Goal: Task Accomplishment & Management: Manage account settings

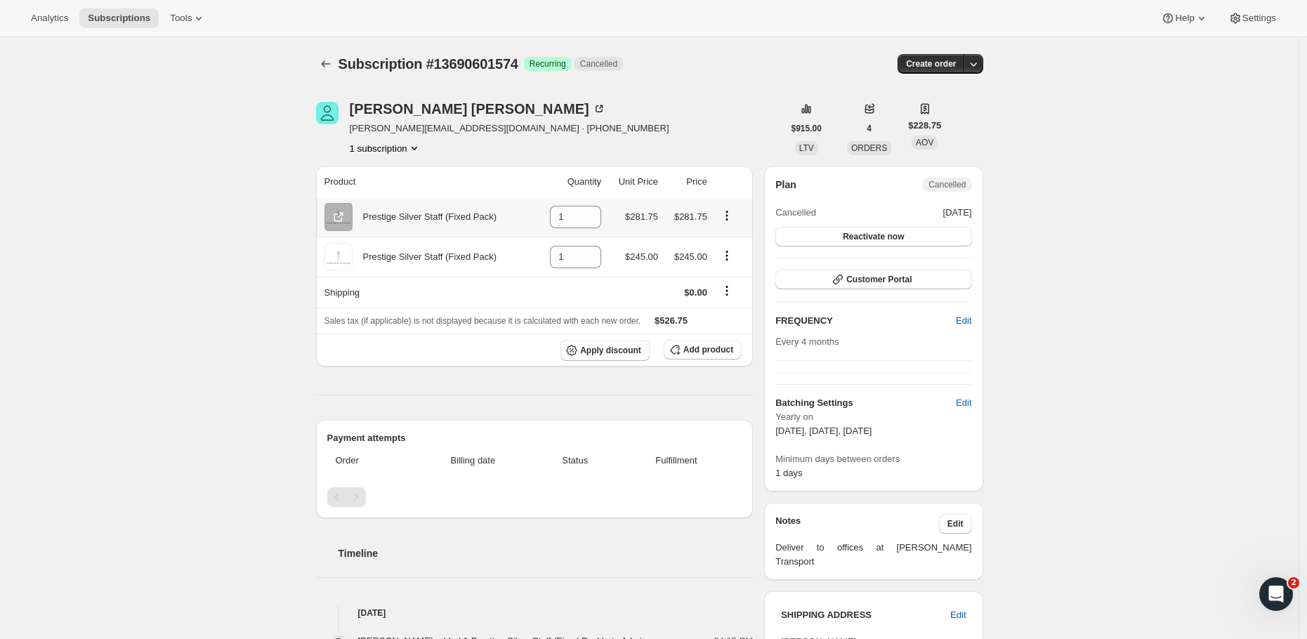
click at [730, 214] on icon "Product actions" at bounding box center [727, 216] width 14 height 14
click at [725, 246] on span "Remove" at bounding box center [721, 244] width 34 height 11
type input "0"
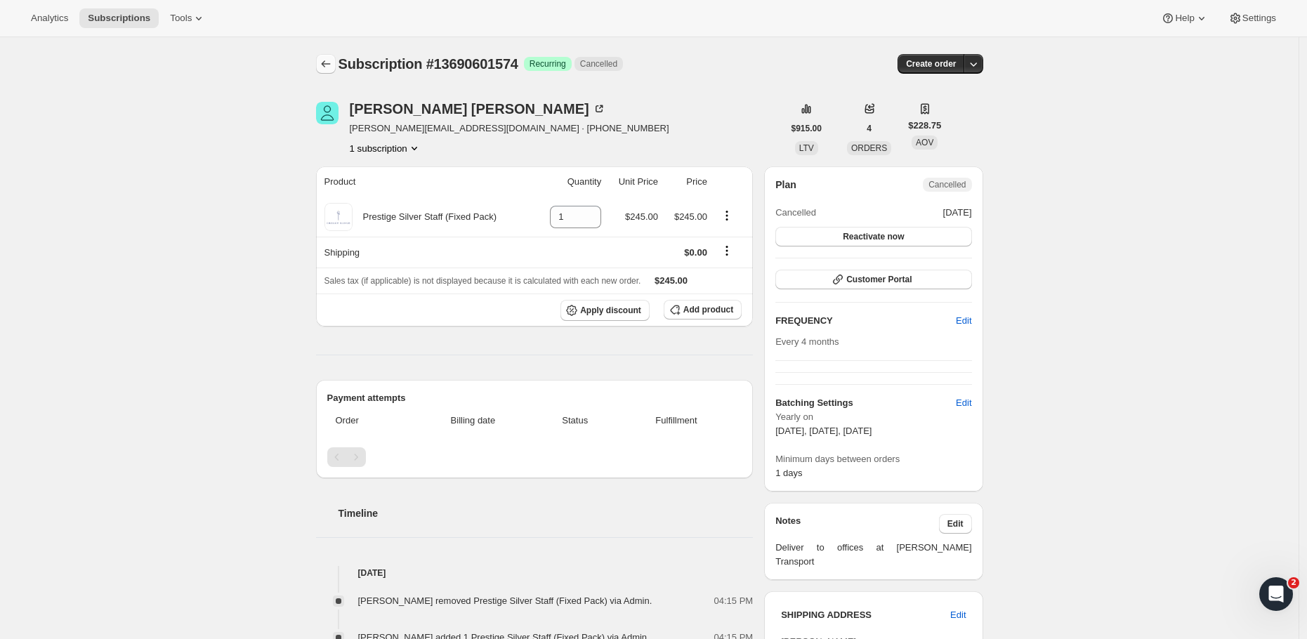
click at [331, 60] on icon "Subscriptions" at bounding box center [326, 64] width 14 height 14
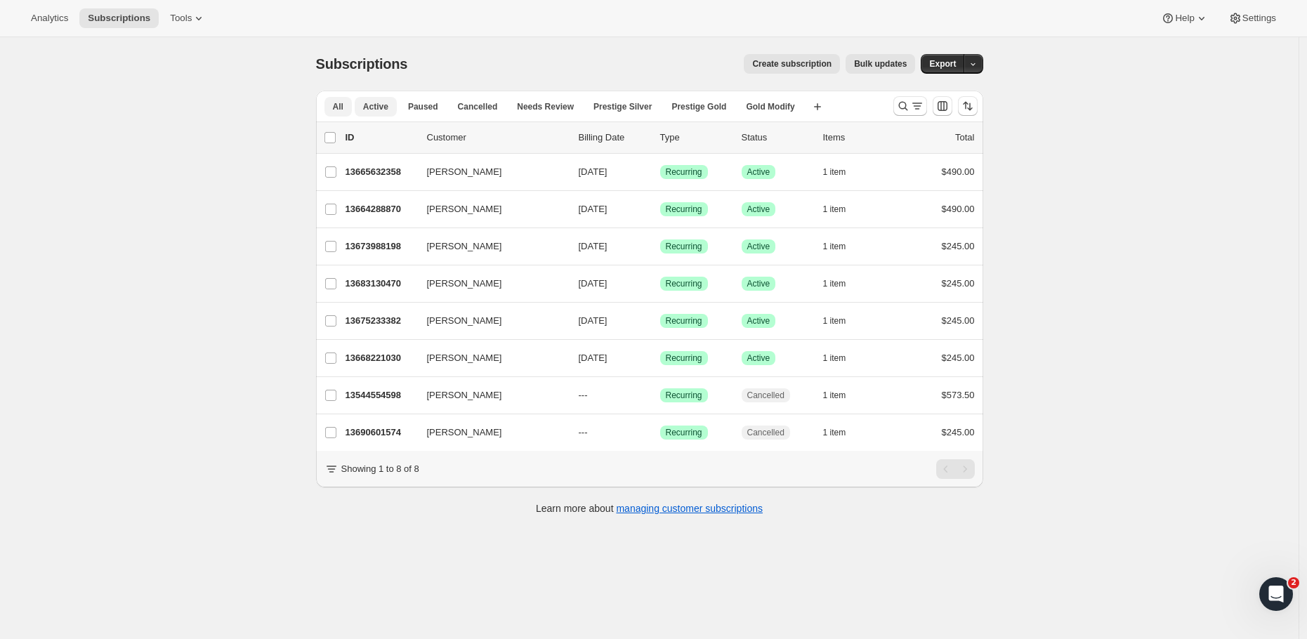
click at [374, 112] on button "Active" at bounding box center [376, 107] width 42 height 20
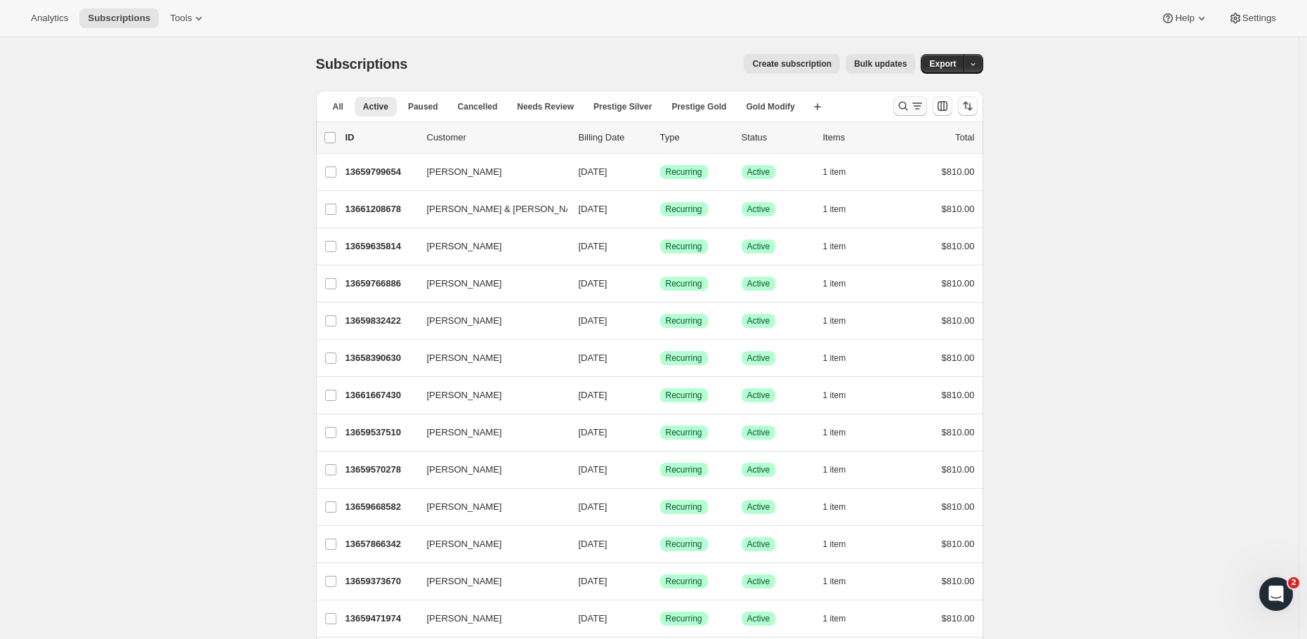
click at [907, 110] on icon "Search and filter results" at bounding box center [903, 106] width 14 height 14
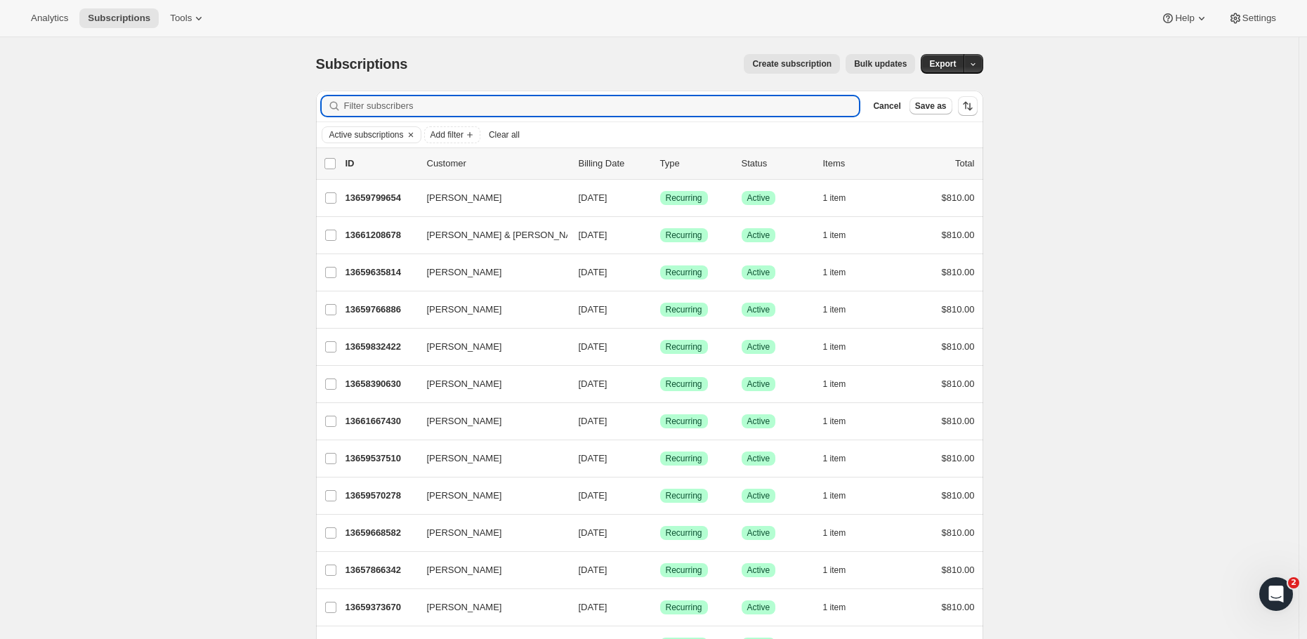
click at [383, 124] on div "Active subscriptions Add filter Clear all" at bounding box center [649, 134] width 667 height 25
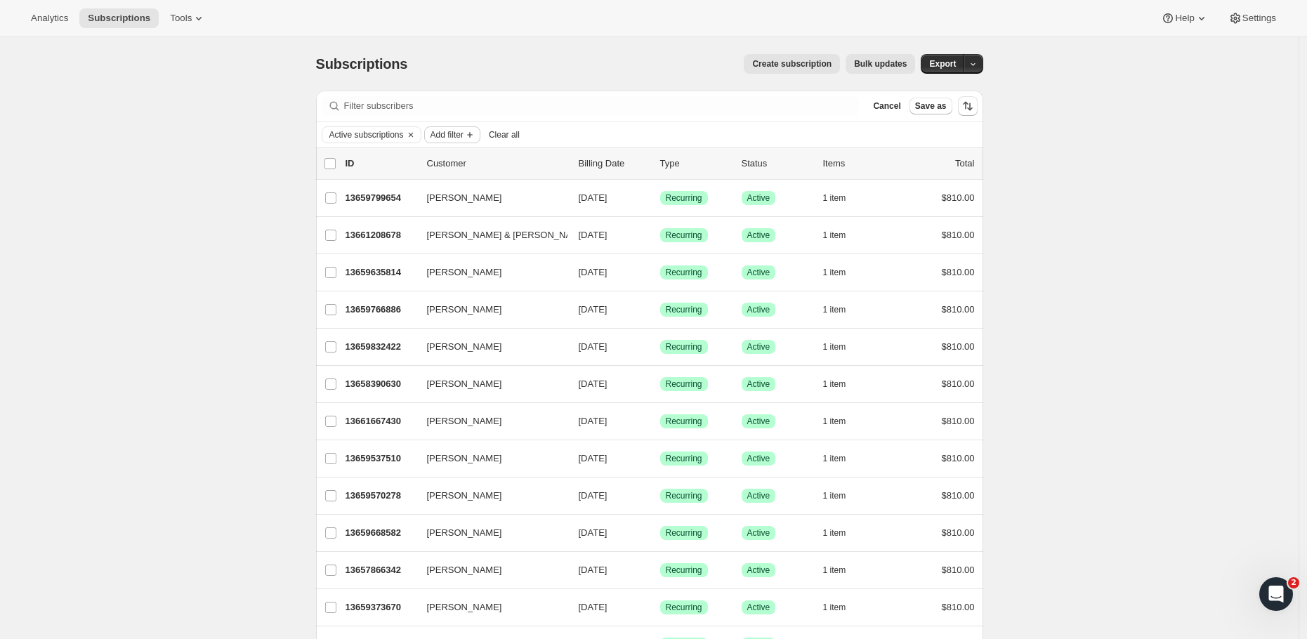
click at [463, 130] on span "Add filter" at bounding box center [446, 134] width 33 height 11
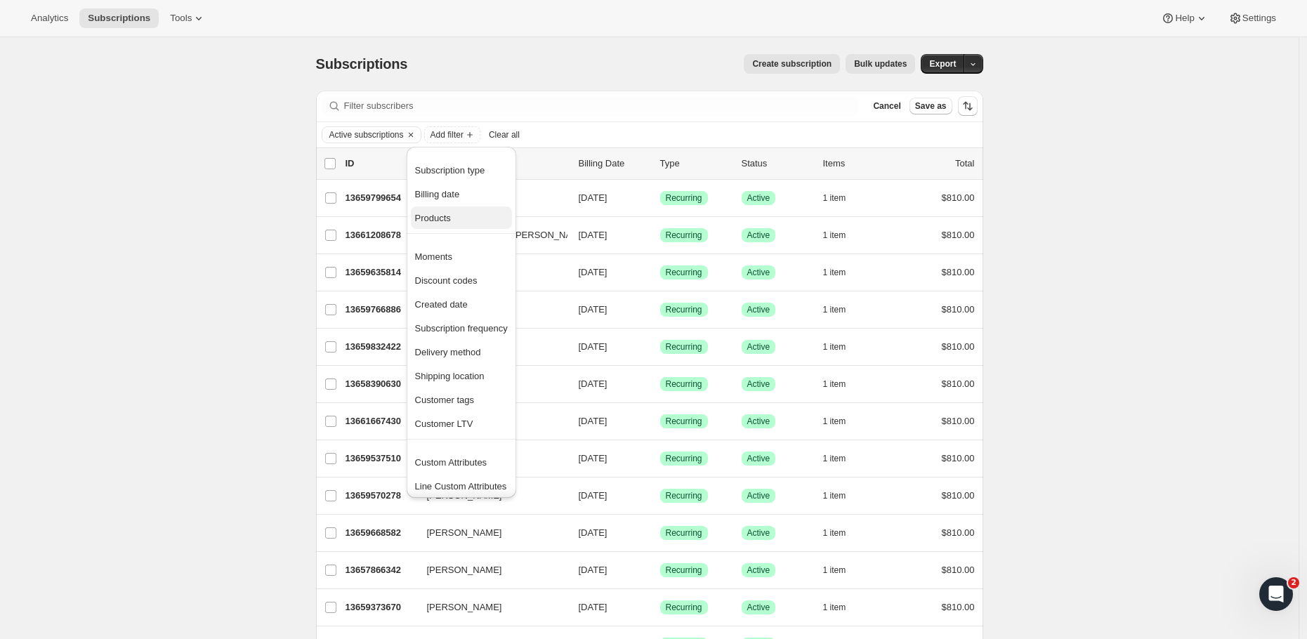
click at [449, 217] on span "Products" at bounding box center [433, 218] width 36 height 11
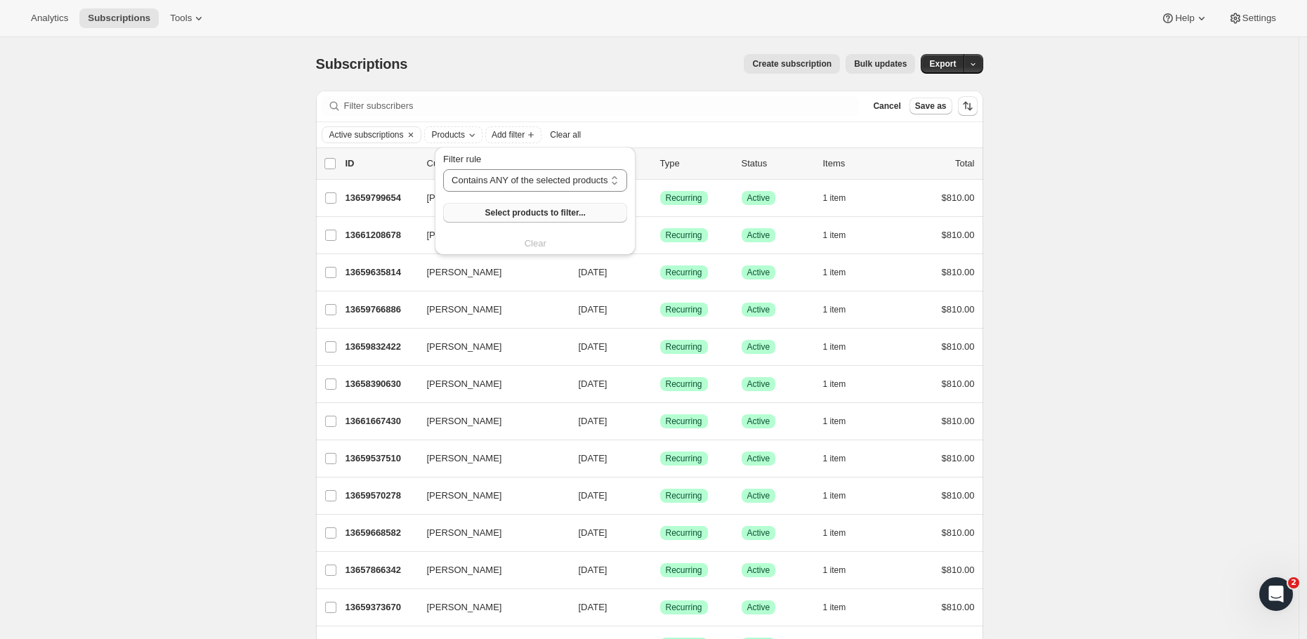
click at [534, 212] on span "Select products to filter..." at bounding box center [535, 212] width 100 height 11
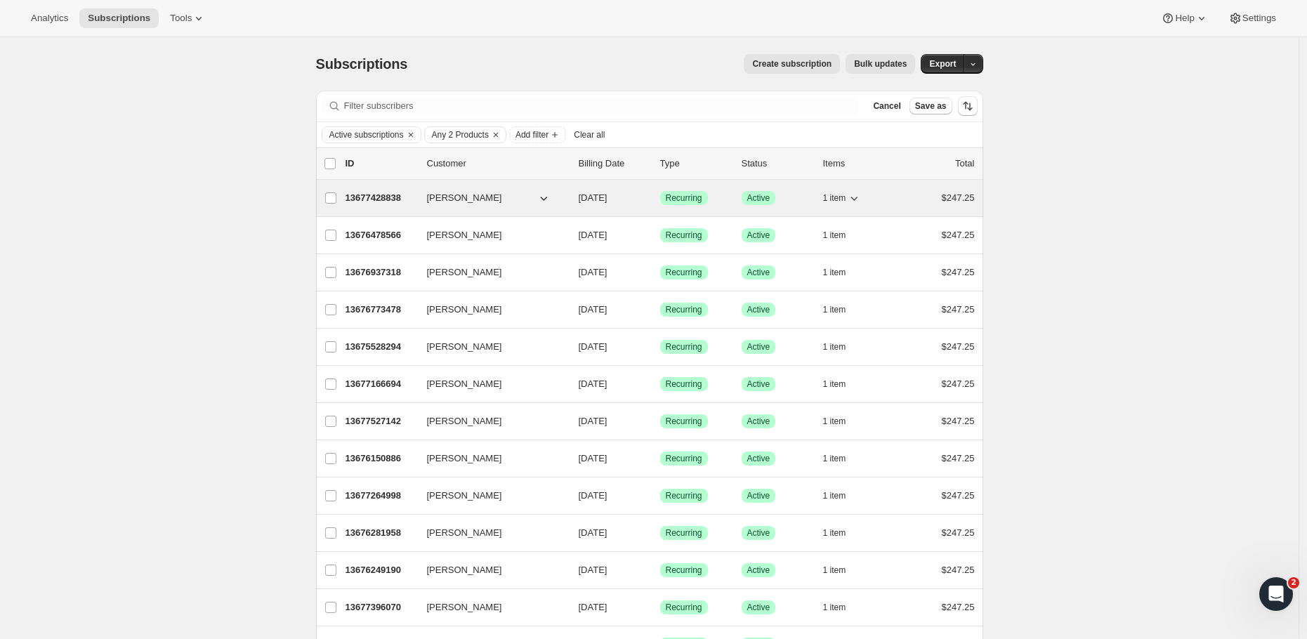
click at [371, 196] on p "13677428838" at bounding box center [380, 198] width 70 height 14
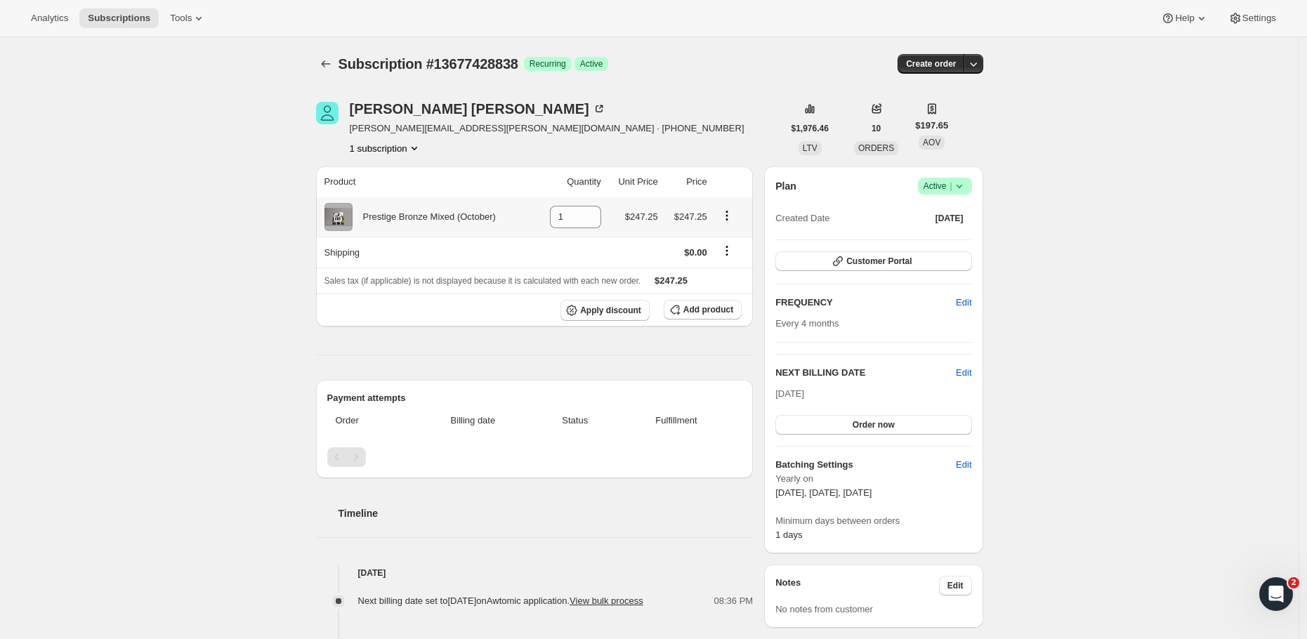
click at [727, 216] on icon "Product actions" at bounding box center [726, 215] width 2 height 2
click at [750, 248] on span "Swap variant" at bounding box center [730, 244] width 53 height 11
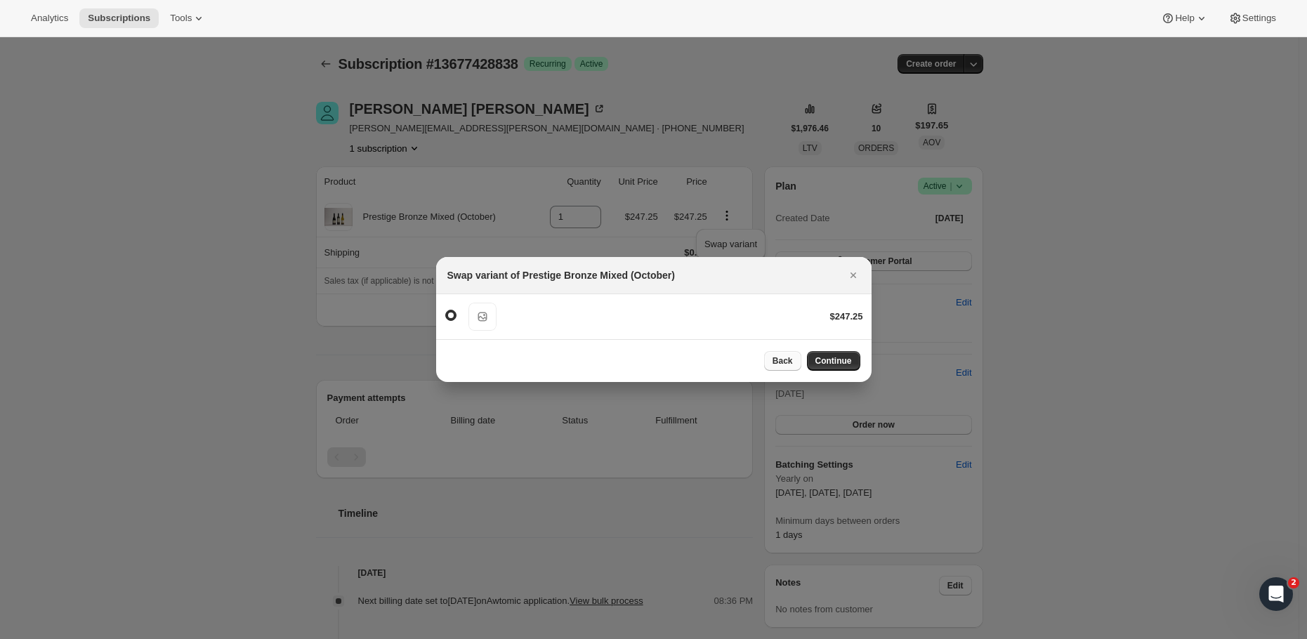
click at [775, 358] on span "Back" at bounding box center [782, 360] width 20 height 11
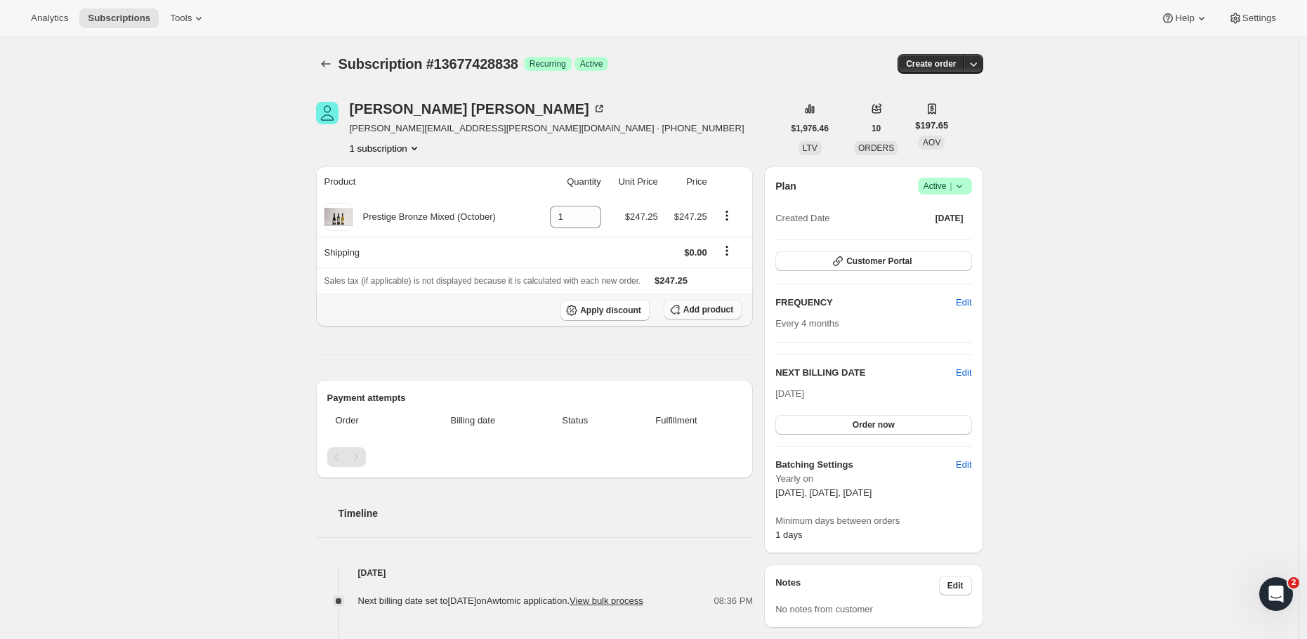
click at [703, 312] on span "Add product" at bounding box center [708, 309] width 50 height 11
click at [330, 60] on icon "Subscriptions" at bounding box center [326, 64] width 14 height 14
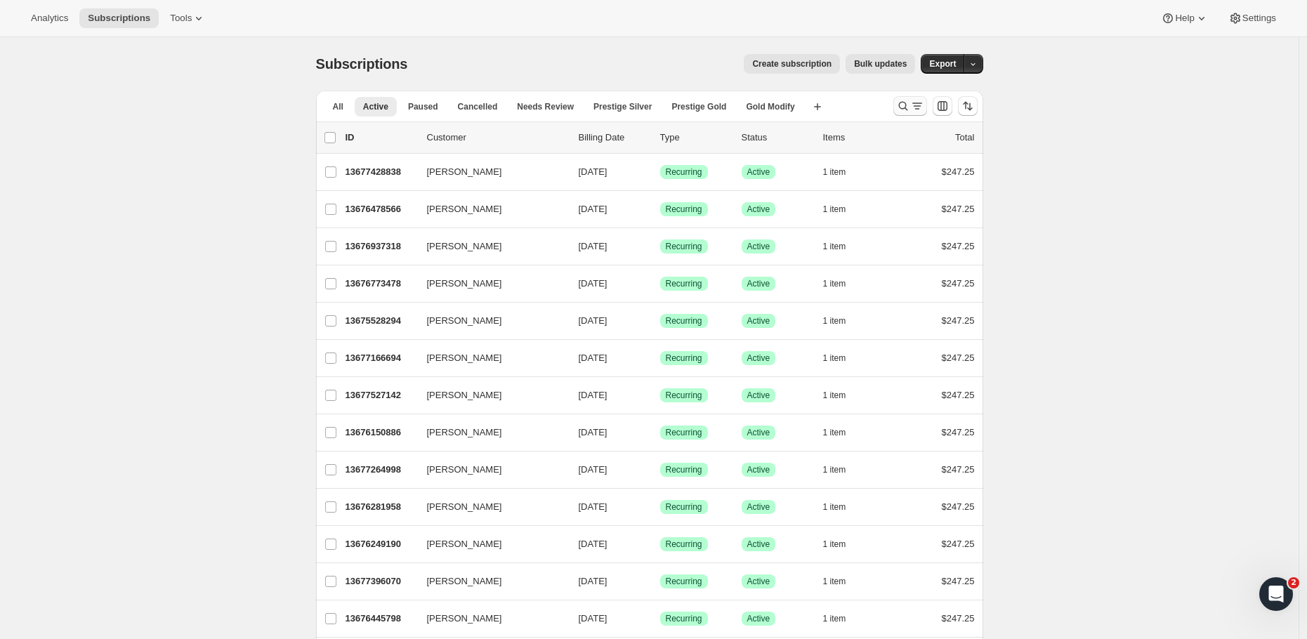
click at [918, 109] on icon "Search and filter results" at bounding box center [917, 106] width 14 height 14
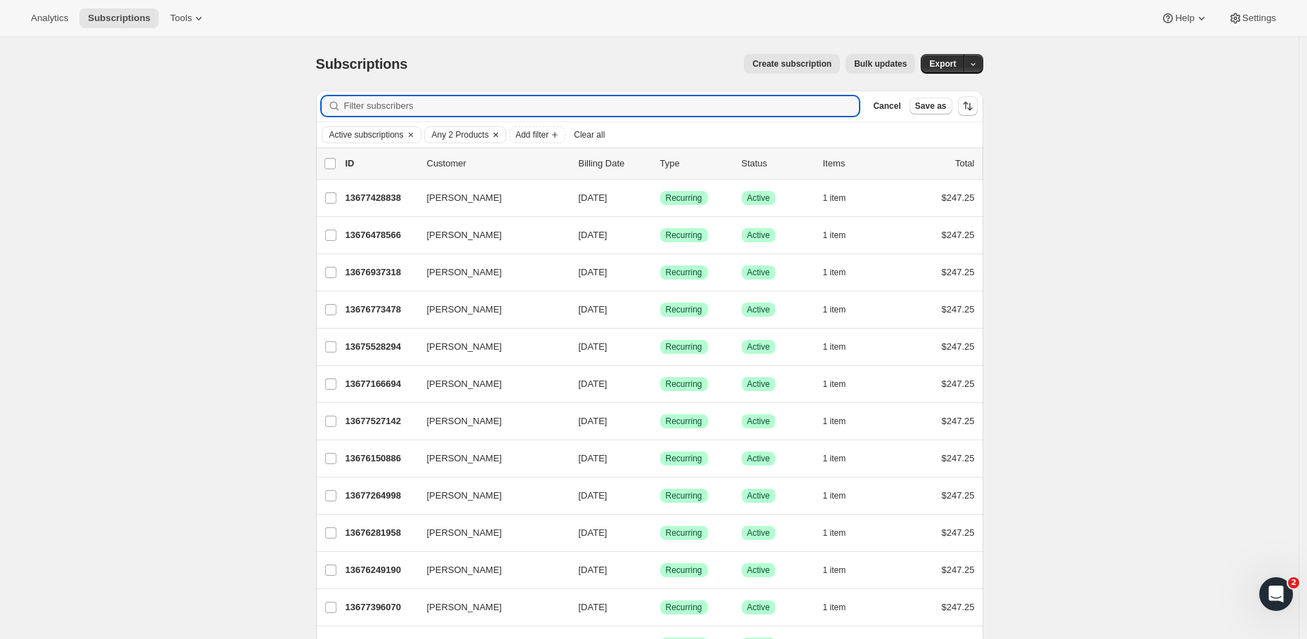
click at [480, 135] on span "Any 2 Products" at bounding box center [460, 134] width 57 height 11
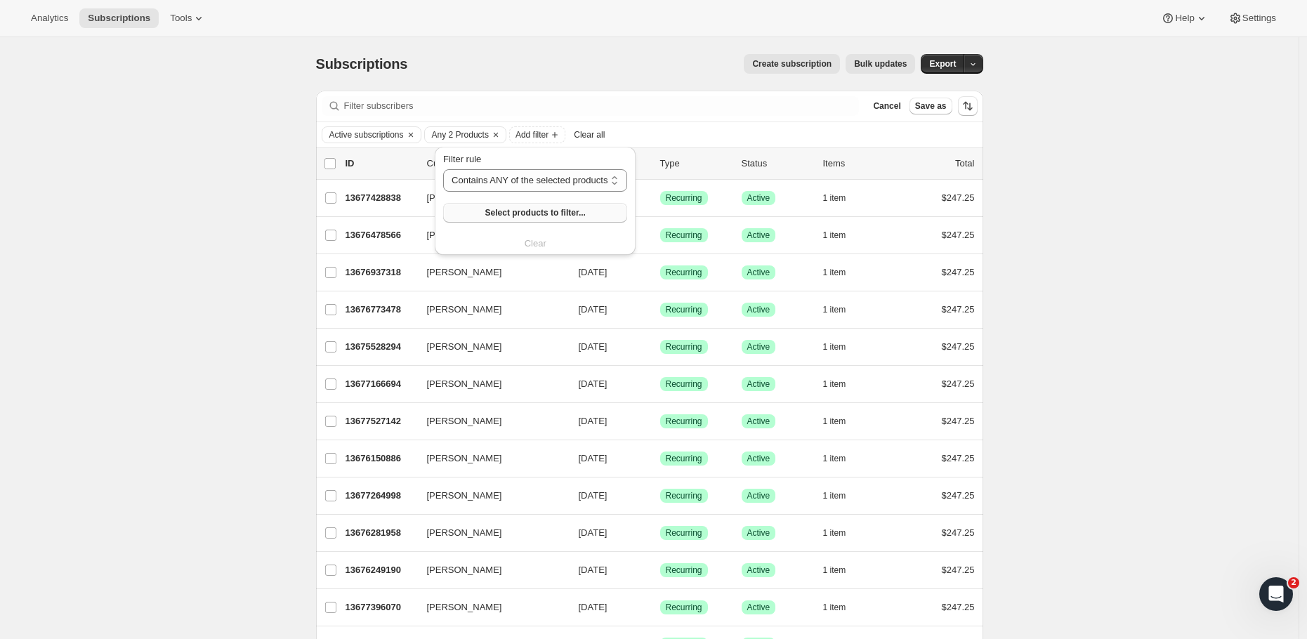
click at [513, 212] on span "Select products to filter..." at bounding box center [535, 212] width 100 height 11
click at [341, 165] on div "list header ID Customer Billing Date Type Status Items Total" at bounding box center [649, 164] width 650 height 14
click at [336, 163] on input "0 selected" at bounding box center [329, 163] width 11 height 11
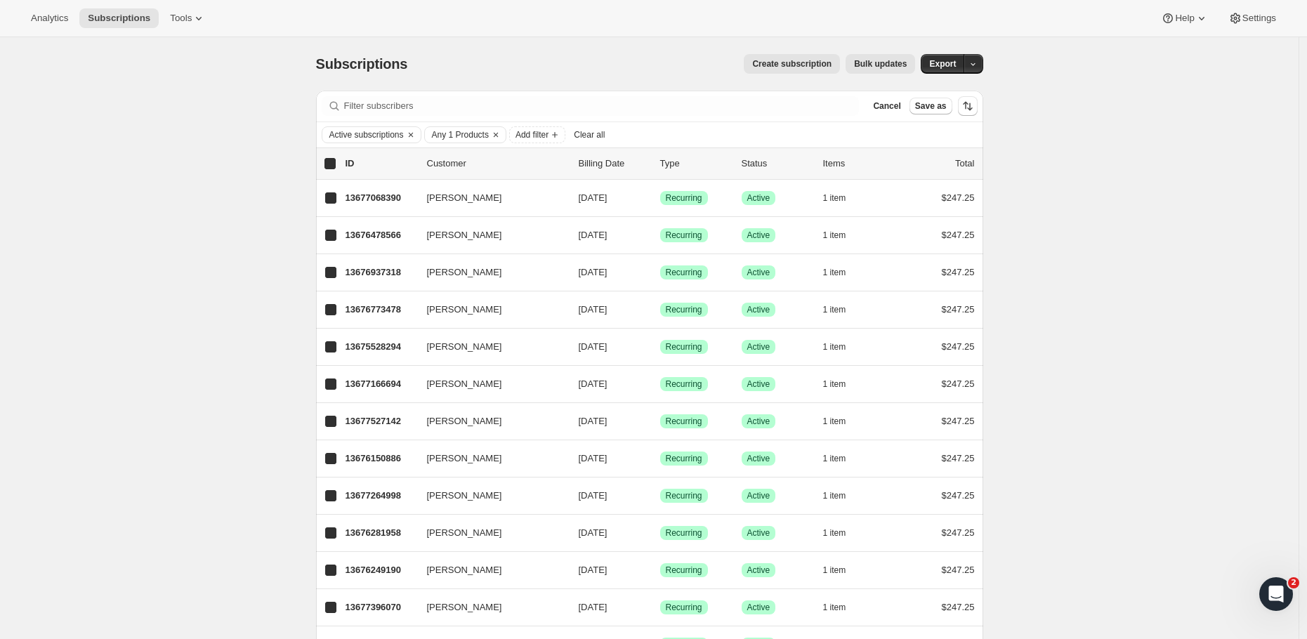
checkbox input "true"
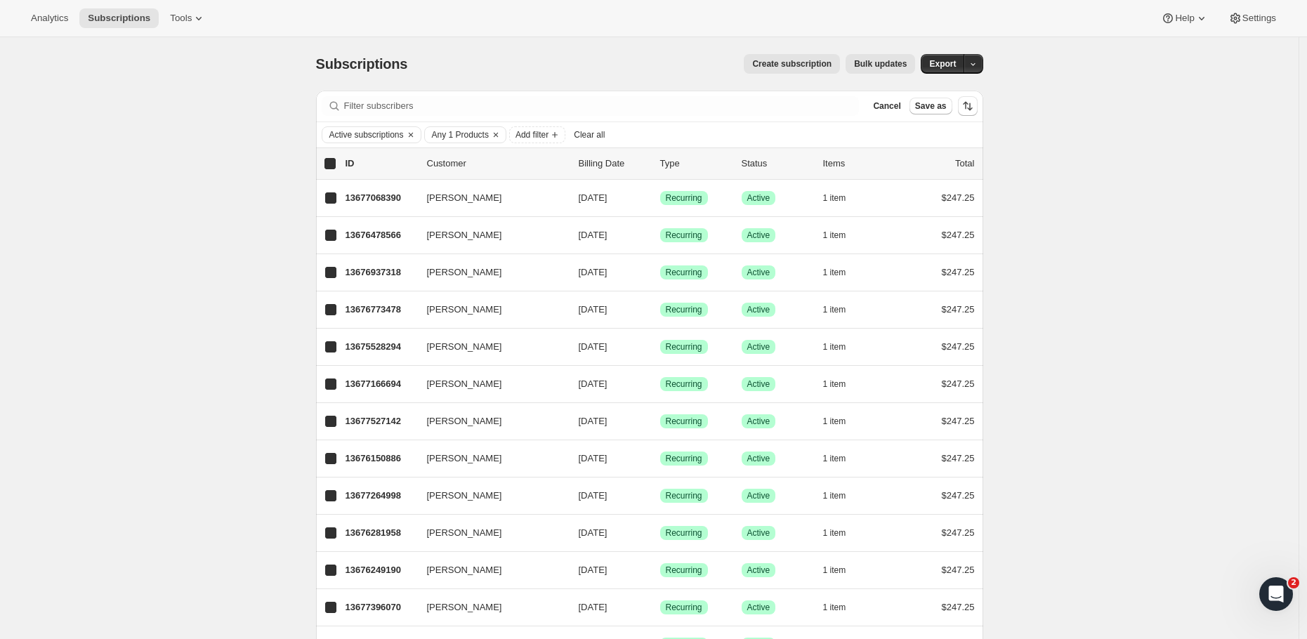
checkbox input "true"
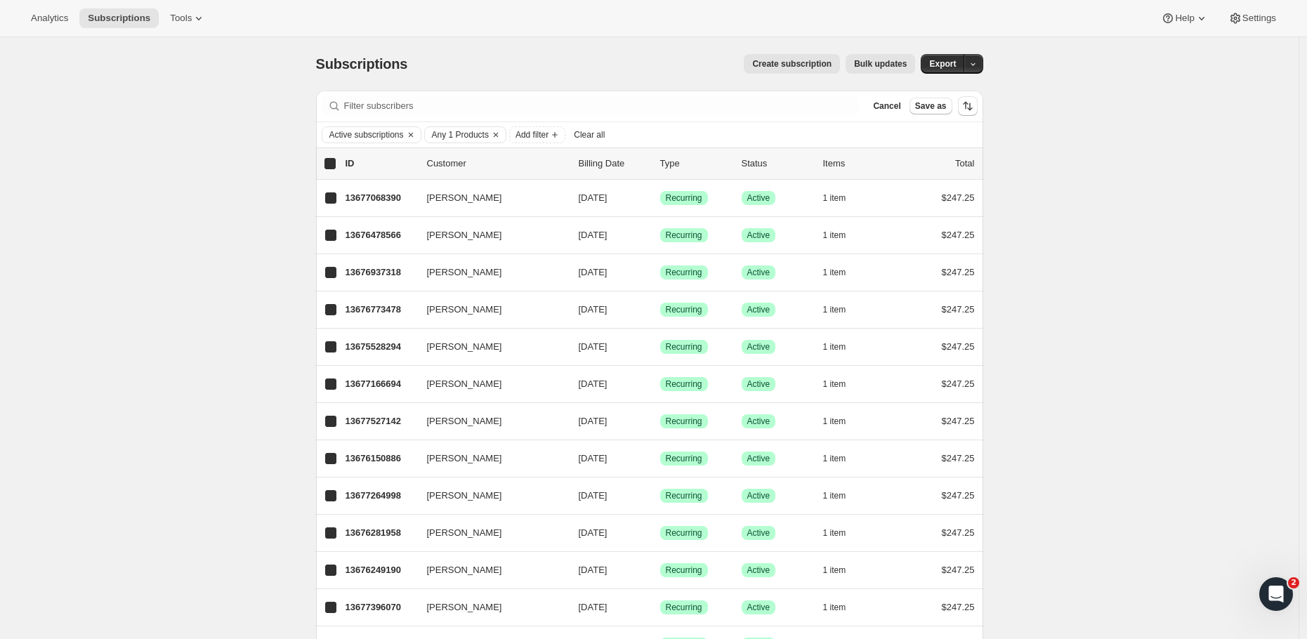
checkbox input "true"
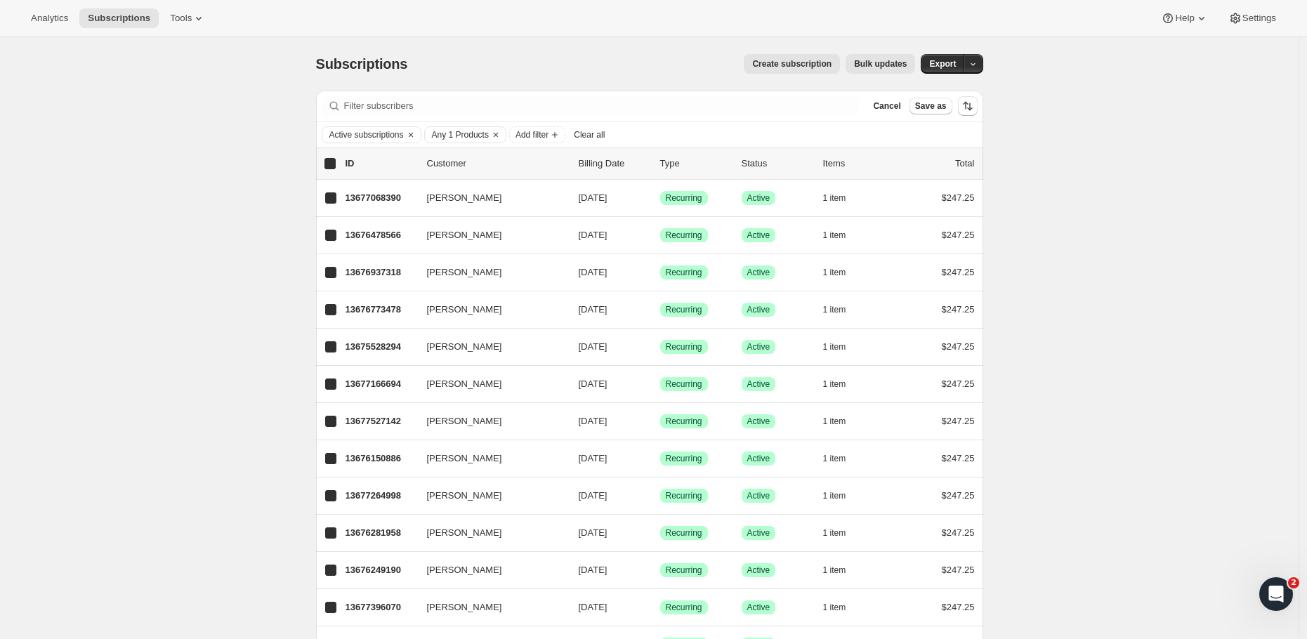
checkbox input "true"
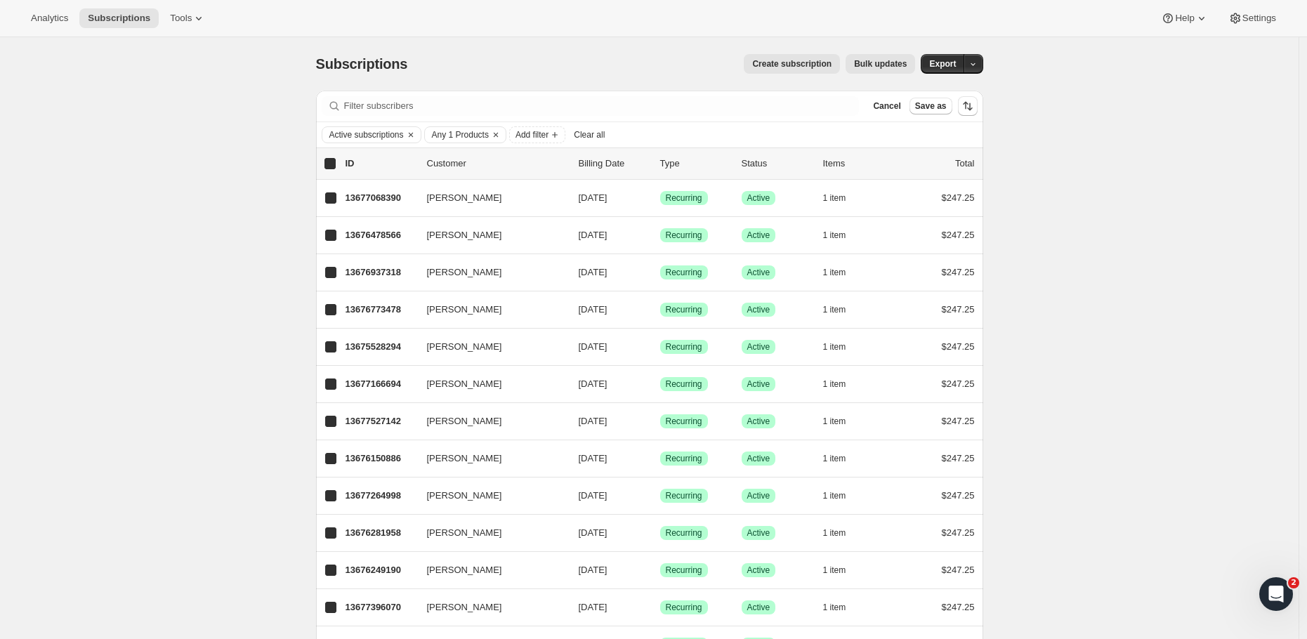
checkbox input "true"
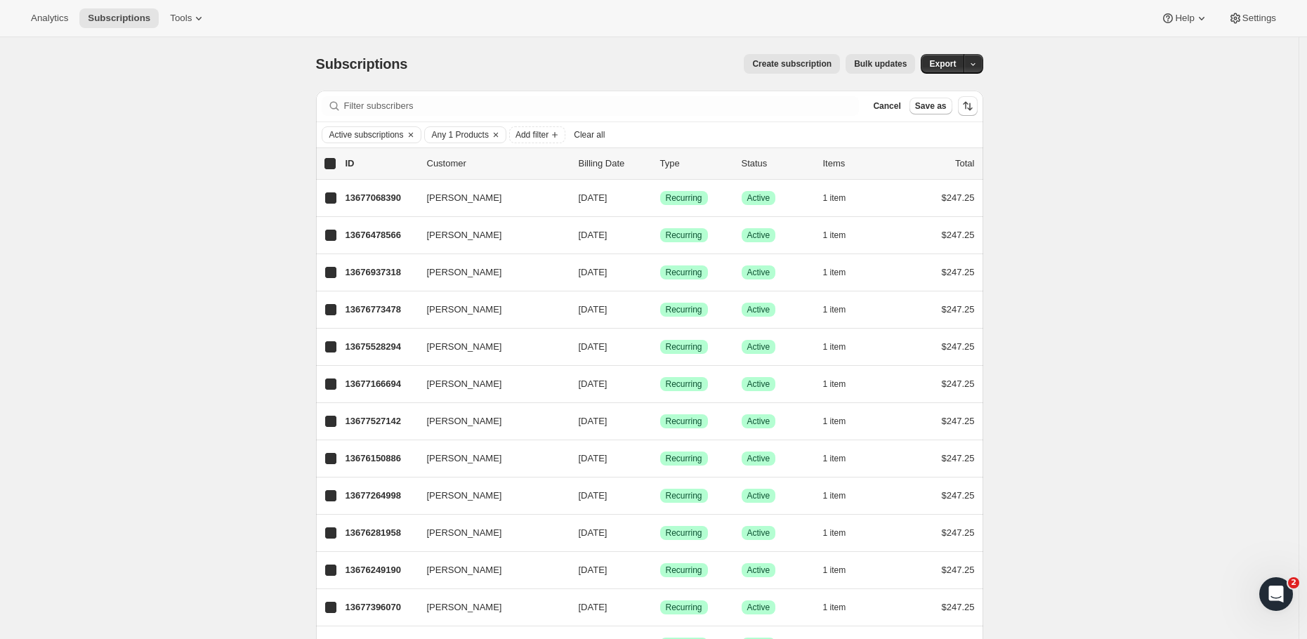
checkbox input "true"
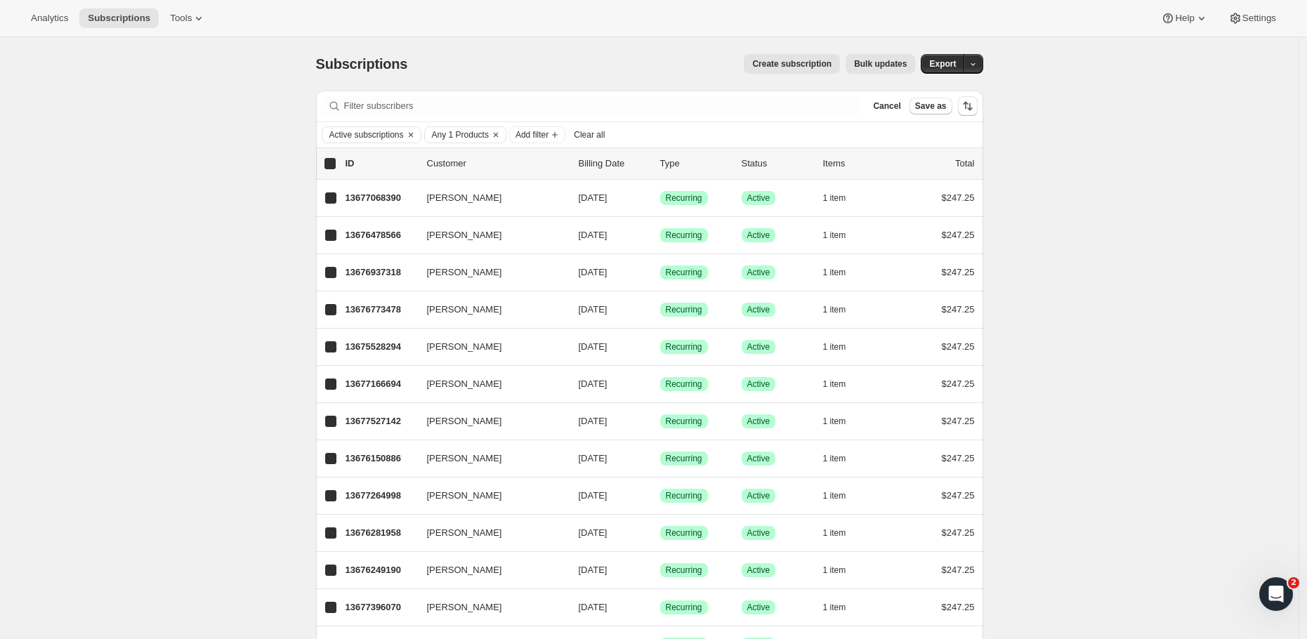
checkbox input "true"
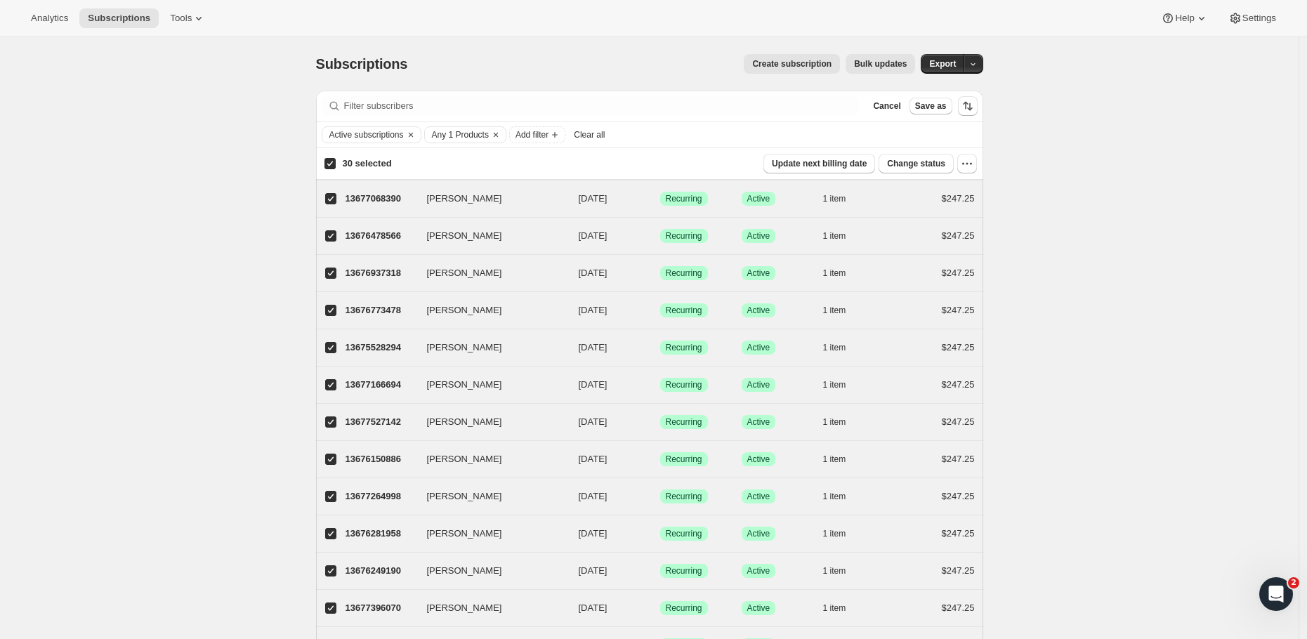
click at [336, 163] on input "30 selected" at bounding box center [329, 163] width 11 height 11
checkbox input "false"
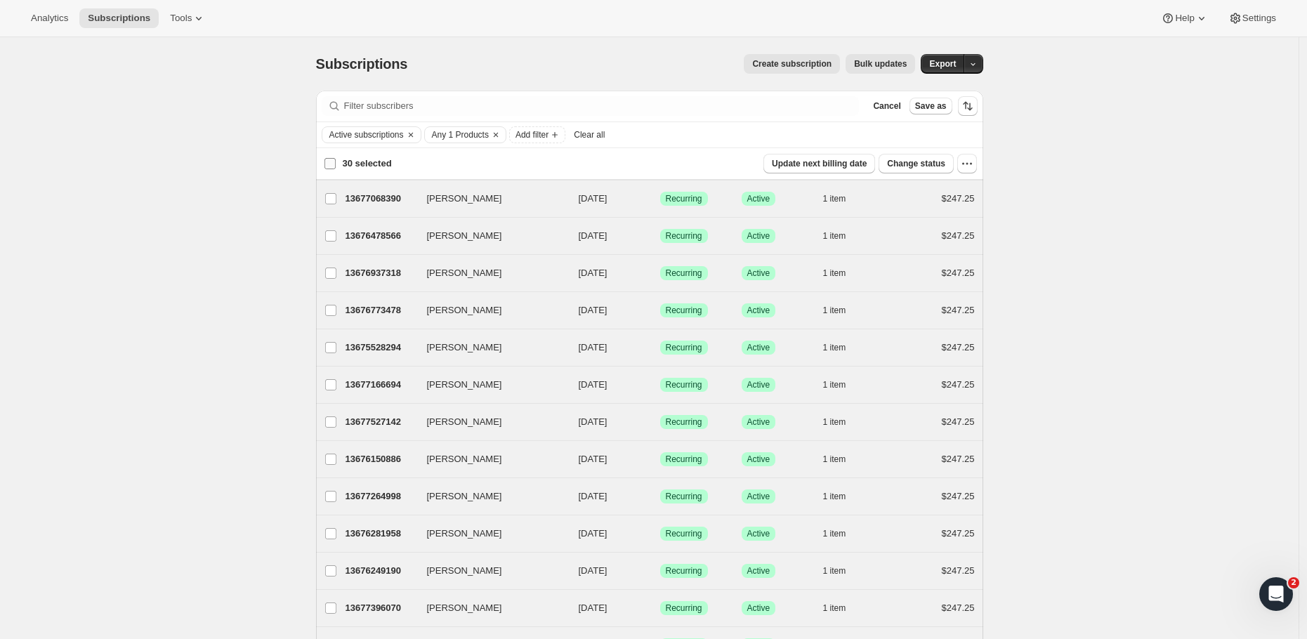
checkbox input "false"
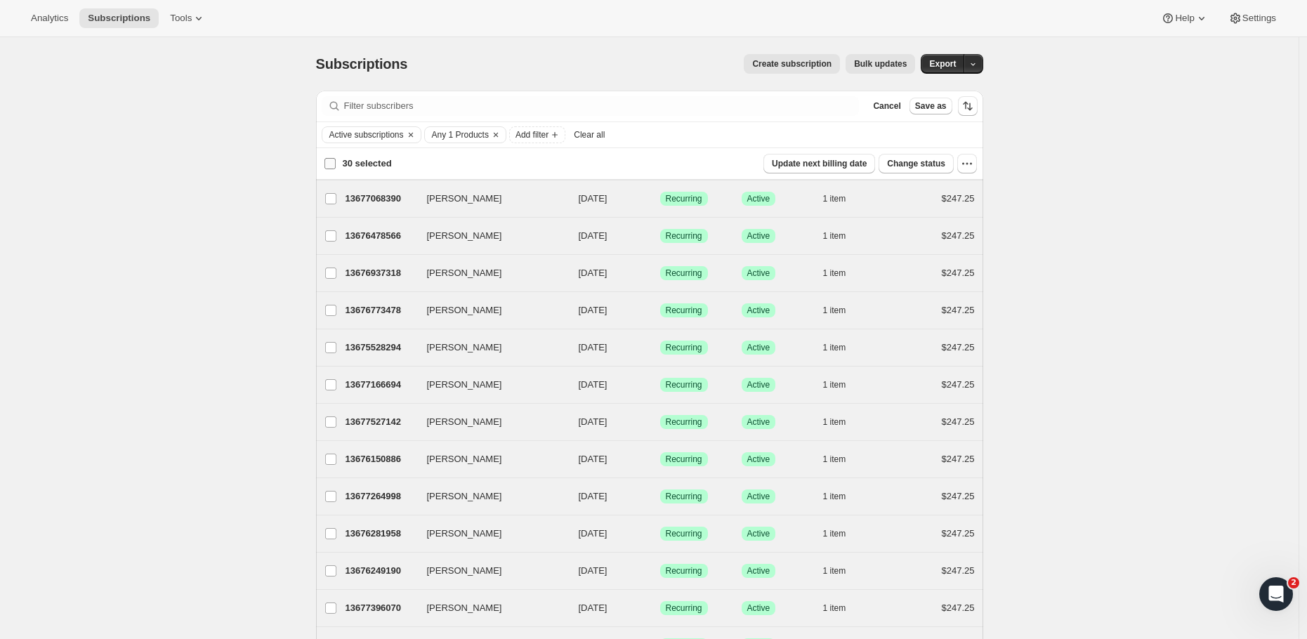
checkbox input "false"
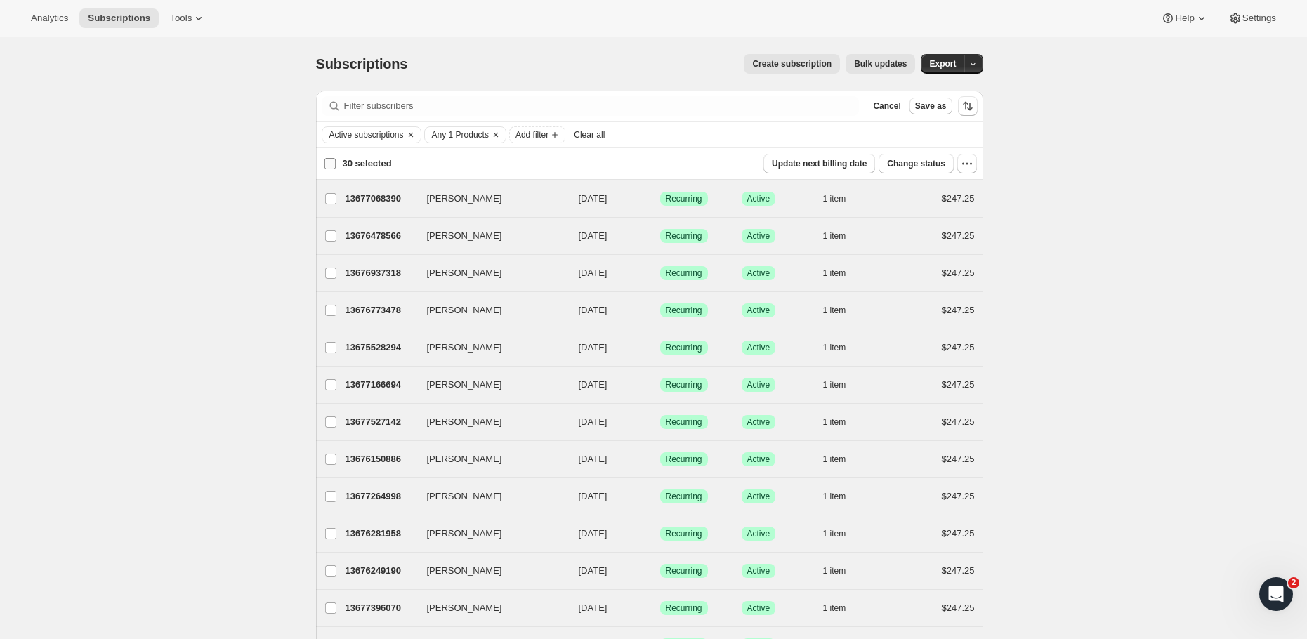
checkbox input "false"
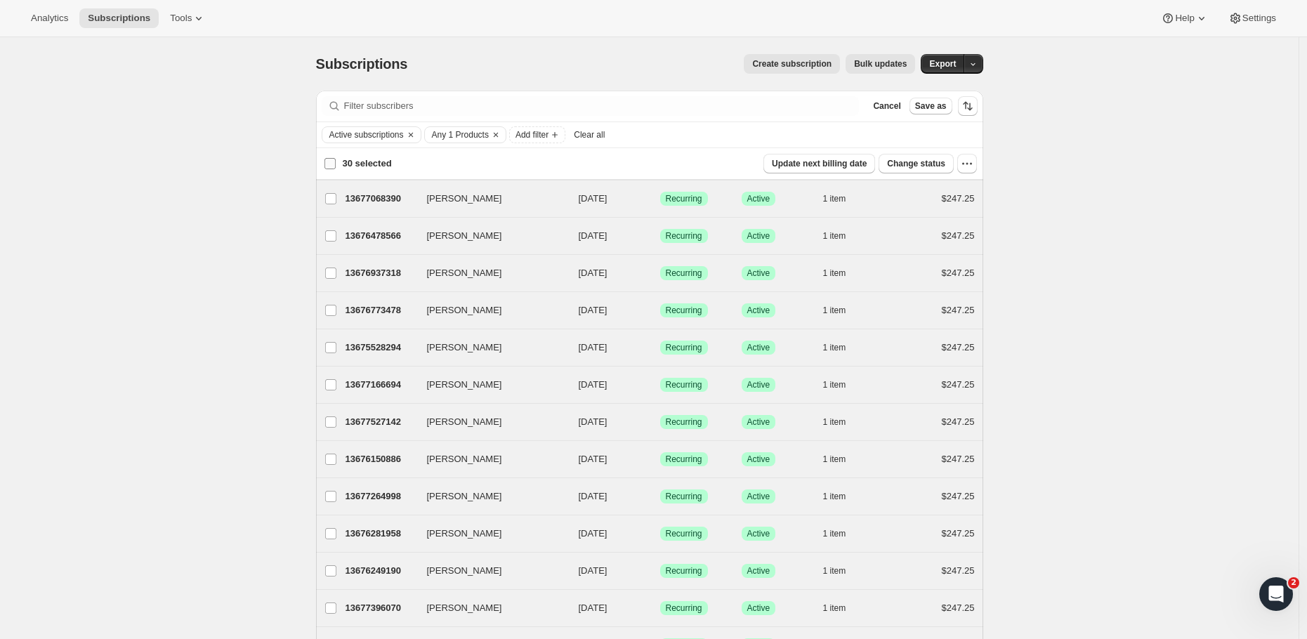
checkbox input "false"
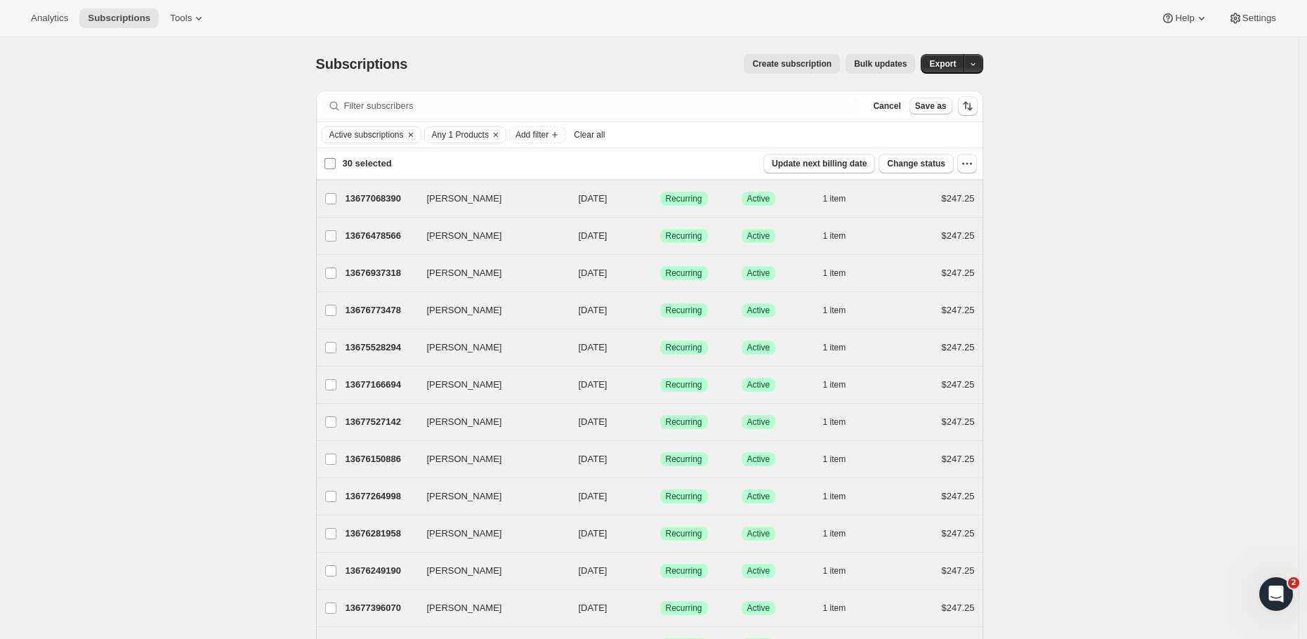
checkbox input "false"
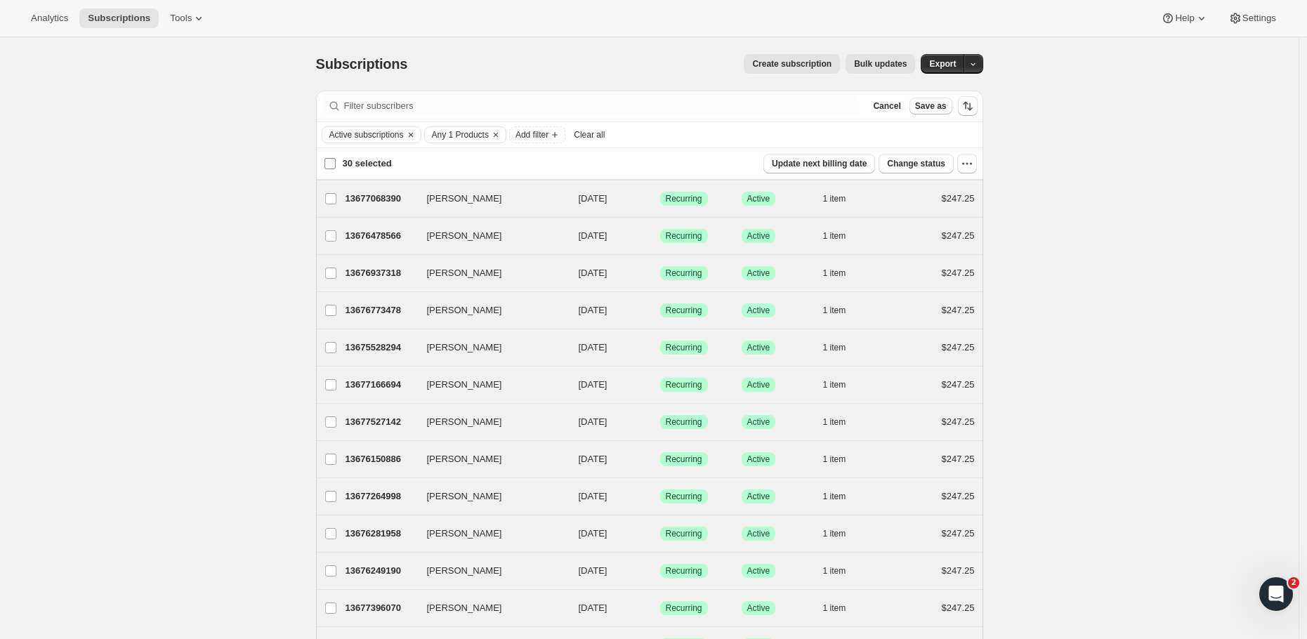
checkbox input "false"
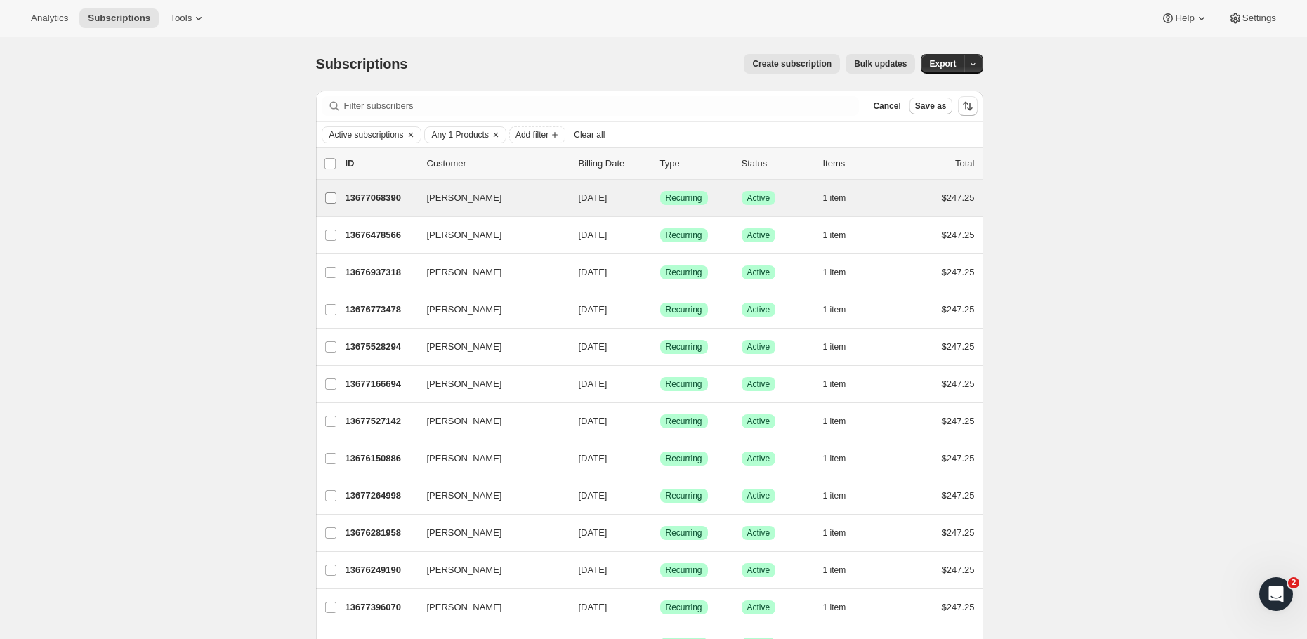
click at [331, 200] on input "Janine Neal" at bounding box center [330, 197] width 11 height 11
checkbox input "true"
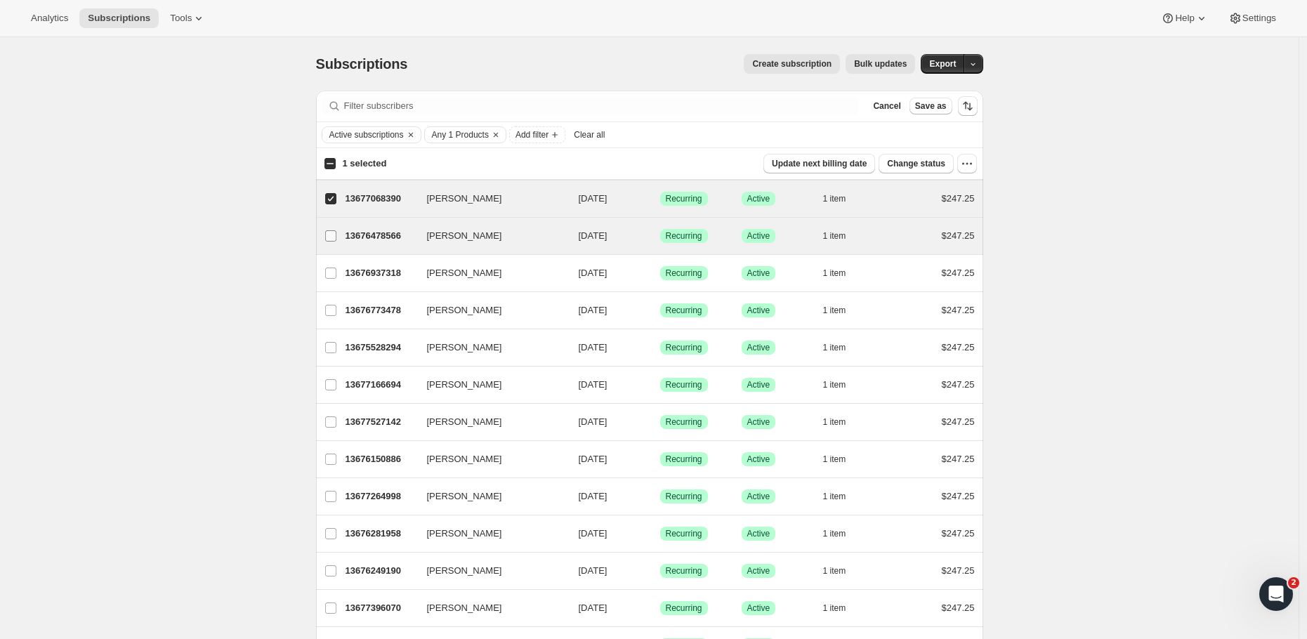
click at [336, 228] on label "Adil Mohammad" at bounding box center [330, 236] width 29 height 37
click at [336, 230] on input "Adil Mohammad" at bounding box center [330, 235] width 11 height 11
checkbox input "true"
click at [875, 65] on span "Bulk updates" at bounding box center [880, 63] width 53 height 11
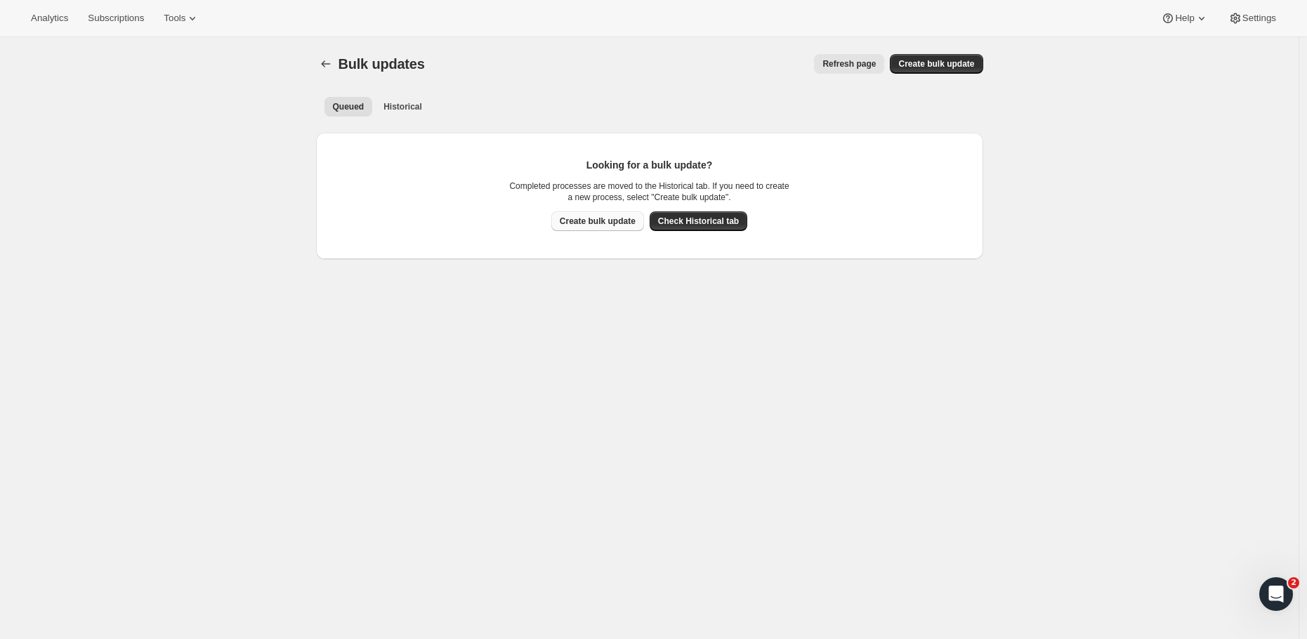
click at [589, 220] on span "Create bulk update" at bounding box center [598, 221] width 76 height 11
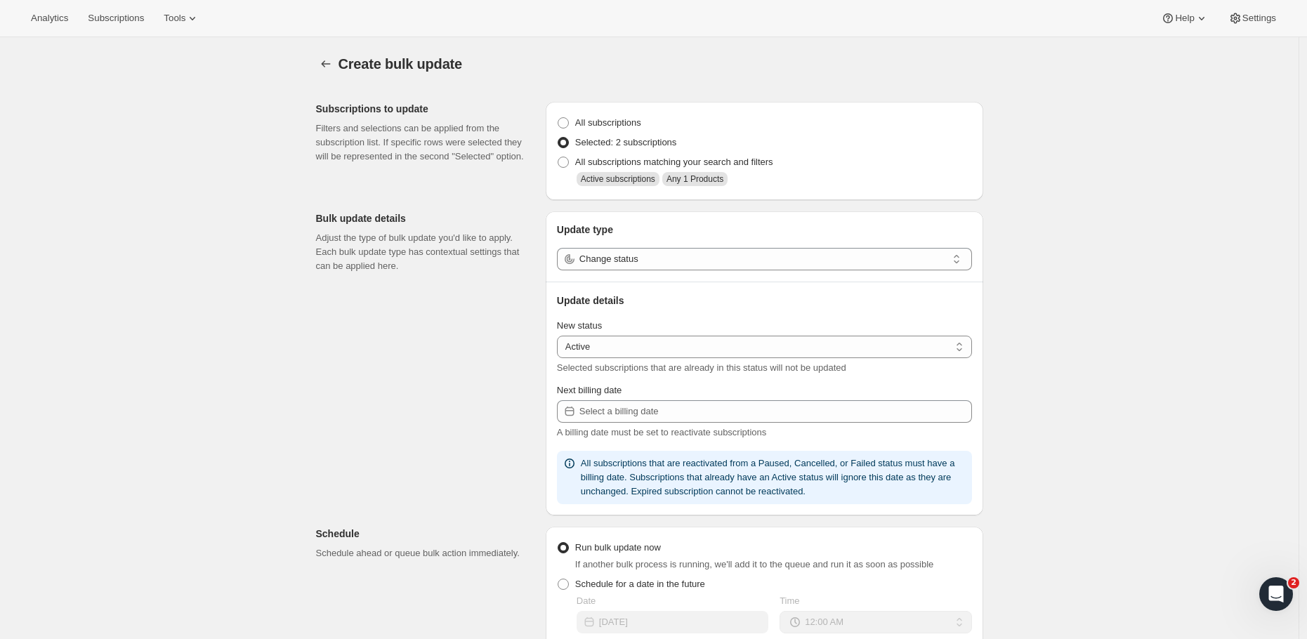
select select "17"
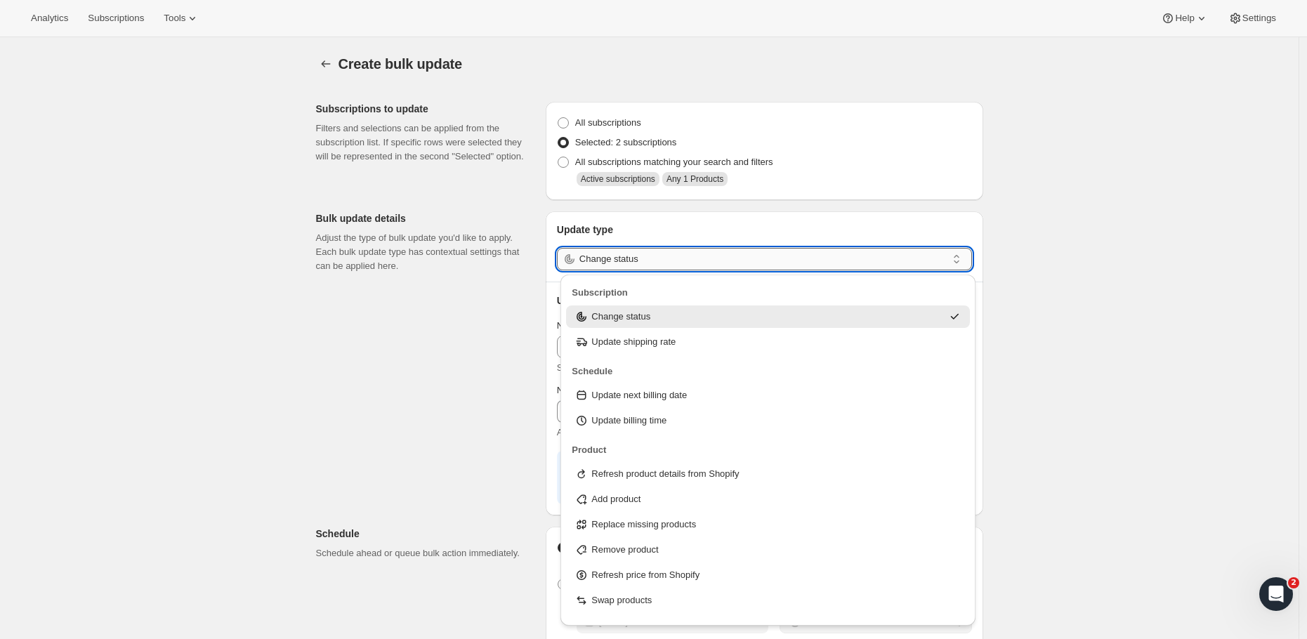
click at [646, 261] on input "Change status" at bounding box center [762, 259] width 367 height 22
click at [651, 504] on div "Add product" at bounding box center [767, 499] width 387 height 14
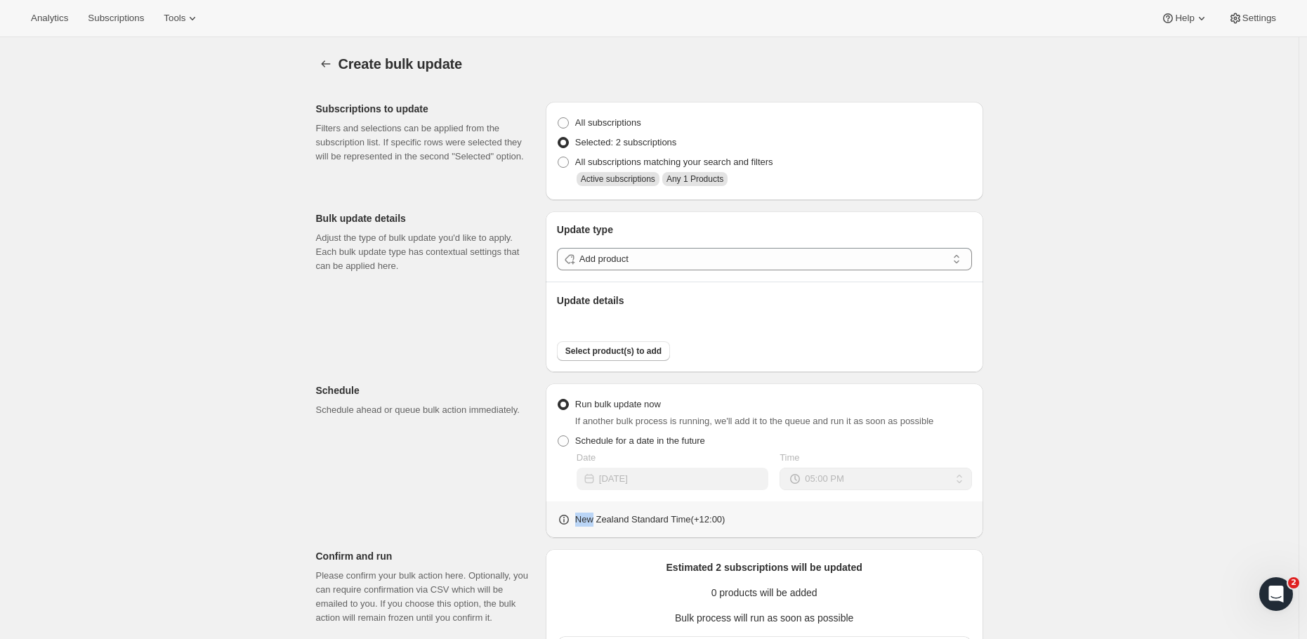
drag, startPoint x: 651, startPoint y: 504, endPoint x: 658, endPoint y: 503, distance: 7.1
click at [658, 503] on div "New Zealand Standard Time ( +12 : 00 )" at bounding box center [764, 519] width 437 height 37
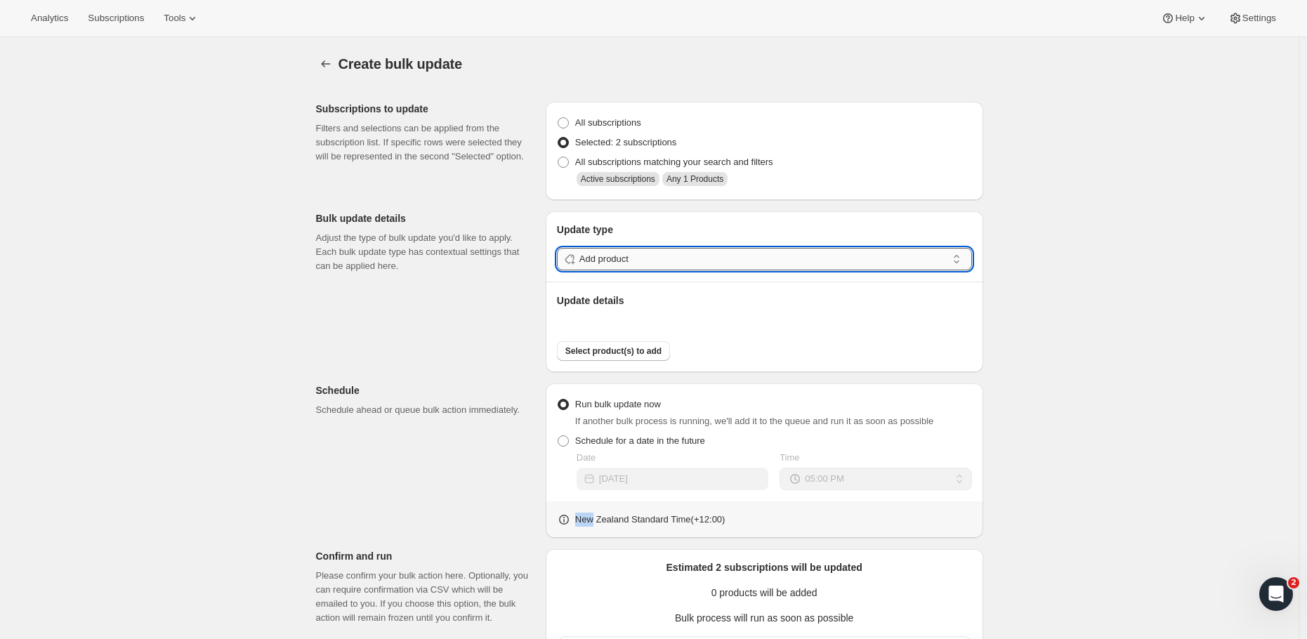
click at [632, 264] on input "Add product" at bounding box center [762, 259] width 367 height 22
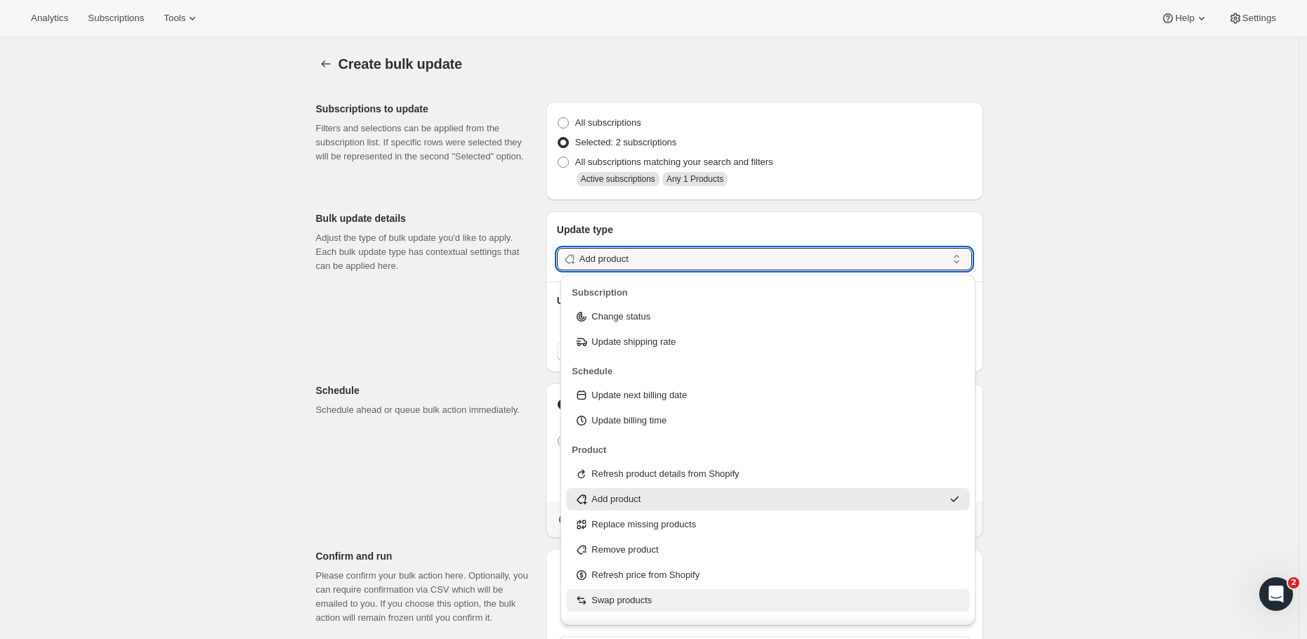
click at [605, 601] on p "Swap products" at bounding box center [621, 600] width 60 height 14
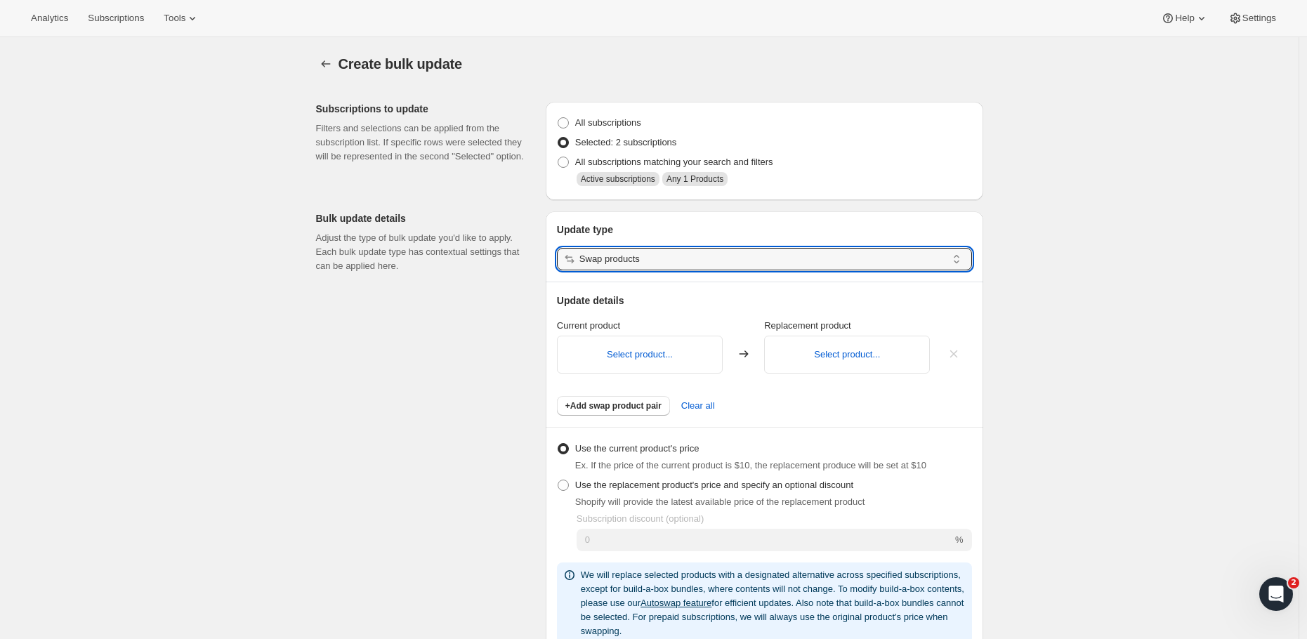
click at [645, 334] on div "Select product... Select product..." at bounding box center [764, 353] width 415 height 41
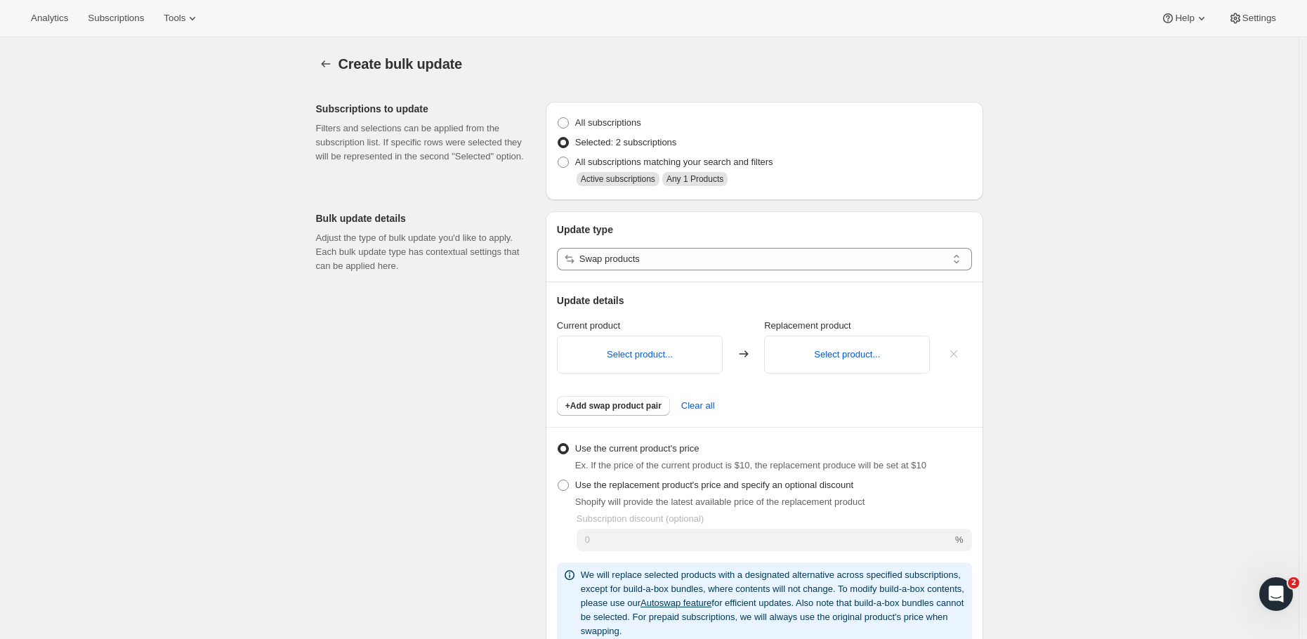
click at [641, 348] on div "Select product..." at bounding box center [640, 355] width 166 height 38
click at [643, 355] on button "Select product..." at bounding box center [640, 354] width 66 height 11
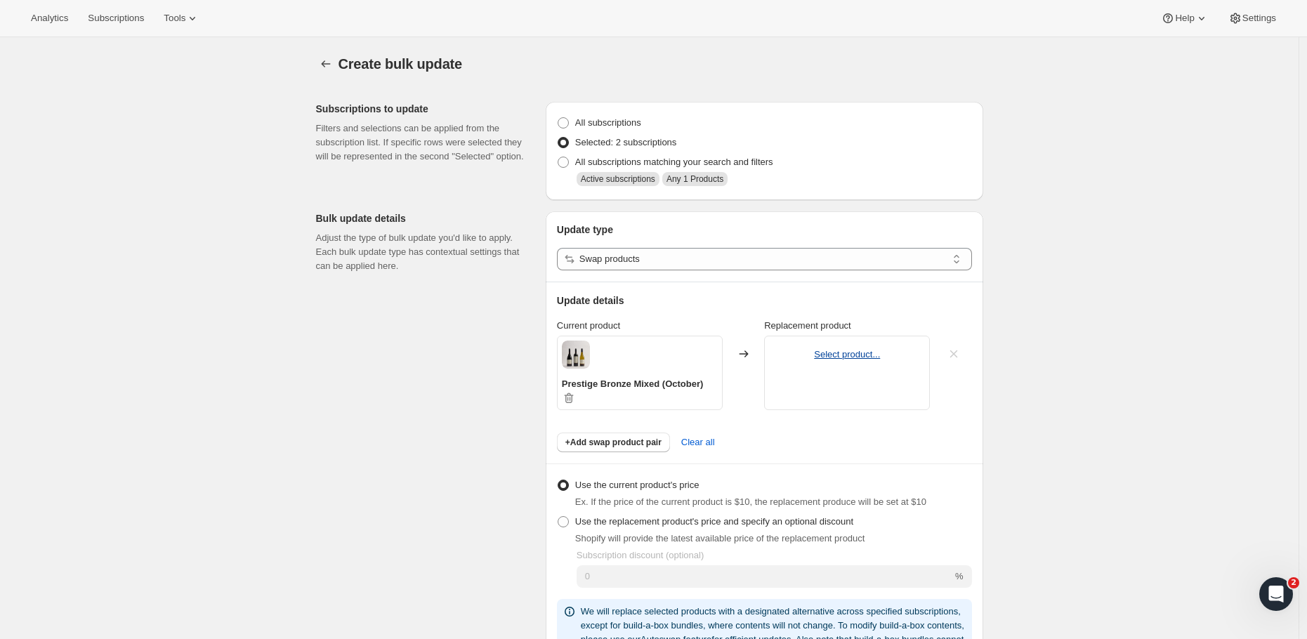
click at [859, 353] on button "Select product..." at bounding box center [847, 354] width 66 height 11
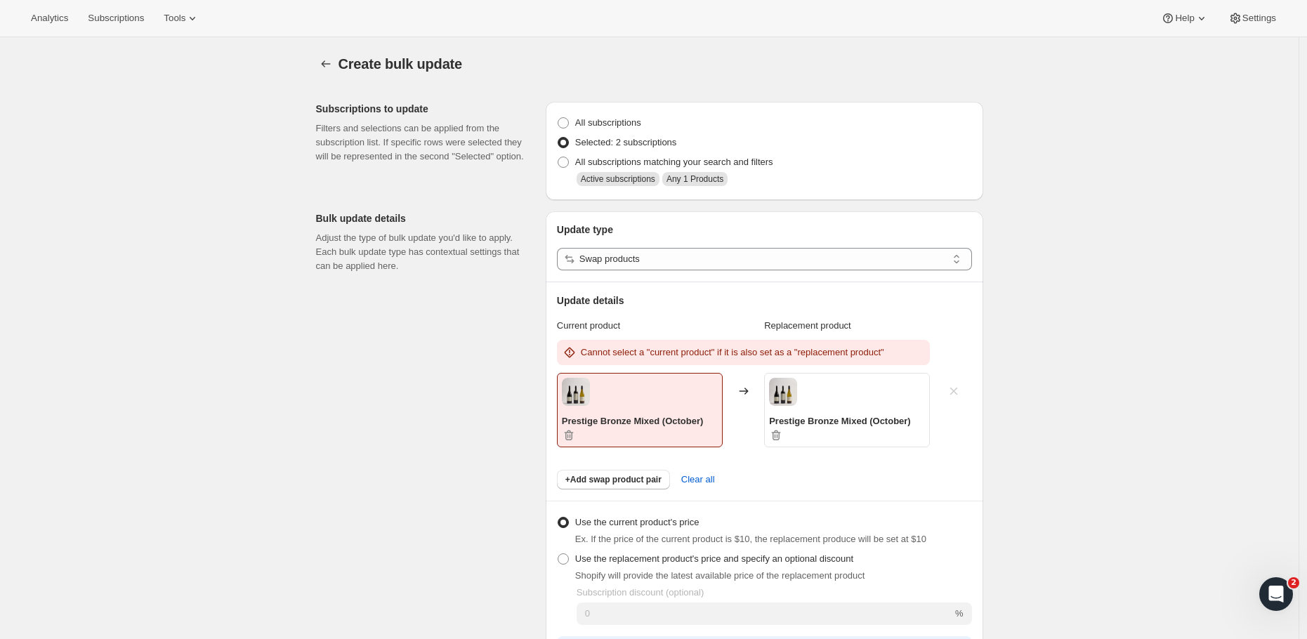
click at [1135, 452] on div "Create bulk update. This page is ready Create bulk update Subscriptions to upda…" at bounding box center [649, 626] width 1298 height 1178
click at [700, 482] on span "Clear all" at bounding box center [698, 480] width 34 height 14
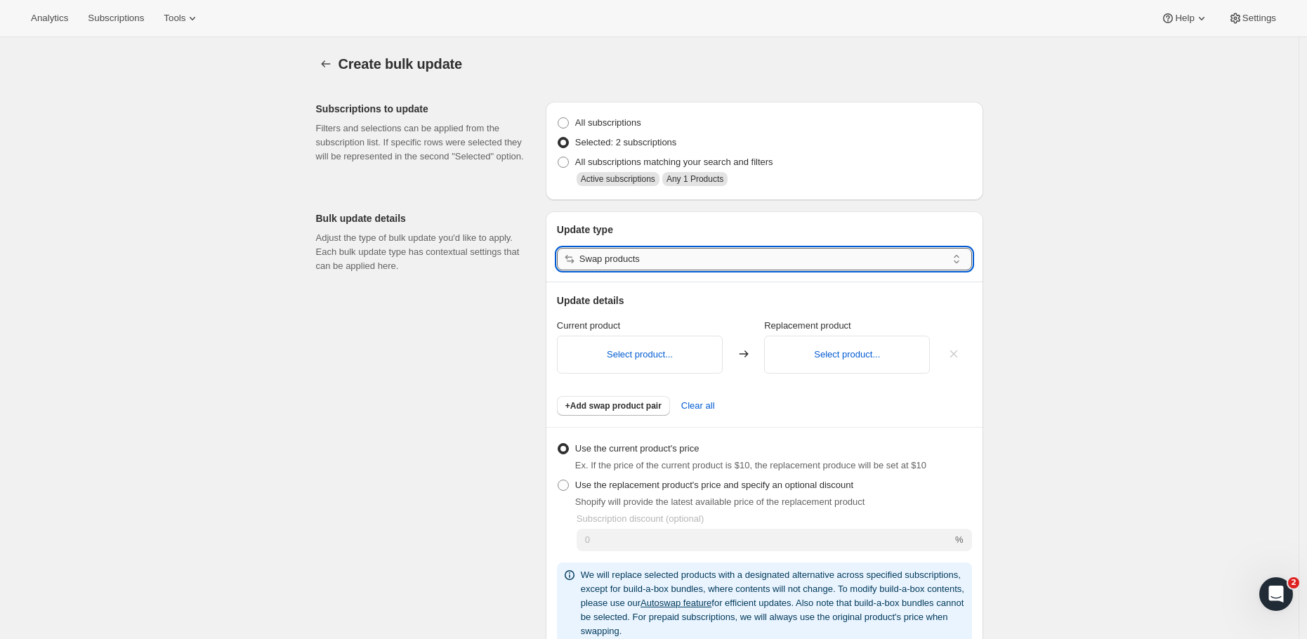
click at [634, 265] on input "Swap products" at bounding box center [762, 259] width 367 height 22
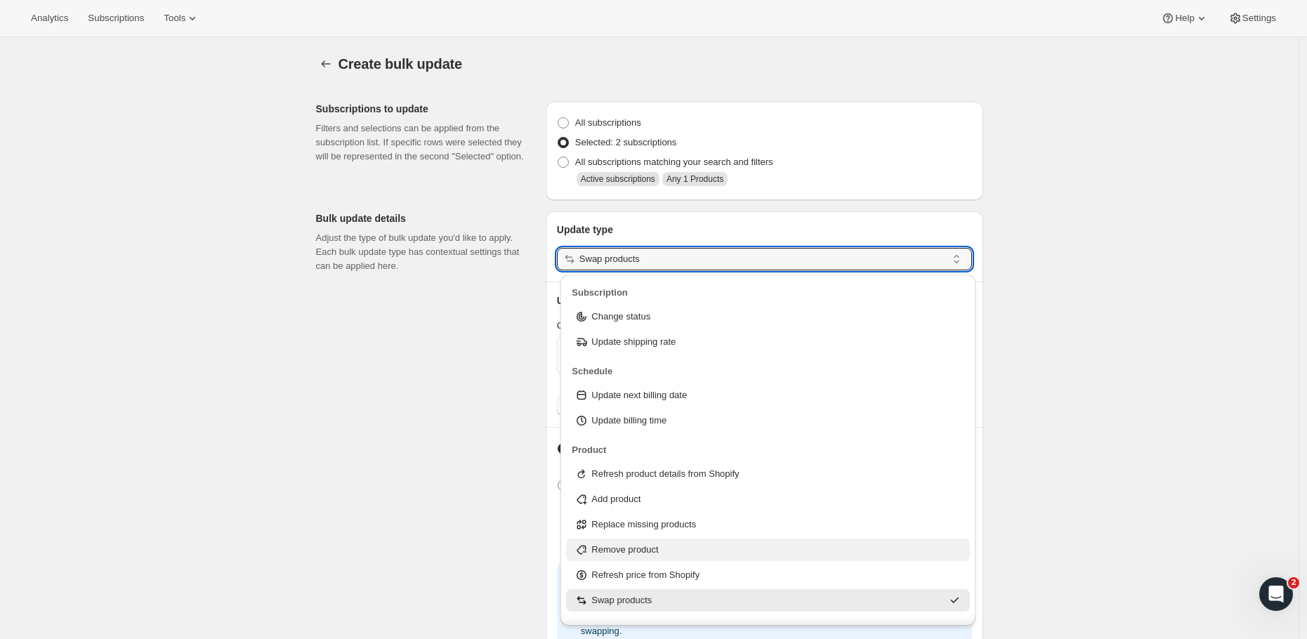
click at [650, 548] on p "Remove product" at bounding box center [624, 550] width 67 height 14
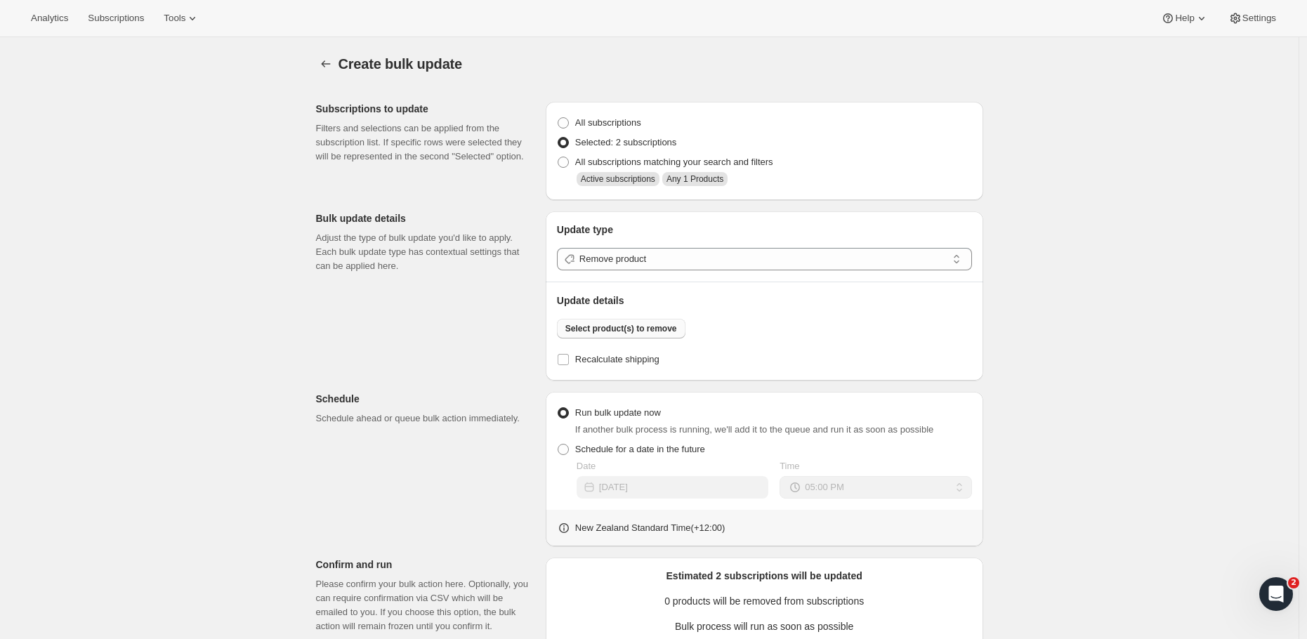
click at [605, 322] on button "Select product(s) to remove" at bounding box center [621, 329] width 129 height 20
click at [650, 248] on div "Update type Remove product" at bounding box center [764, 247] width 415 height 48
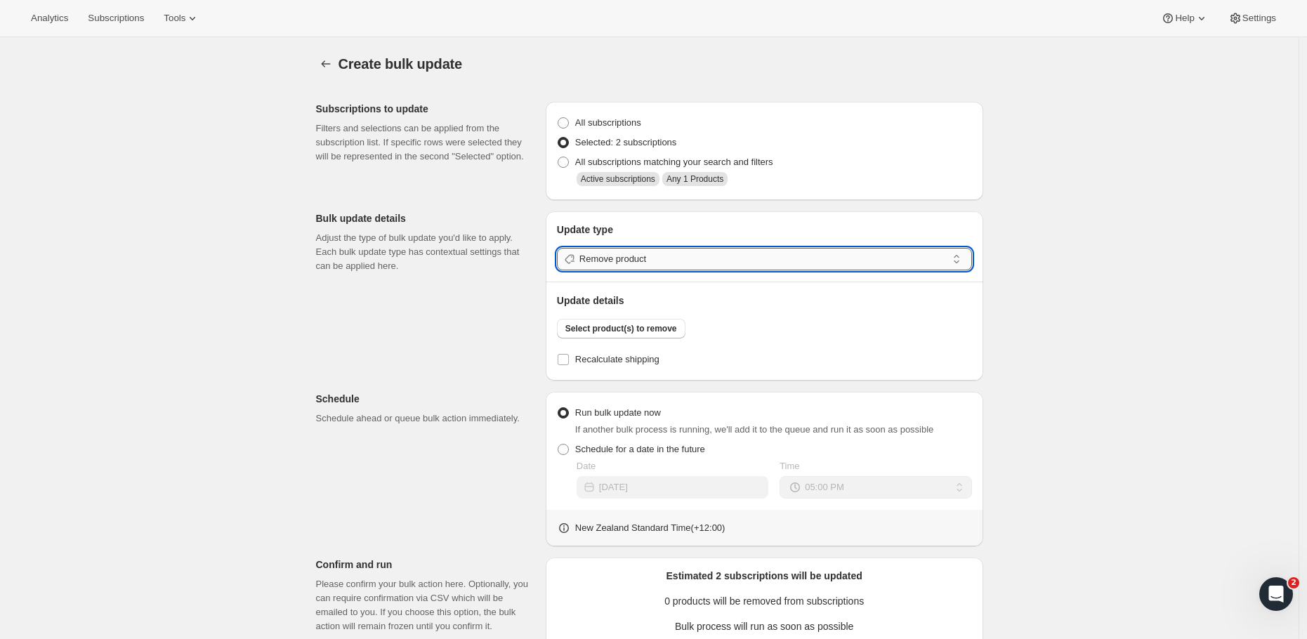
click at [650, 257] on input "Remove product" at bounding box center [762, 259] width 367 height 22
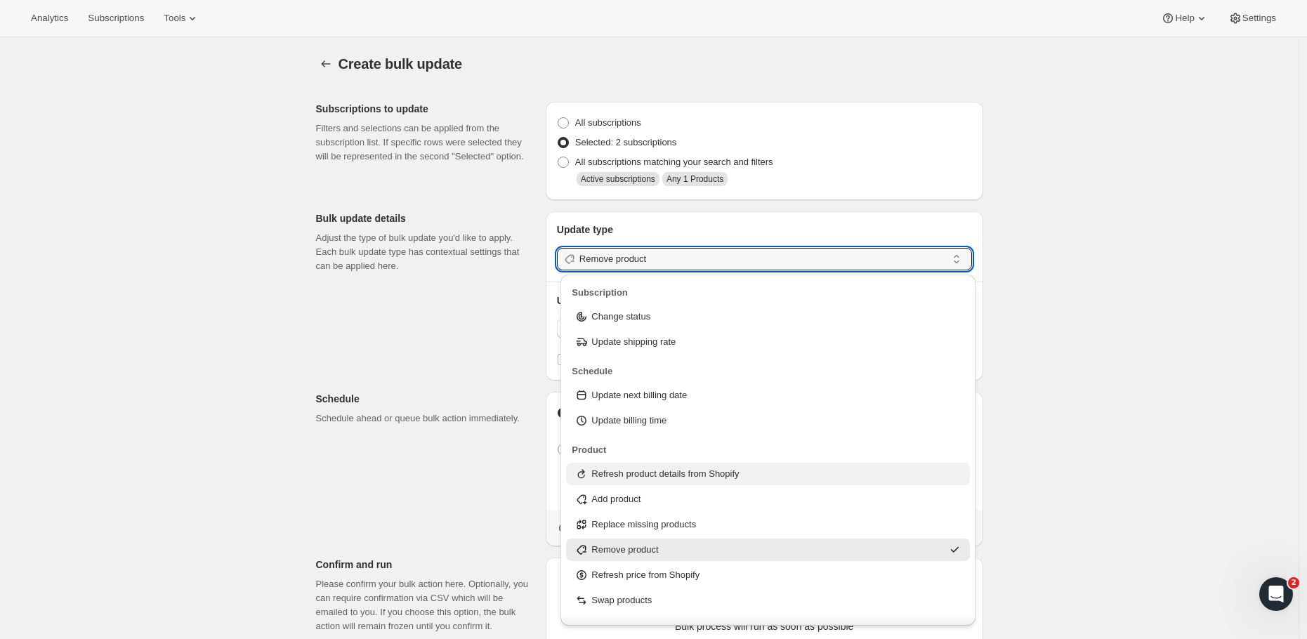
click at [665, 479] on p "Refresh product details from Shopify" at bounding box center [664, 474] width 147 height 14
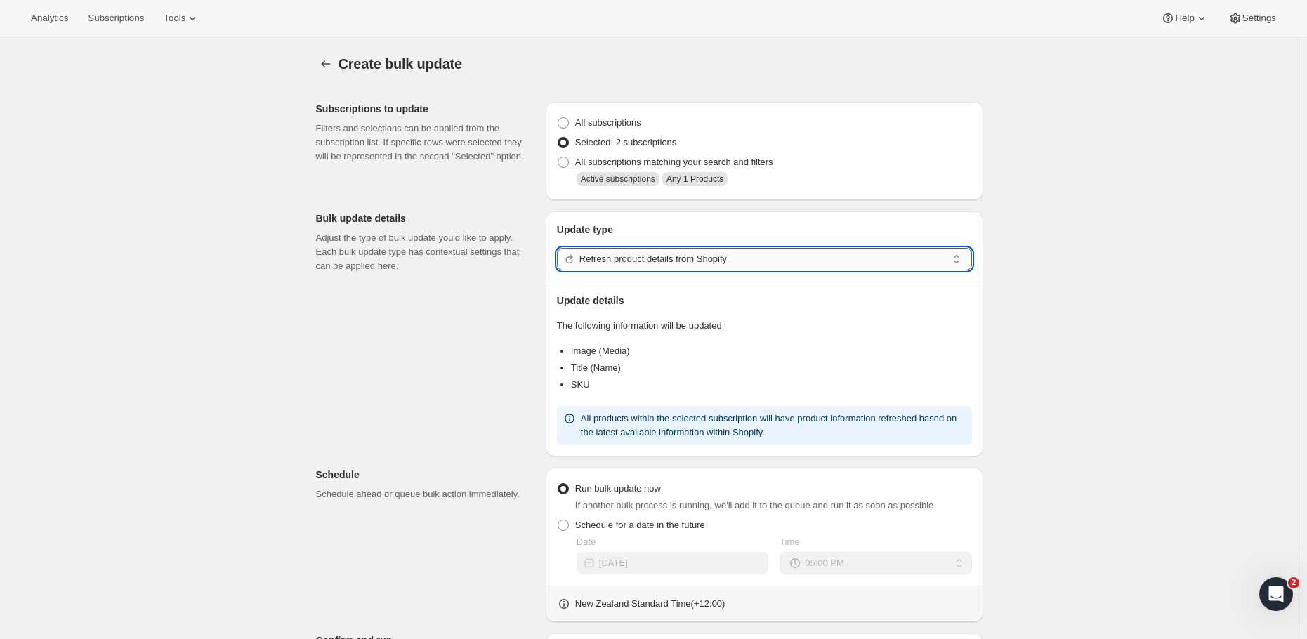
click at [648, 261] on input "Refresh product details from Shopify" at bounding box center [762, 259] width 367 height 22
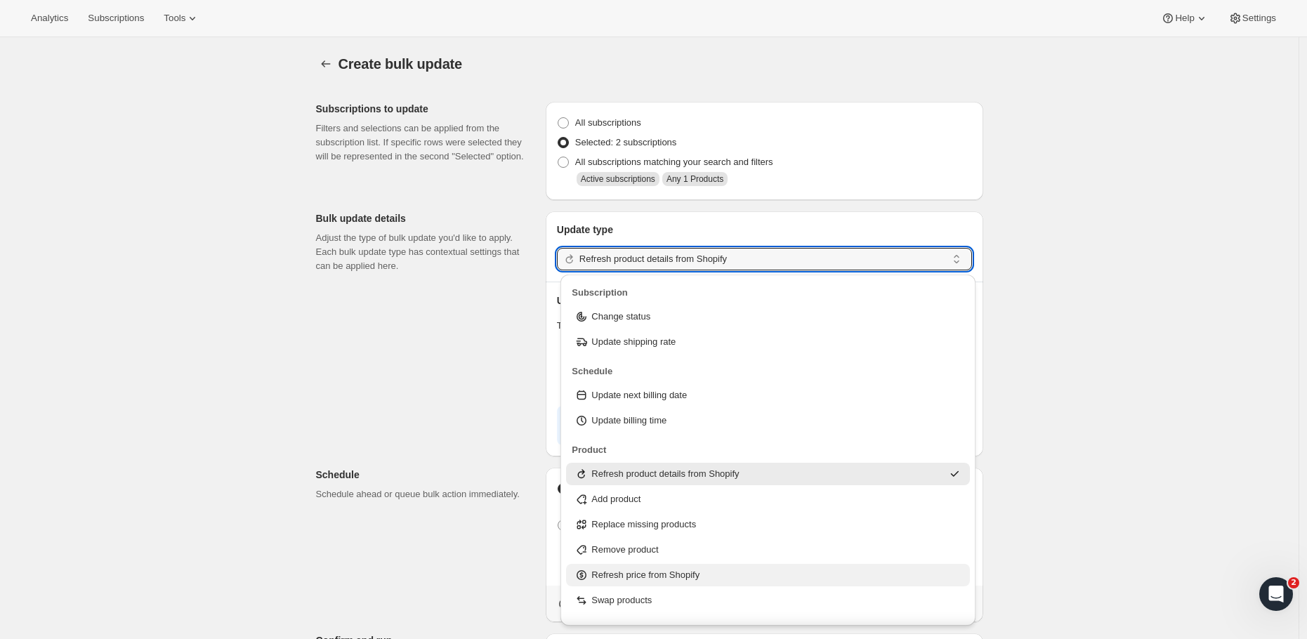
click at [673, 579] on p "Refresh price from Shopify" at bounding box center [645, 575] width 108 height 14
type input "Refresh price from Shopify"
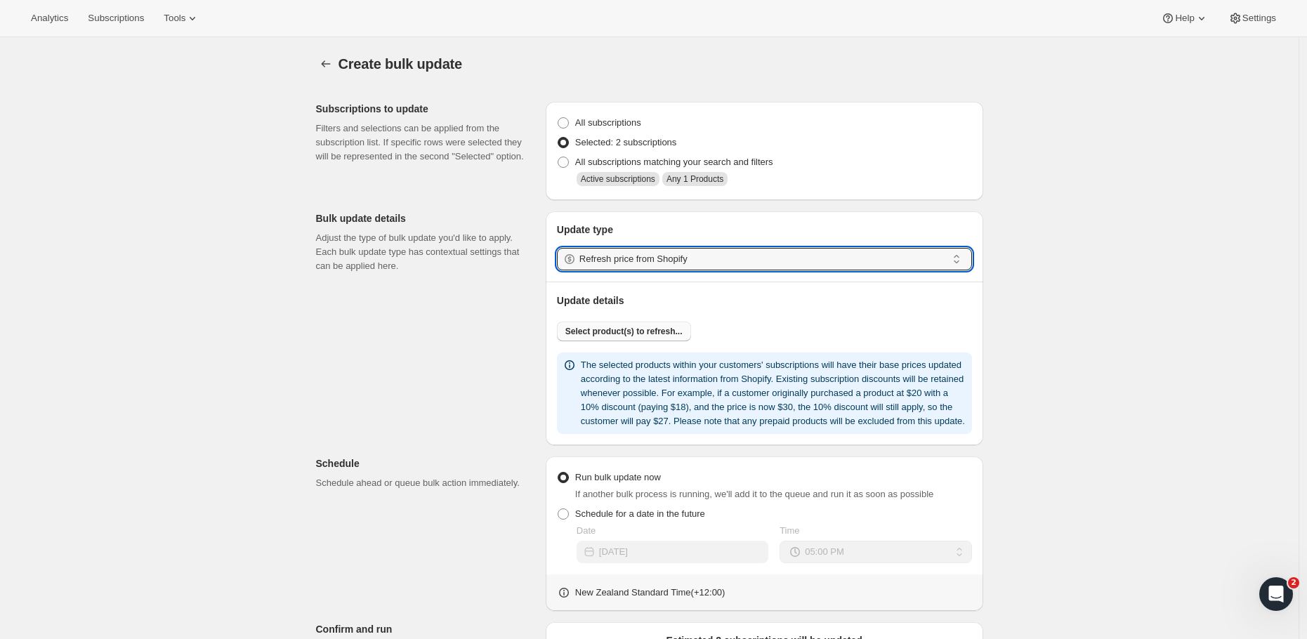
click at [623, 334] on span "Select product(s) to refresh..." at bounding box center [623, 331] width 117 height 11
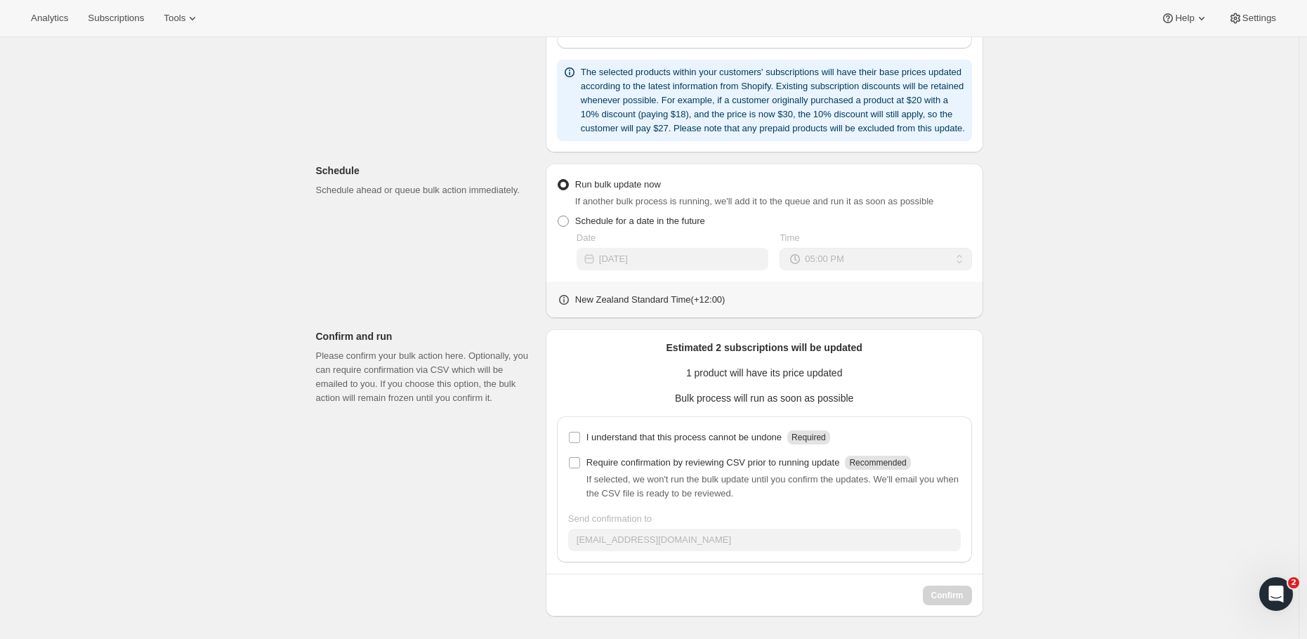
scroll to position [367, 0]
click at [578, 439] on input "I understand that this process cannot be undone Required" at bounding box center [574, 437] width 11 height 11
checkbox input "true"
click at [949, 600] on span "Confirm" at bounding box center [947, 595] width 32 height 11
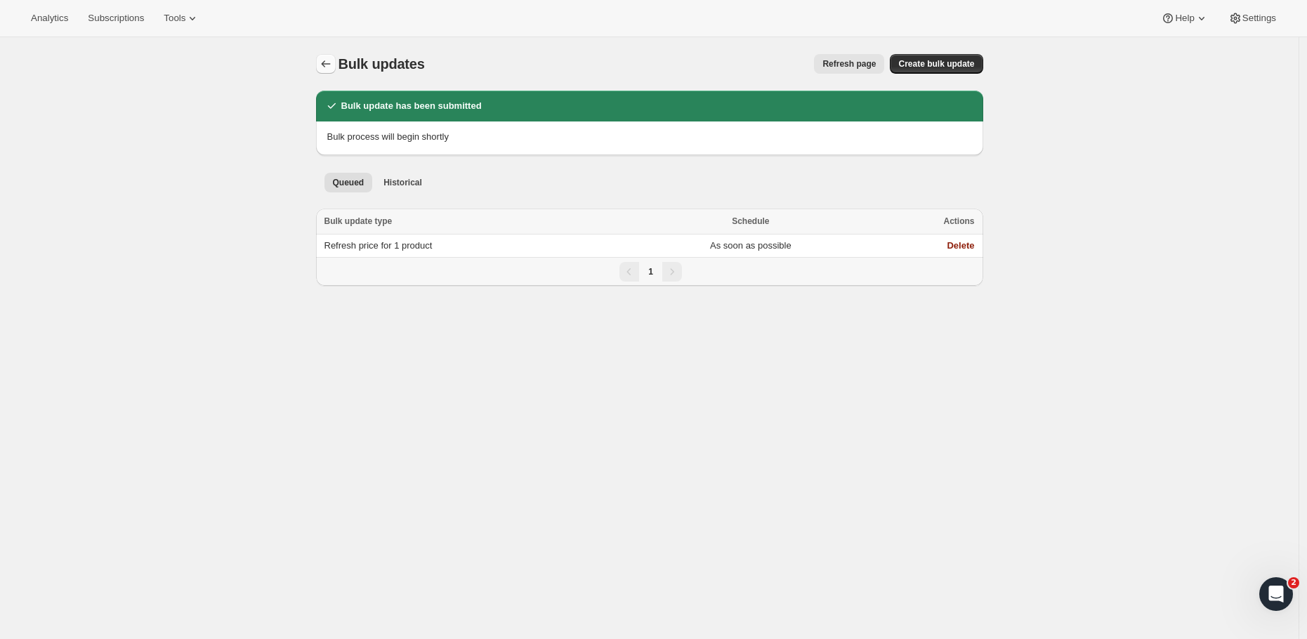
click at [331, 67] on icon "Bulk updates" at bounding box center [326, 64] width 14 height 14
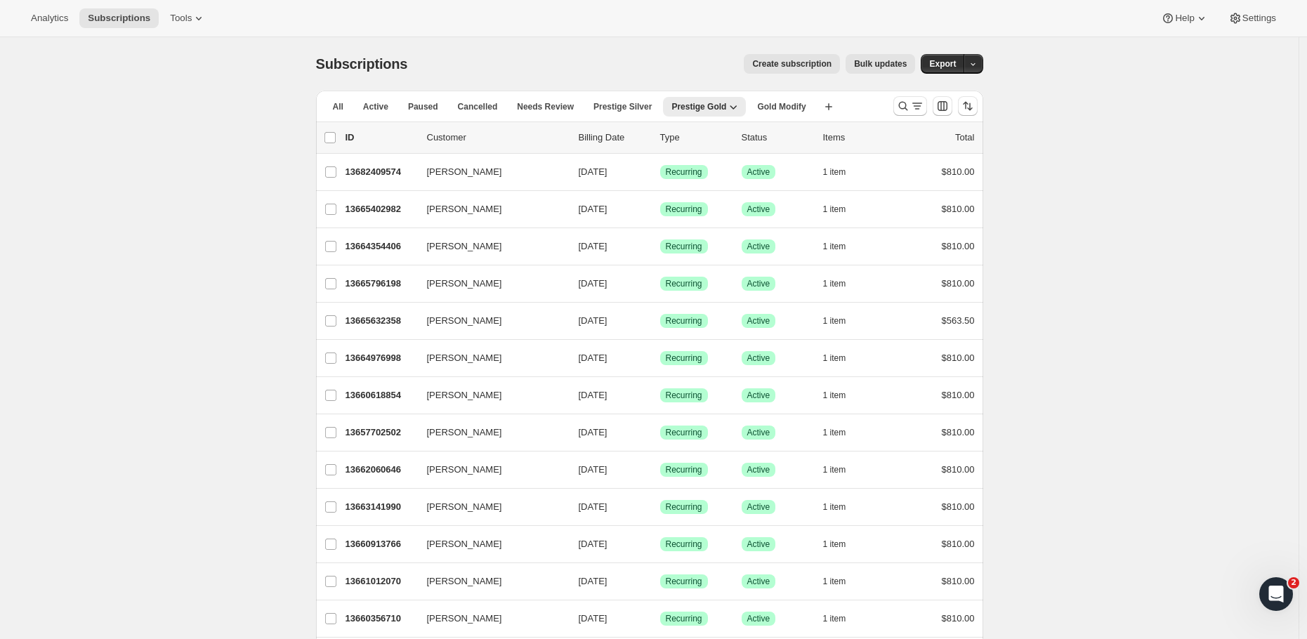
click at [895, 60] on span "Bulk updates" at bounding box center [880, 63] width 53 height 11
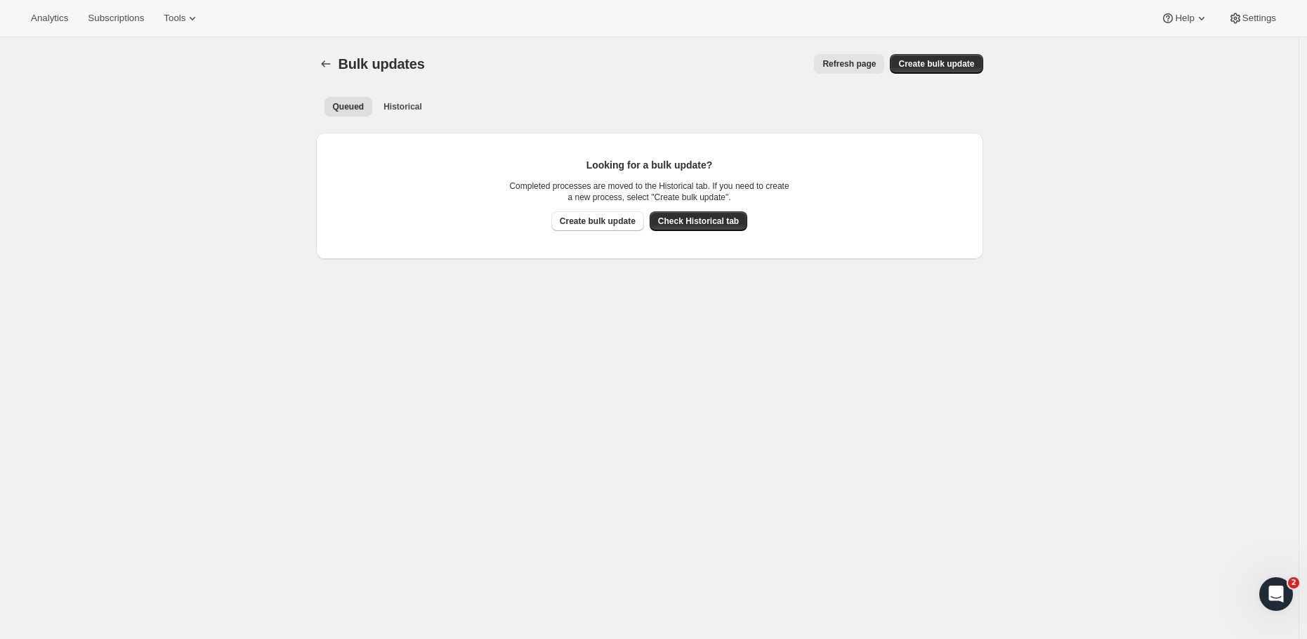
click at [849, 60] on span "Refresh page" at bounding box center [848, 63] width 53 height 11
click at [397, 106] on span "Historical" at bounding box center [402, 106] width 39 height 11
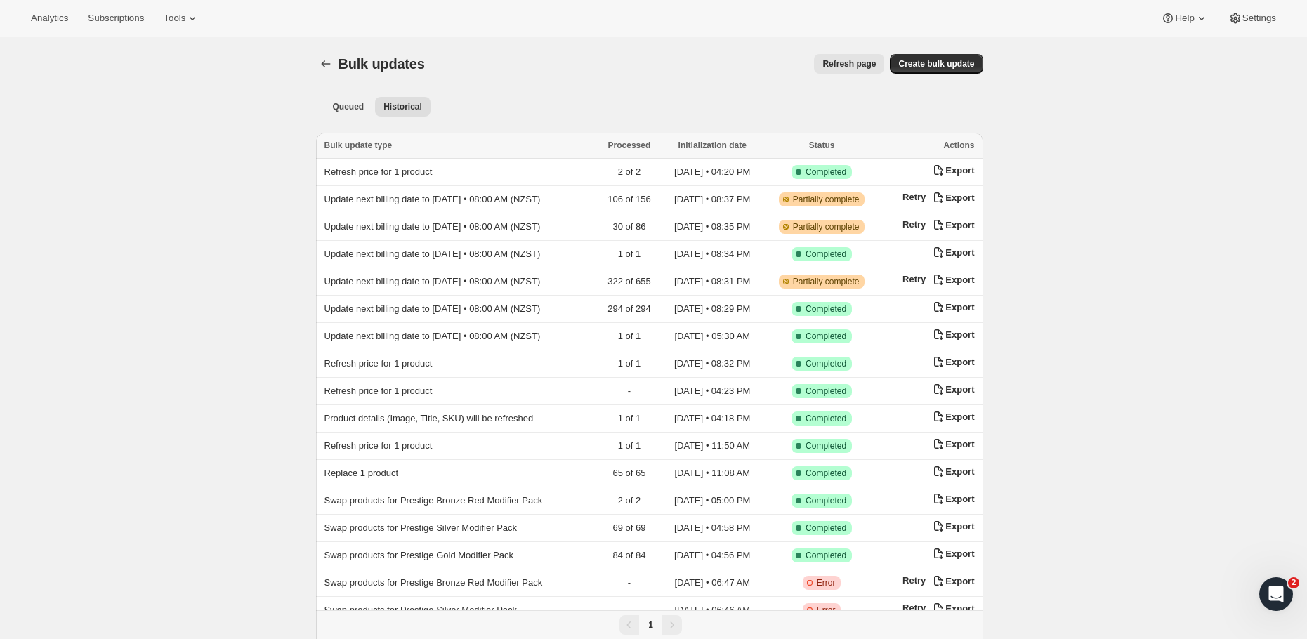
click at [835, 57] on button "Refresh page" at bounding box center [849, 64] width 70 height 20
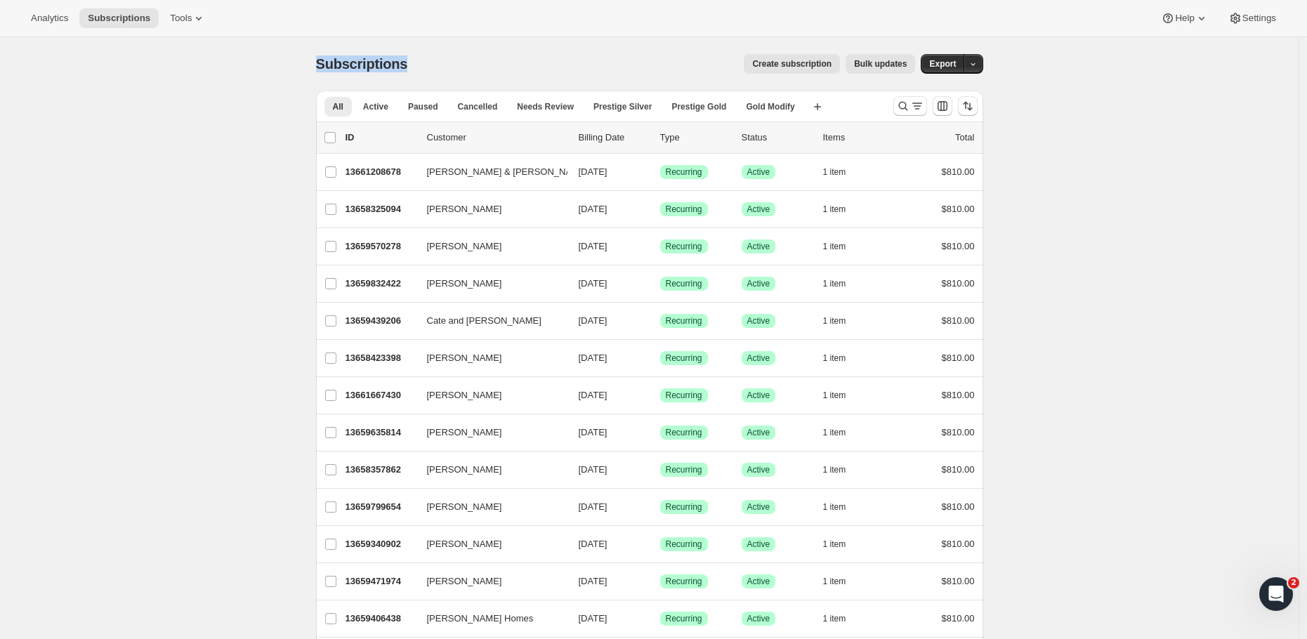
drag, startPoint x: 319, startPoint y: 62, endPoint x: 412, endPoint y: 63, distance: 93.4
click at [412, 63] on div "Subscriptions" at bounding box center [365, 64] width 98 height 20
click at [334, 136] on input "0 selected" at bounding box center [329, 137] width 11 height 11
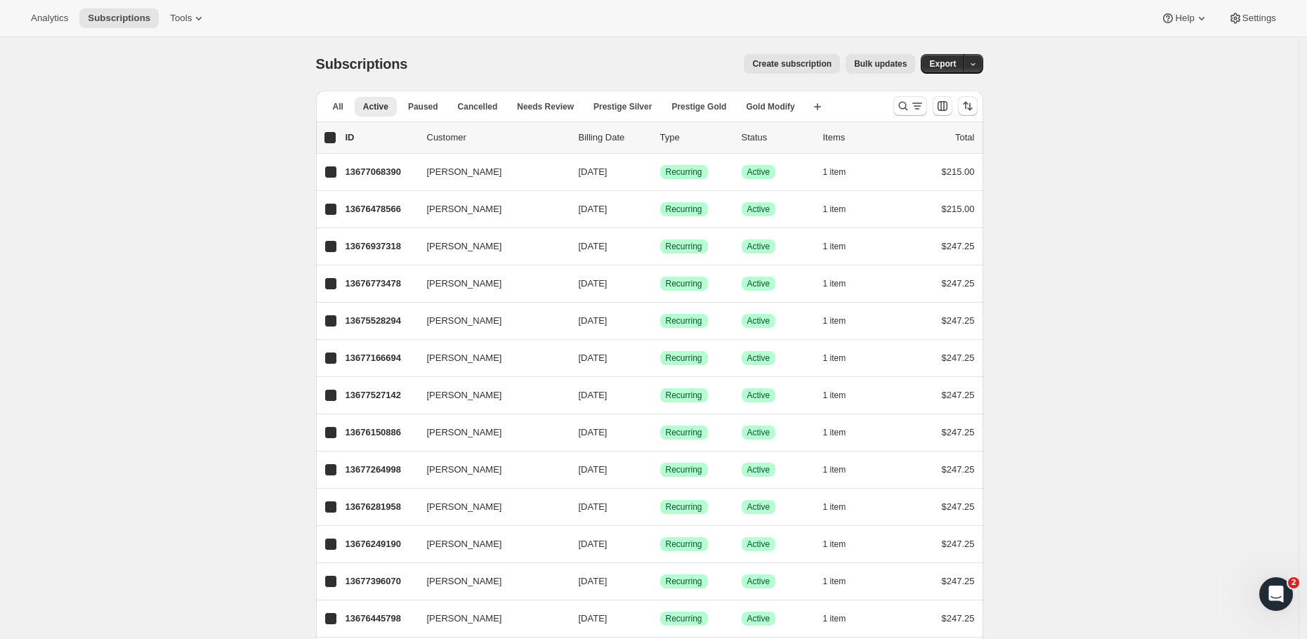
checkbox input "true"
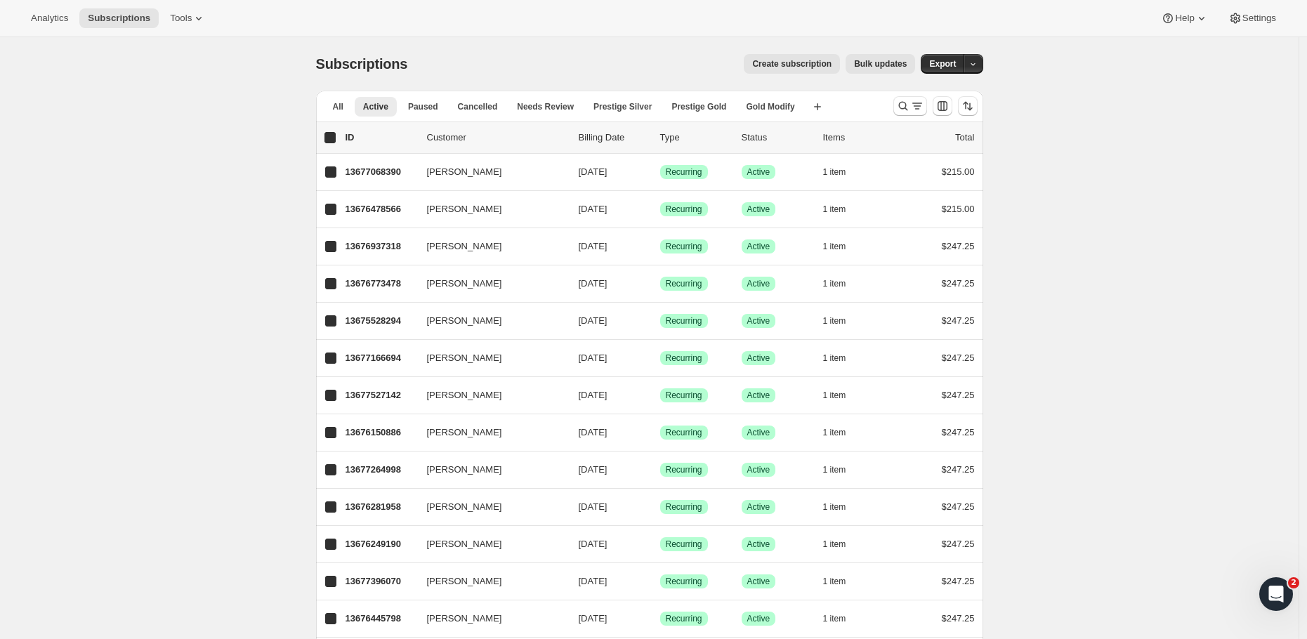
checkbox input "true"
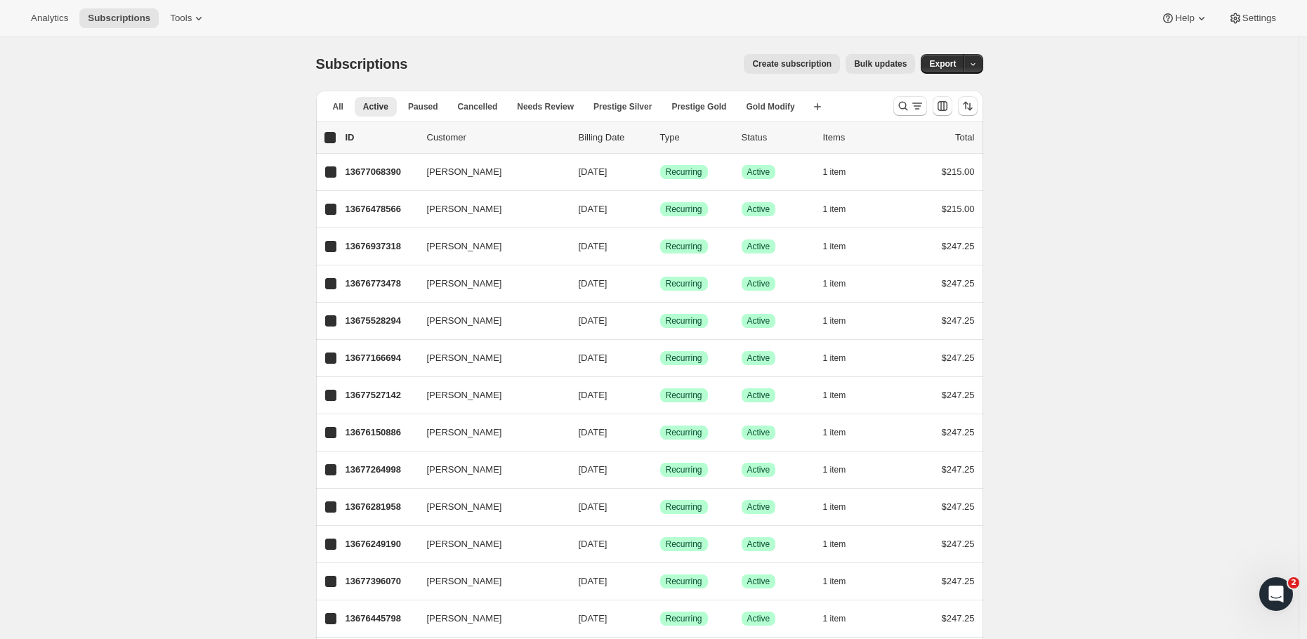
checkbox input "true"
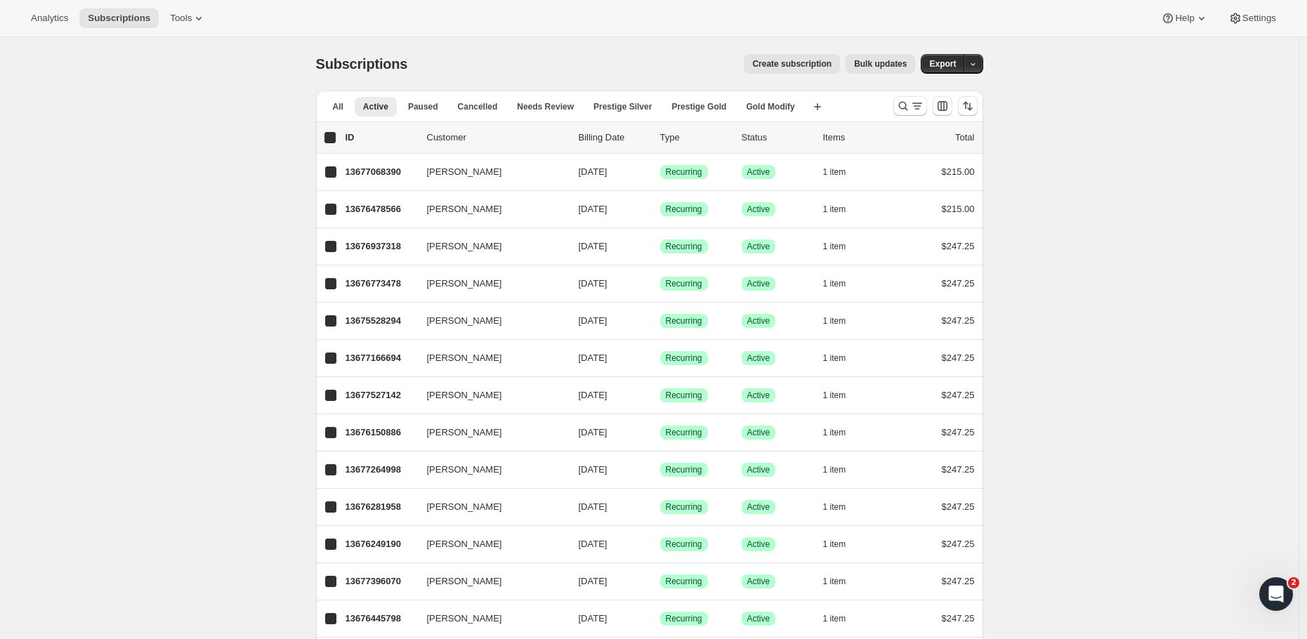
checkbox input "true"
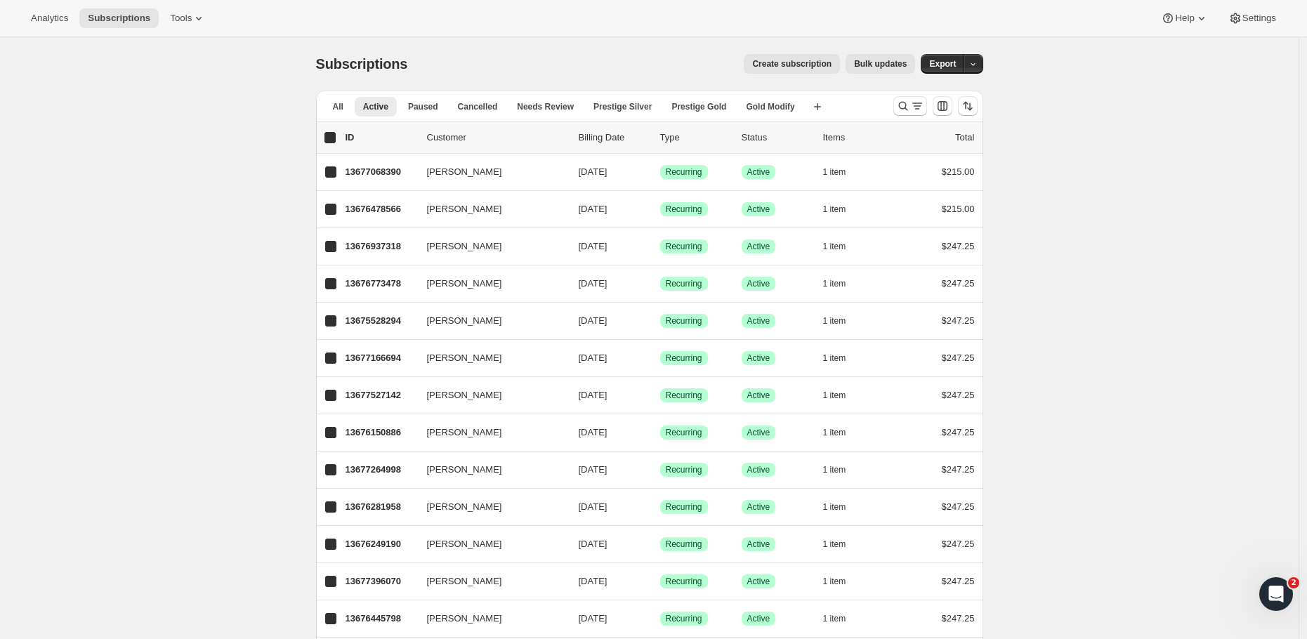
checkbox input "true"
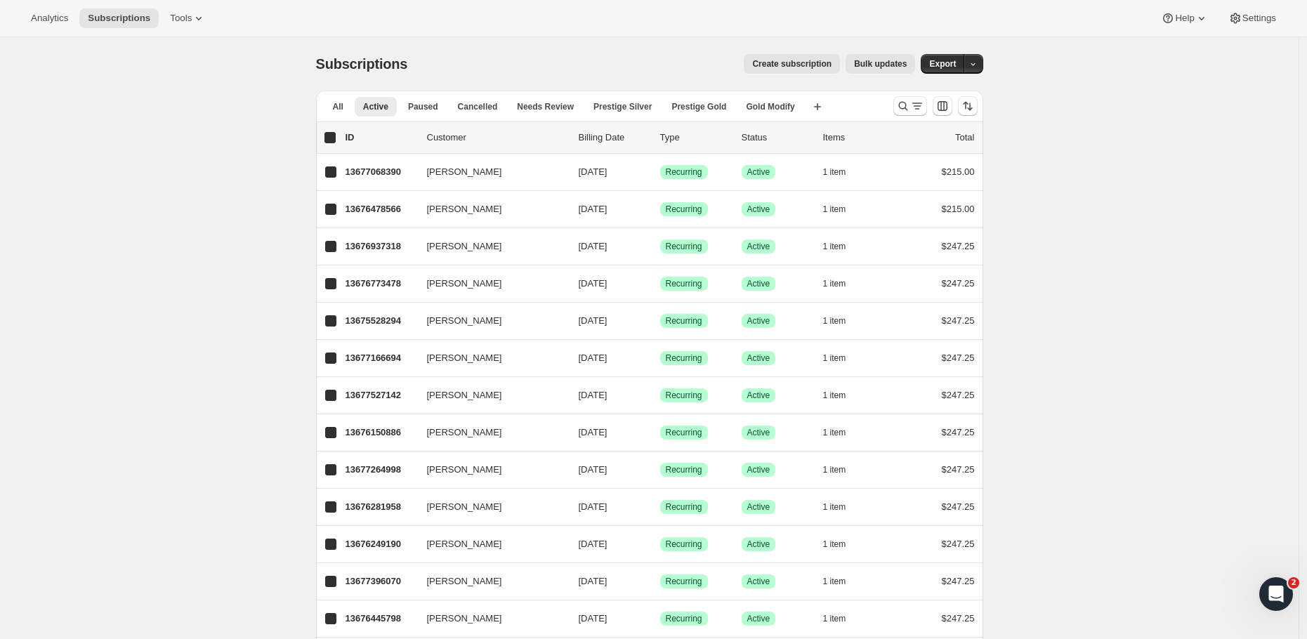
checkbox input "true"
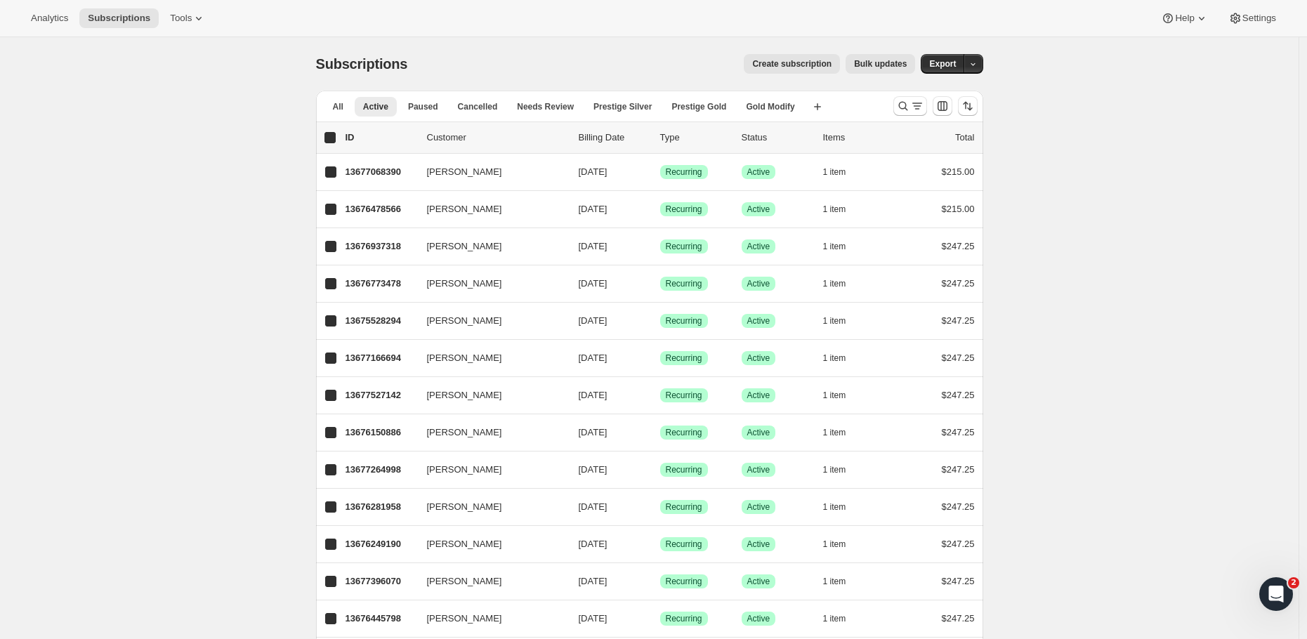
checkbox input "true"
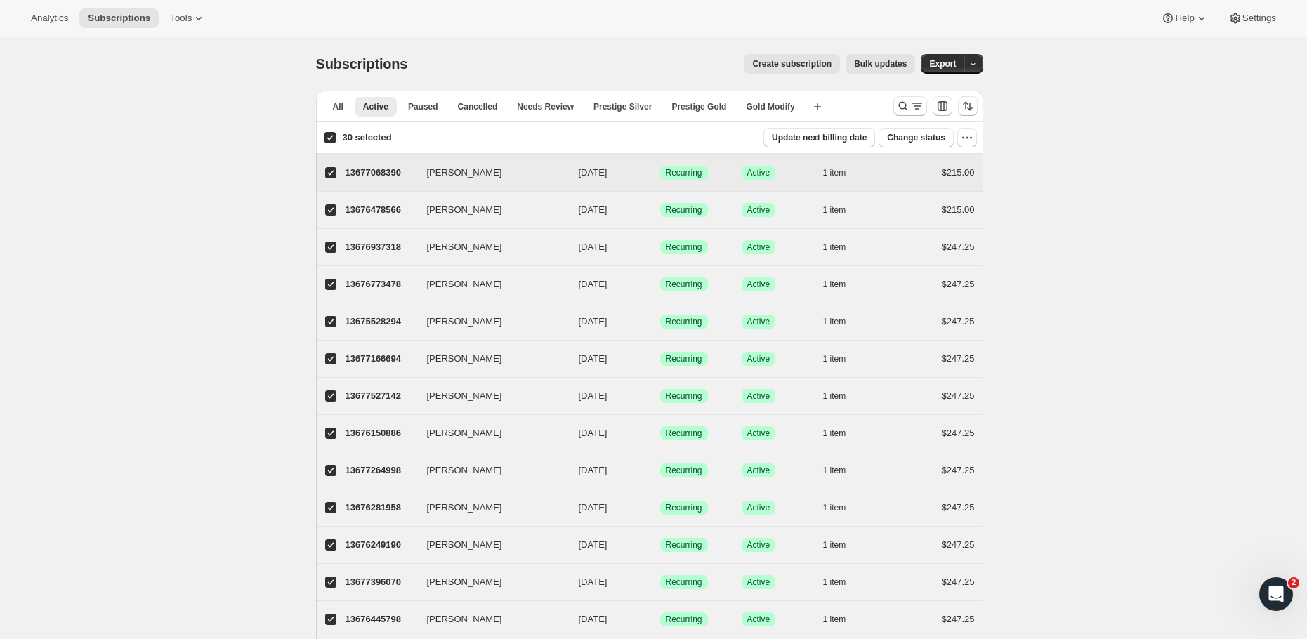
click at [333, 177] on input "Janine Neal" at bounding box center [330, 172] width 11 height 11
checkbox input "false"
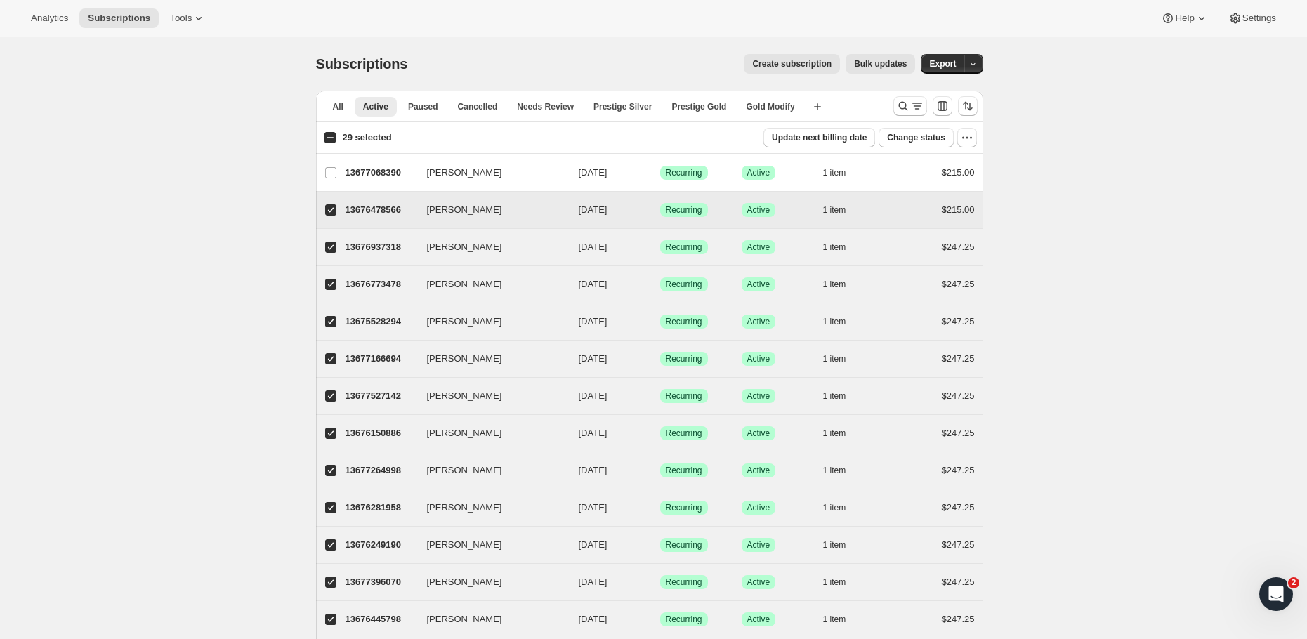
click at [331, 208] on input "Adil Mohammad" at bounding box center [330, 209] width 11 height 11
checkbox input "false"
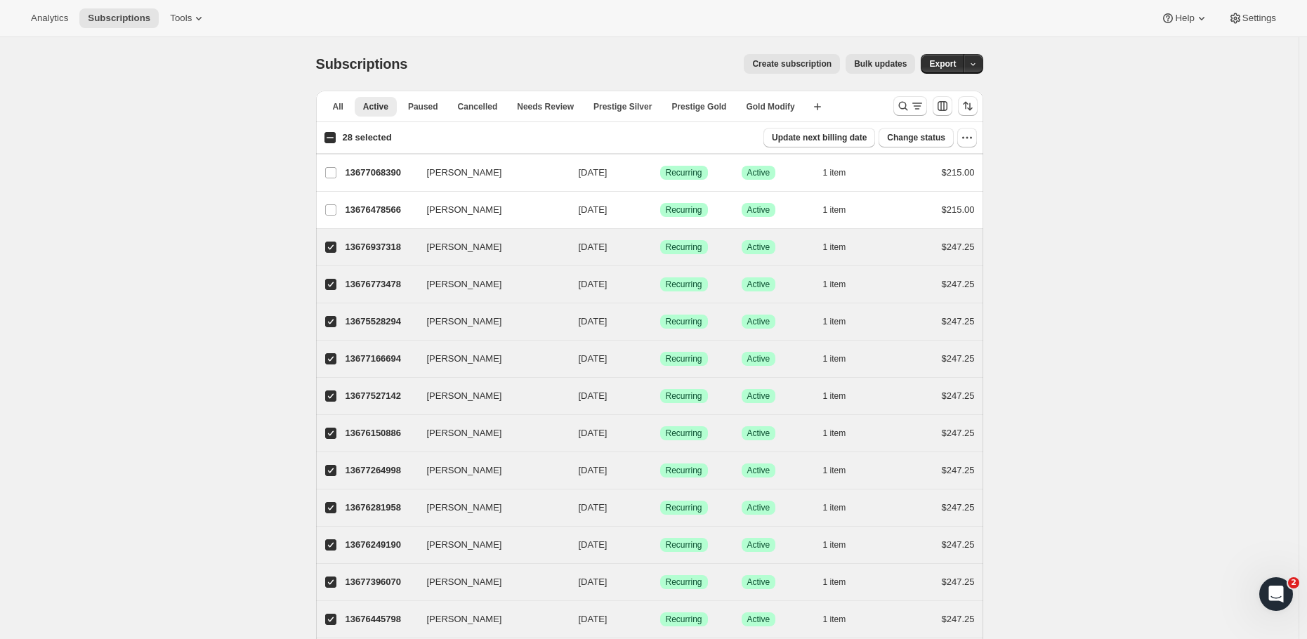
click at [889, 64] on span "Bulk updates" at bounding box center [880, 63] width 53 height 11
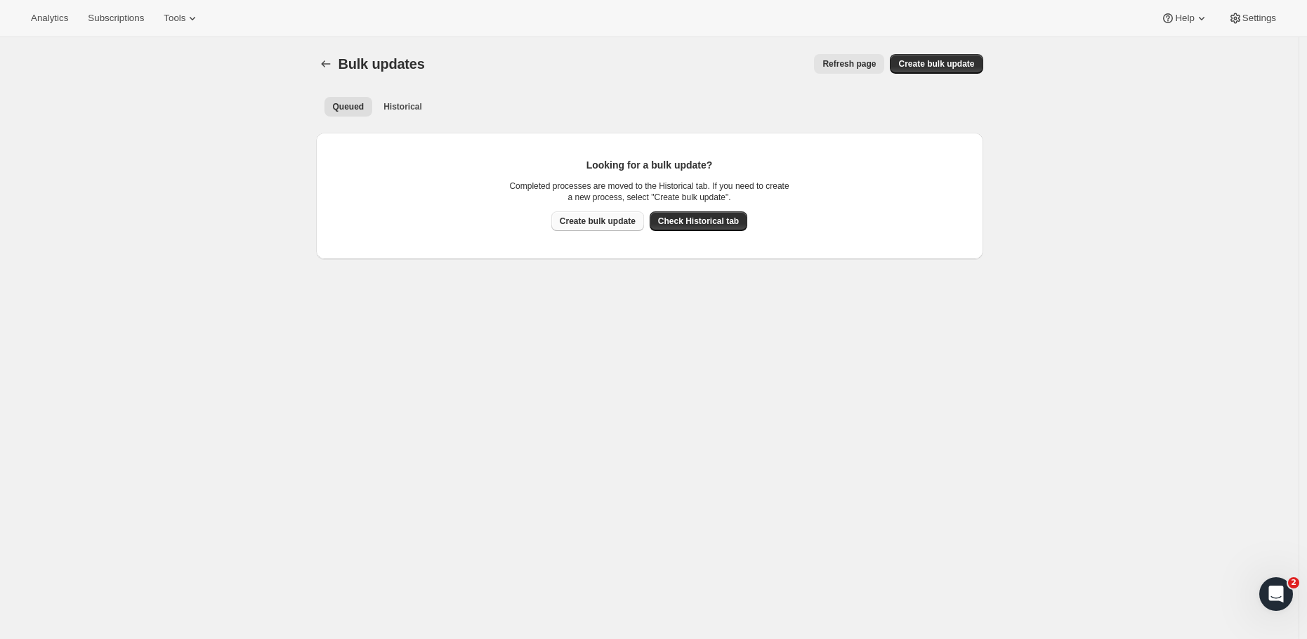
click at [576, 227] on button "Create bulk update" at bounding box center [597, 221] width 93 height 20
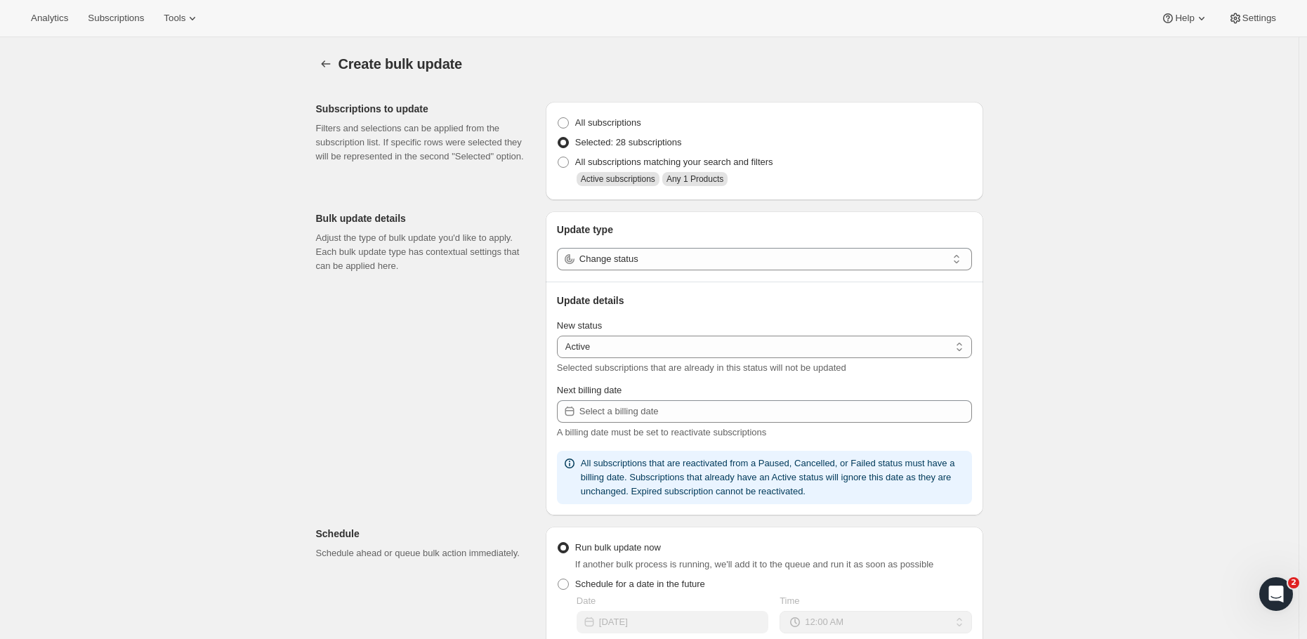
select select "17"
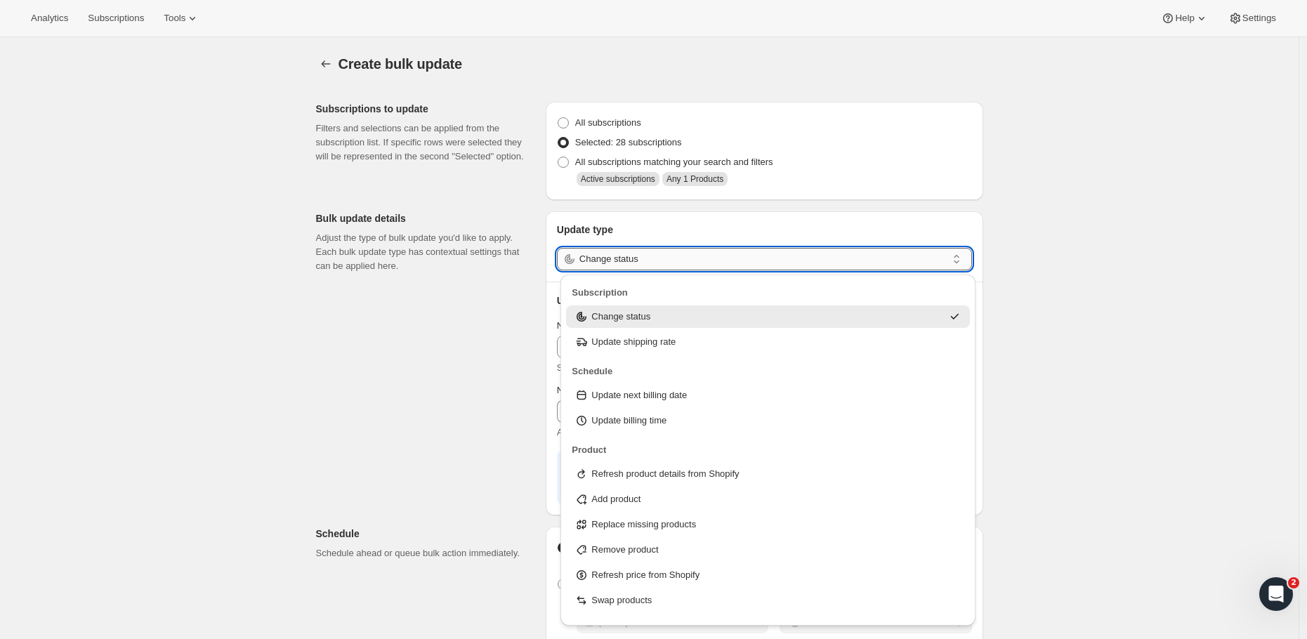
click at [617, 258] on input "Change status" at bounding box center [762, 259] width 367 height 22
click at [636, 578] on p "Refresh price from Shopify" at bounding box center [645, 575] width 108 height 14
type input "Refresh price from Shopify"
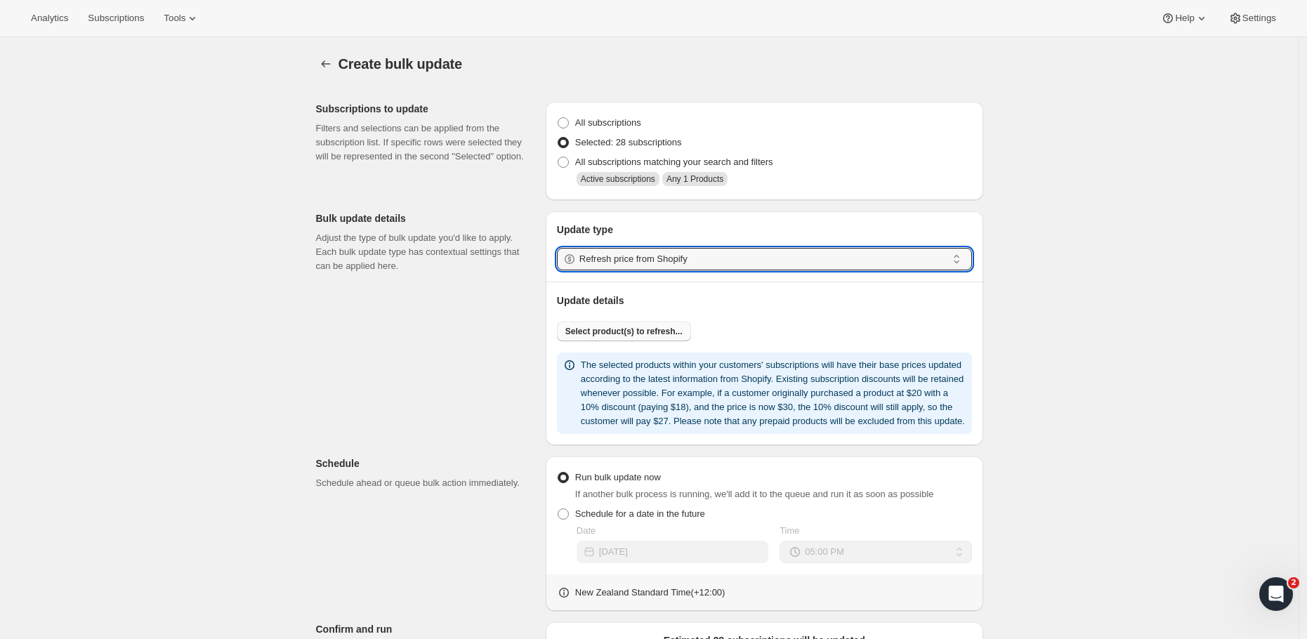
click at [613, 324] on button "Select product(s) to refresh..." at bounding box center [624, 332] width 134 height 20
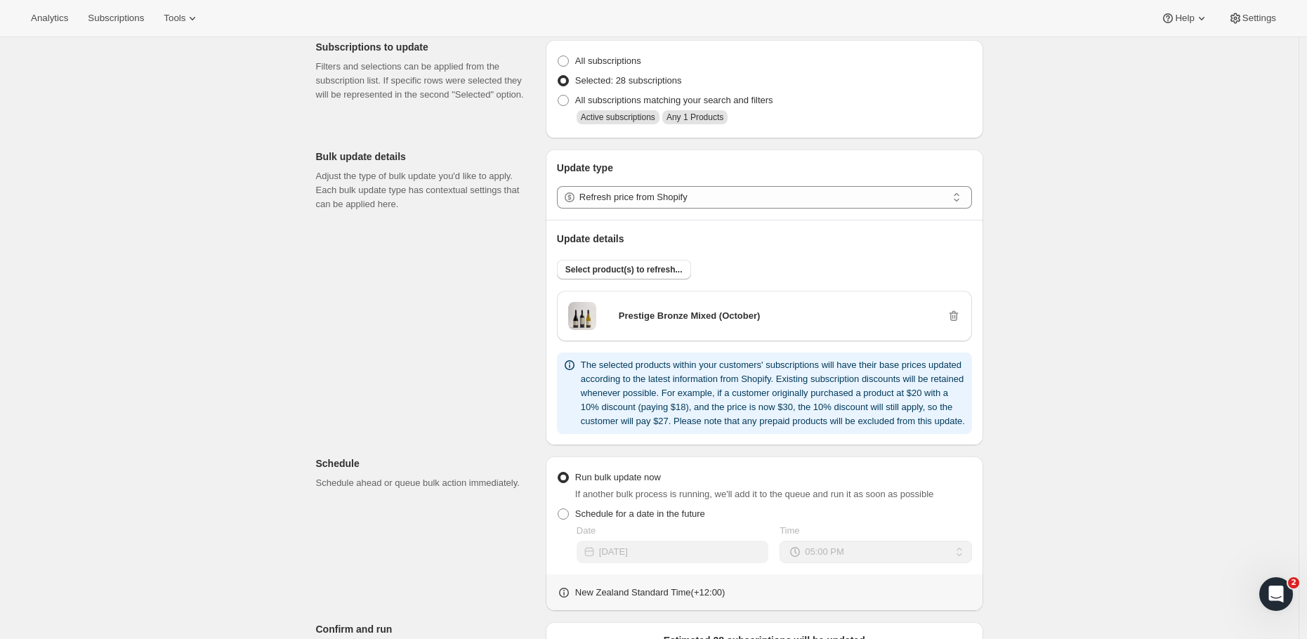
scroll to position [369, 0]
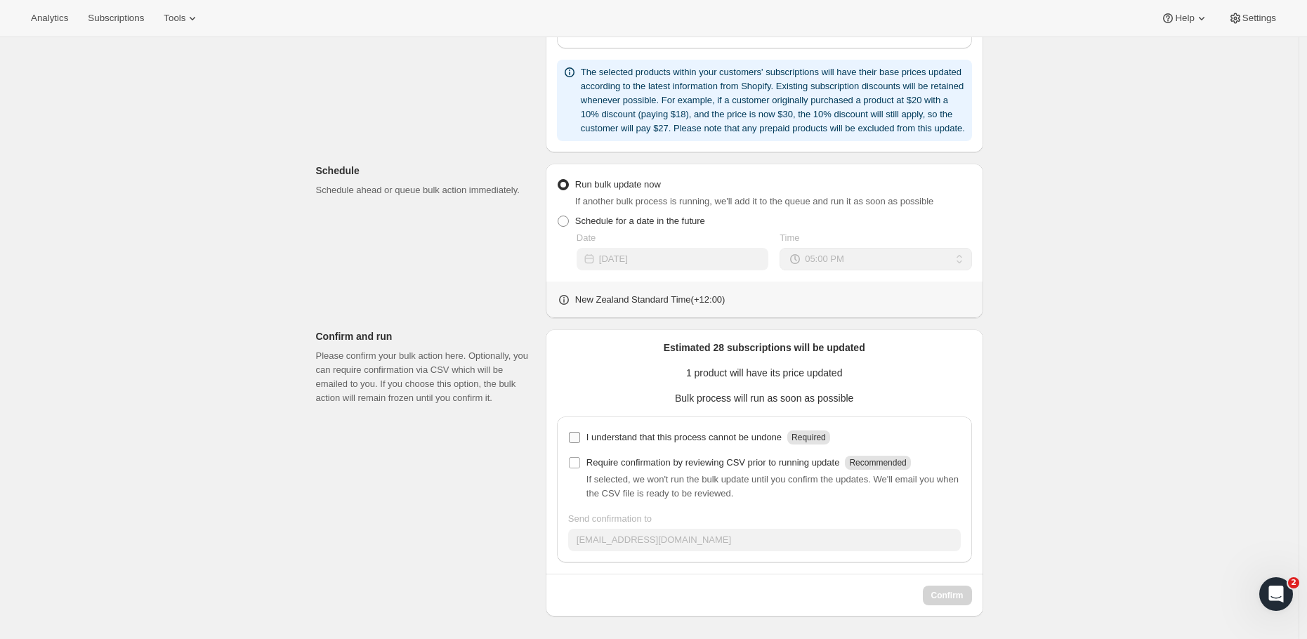
click at [576, 442] on input "I understand that this process cannot be undone Required" at bounding box center [574, 437] width 11 height 11
checkbox input "true"
click at [961, 597] on span "Confirm" at bounding box center [947, 595] width 32 height 11
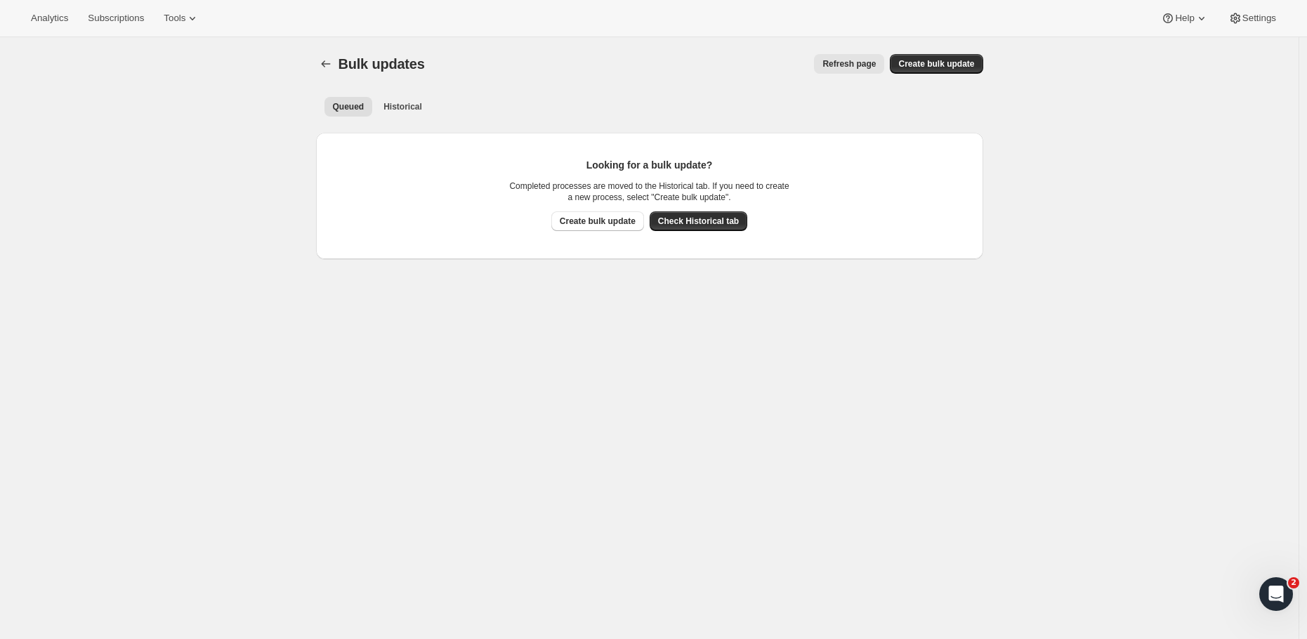
click at [849, 66] on span "Refresh page" at bounding box center [848, 63] width 53 height 11
click at [701, 224] on span "Check Historical tab" at bounding box center [698, 221] width 81 height 11
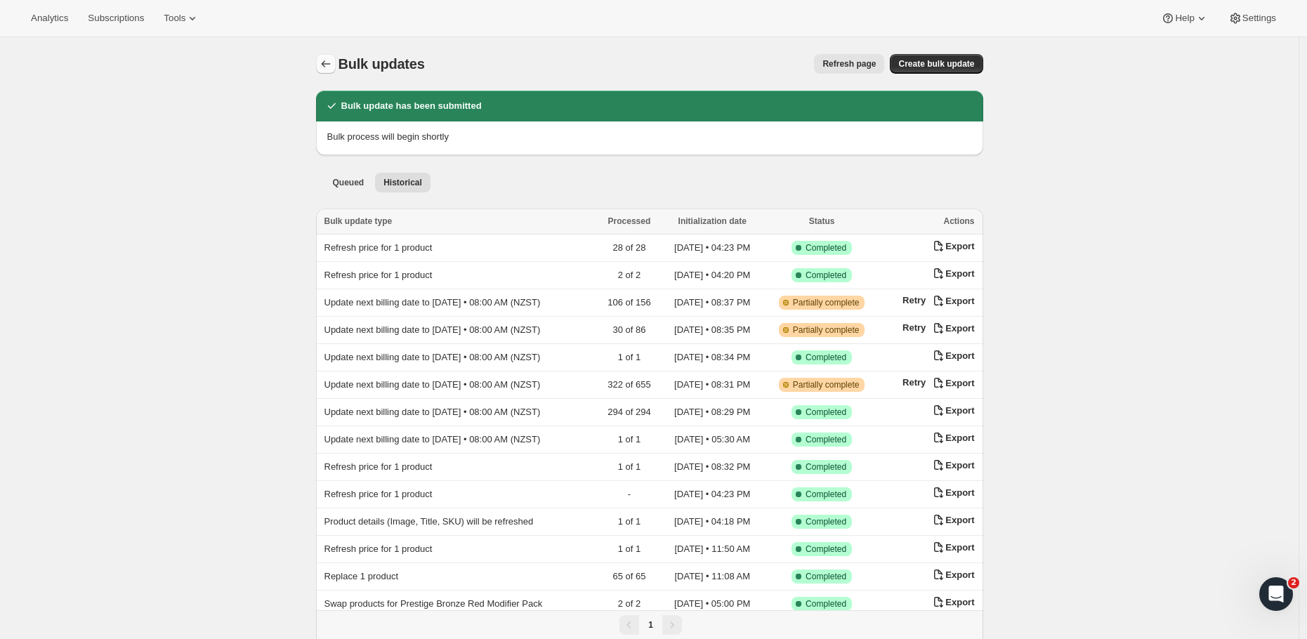
click at [322, 65] on icon "Bulk updates" at bounding box center [326, 64] width 14 height 14
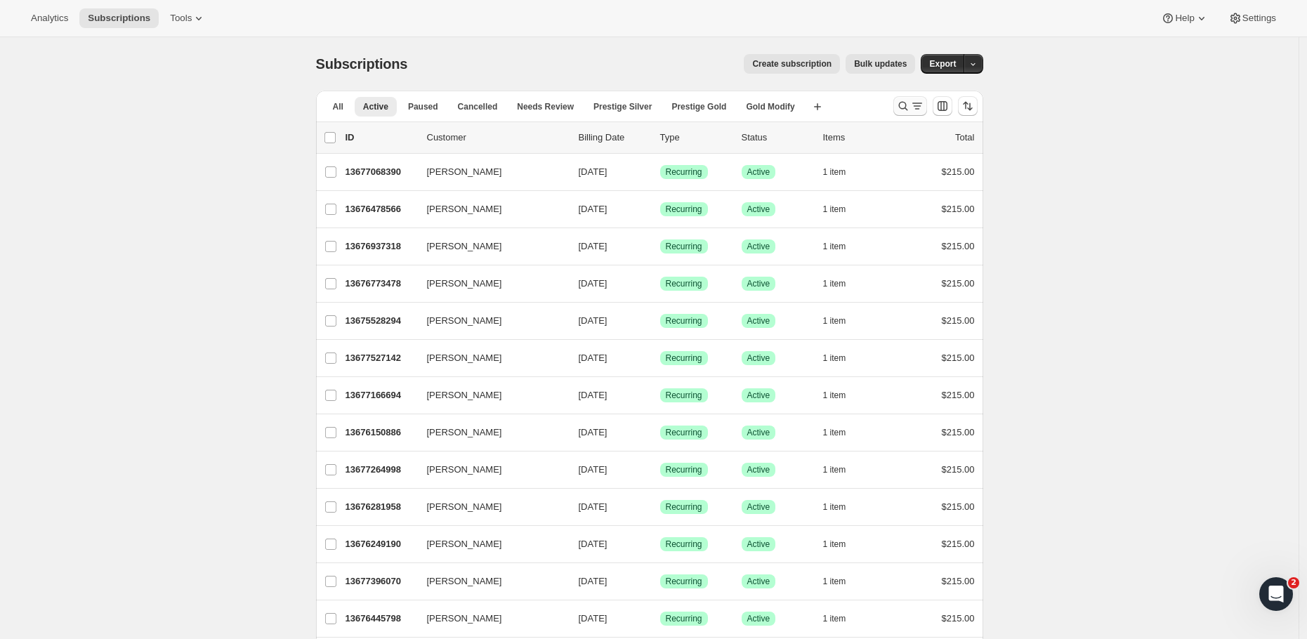
click at [906, 103] on icon "Search and filter results" at bounding box center [903, 106] width 14 height 14
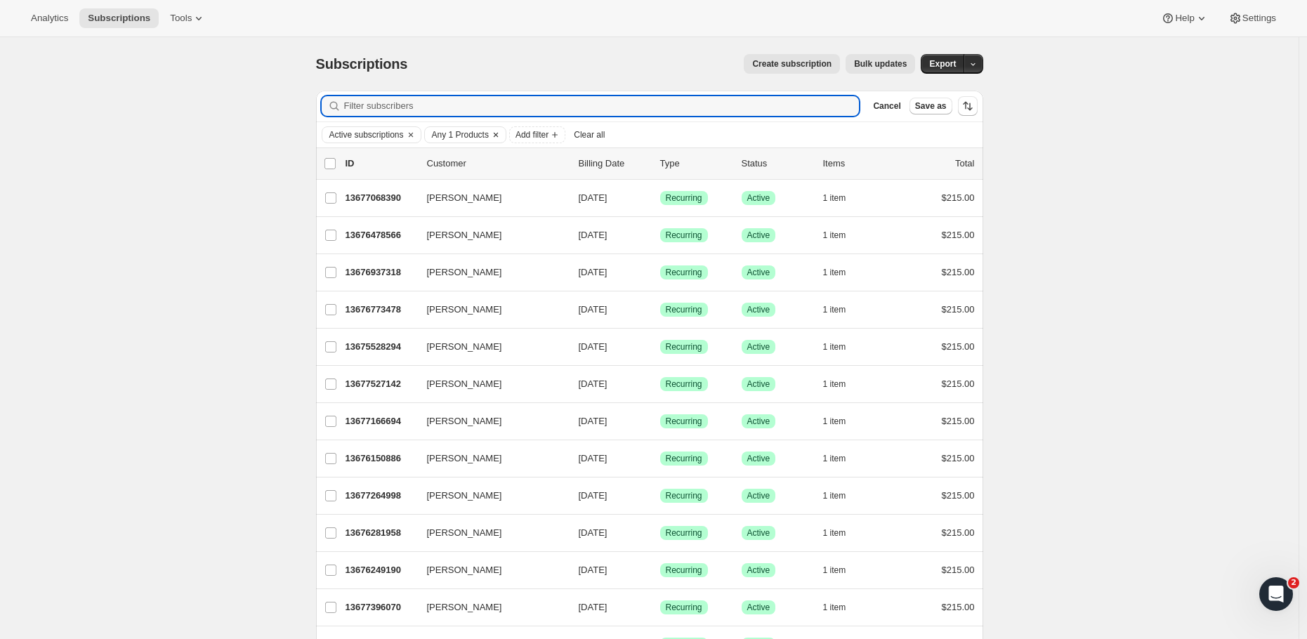
click at [498, 134] on icon "Clear" at bounding box center [496, 135] width 4 height 4
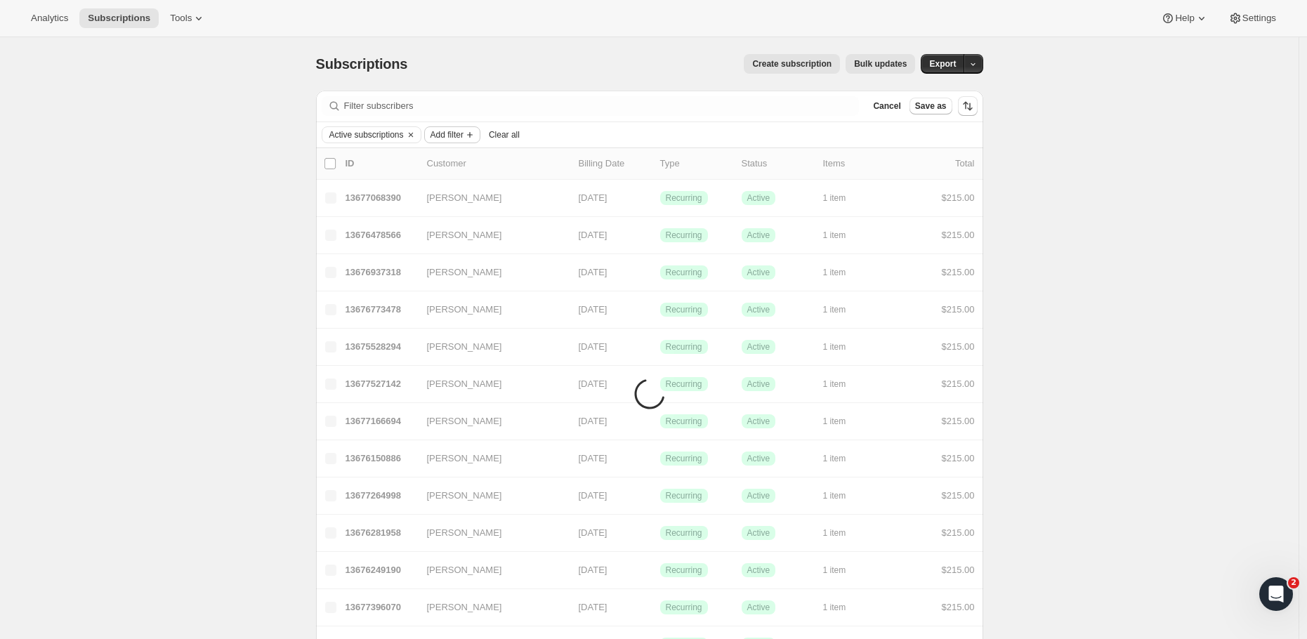
click at [463, 135] on span "Add filter" at bounding box center [446, 134] width 33 height 11
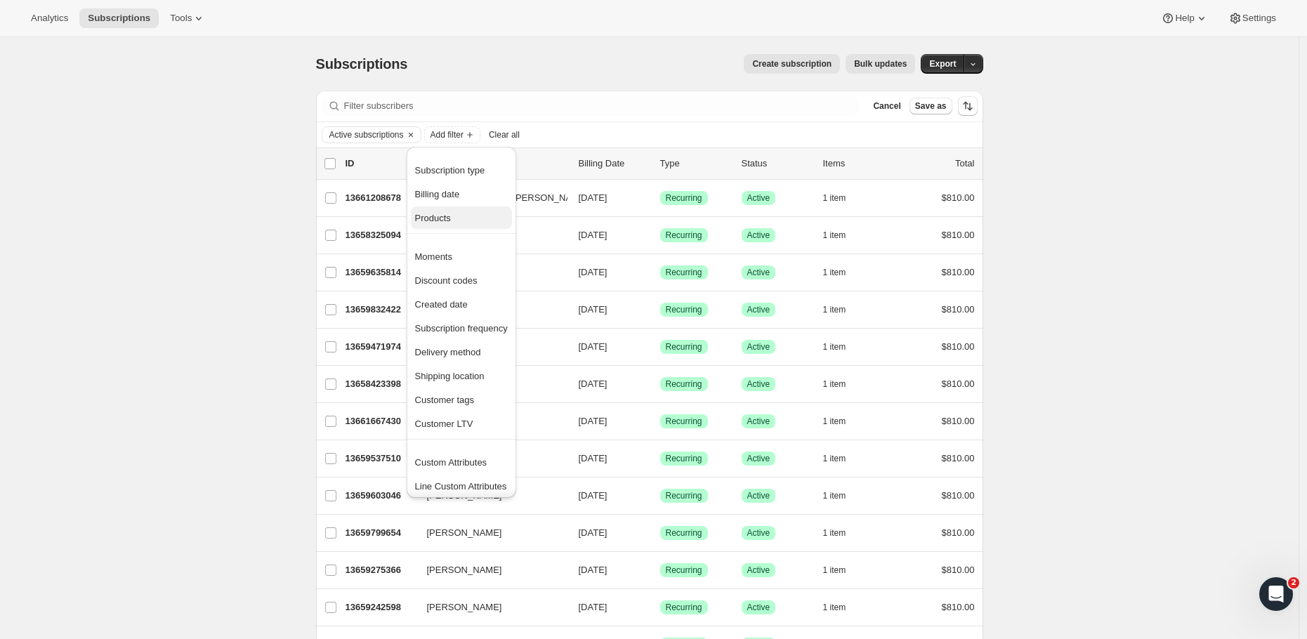
click at [447, 213] on span "Products" at bounding box center [433, 218] width 36 height 11
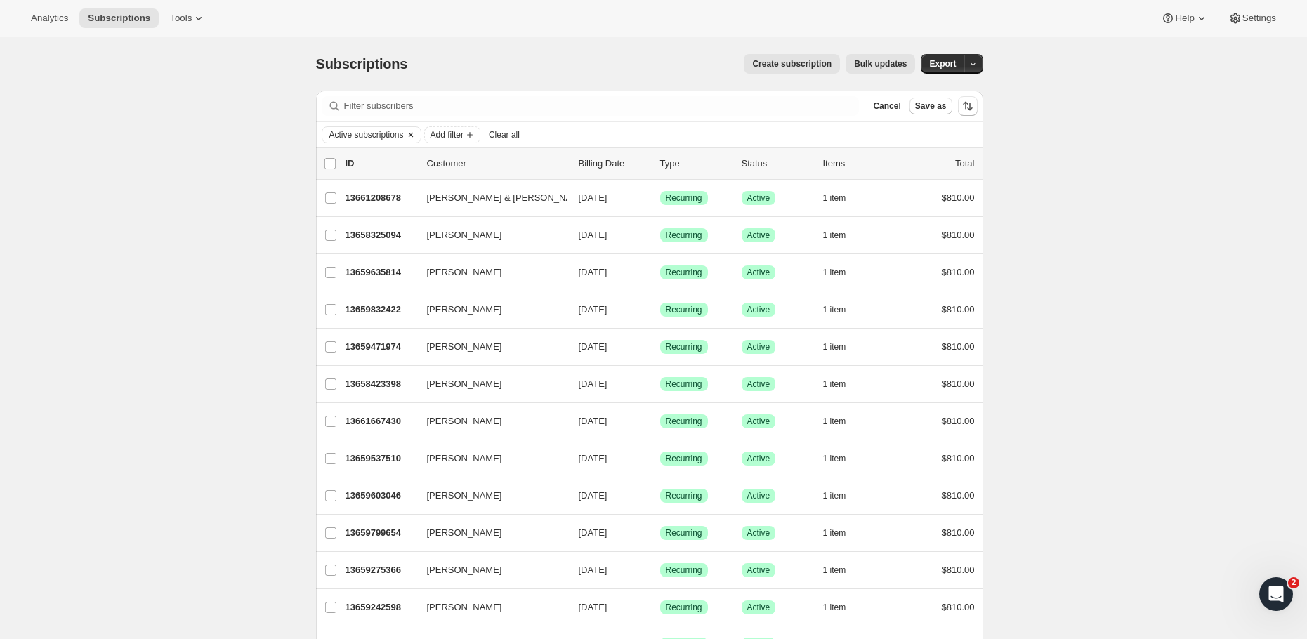
click at [412, 135] on icon "Clear" at bounding box center [410, 135] width 4 height 4
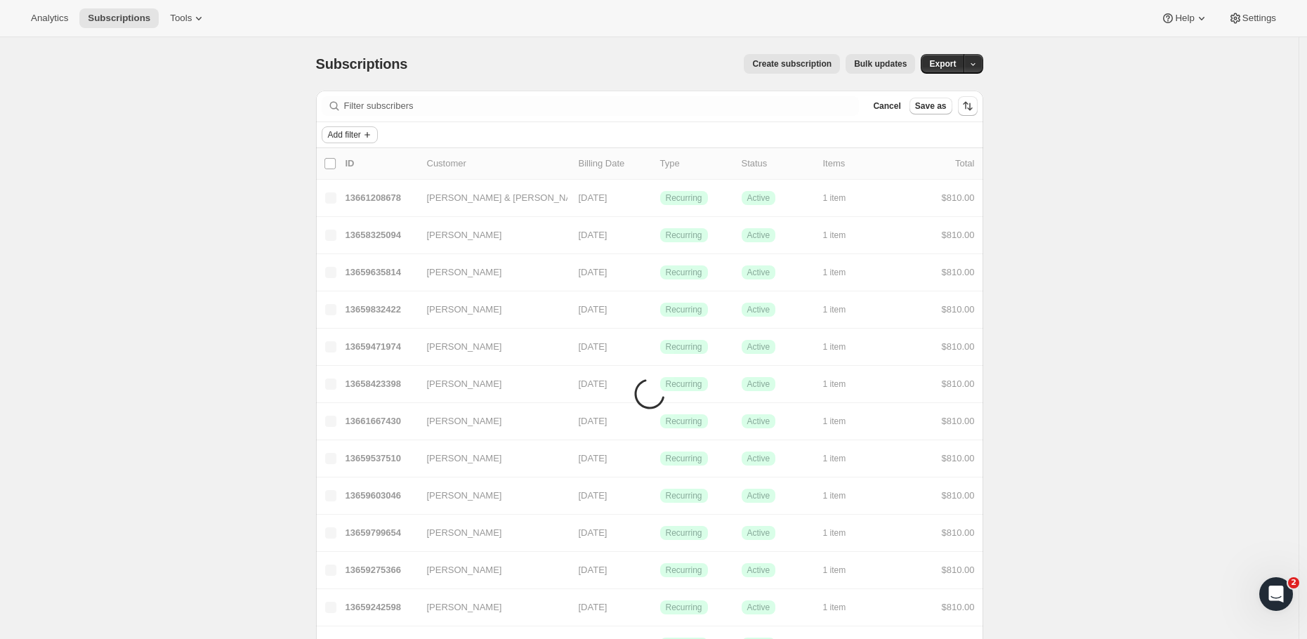
click at [361, 135] on span "Add filter" at bounding box center [344, 134] width 33 height 11
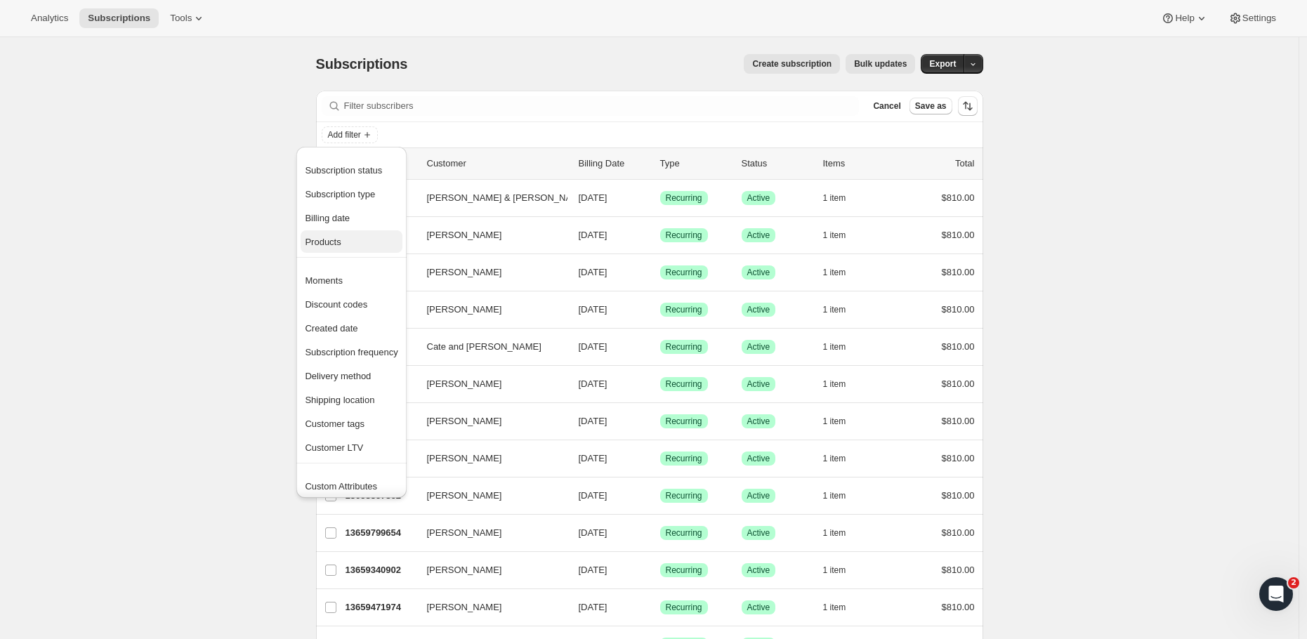
click at [352, 236] on span "Products" at bounding box center [351, 242] width 93 height 14
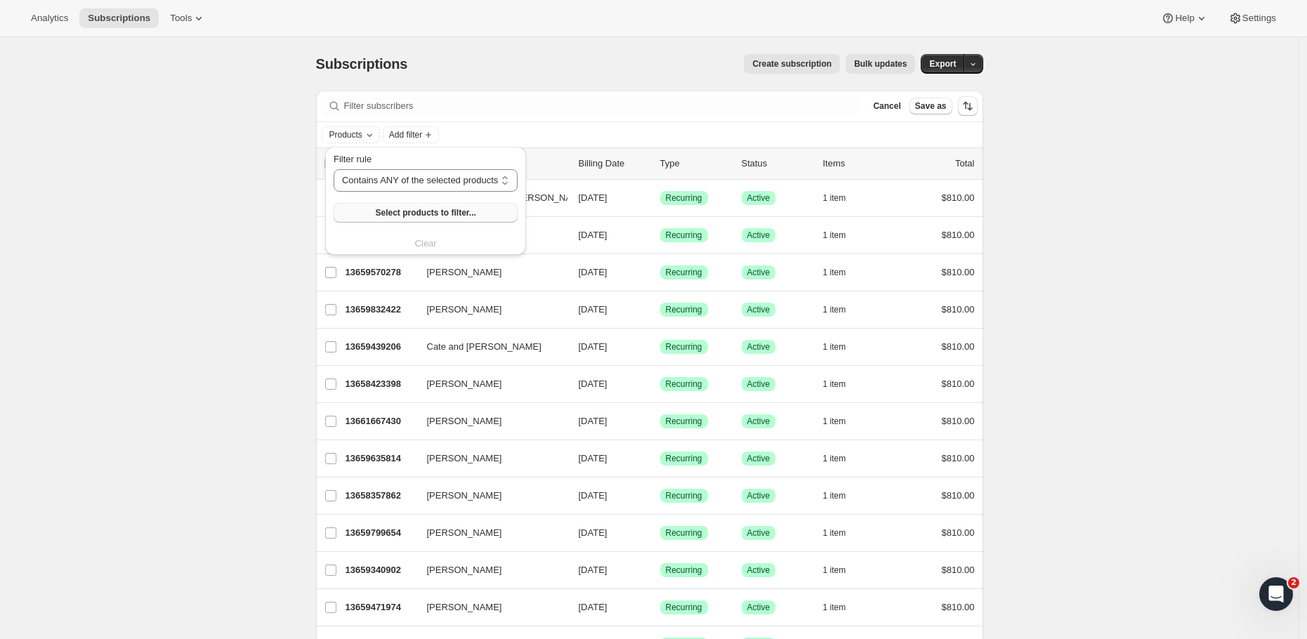
click at [414, 211] on span "Select products to filter..." at bounding box center [425, 212] width 100 height 11
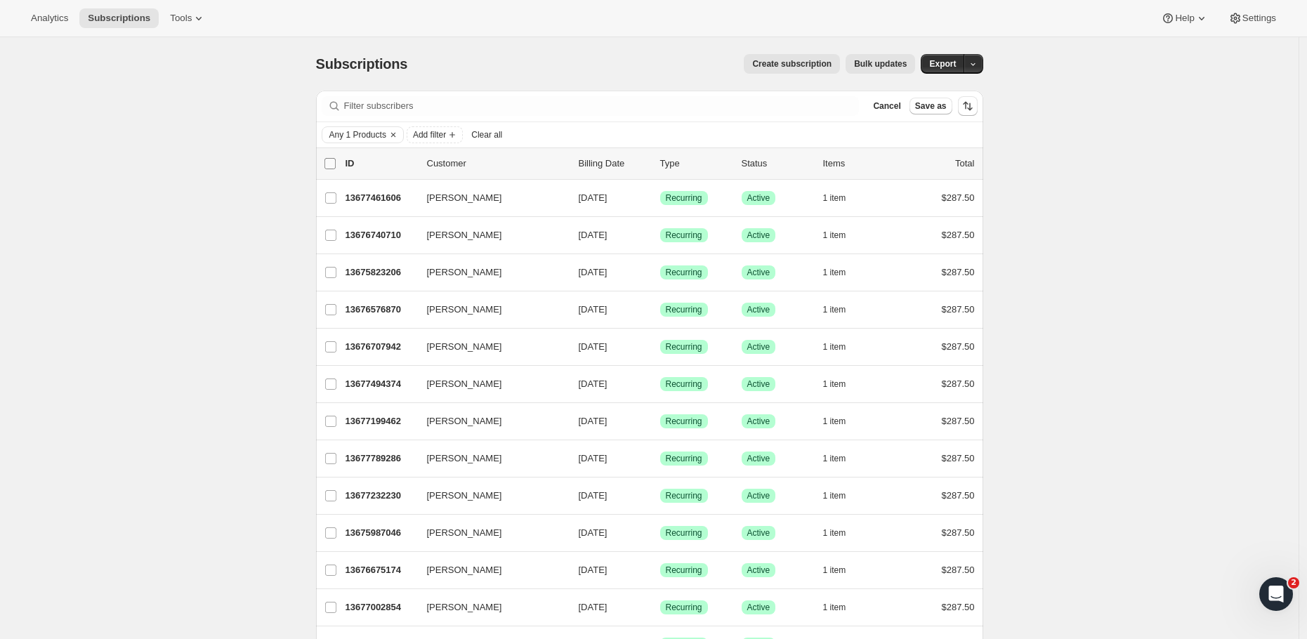
click at [331, 162] on input "0 selected" at bounding box center [329, 163] width 11 height 11
checkbox input "true"
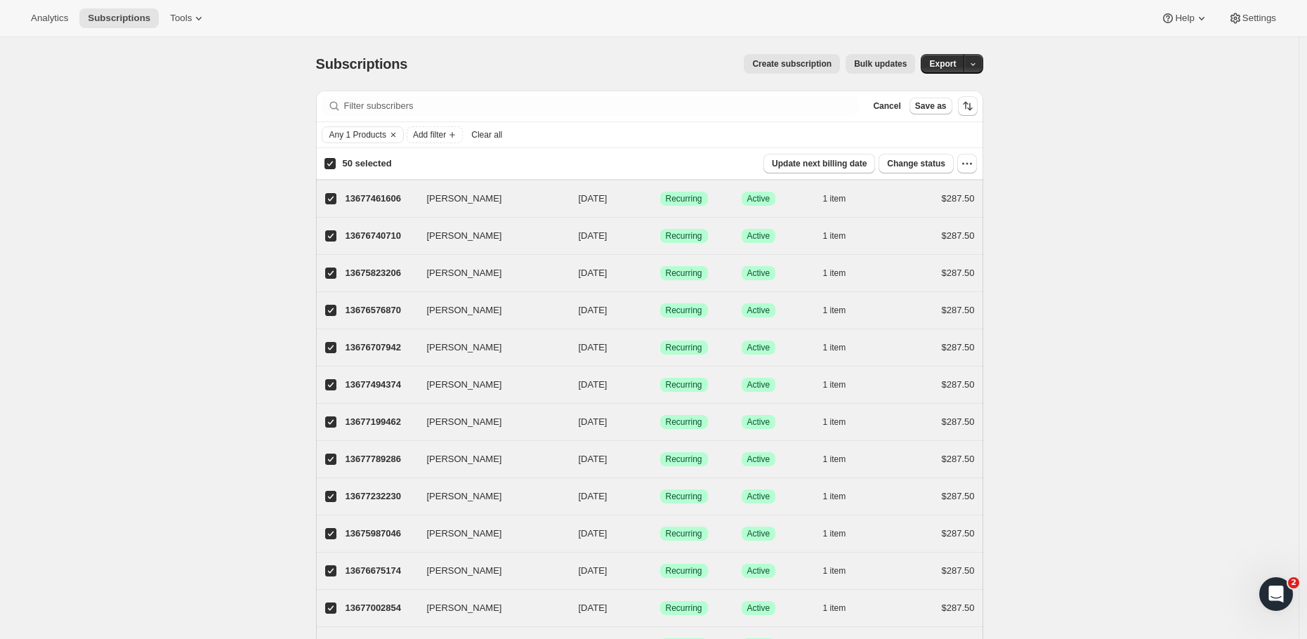
checkbox input "true"
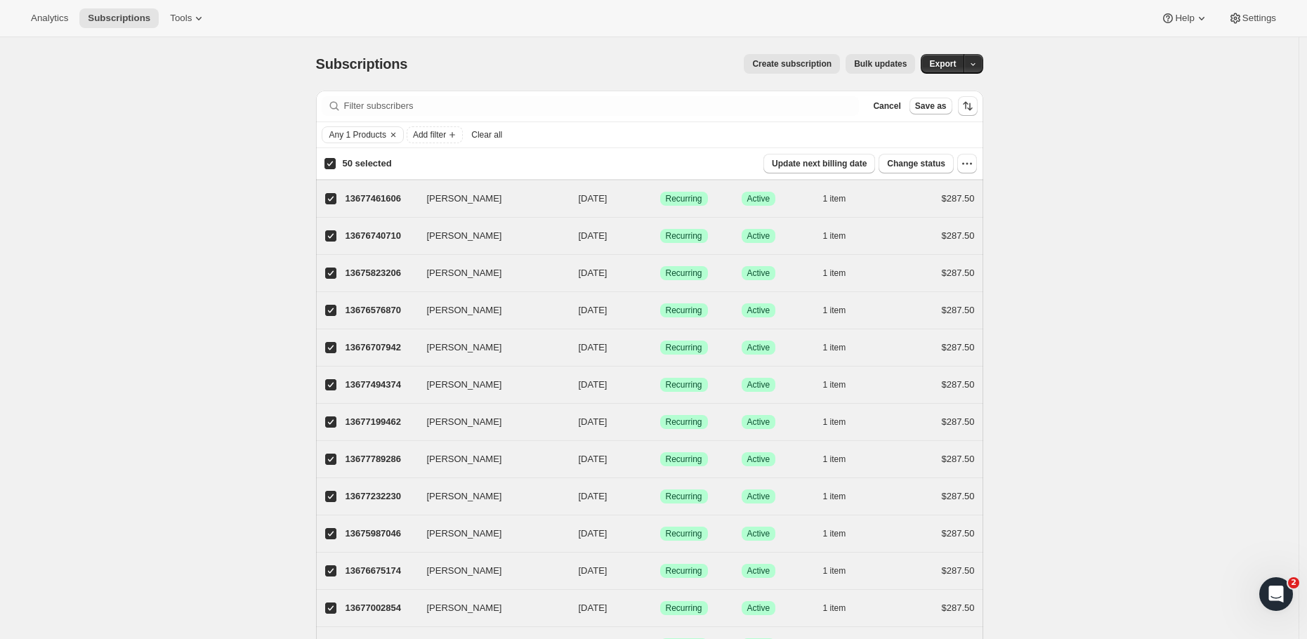
checkbox input "true"
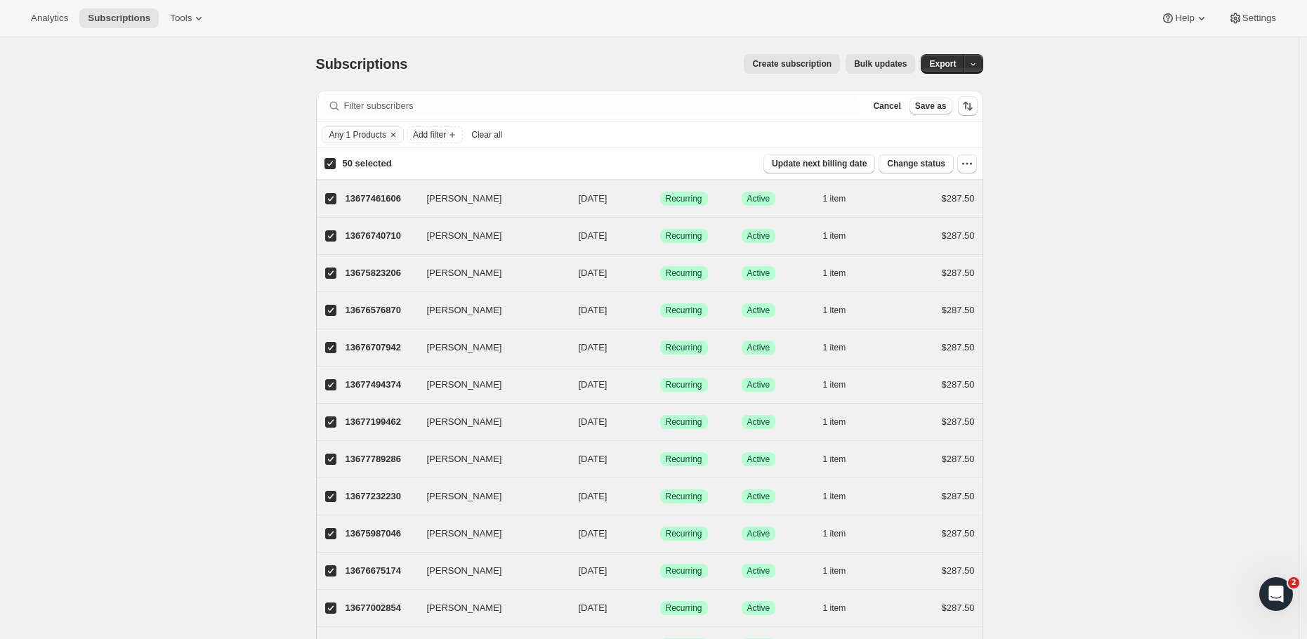
checkbox input "true"
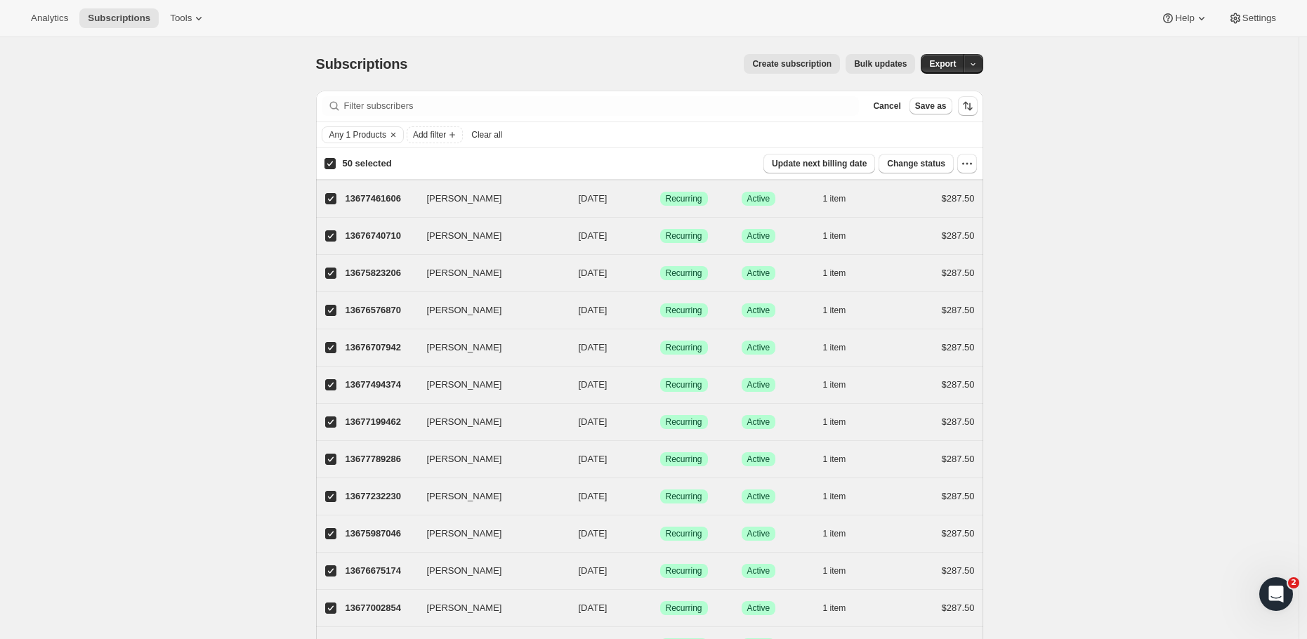
checkbox input "true"
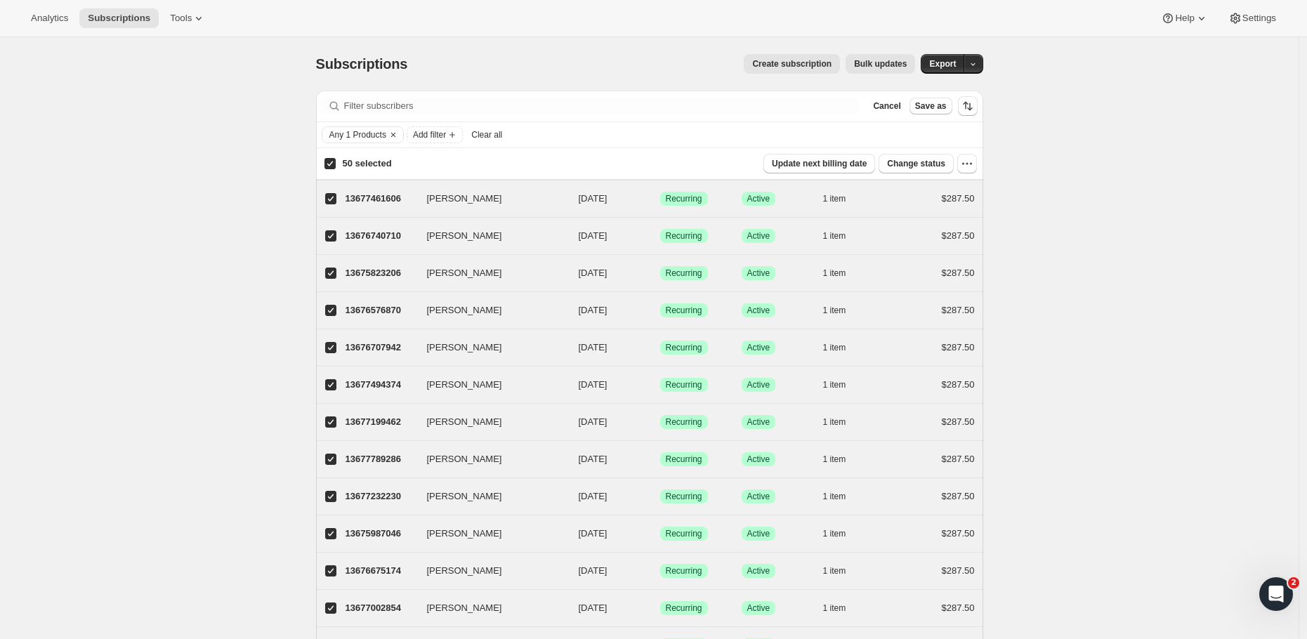
checkbox input "true"
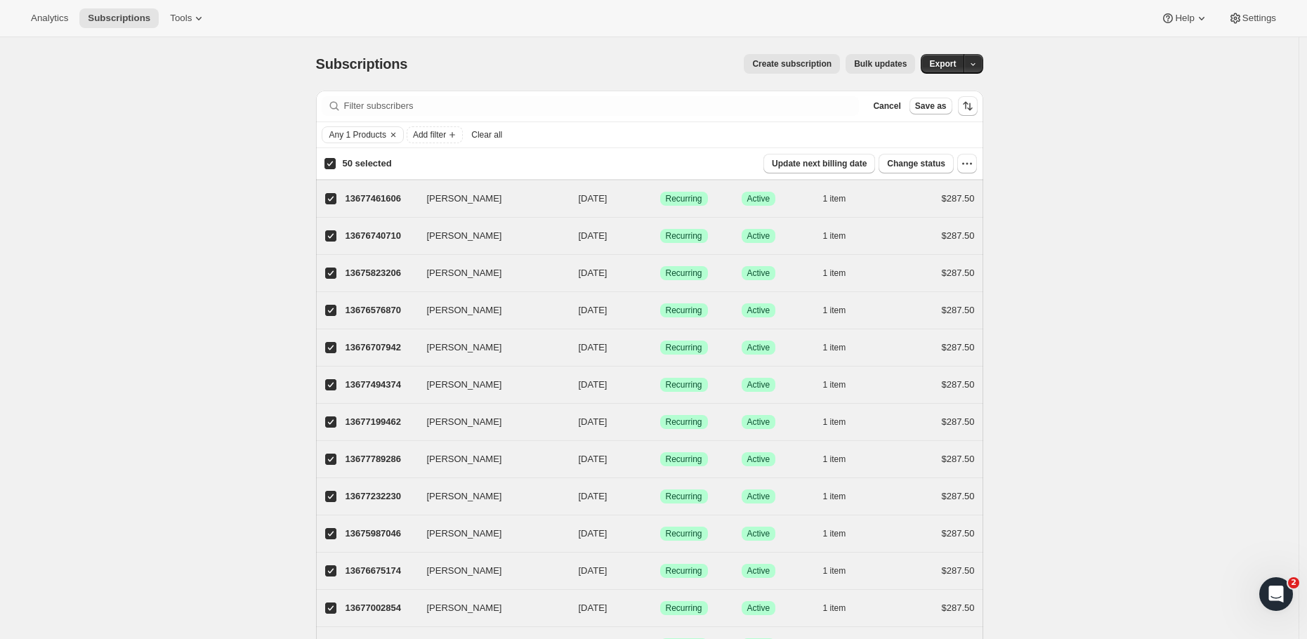
checkbox input "true"
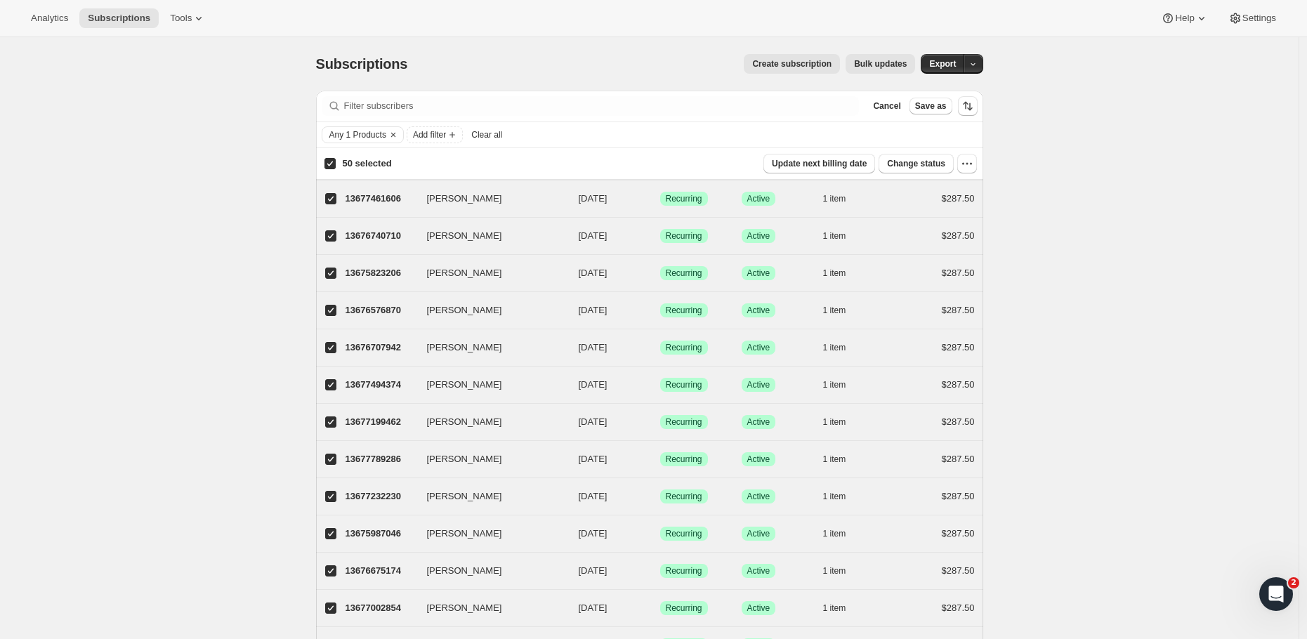
checkbox input "true"
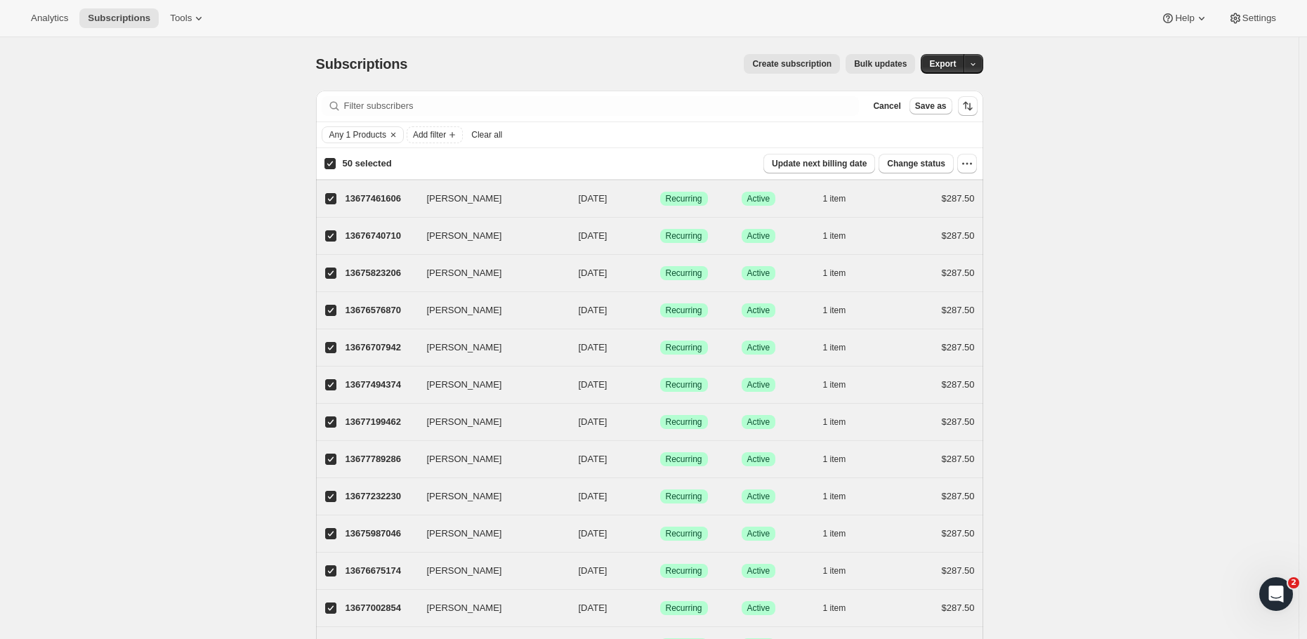
checkbox input "true"
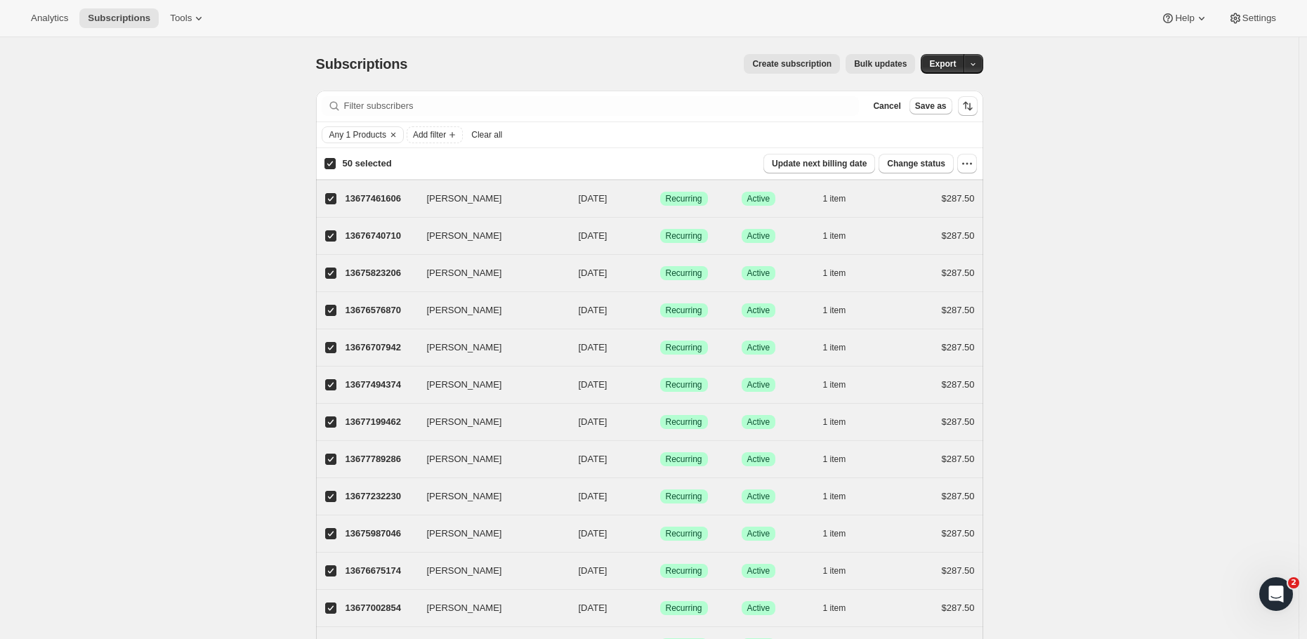
checkbox input "true"
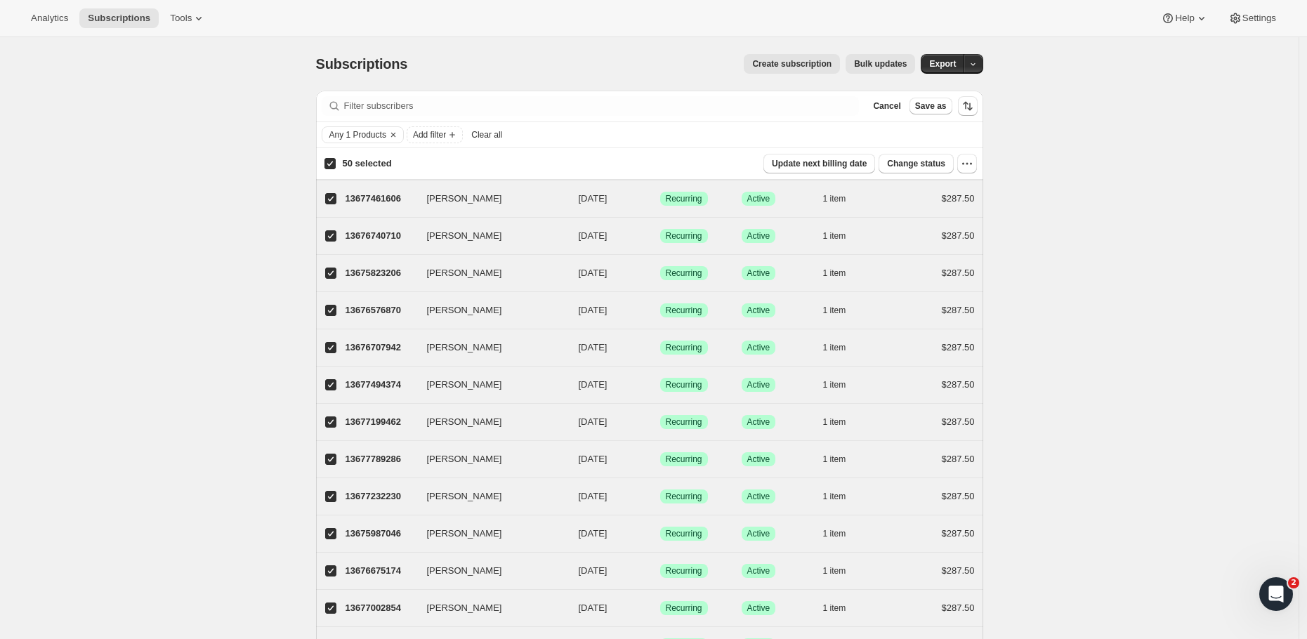
checkbox input "true"
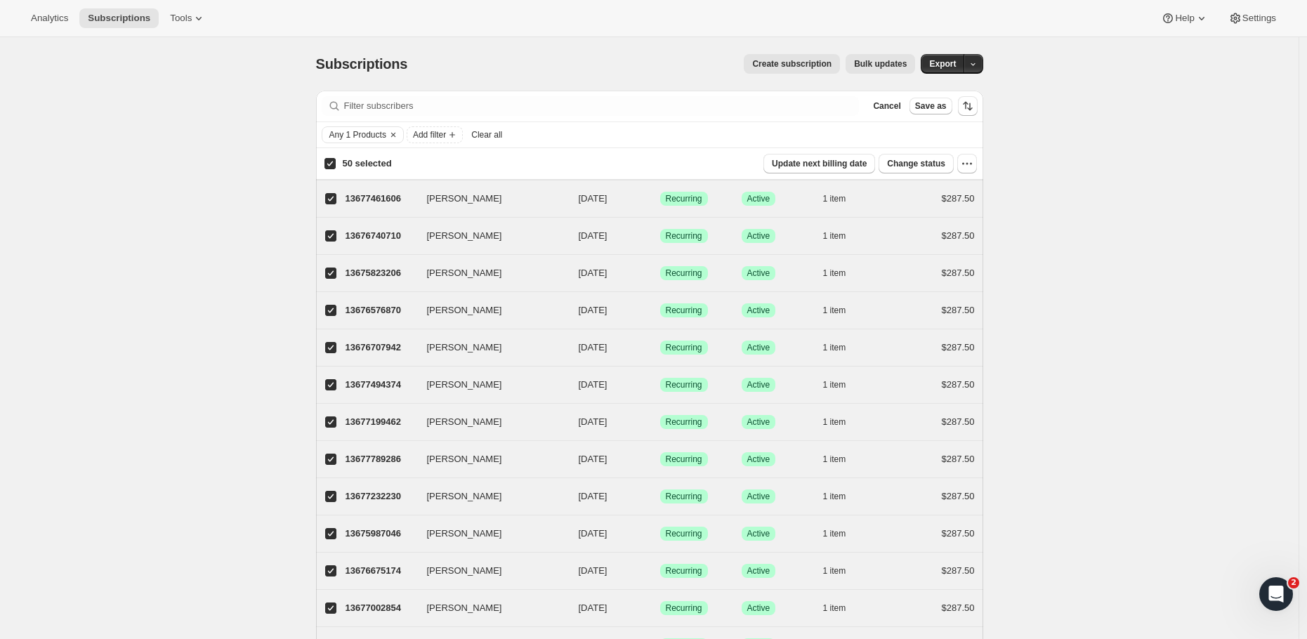
click at [899, 65] on span "Bulk updates" at bounding box center [880, 63] width 53 height 11
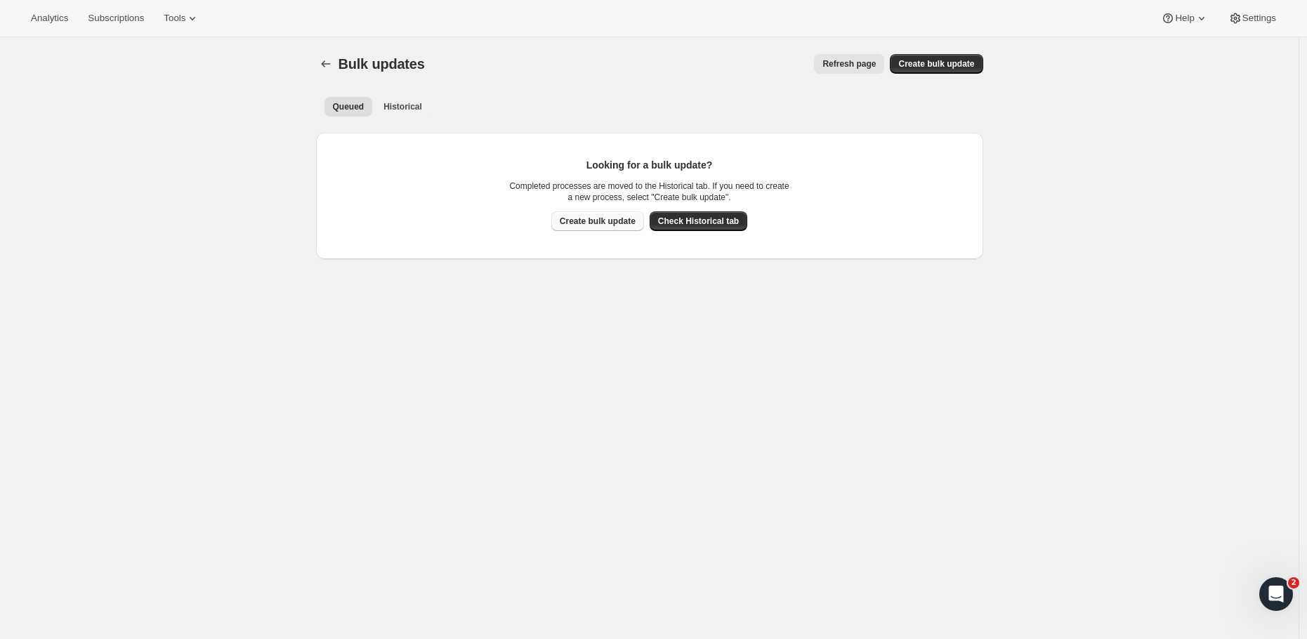
click at [596, 221] on span "Create bulk update" at bounding box center [598, 221] width 76 height 11
select select "17"
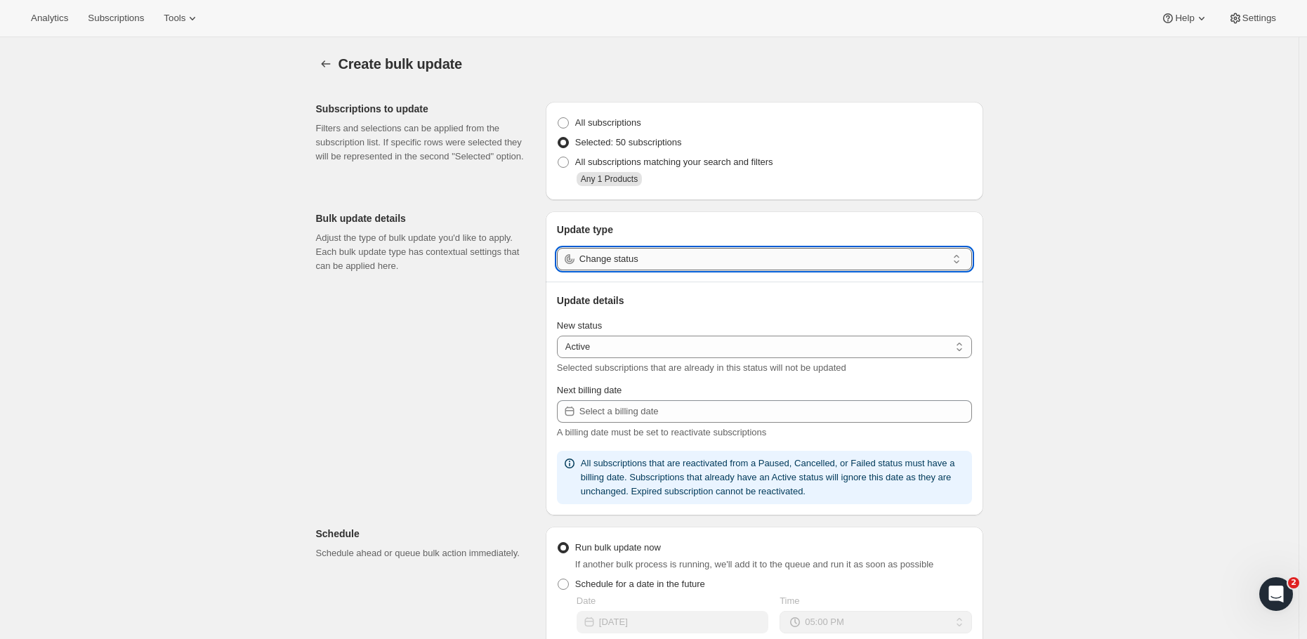
click at [609, 257] on input "Change status" at bounding box center [762, 259] width 367 height 22
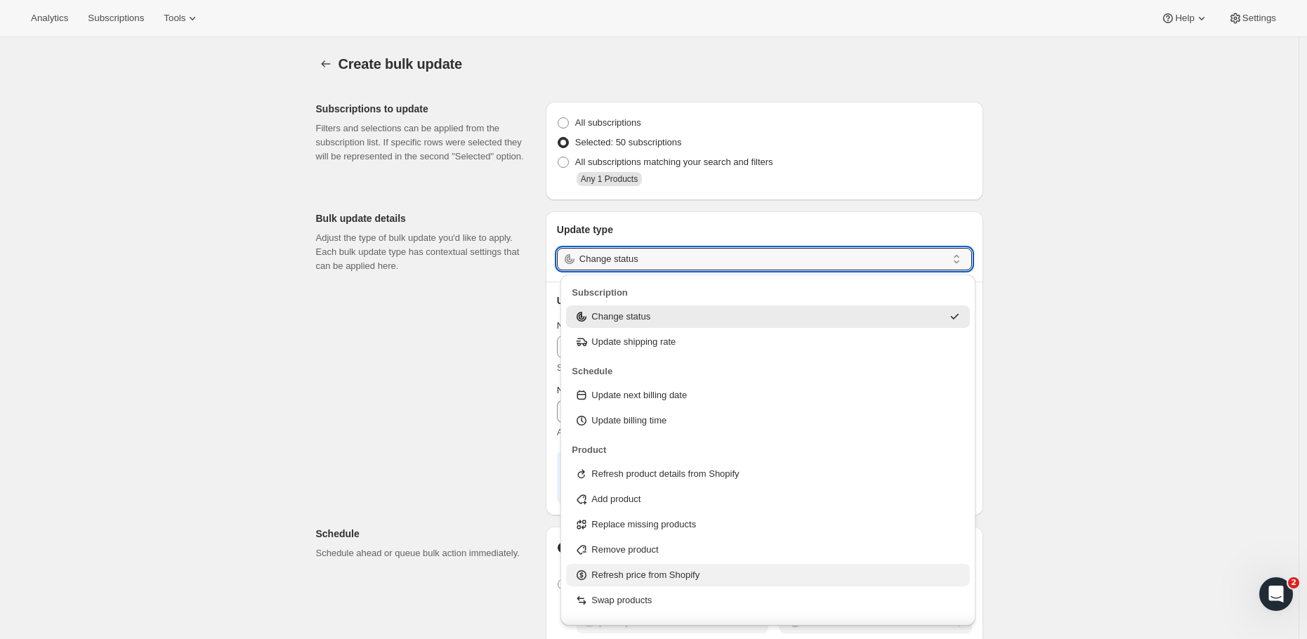
click at [650, 576] on p "Refresh price from Shopify" at bounding box center [645, 575] width 108 height 14
type input "Refresh price from Shopify"
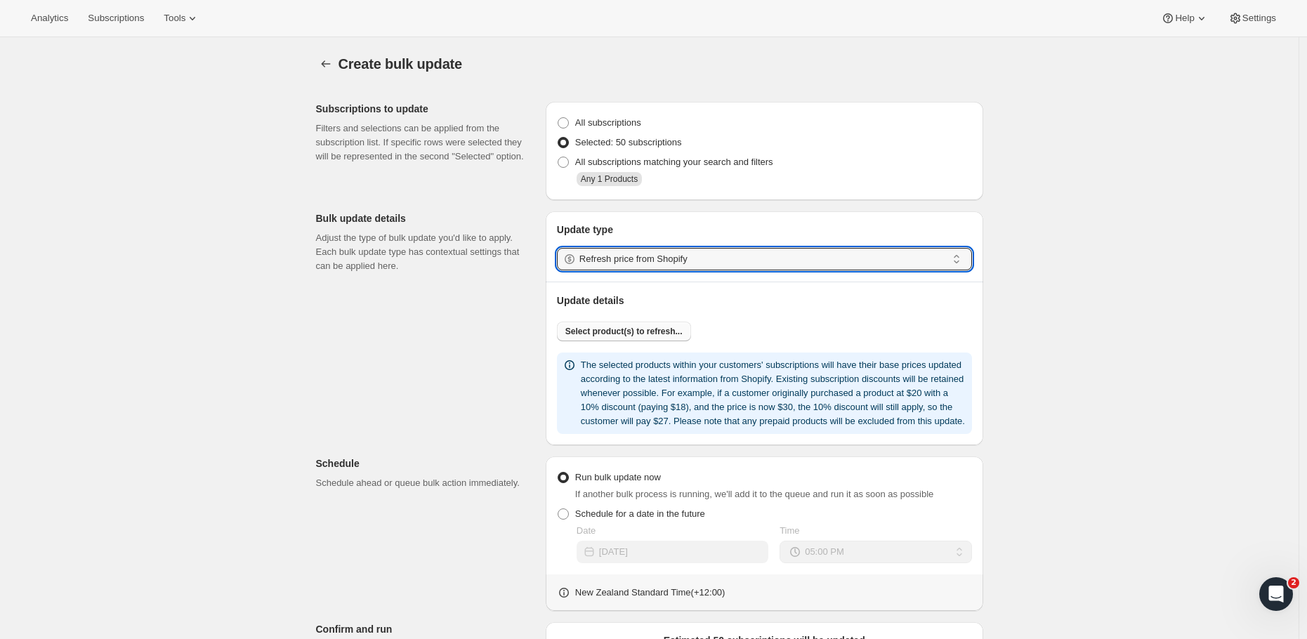
click at [645, 334] on span "Select product(s) to refresh..." at bounding box center [623, 331] width 117 height 11
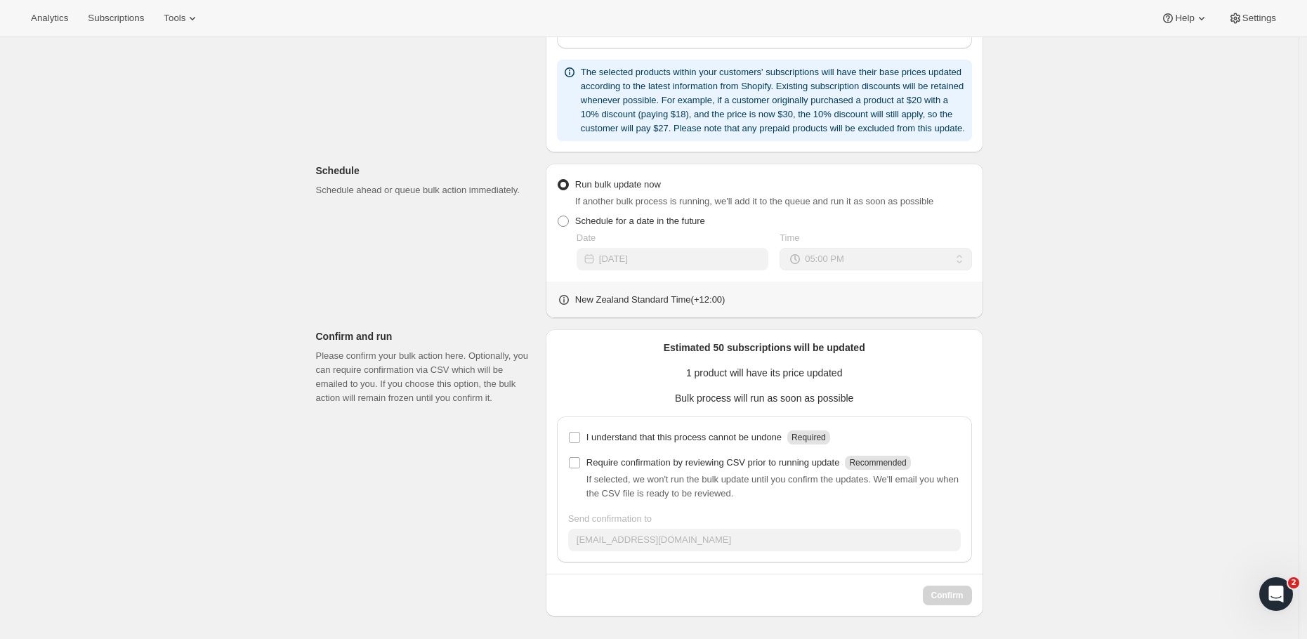
scroll to position [367, 0]
click at [580, 442] on input "I understand that this process cannot be undone Required" at bounding box center [574, 437] width 11 height 11
checkbox input "true"
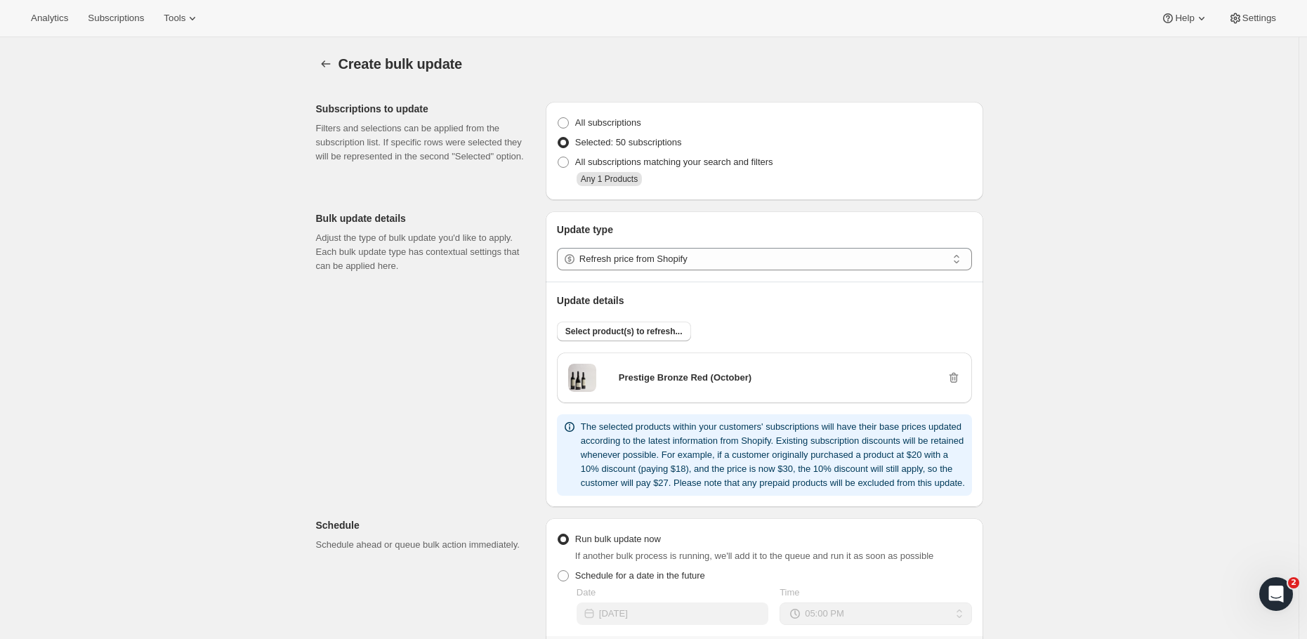
scroll to position [369, 0]
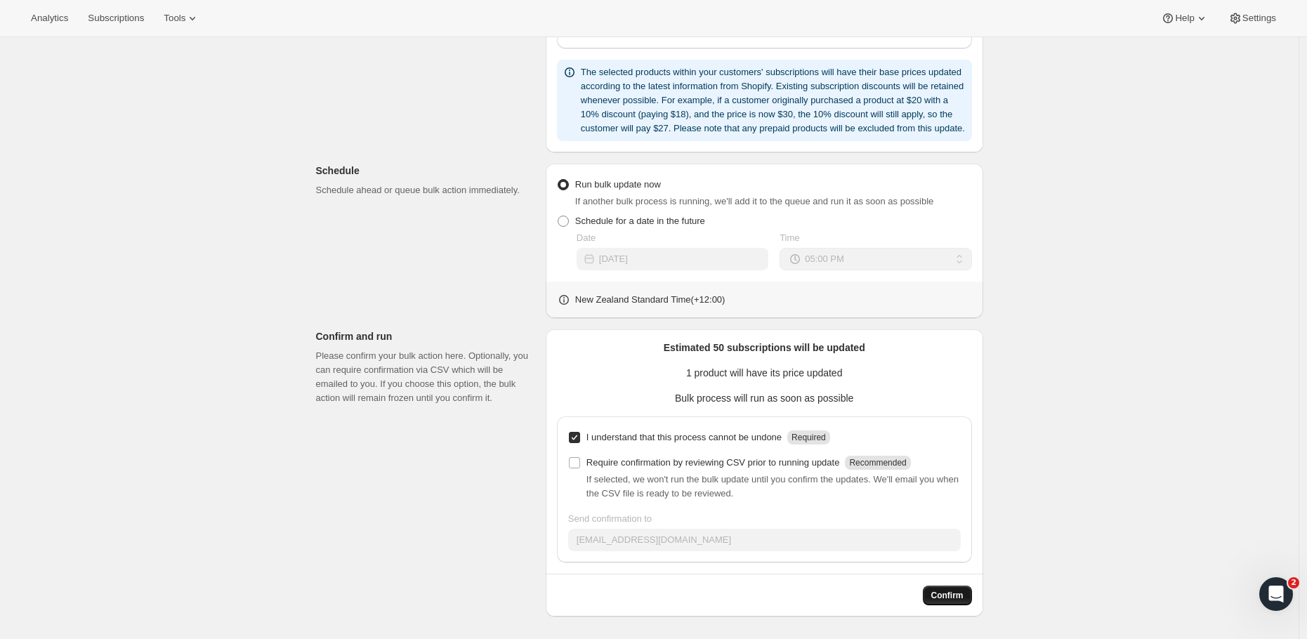
click at [944, 598] on span "Confirm" at bounding box center [947, 595] width 32 height 11
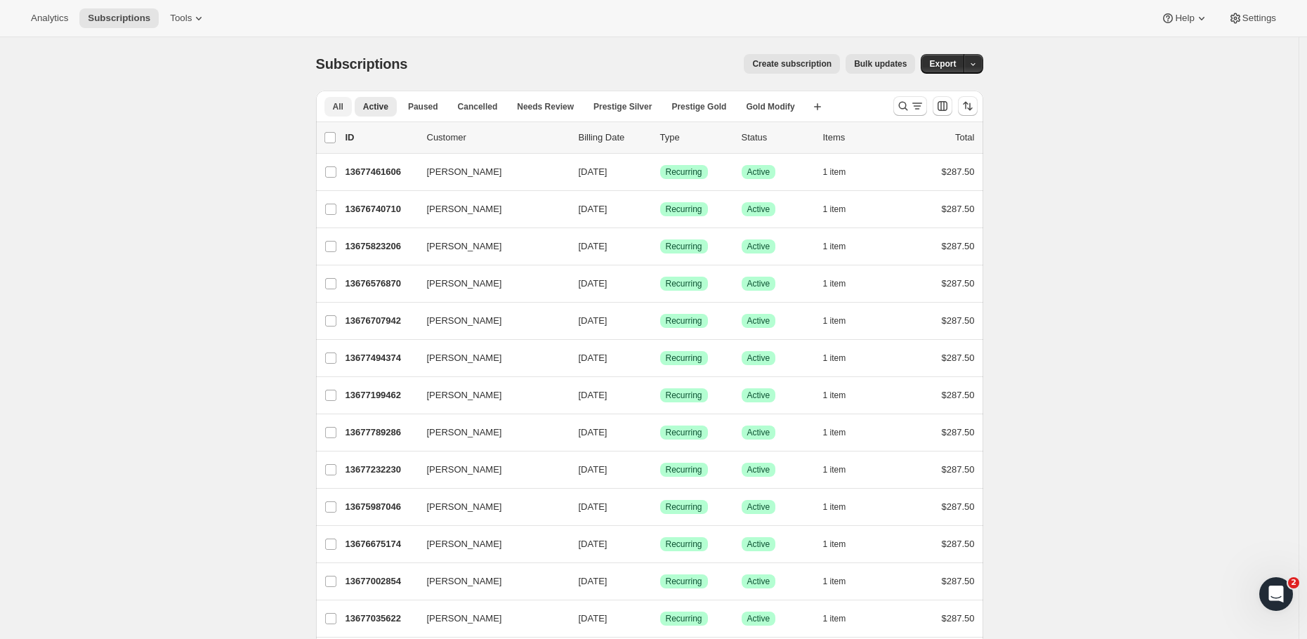
drag, startPoint x: 354, startPoint y: 98, endPoint x: 346, endPoint y: 104, distance: 10.0
click at [352, 97] on li "All" at bounding box center [337, 106] width 27 height 20
click at [339, 107] on span "All" at bounding box center [338, 106] width 11 height 11
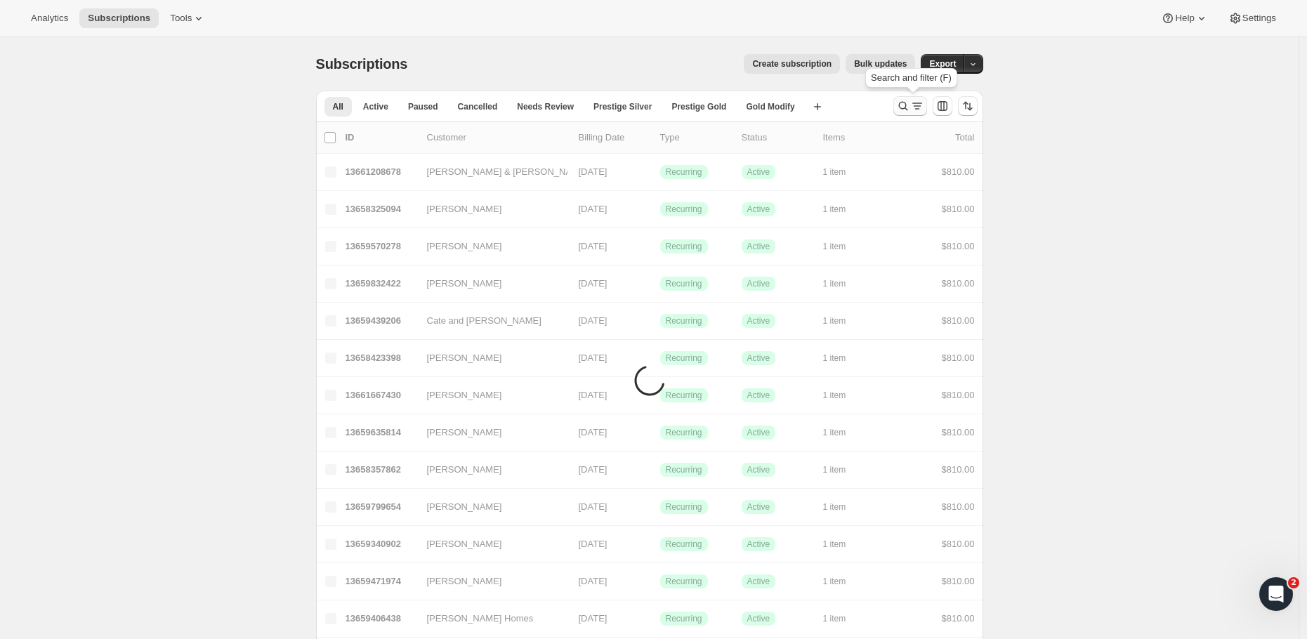
click at [910, 105] on icon "Search and filter results" at bounding box center [903, 106] width 14 height 14
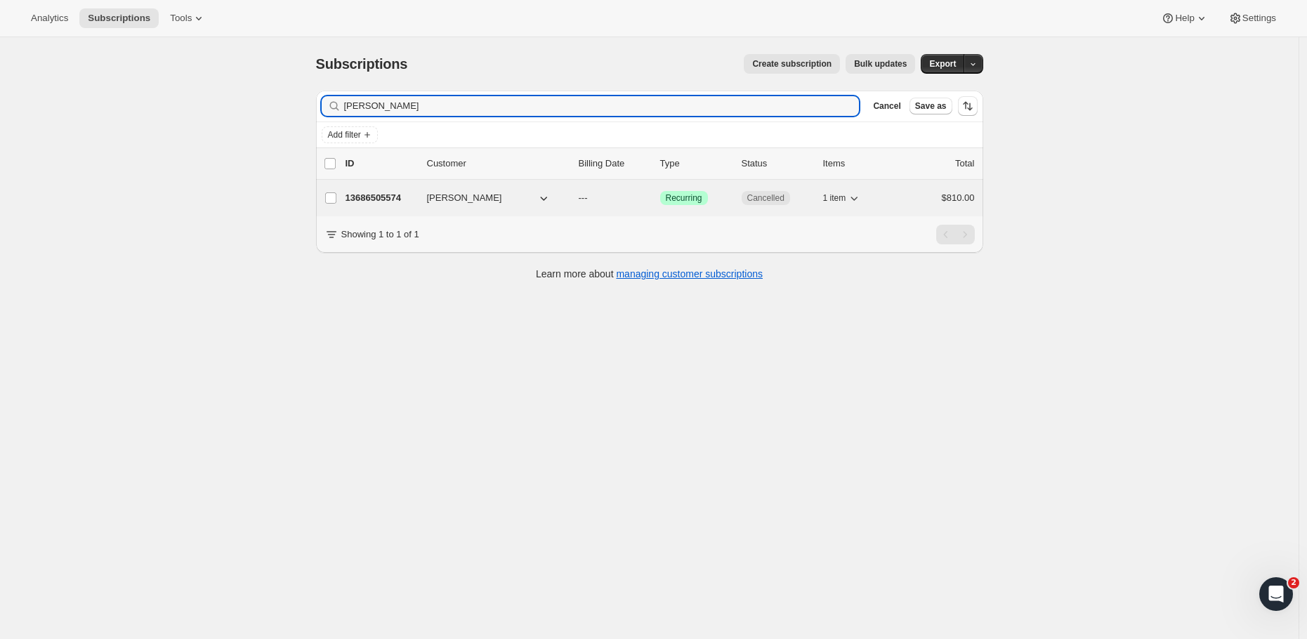
type input "Ella Davies"
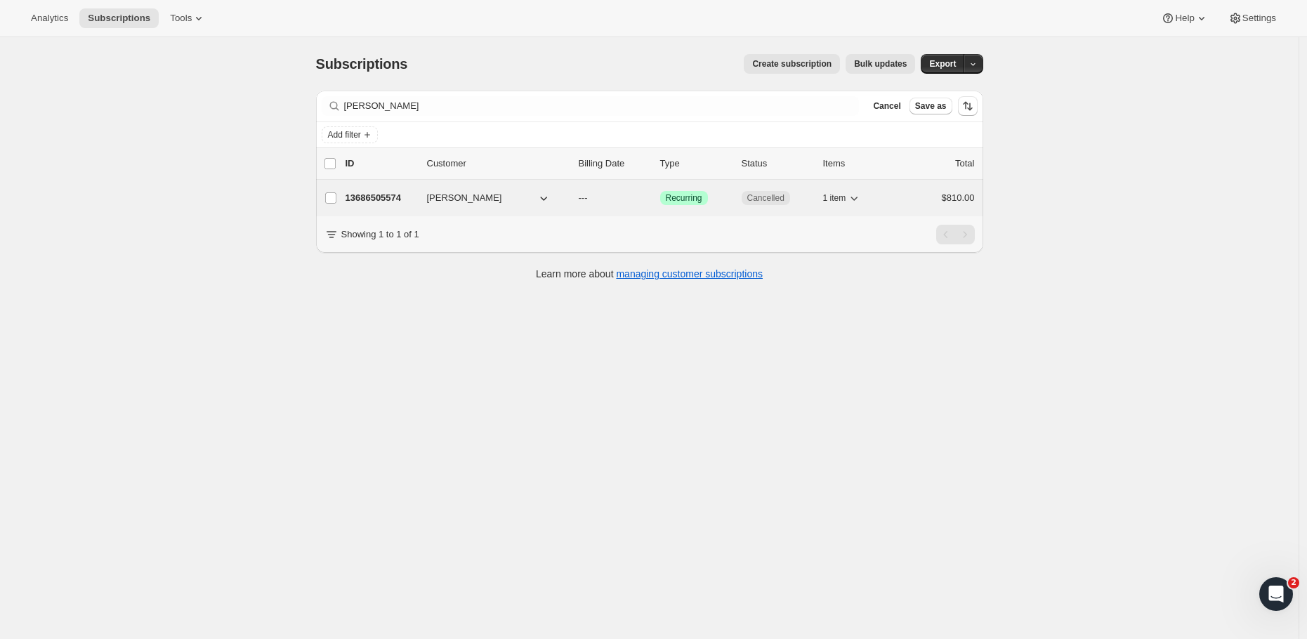
click at [394, 199] on p "13686505574" at bounding box center [380, 198] width 70 height 14
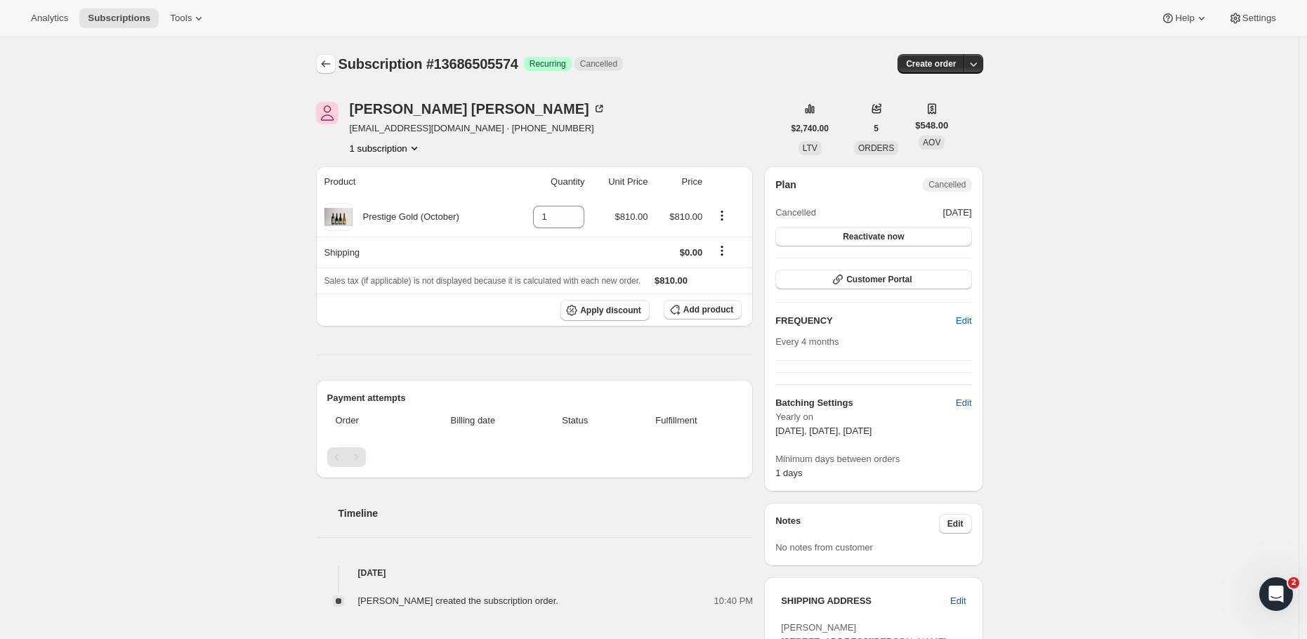
click at [329, 63] on icon "Subscriptions" at bounding box center [326, 64] width 14 height 14
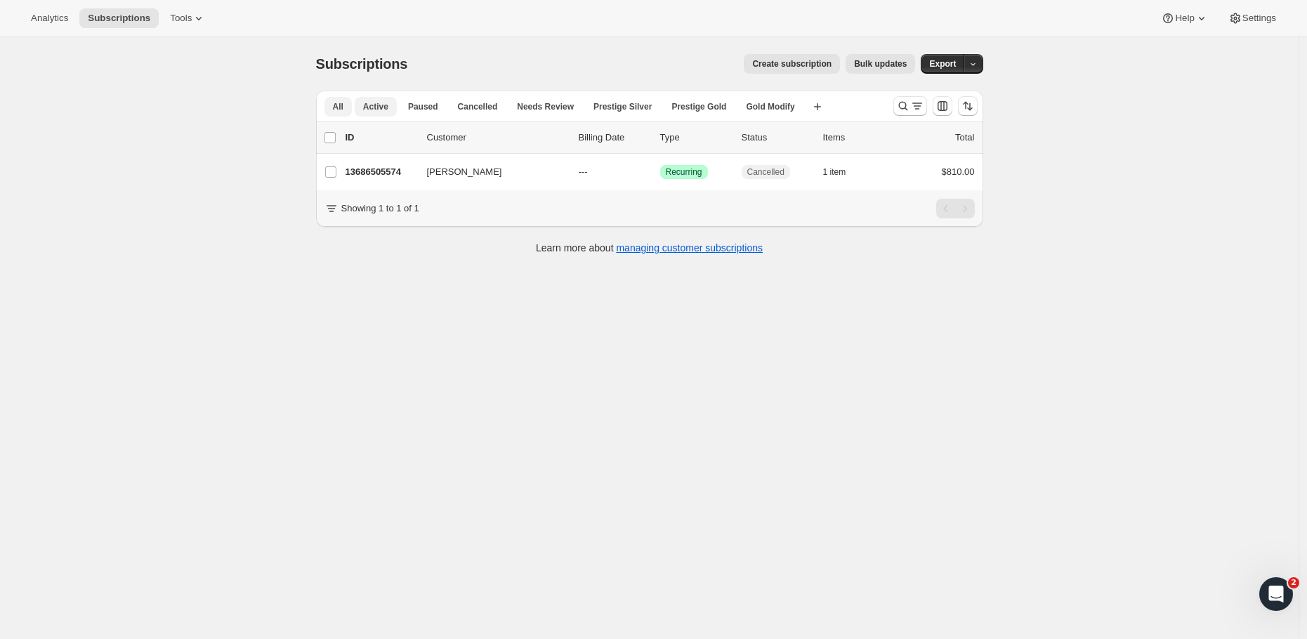
click at [381, 103] on span "Active" at bounding box center [375, 106] width 25 height 11
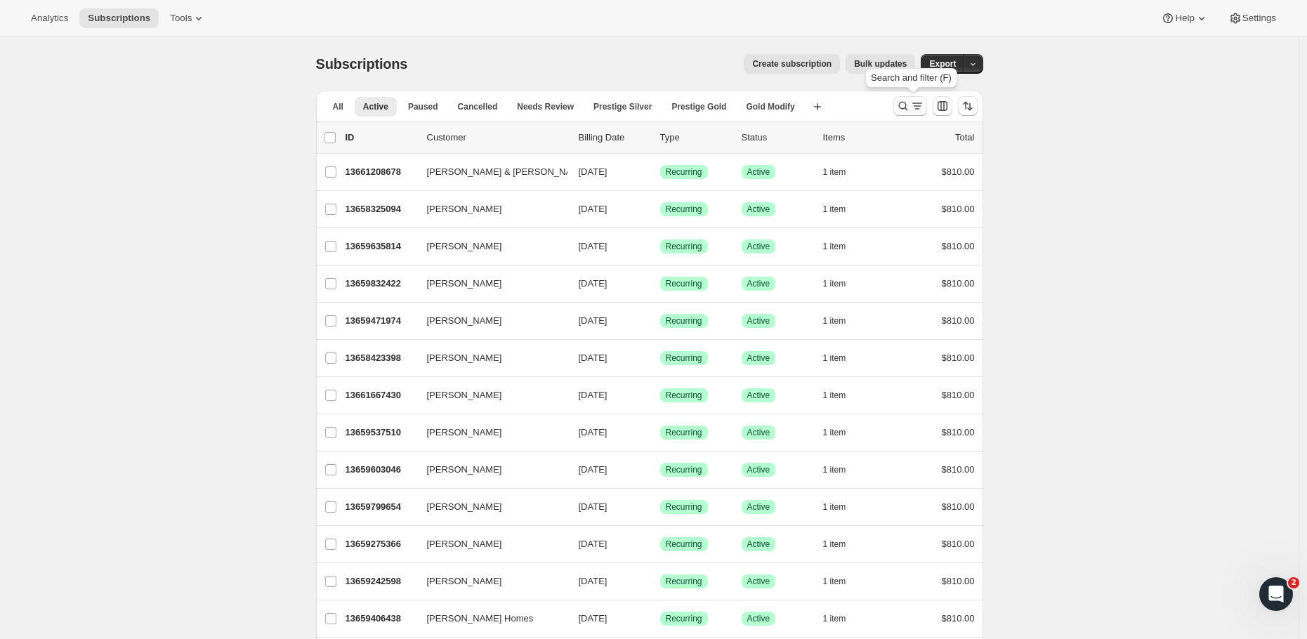
click at [910, 107] on icon "Search and filter results" at bounding box center [903, 106] width 14 height 14
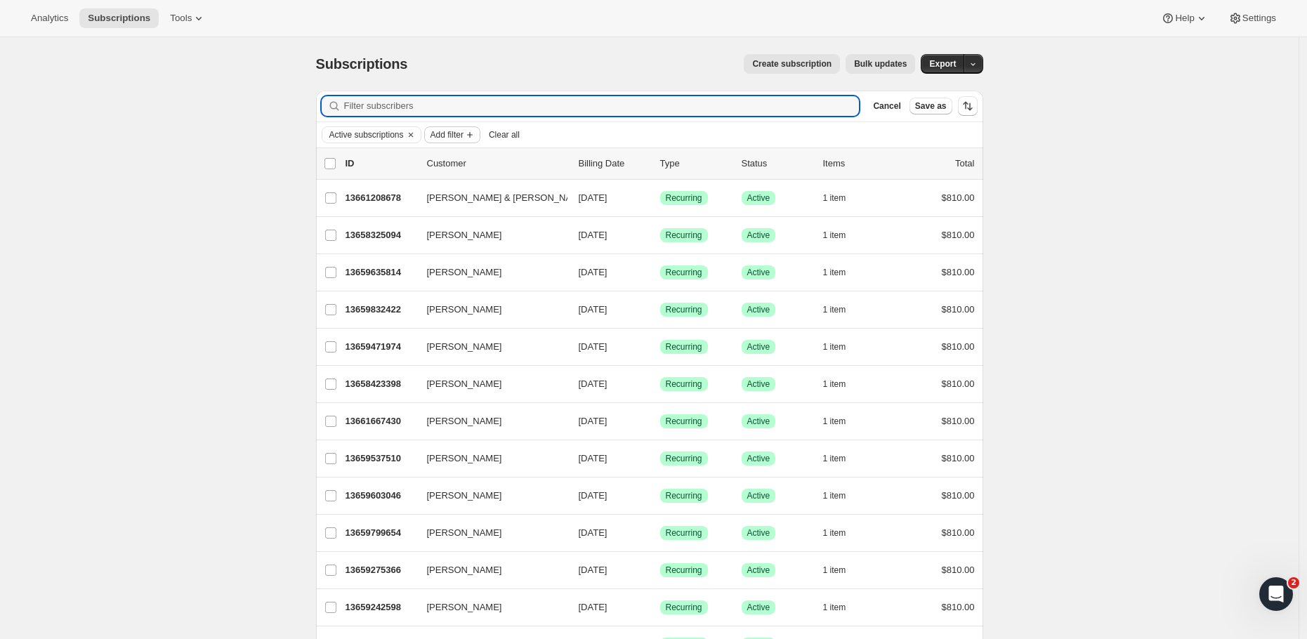
click at [462, 133] on span "Add filter" at bounding box center [446, 134] width 33 height 11
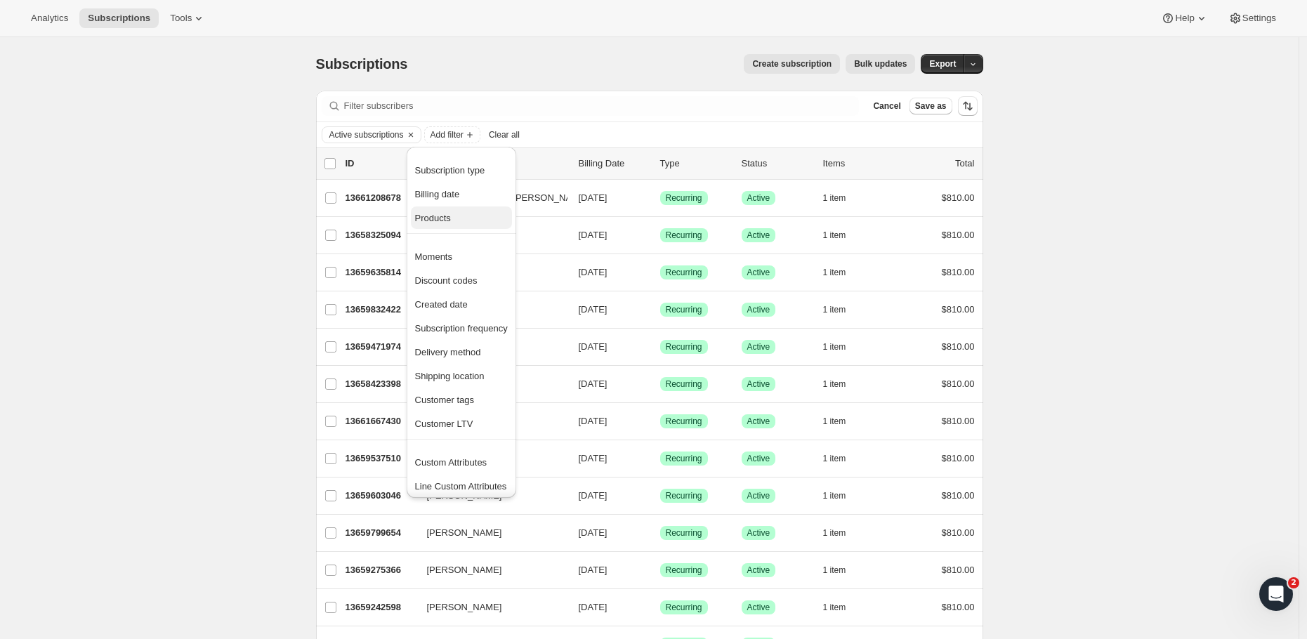
click at [468, 226] on button "Products" at bounding box center [461, 217] width 101 height 22
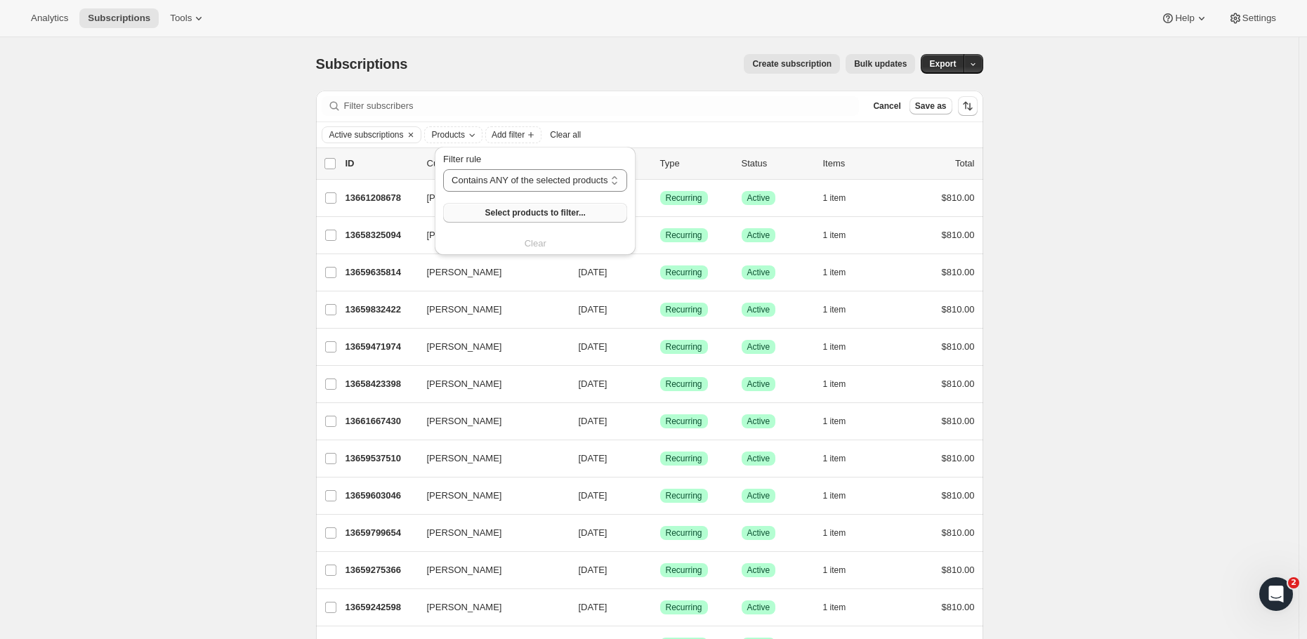
click at [522, 210] on span "Select products to filter..." at bounding box center [535, 212] width 100 height 11
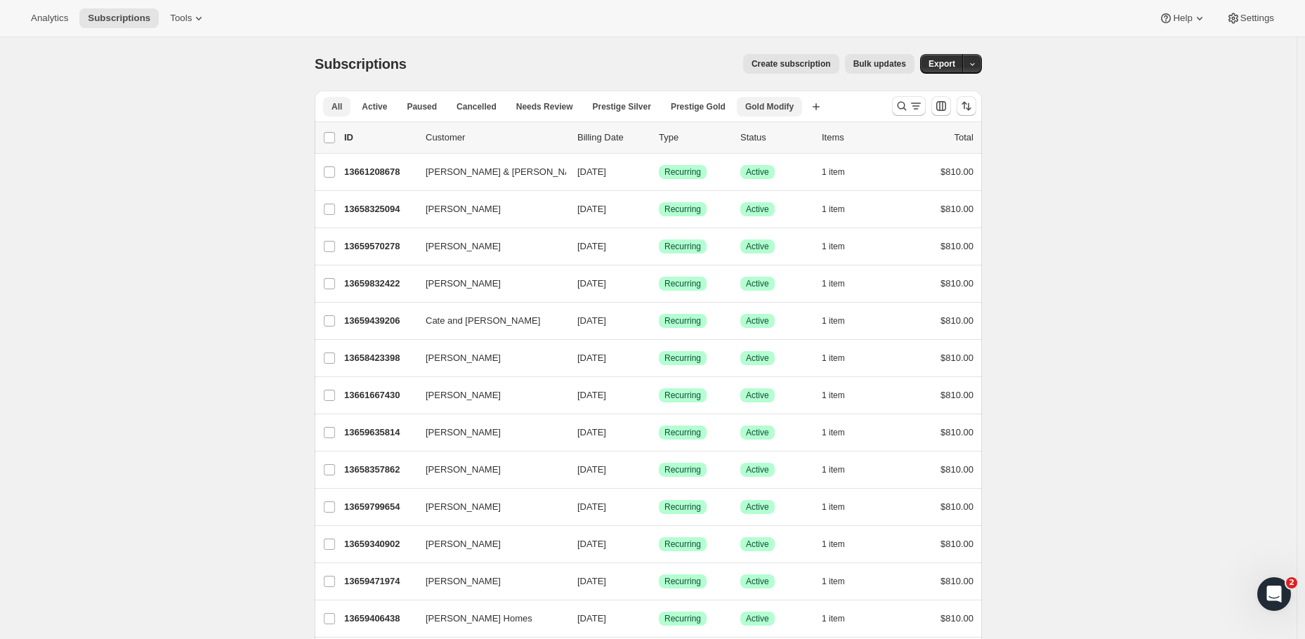
click at [779, 100] on button "Gold Modify" at bounding box center [769, 107] width 65 height 20
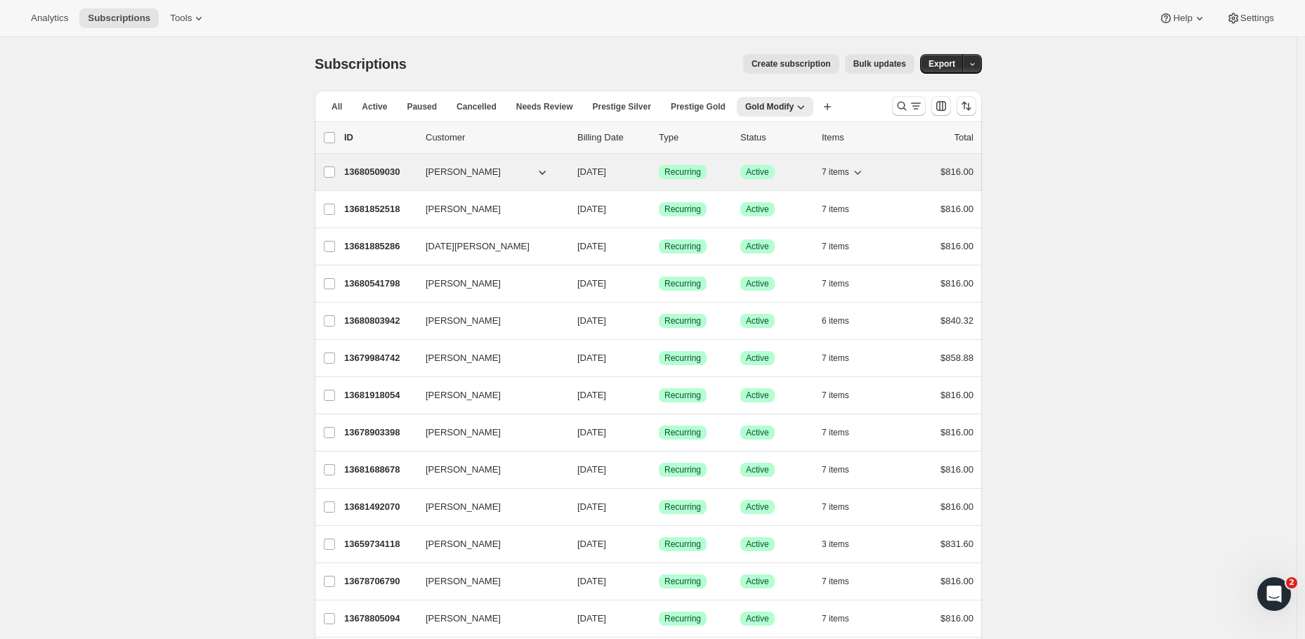
click at [374, 167] on p "13680509030" at bounding box center [379, 172] width 70 height 14
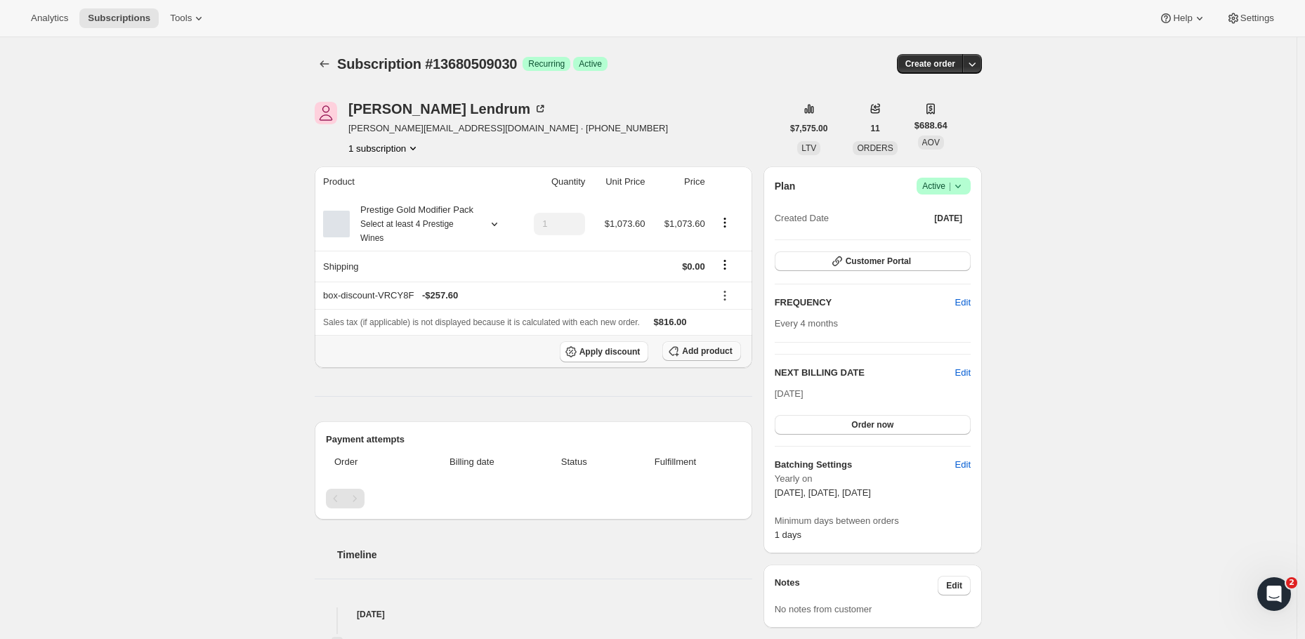
click at [701, 357] on span "Add product" at bounding box center [707, 350] width 50 height 11
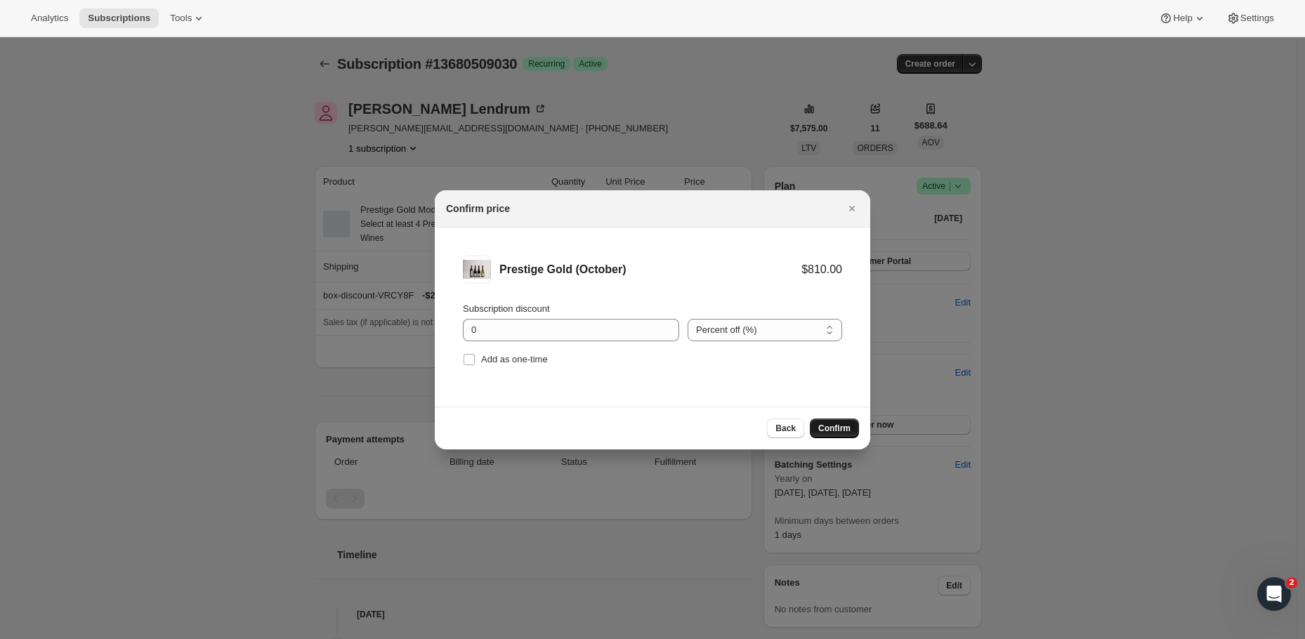
click at [836, 434] on button "Confirm" at bounding box center [834, 429] width 49 height 20
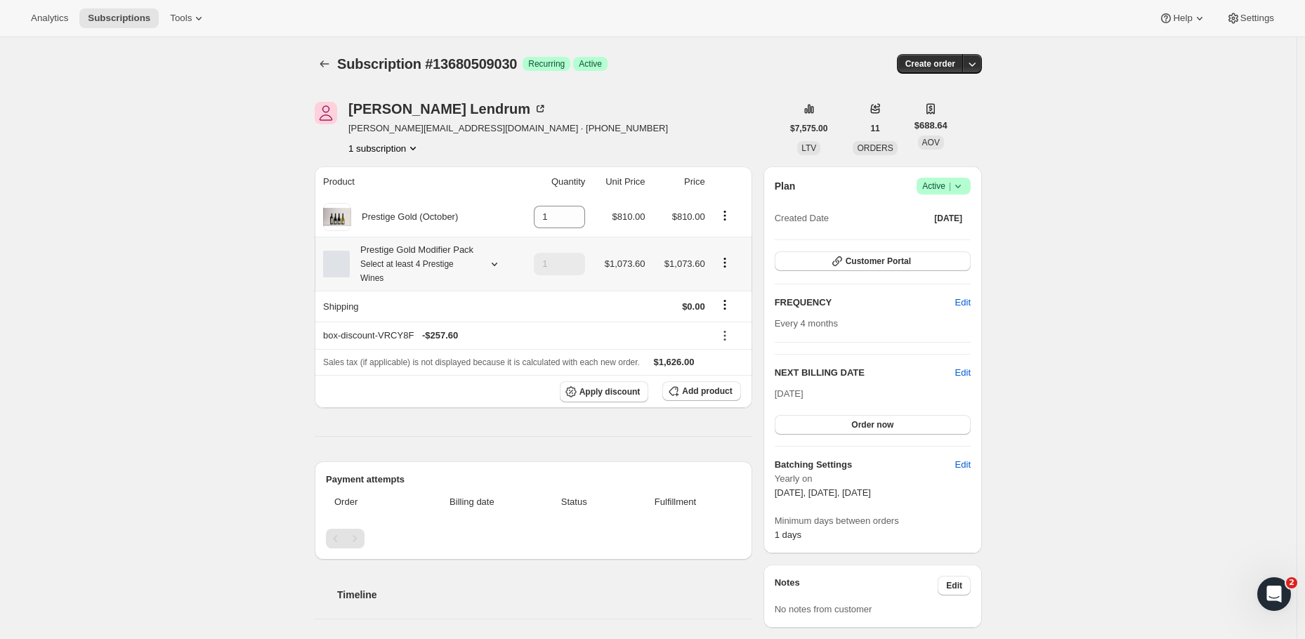
click at [727, 270] on icon "Product actions" at bounding box center [725, 263] width 14 height 14
click at [730, 318] on span "Remove" at bounding box center [728, 322] width 34 height 11
type input "0"
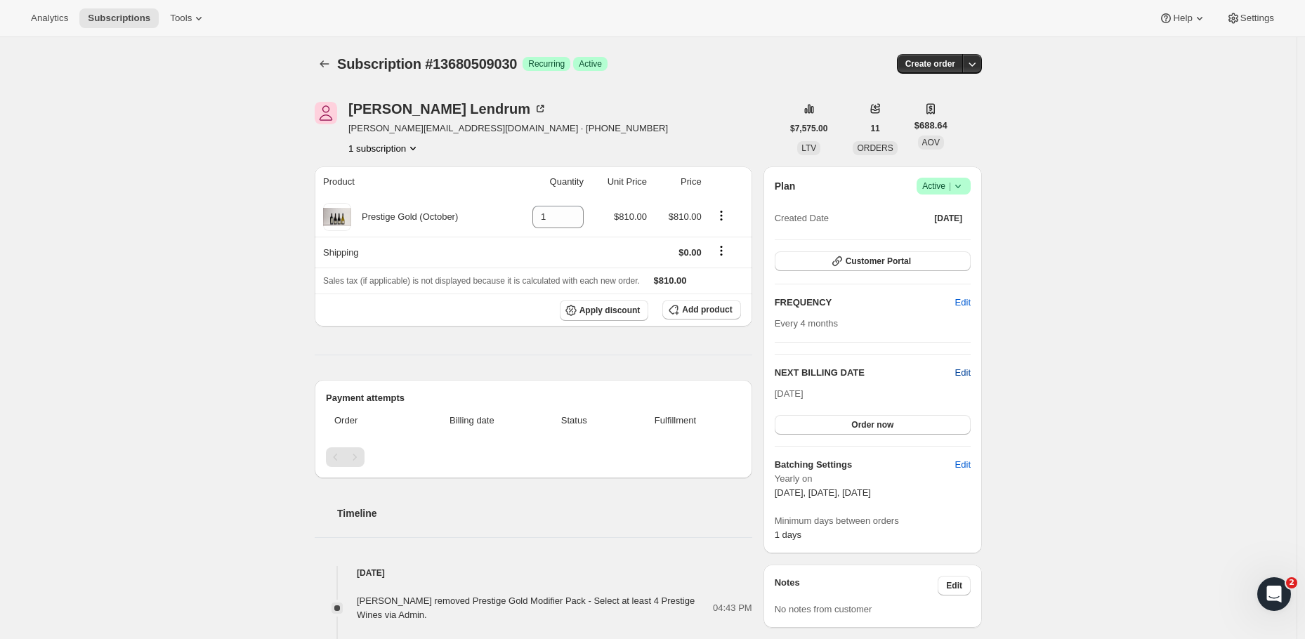
click at [966, 374] on span "Edit" at bounding box center [962, 373] width 15 height 14
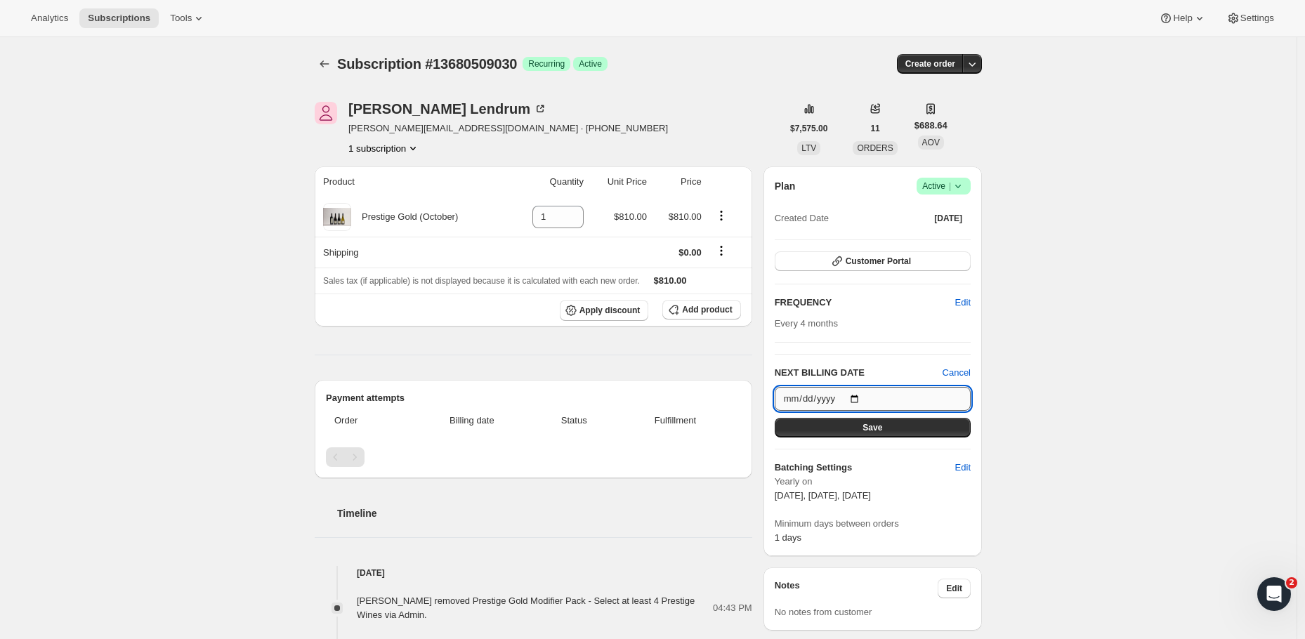
click at [851, 397] on input "[DATE]" at bounding box center [873, 399] width 196 height 24
type input "[DATE]"
click at [941, 422] on button "Save" at bounding box center [873, 428] width 196 height 20
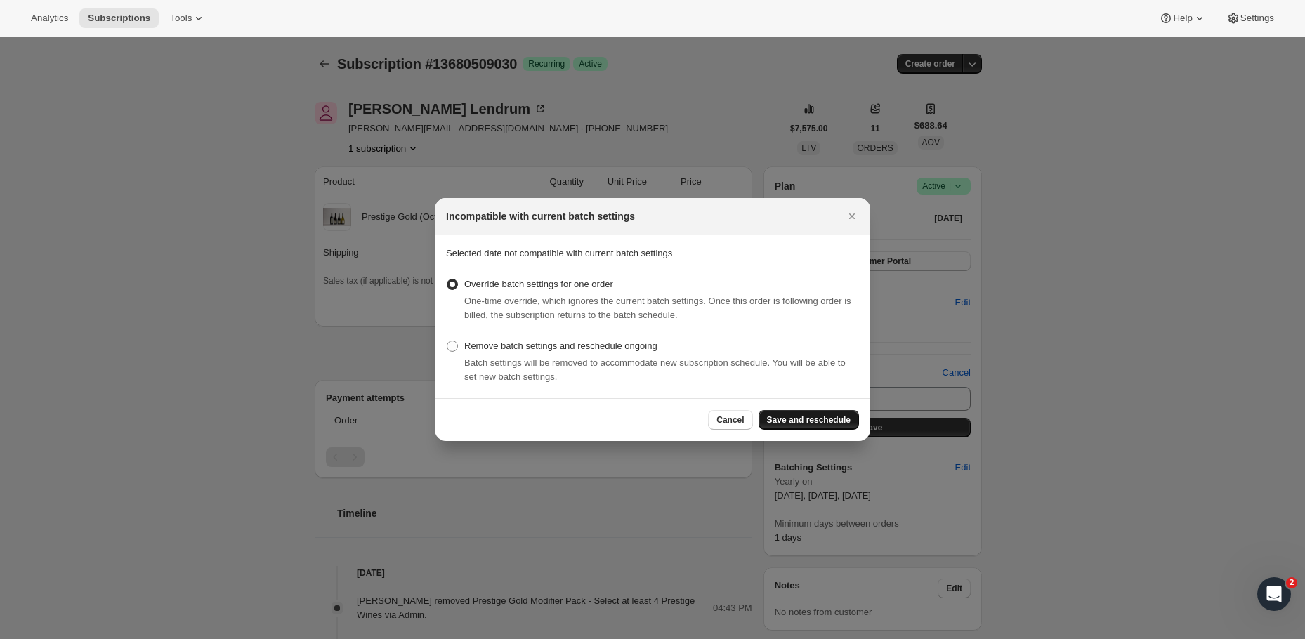
click at [821, 421] on span "Save and reschedule" at bounding box center [809, 419] width 84 height 11
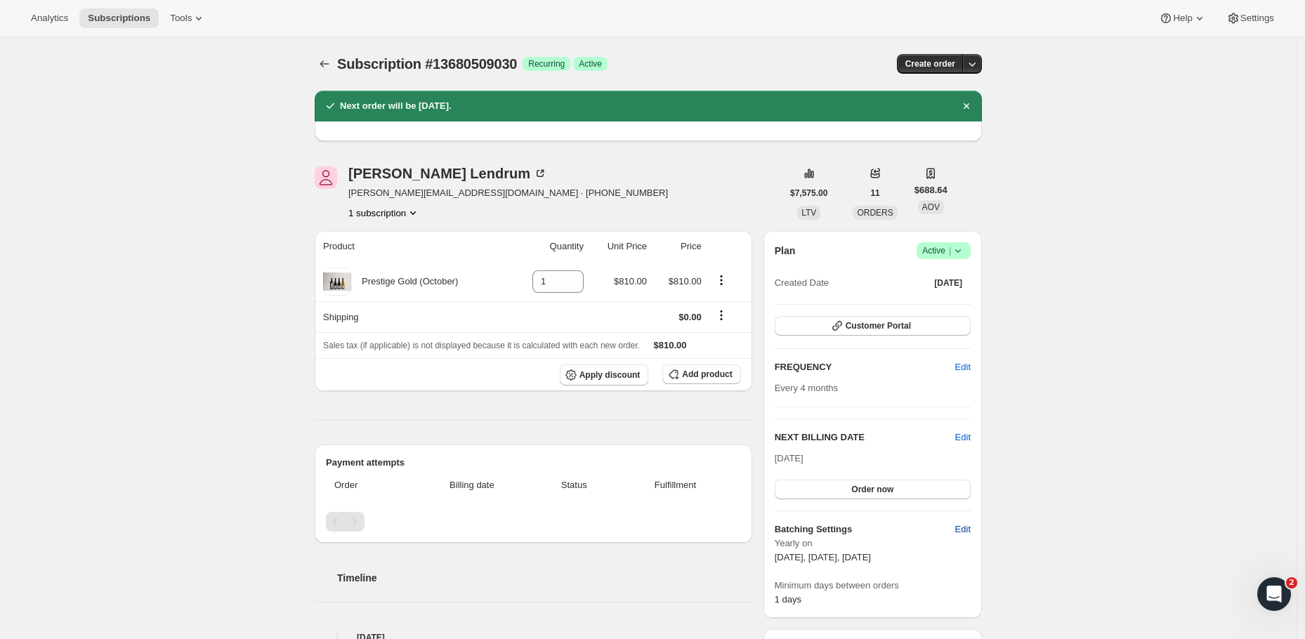
click at [970, 532] on span "Edit" at bounding box center [962, 529] width 15 height 14
select select "YEARDAY"
select select "2"
select select "13"
select select "6"
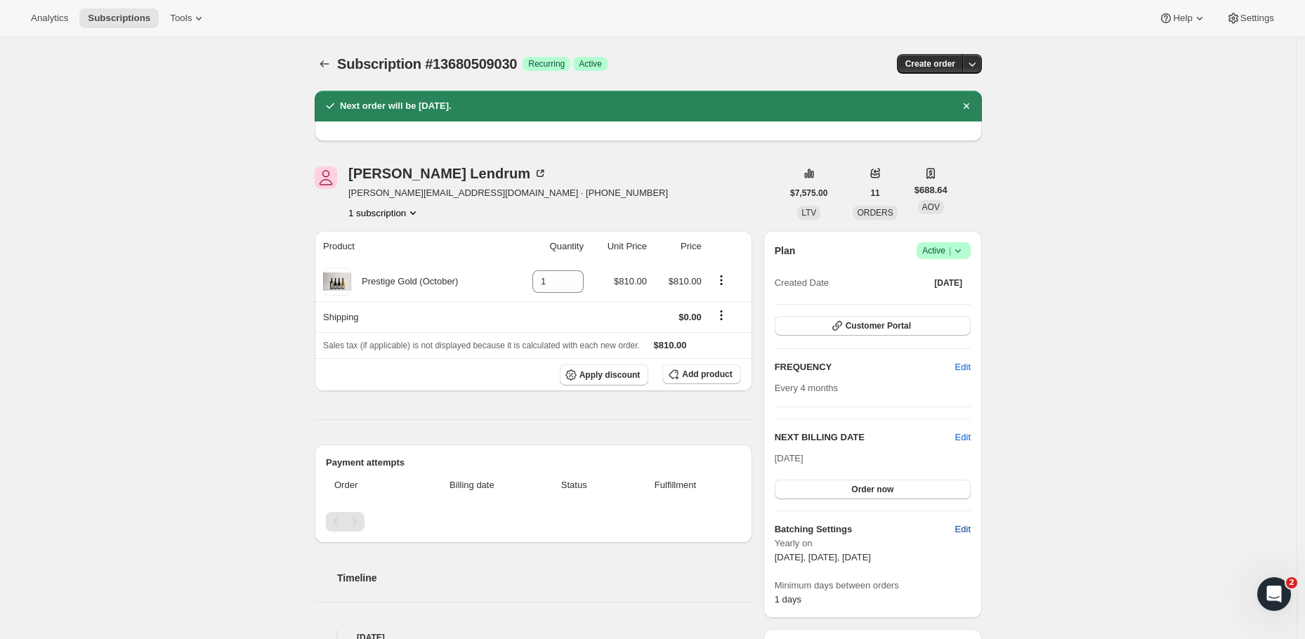
select select "13"
select select "10"
select select "13"
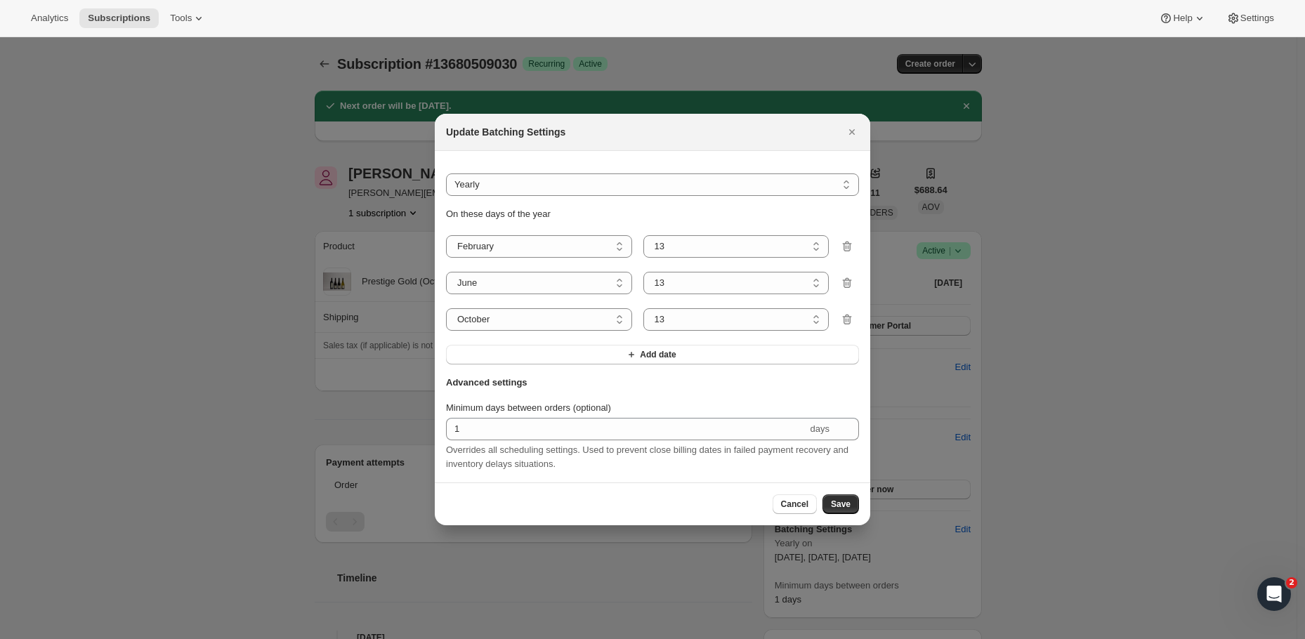
click at [706, 227] on div "On these days of the year January February March April May June July August Sep…" at bounding box center [652, 285] width 413 height 157
select select "5"
click at [841, 509] on span "Save" at bounding box center [841, 504] width 20 height 11
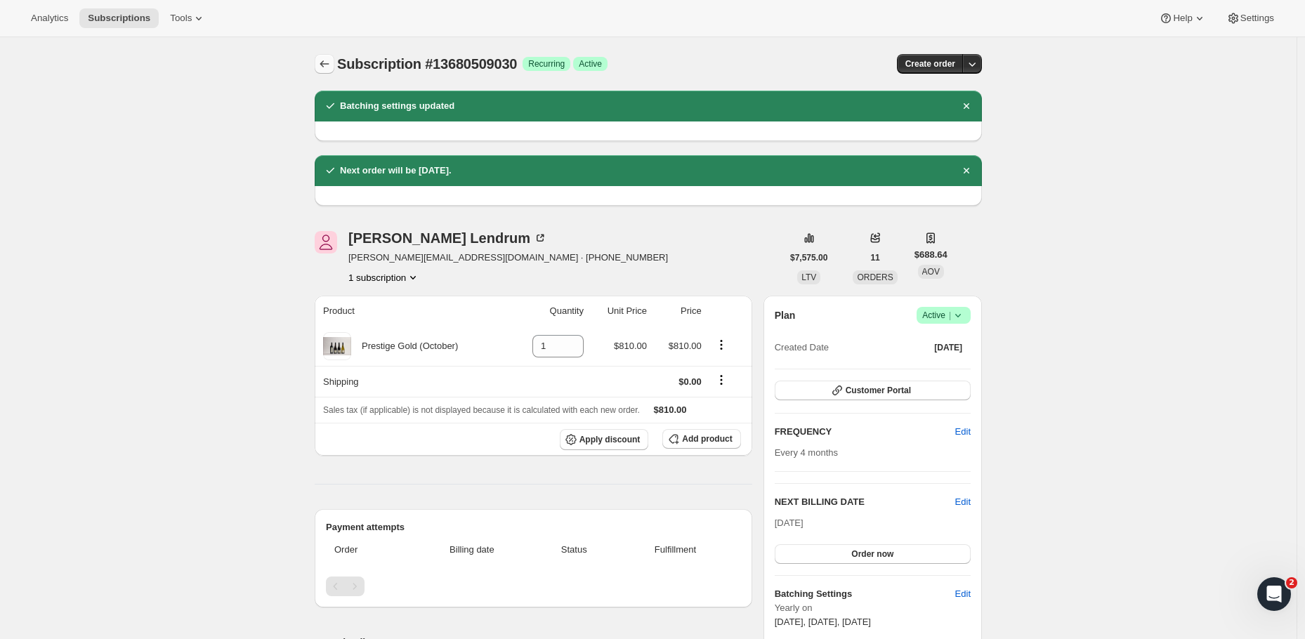
click at [331, 66] on icon "Subscriptions" at bounding box center [324, 64] width 14 height 14
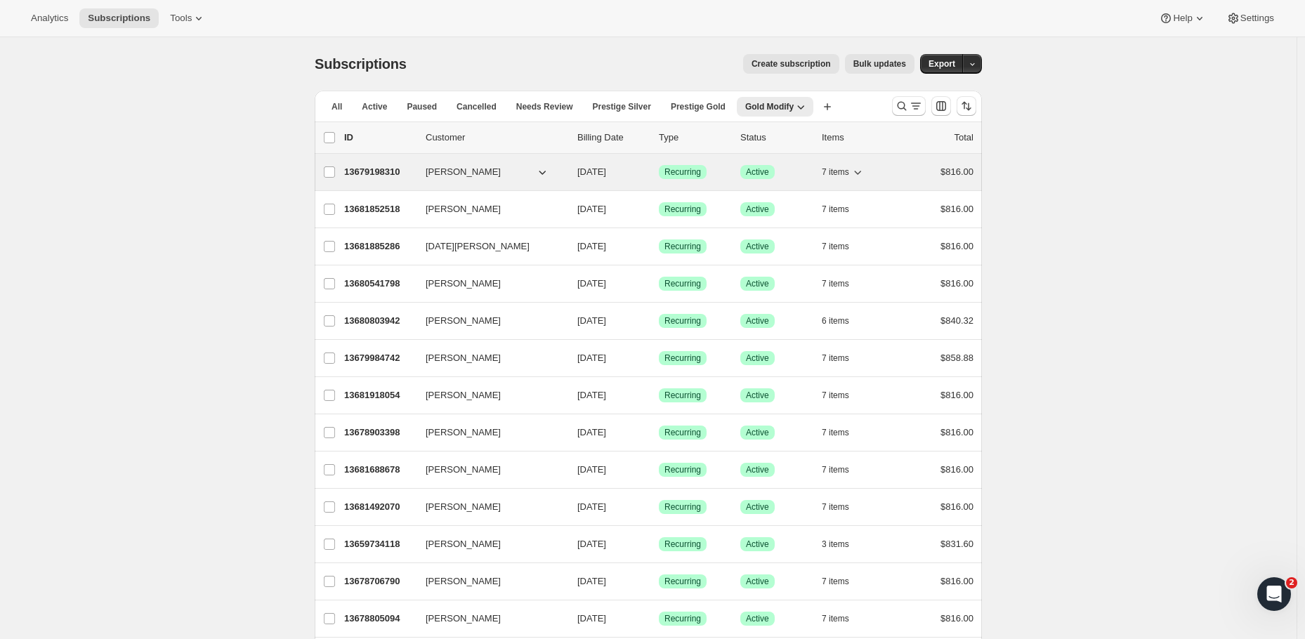
click at [383, 173] on p "13679198310" at bounding box center [379, 172] width 70 height 14
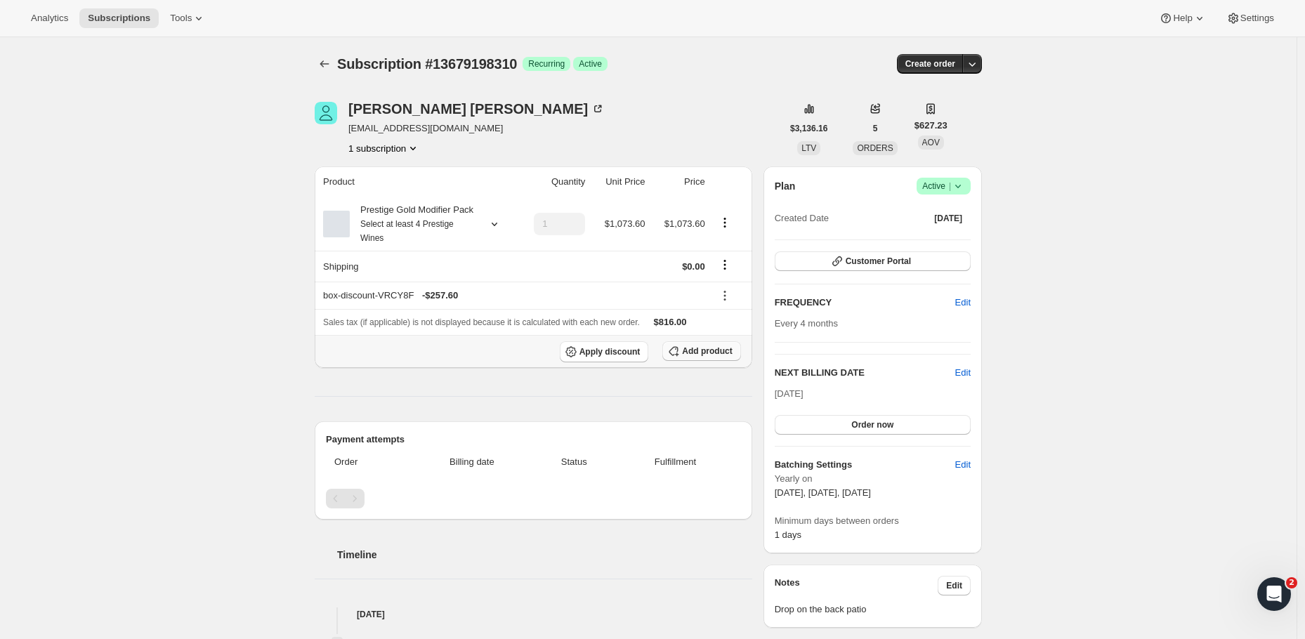
click at [713, 357] on span "Add product" at bounding box center [707, 350] width 50 height 11
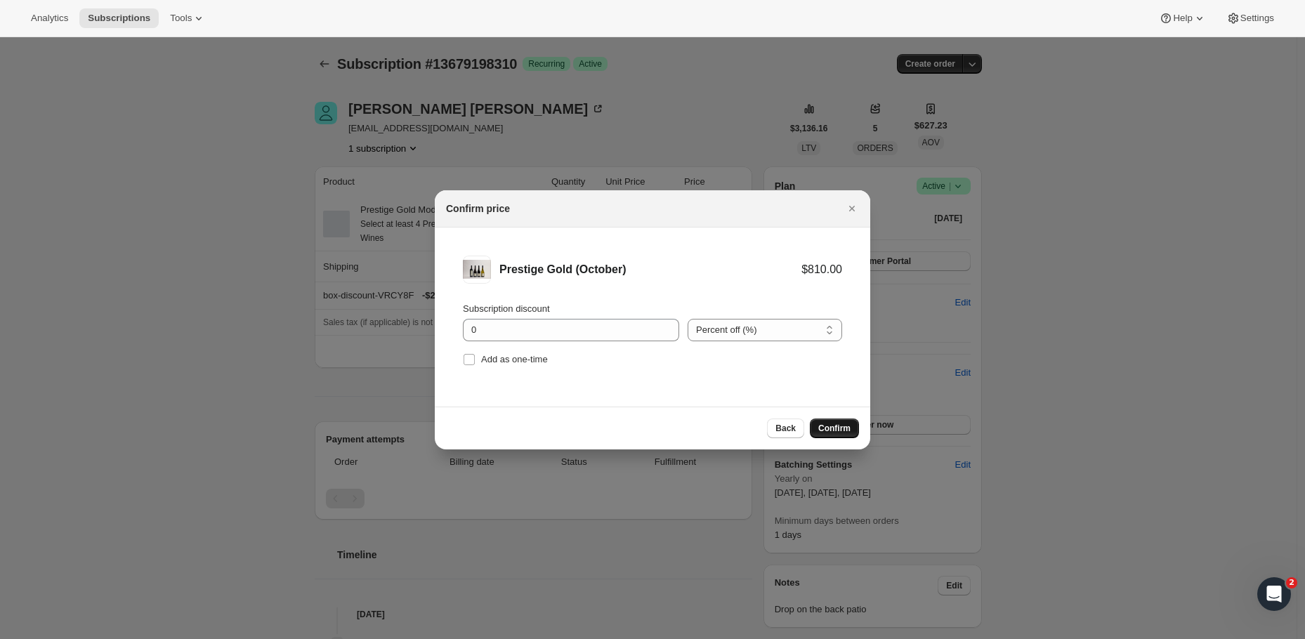
click at [831, 428] on span "Confirm" at bounding box center [834, 428] width 32 height 11
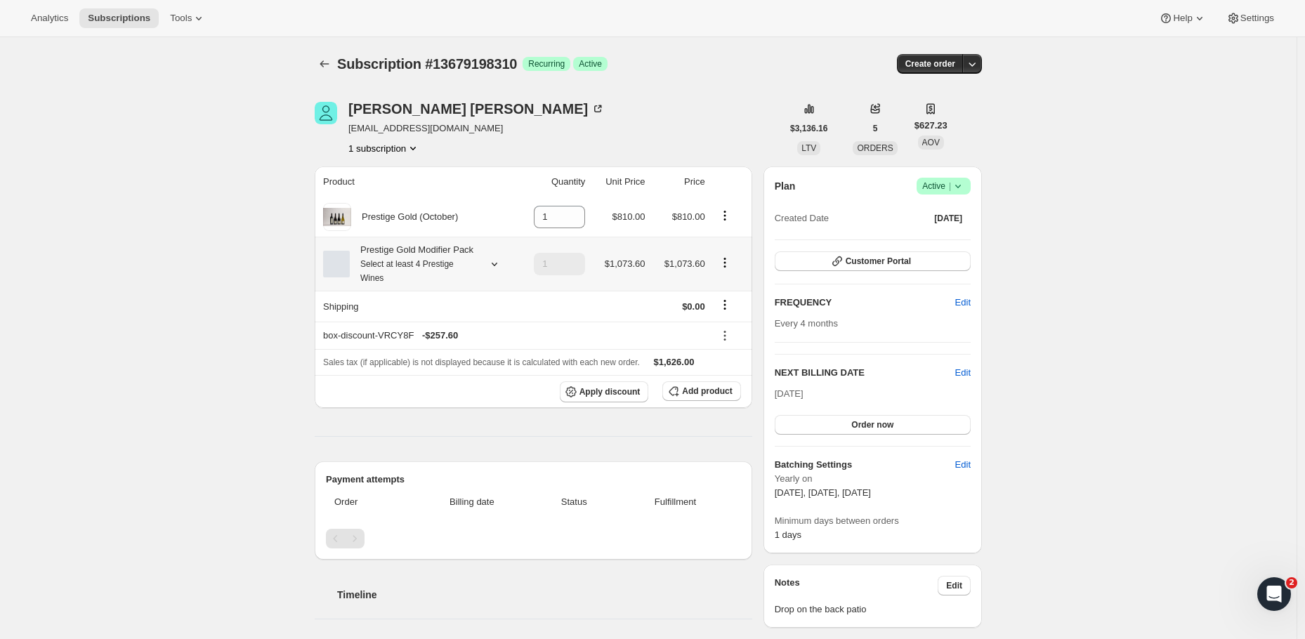
click at [728, 270] on icon "Product actions" at bounding box center [725, 263] width 14 height 14
click at [730, 320] on span "Remove" at bounding box center [728, 322] width 34 height 11
type input "0"
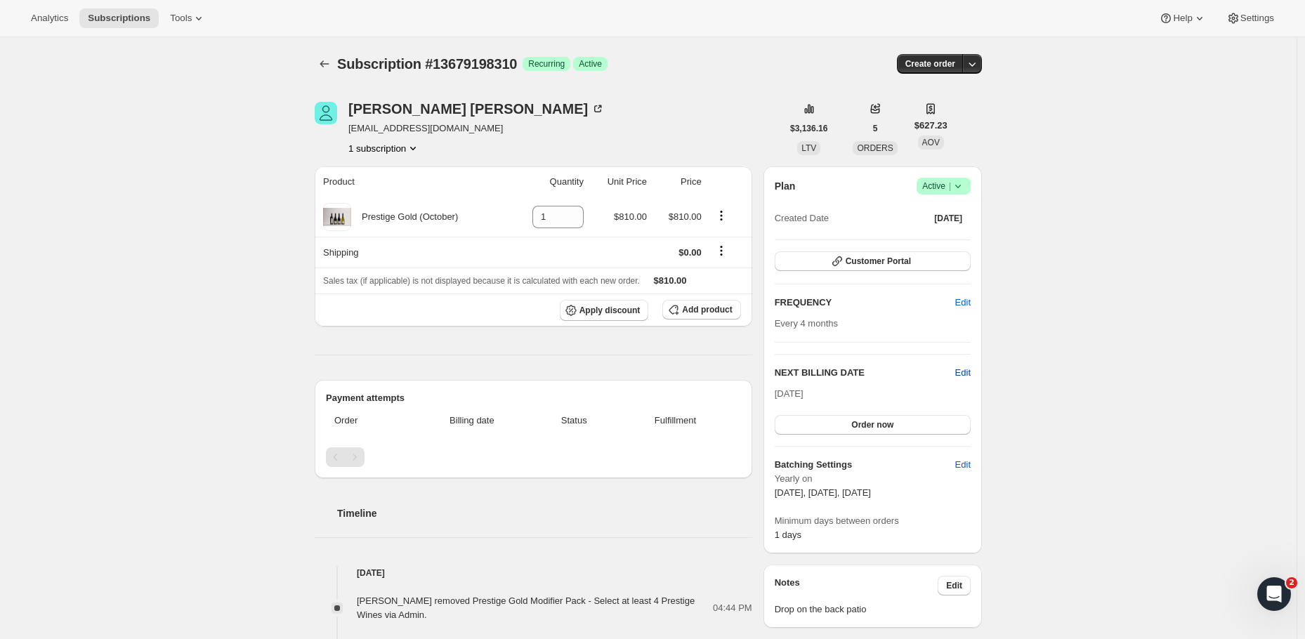
click at [970, 369] on span "Edit" at bounding box center [962, 373] width 15 height 14
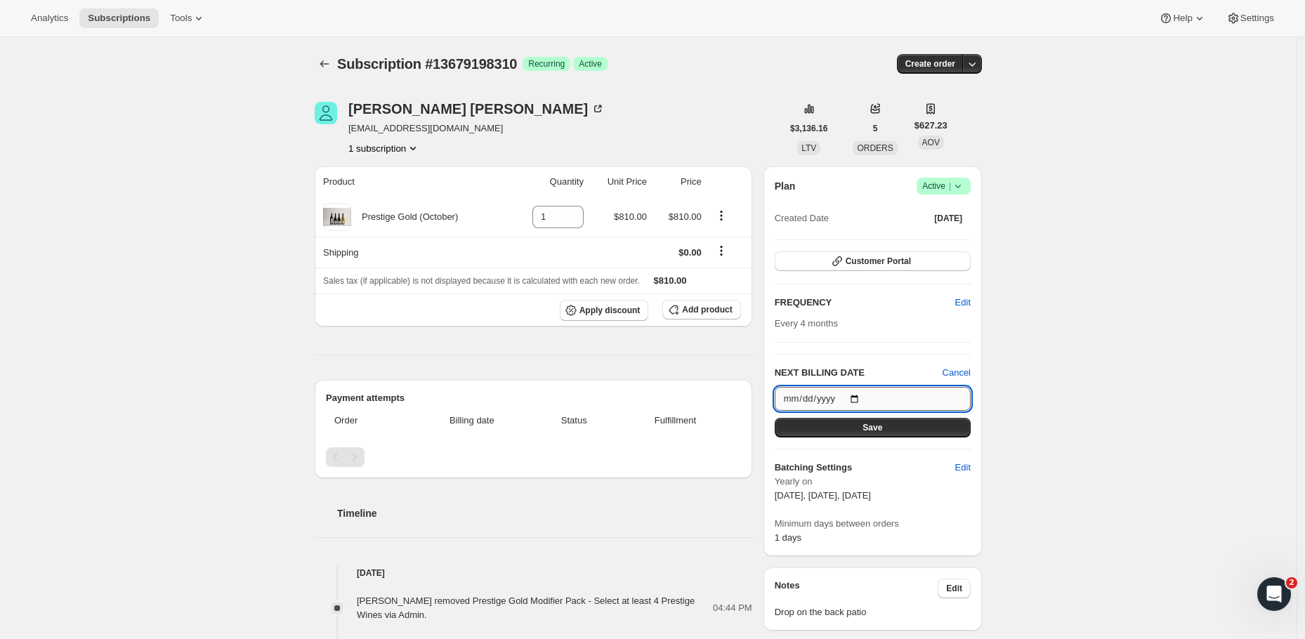
click at [894, 404] on input "[DATE]" at bounding box center [873, 399] width 196 height 24
type input "[DATE]"
click at [934, 428] on button "Save" at bounding box center [873, 428] width 196 height 20
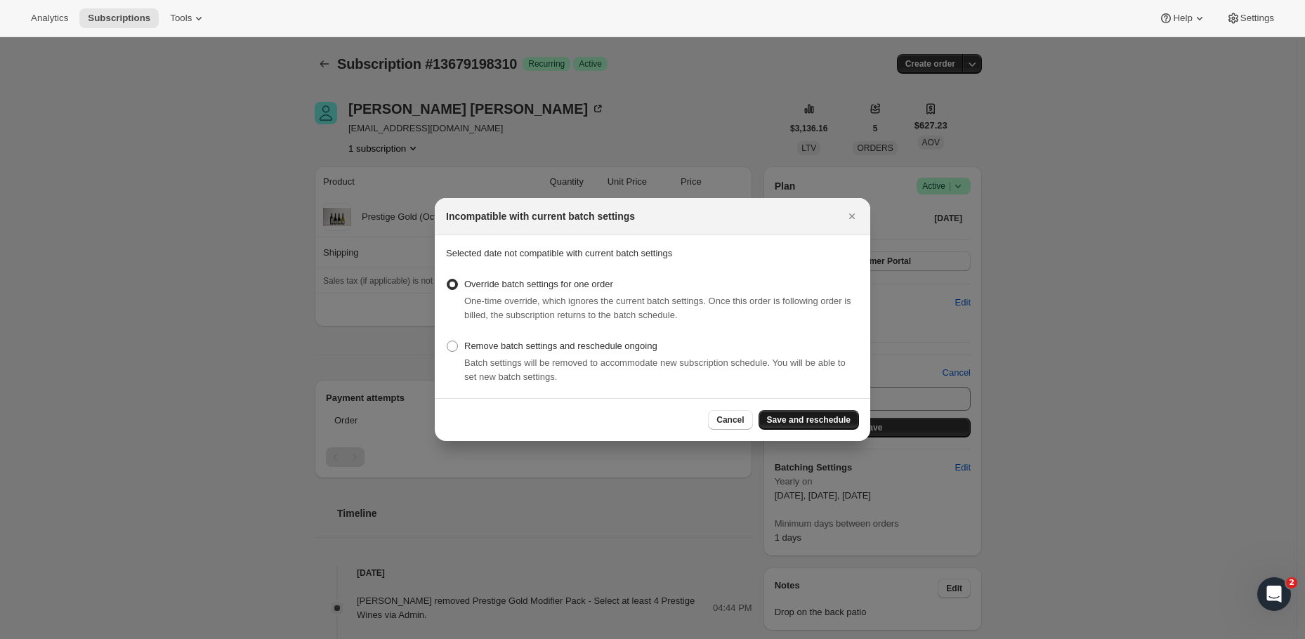
click at [824, 416] on span "Save and reschedule" at bounding box center [809, 419] width 84 height 11
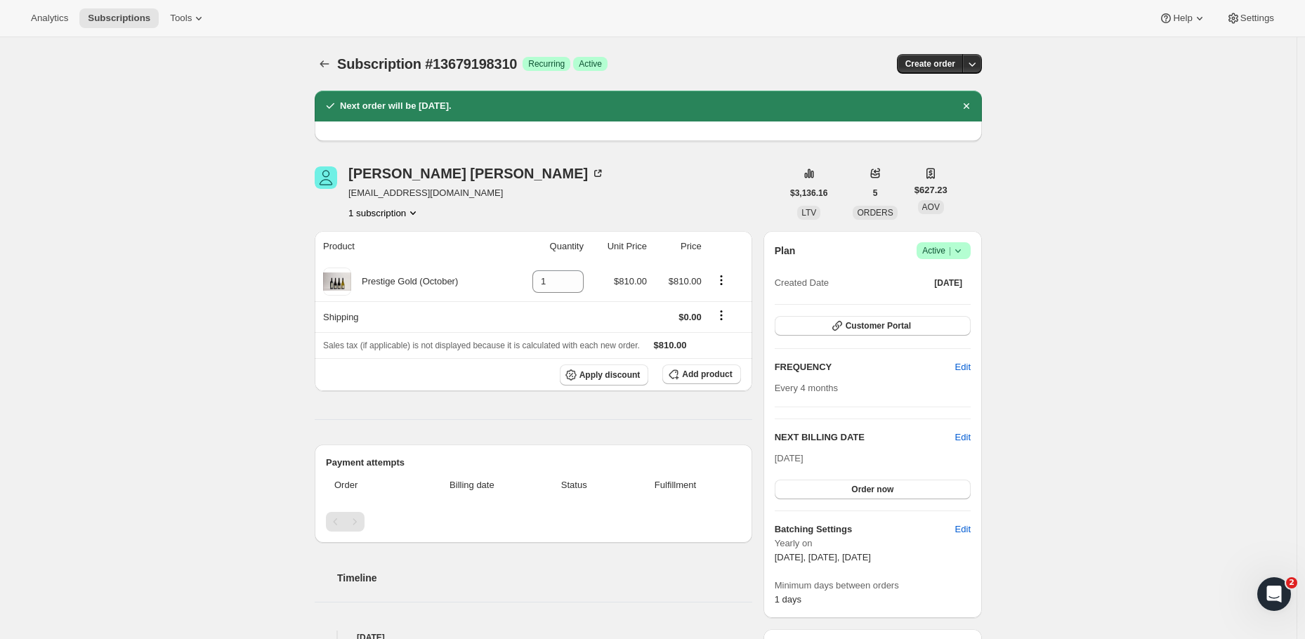
scroll to position [184, 0]
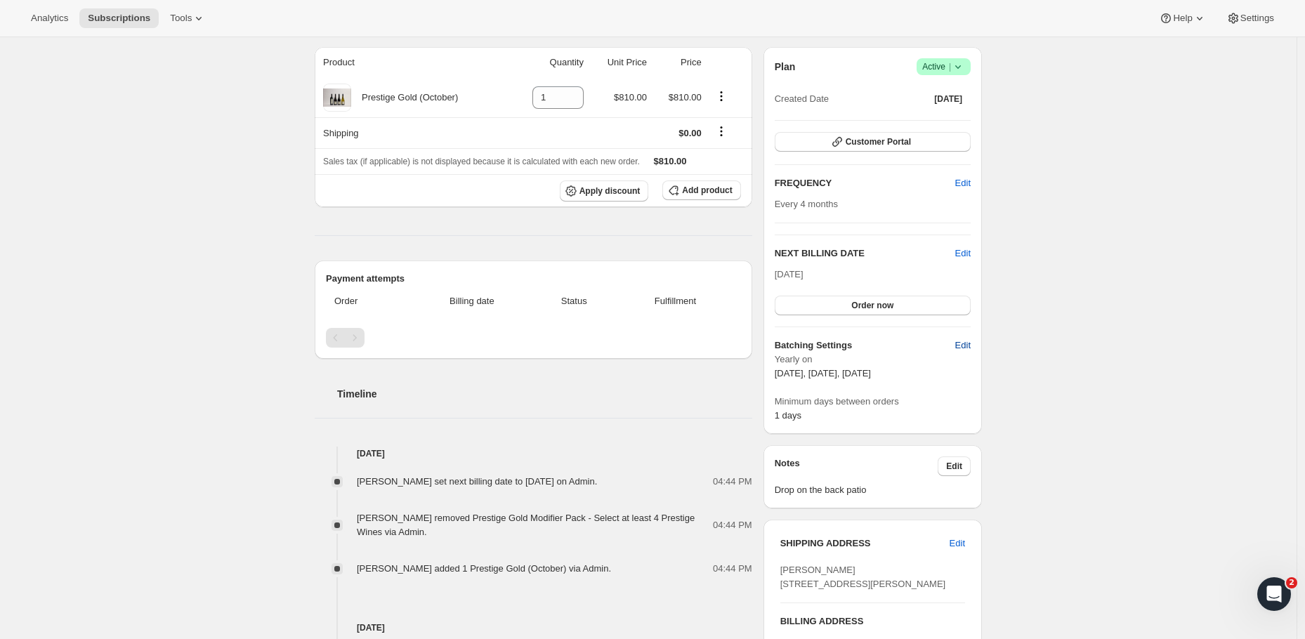
click at [964, 350] on span "Edit" at bounding box center [962, 345] width 15 height 14
select select "YEARDAY"
select select "2"
select select "13"
select select "6"
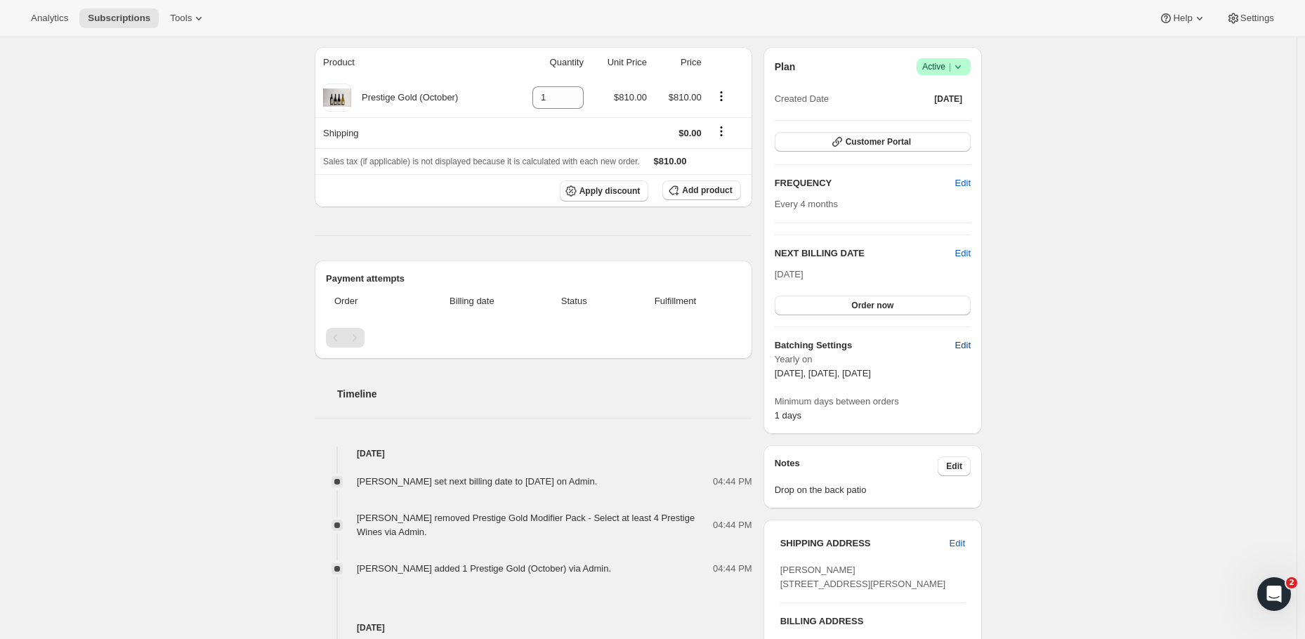
select select "13"
select select "10"
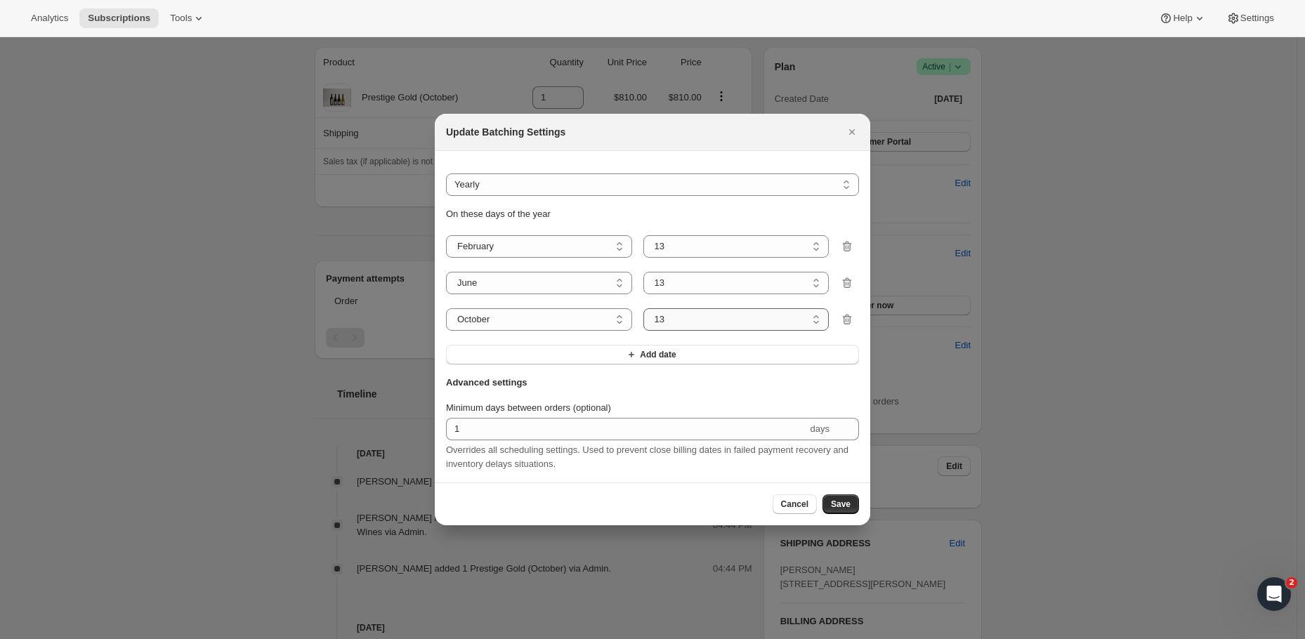
select select "5"
click at [843, 506] on span "Save" at bounding box center [841, 504] width 20 height 11
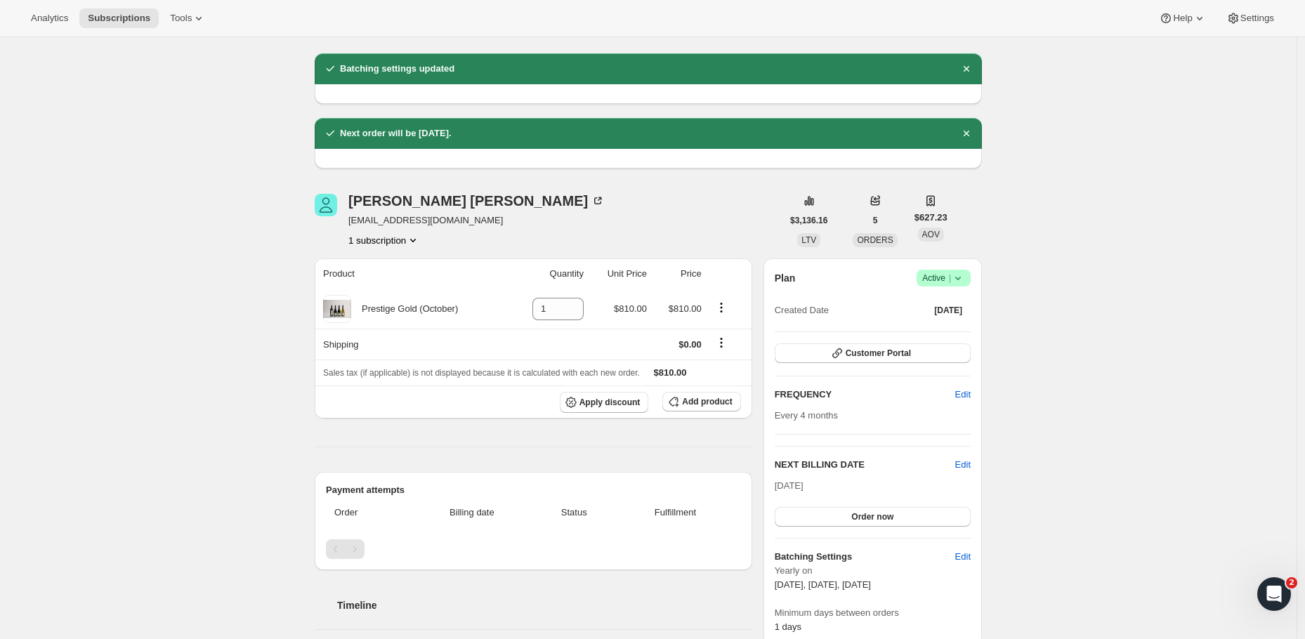
scroll to position [0, 0]
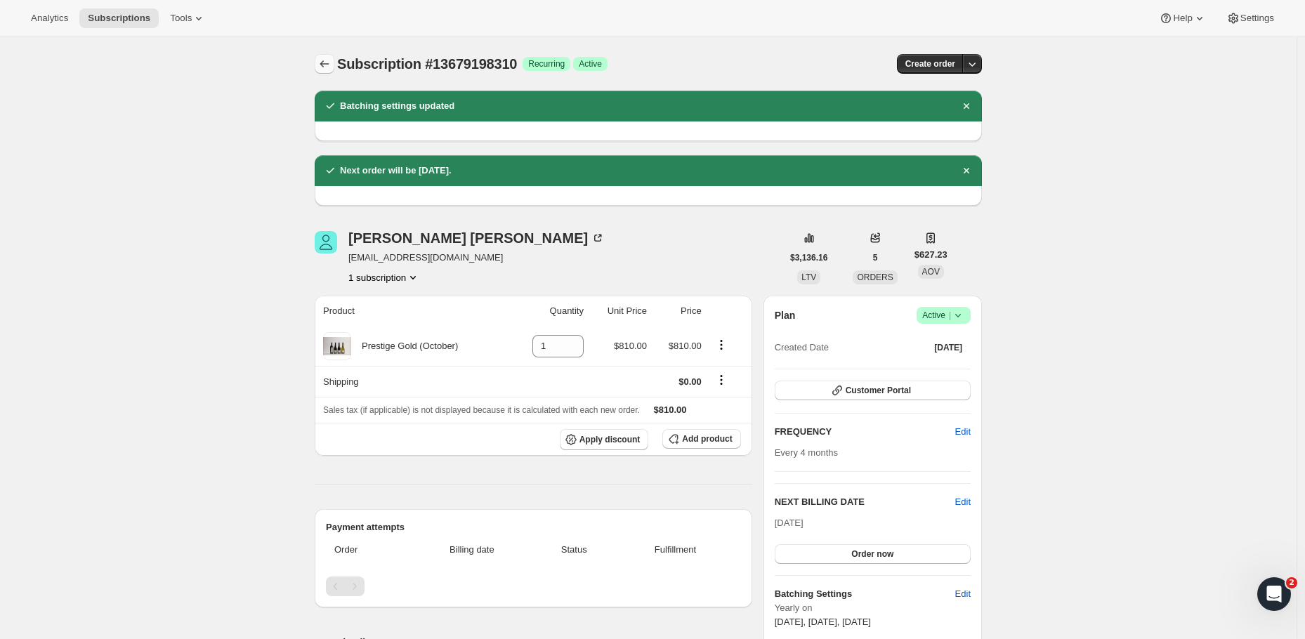
click at [330, 63] on icon "Subscriptions" at bounding box center [324, 64] width 14 height 14
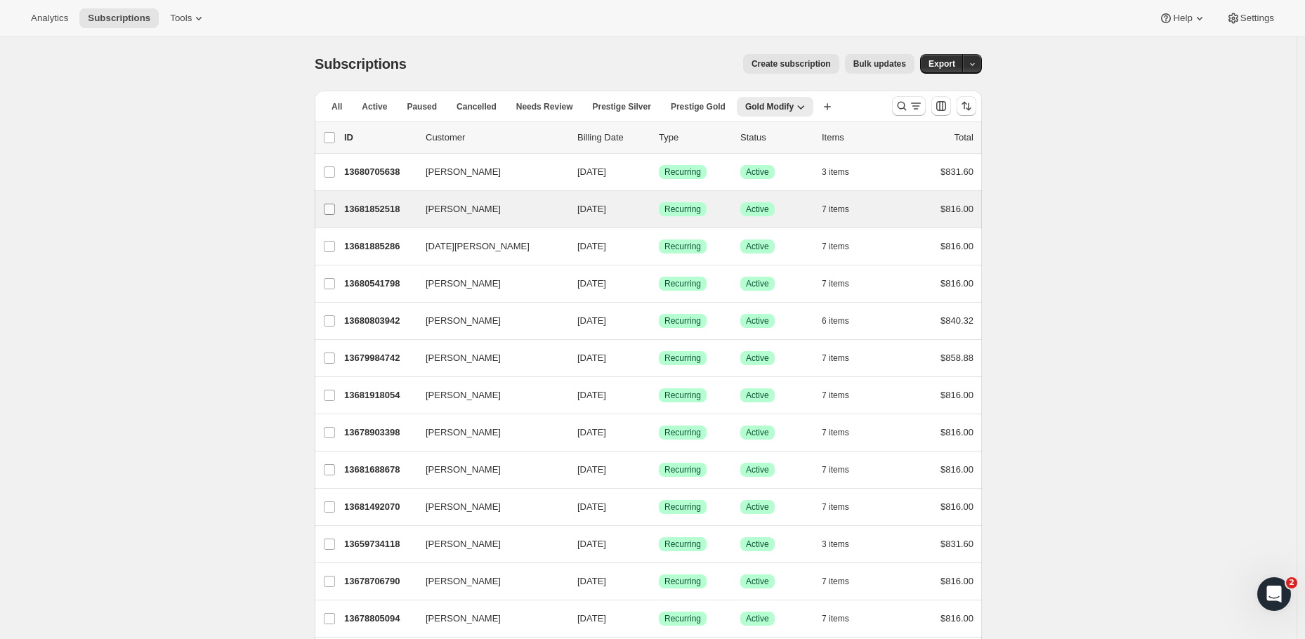
click at [335, 206] on input "[PERSON_NAME]" at bounding box center [329, 209] width 11 height 11
checkbox input "true"
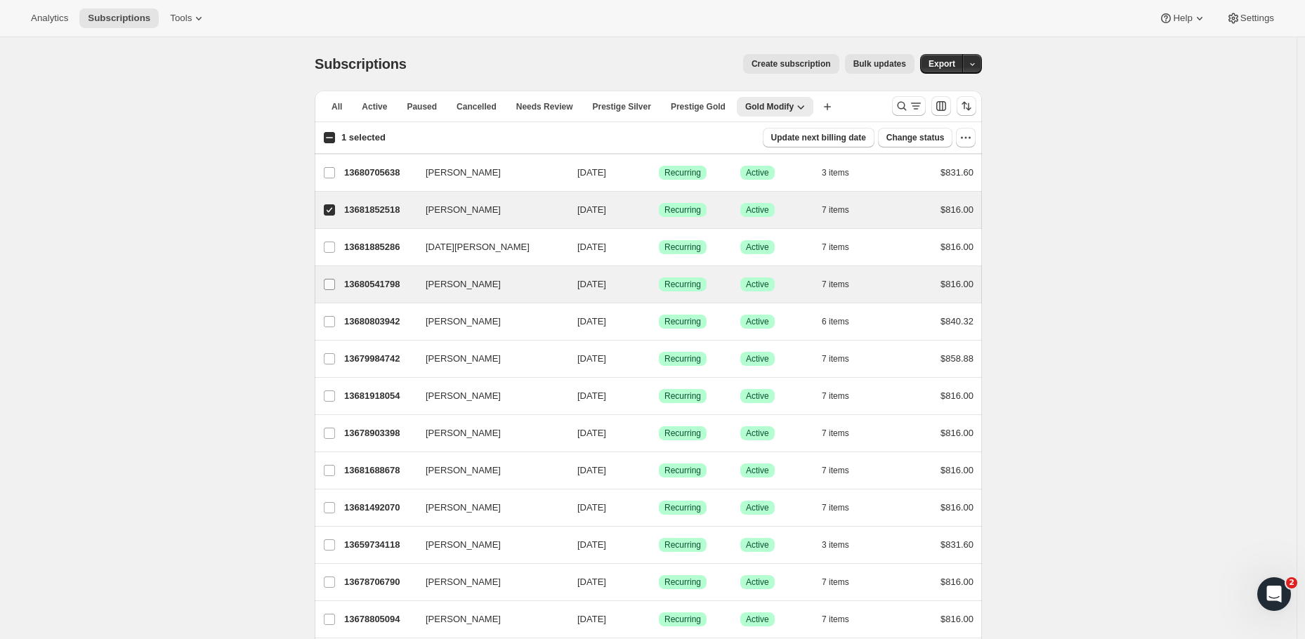
click at [334, 286] on input "[PERSON_NAME]" at bounding box center [329, 284] width 11 height 11
checkbox input "true"
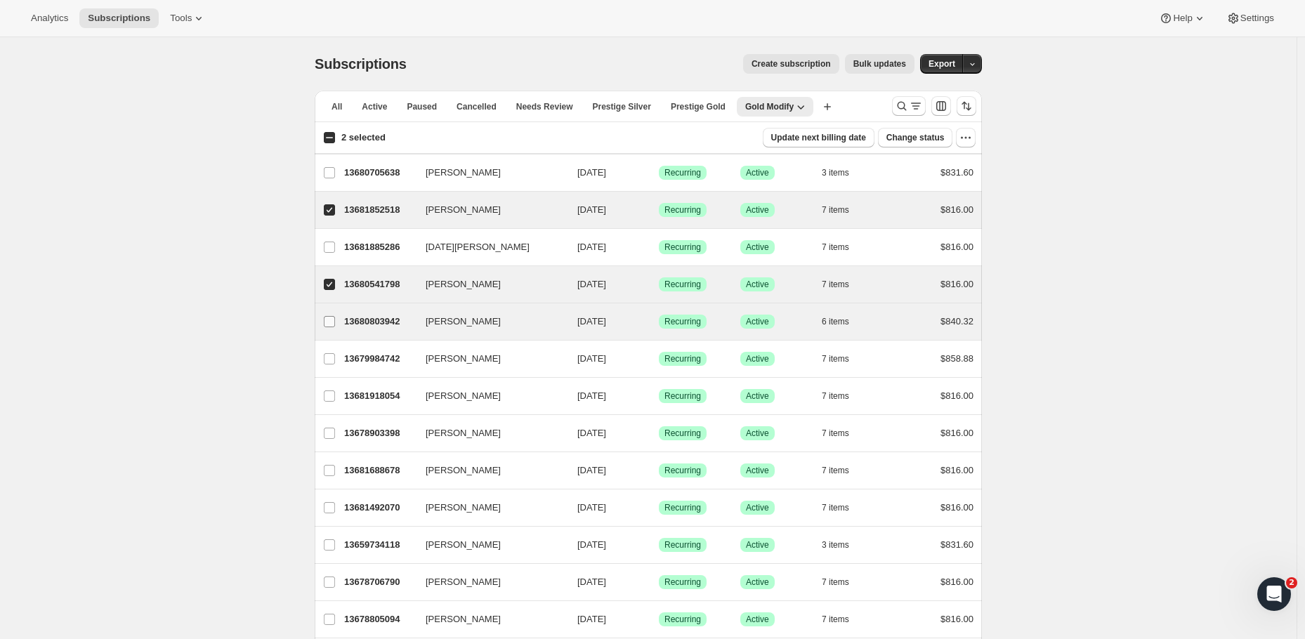
click at [332, 322] on input "[PERSON_NAME]" at bounding box center [329, 321] width 11 height 11
checkbox input "true"
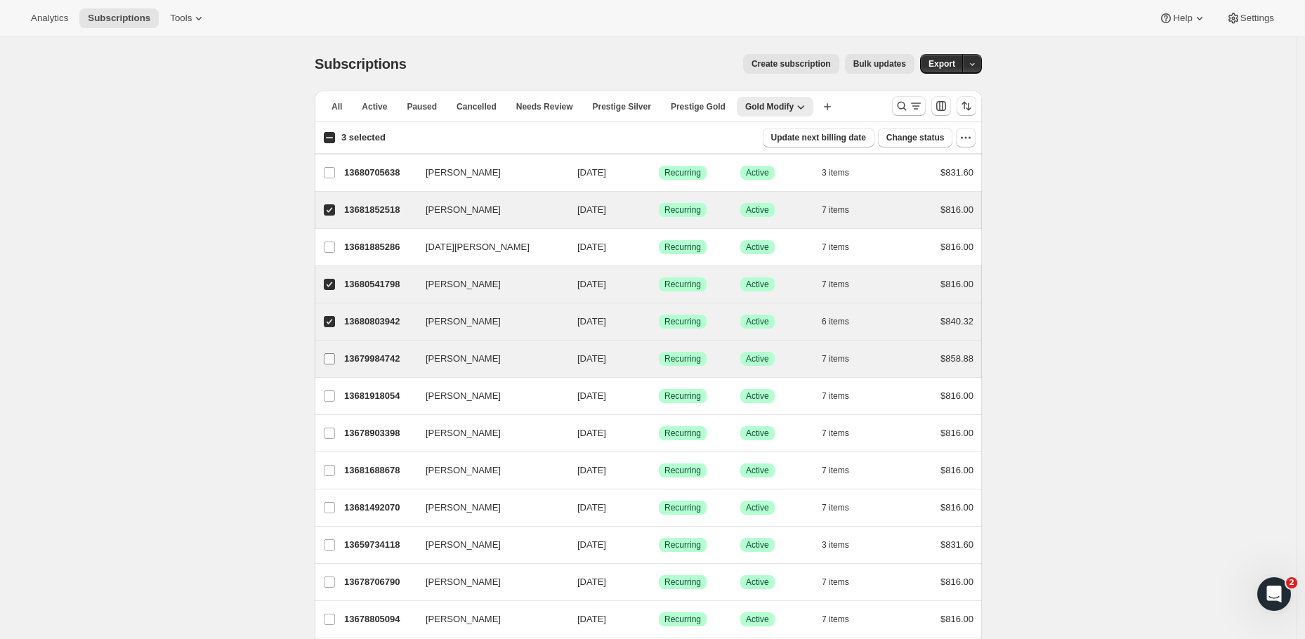
click at [334, 357] on input "John Beckett" at bounding box center [329, 358] width 11 height 11
checkbox input "true"
click at [888, 67] on span "Bulk updates" at bounding box center [879, 63] width 53 height 11
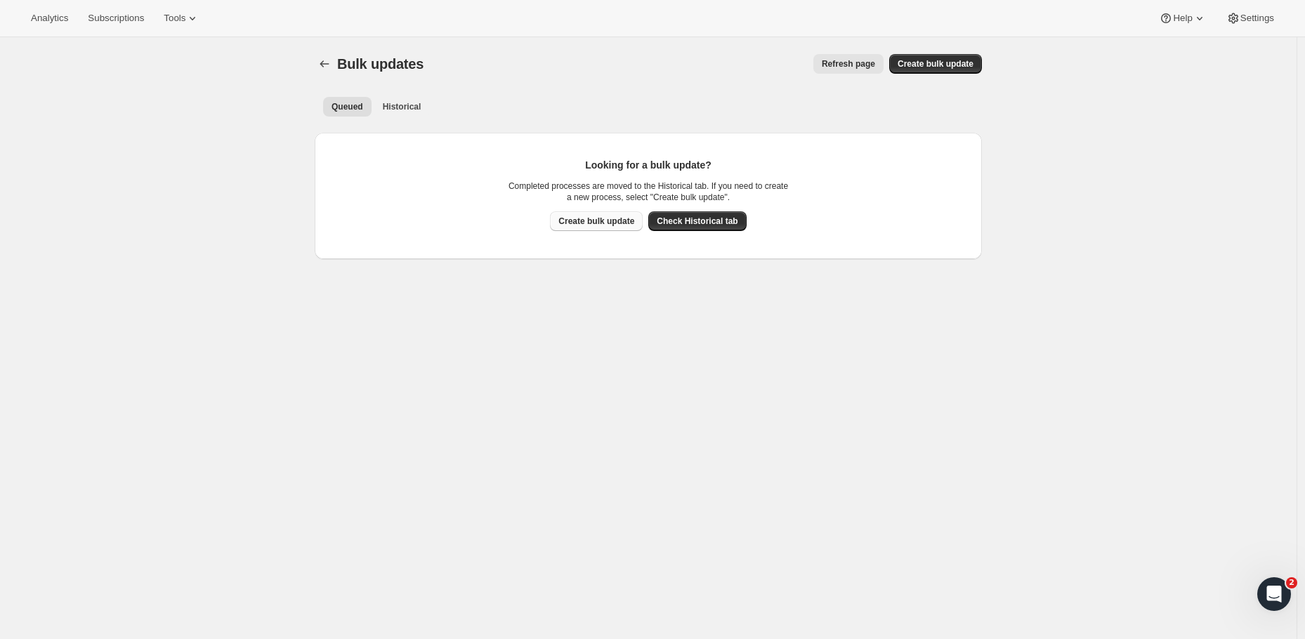
click at [611, 223] on span "Create bulk update" at bounding box center [596, 221] width 76 height 11
select select "17"
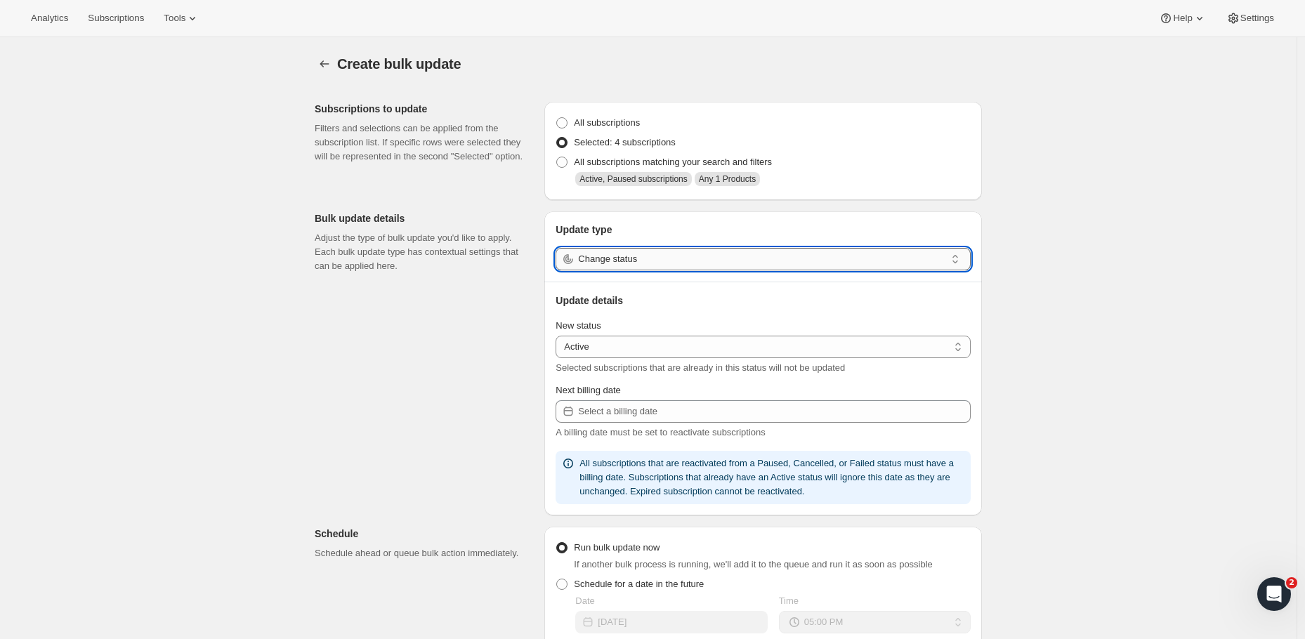
click at [671, 261] on input "Change status" at bounding box center [761, 259] width 367 height 22
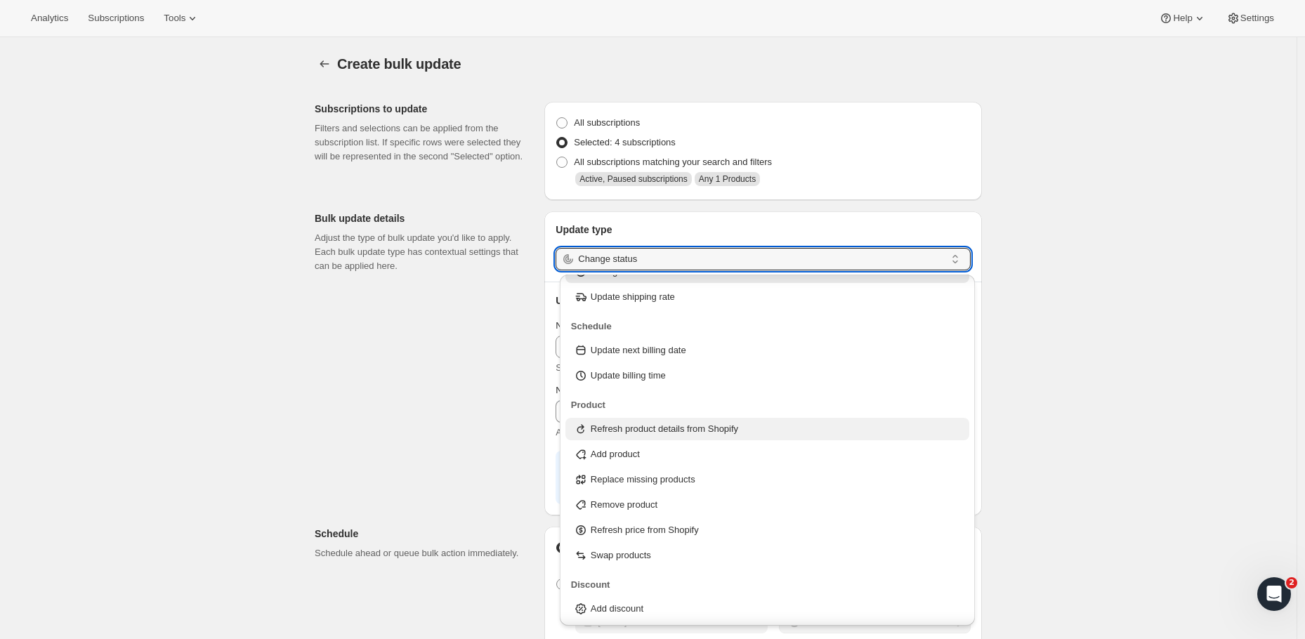
scroll to position [242, 0]
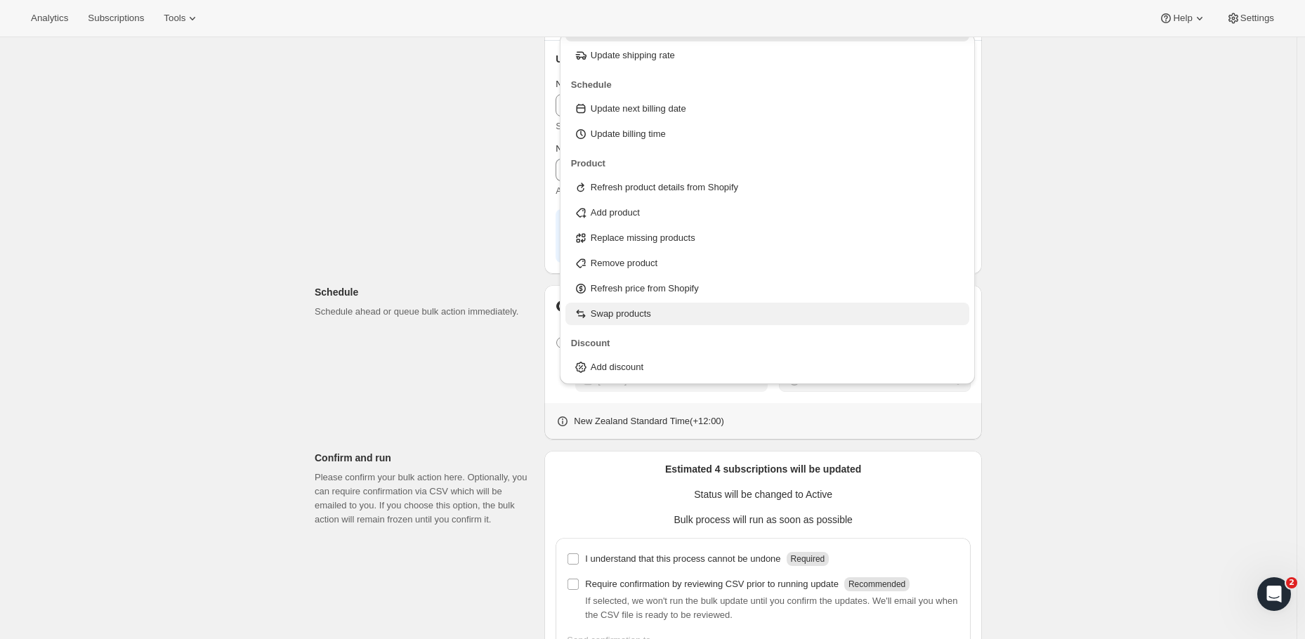
click at [629, 313] on p "Swap products" at bounding box center [621, 314] width 60 height 14
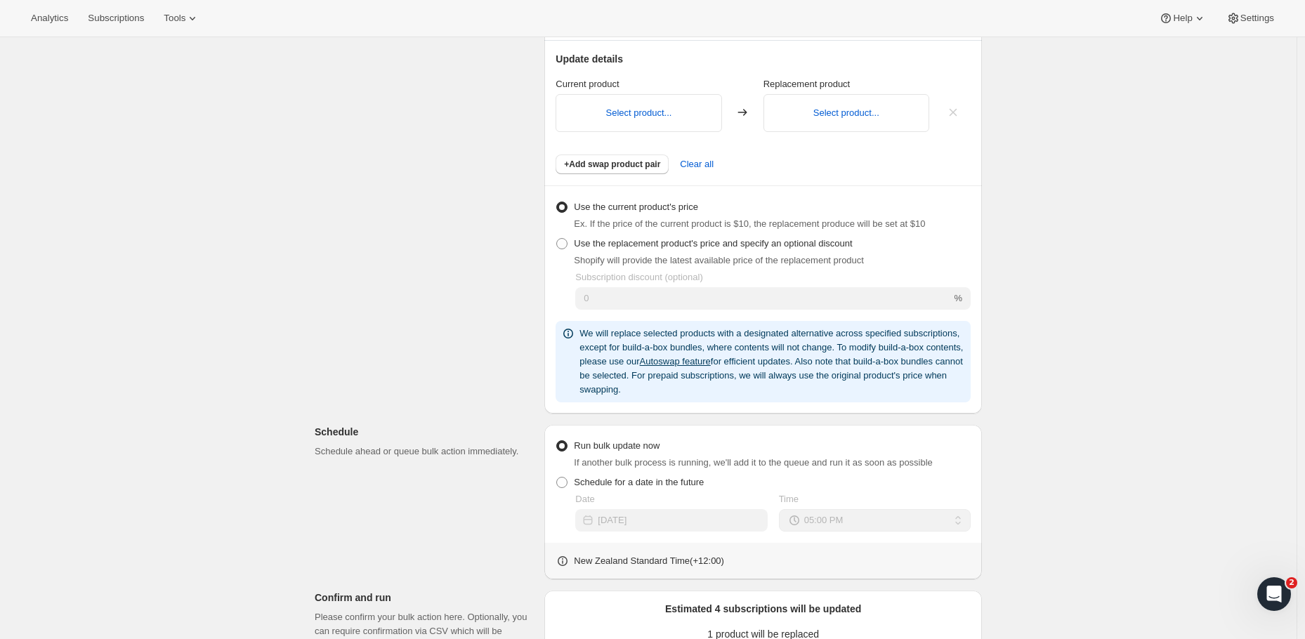
type input "Swap products"
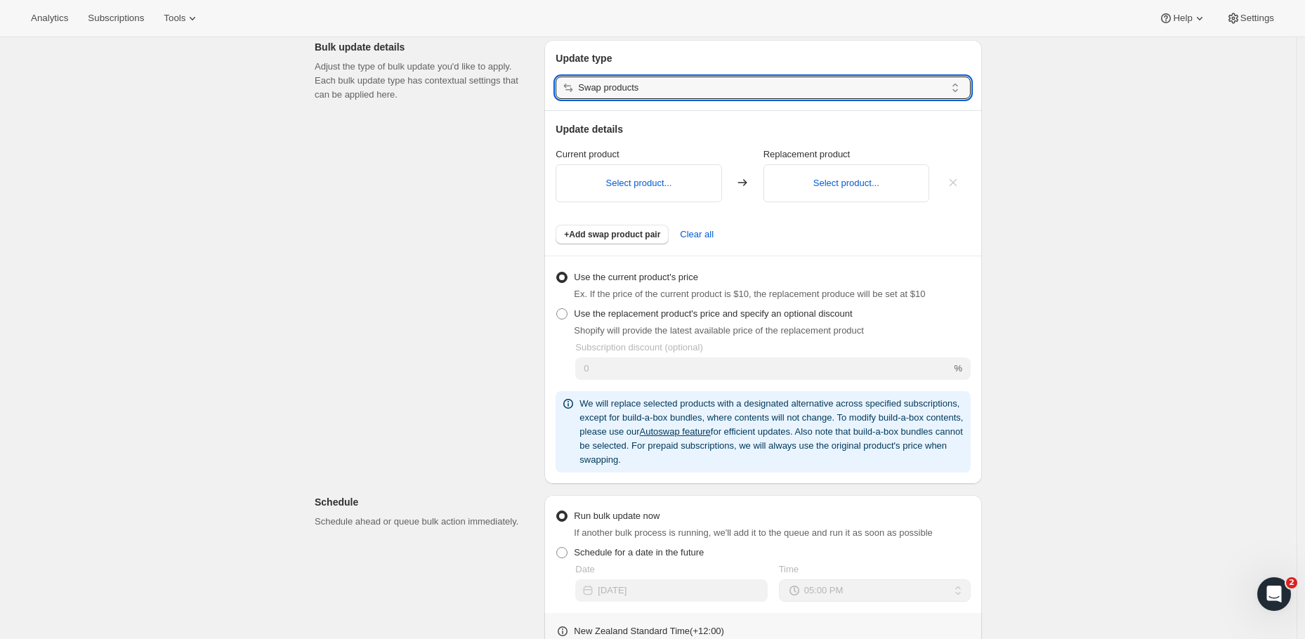
scroll to position [164, 0]
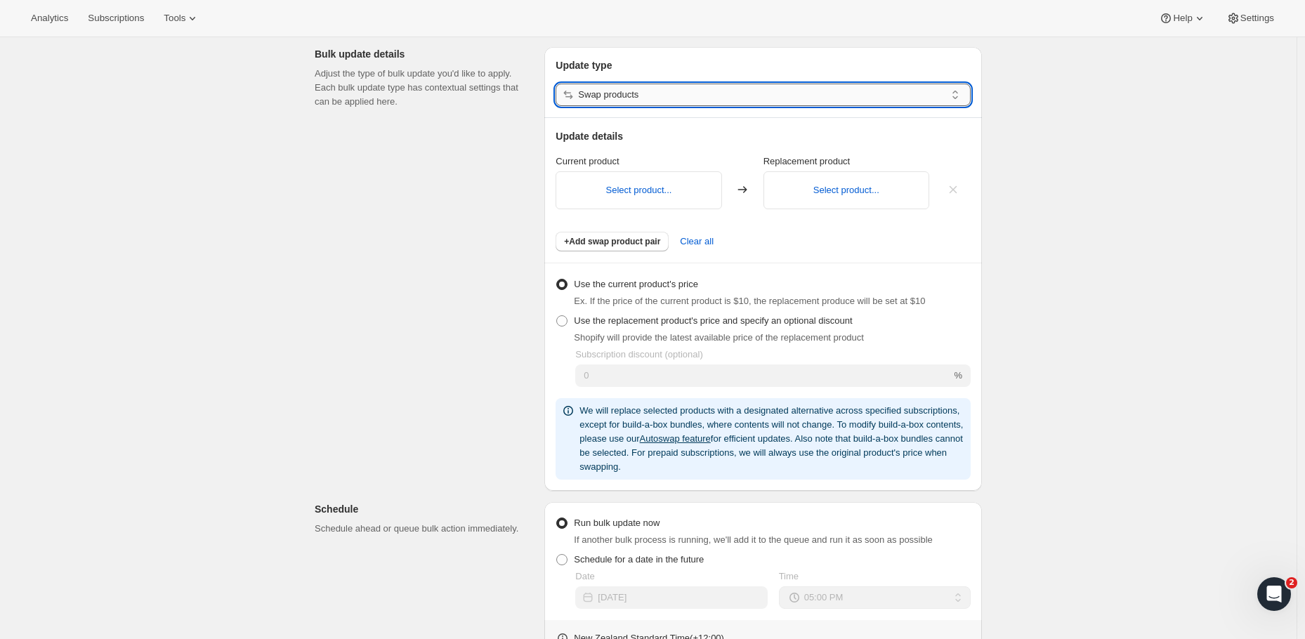
click at [652, 100] on input "Swap products" at bounding box center [761, 95] width 367 height 22
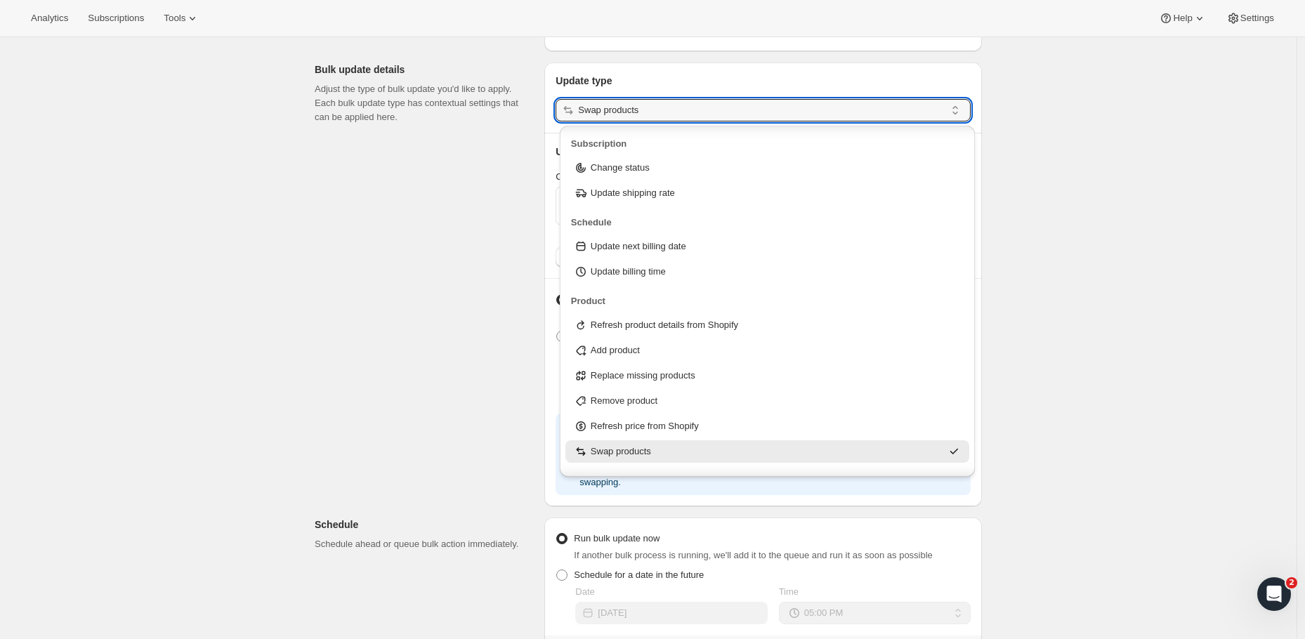
scroll to position [8, 0]
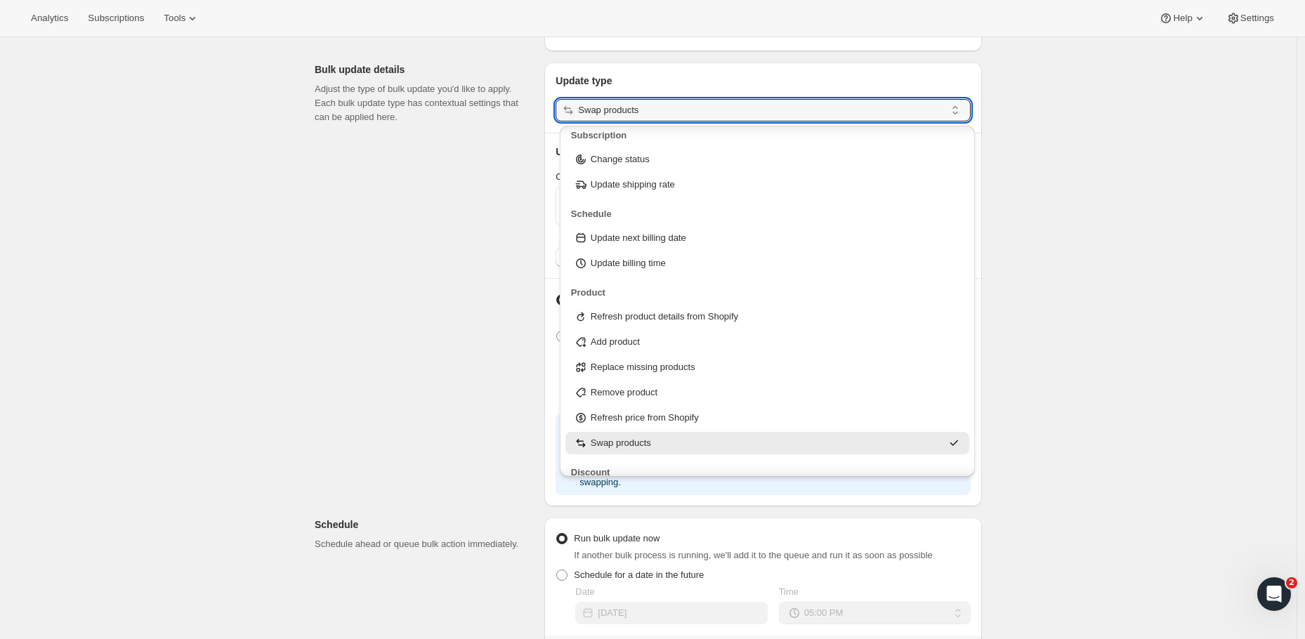
click at [393, 371] on div "Subscriptions to update Filters and selections can be applied from the subscrip…" at bounding box center [642, 456] width 678 height 1029
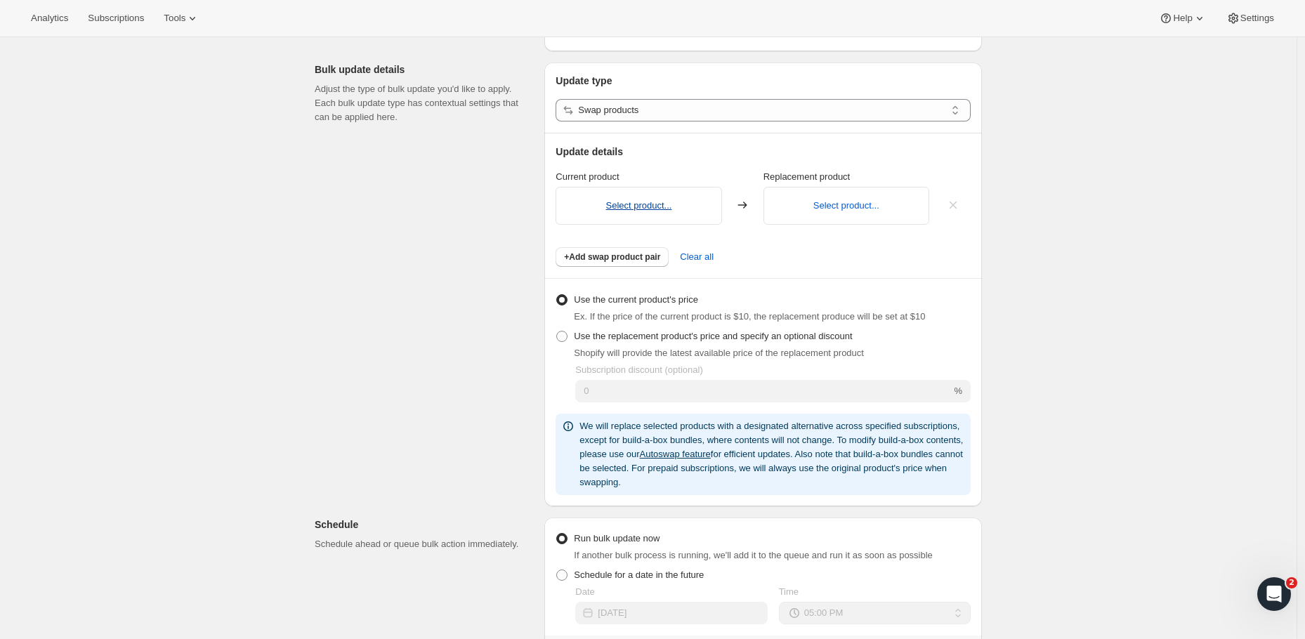
click at [650, 205] on button "Select product..." at bounding box center [638, 205] width 66 height 11
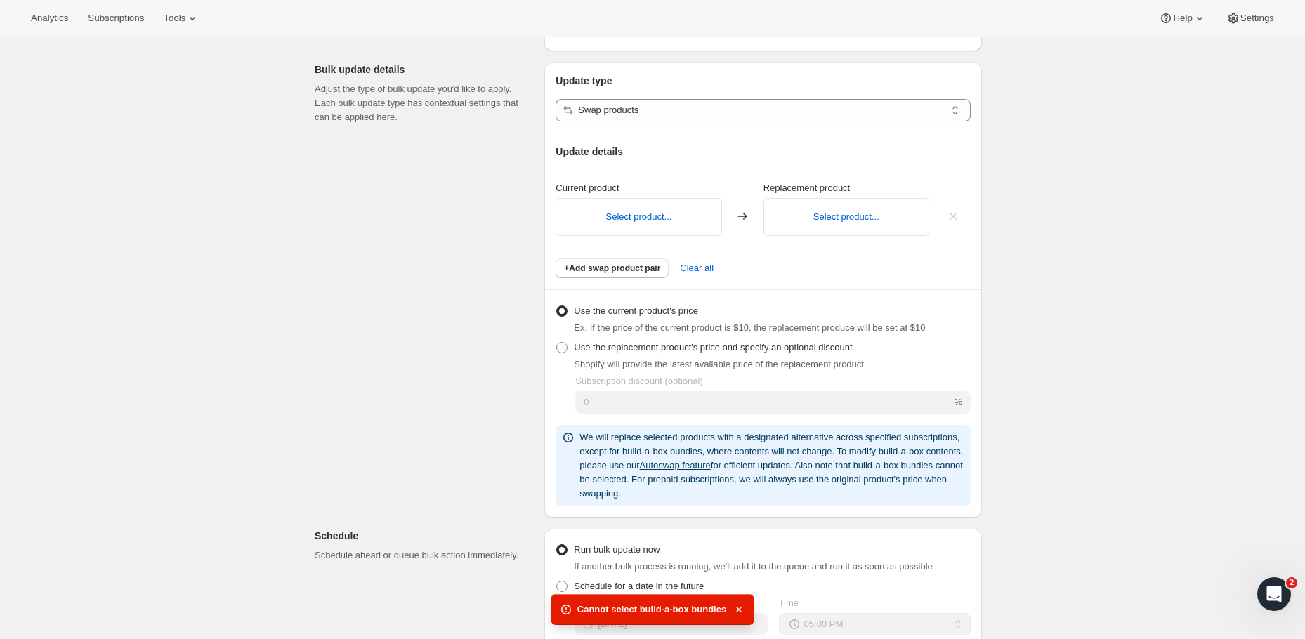
scroll to position [0, 0]
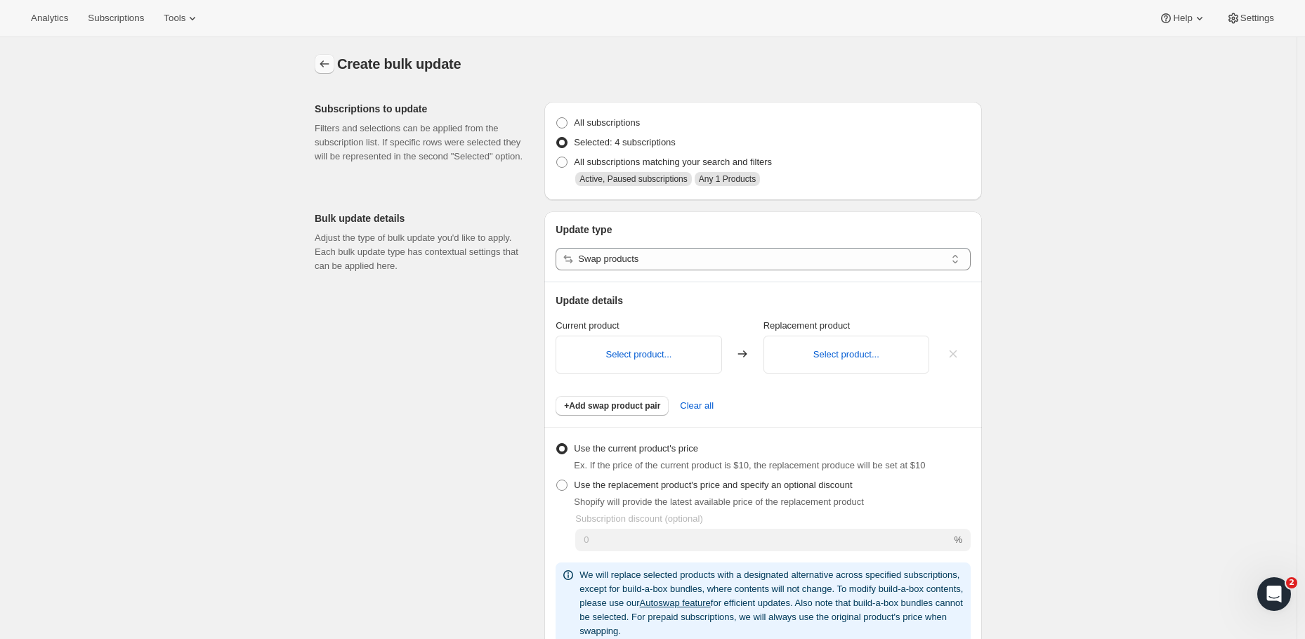
click at [331, 61] on icon "button" at bounding box center [324, 64] width 14 height 14
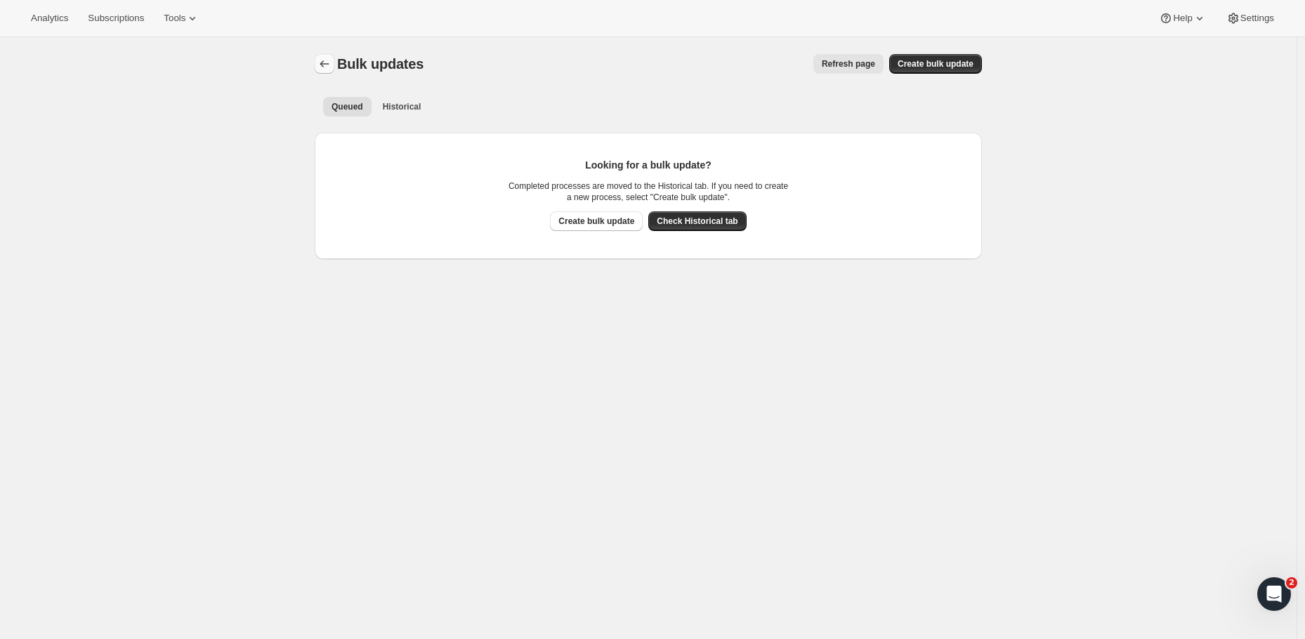
click at [327, 55] on button "Bulk updates" at bounding box center [325, 64] width 20 height 20
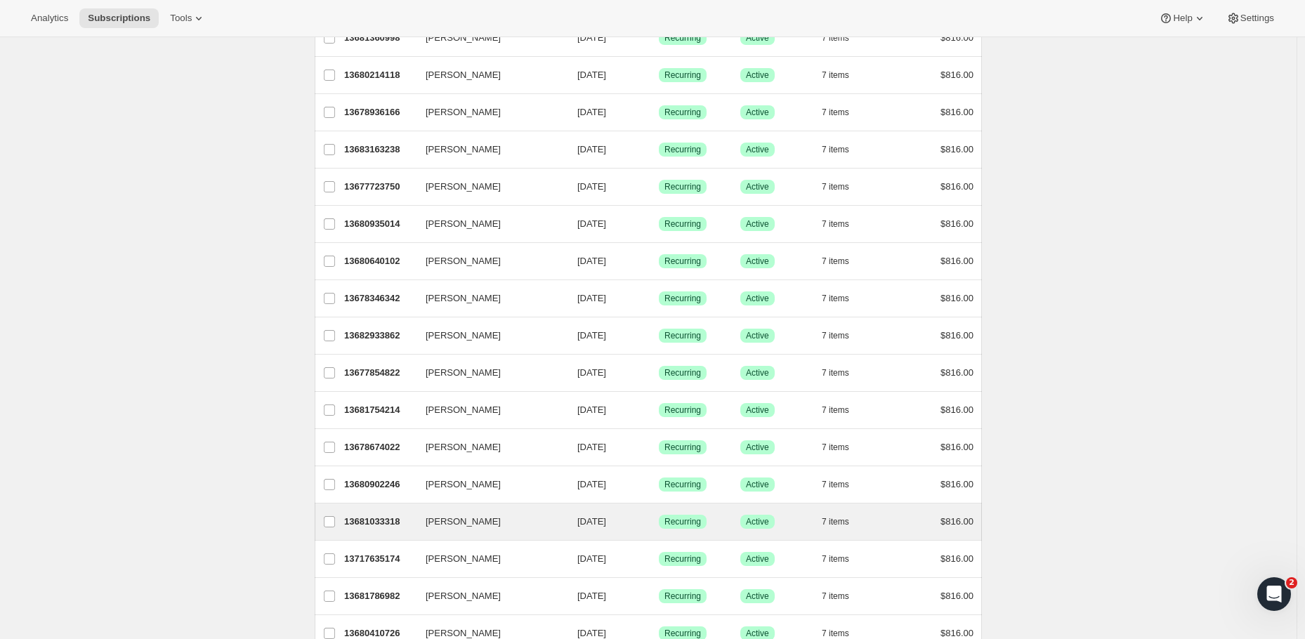
scroll to position [1464, 0]
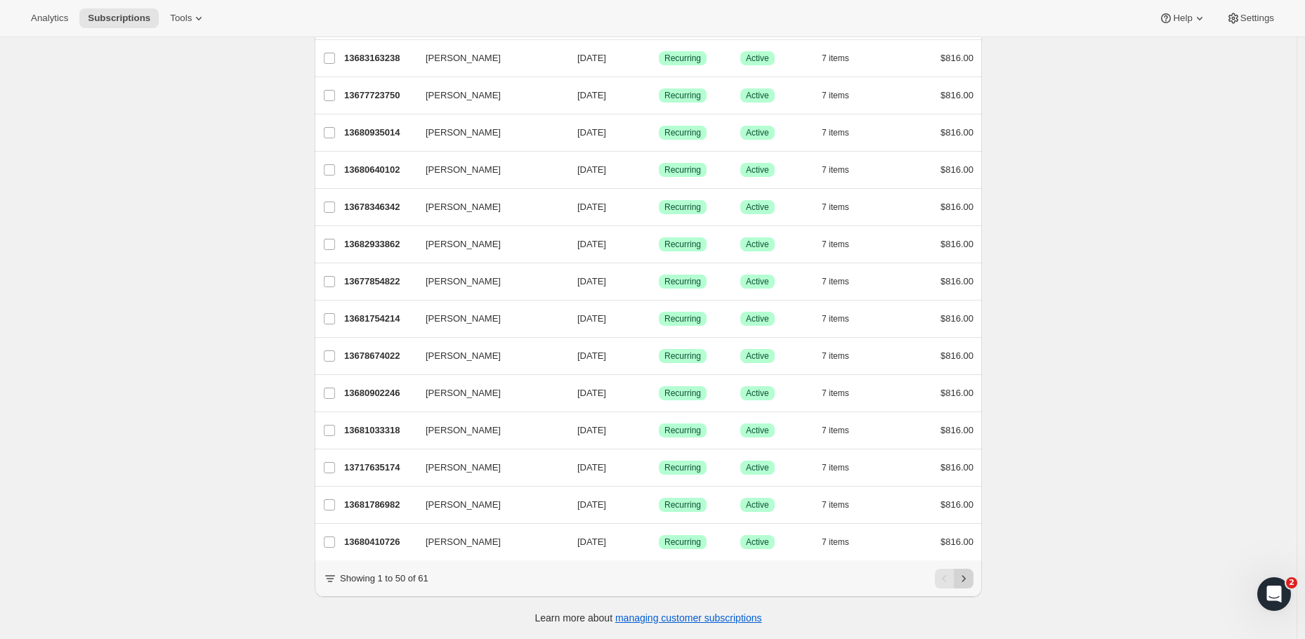
click at [970, 575] on icon "Next" at bounding box center [963, 579] width 14 height 14
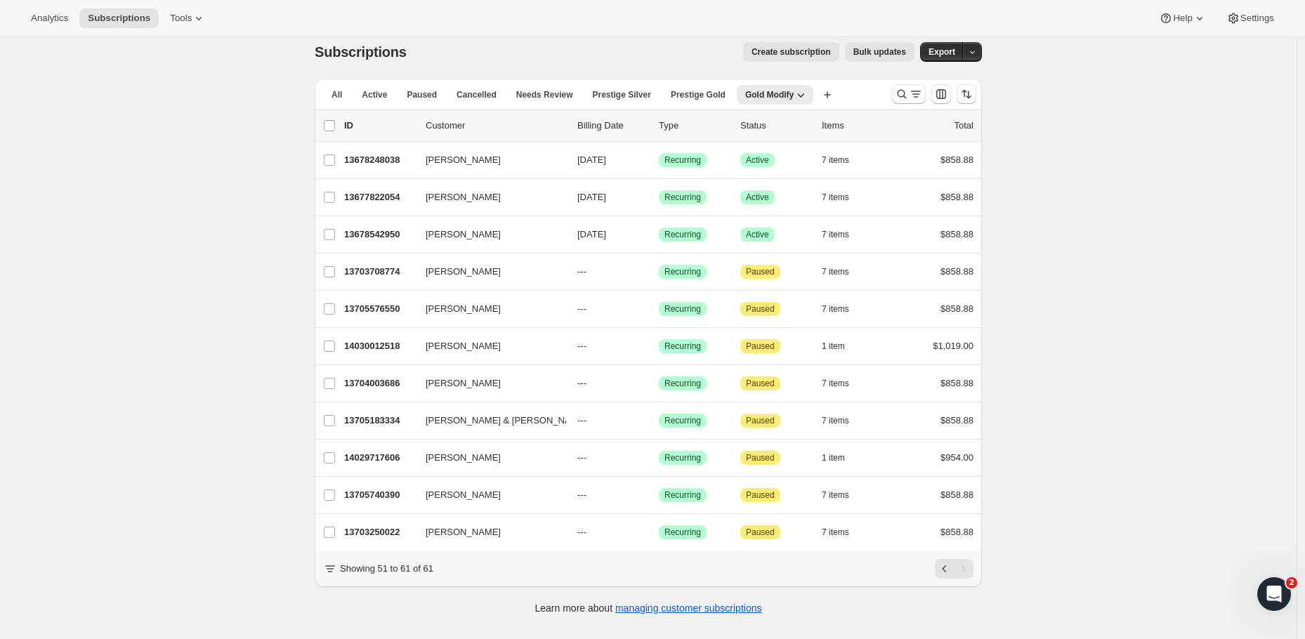
scroll to position [9, 0]
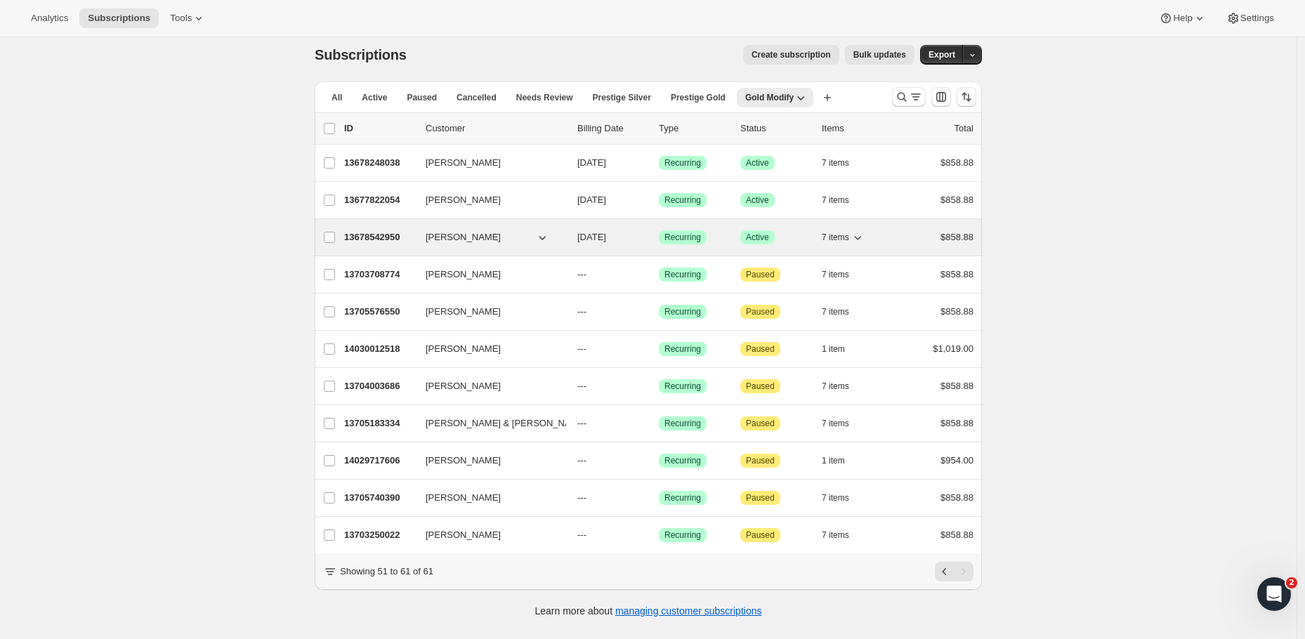
click at [379, 238] on p "13678542950" at bounding box center [379, 237] width 70 height 14
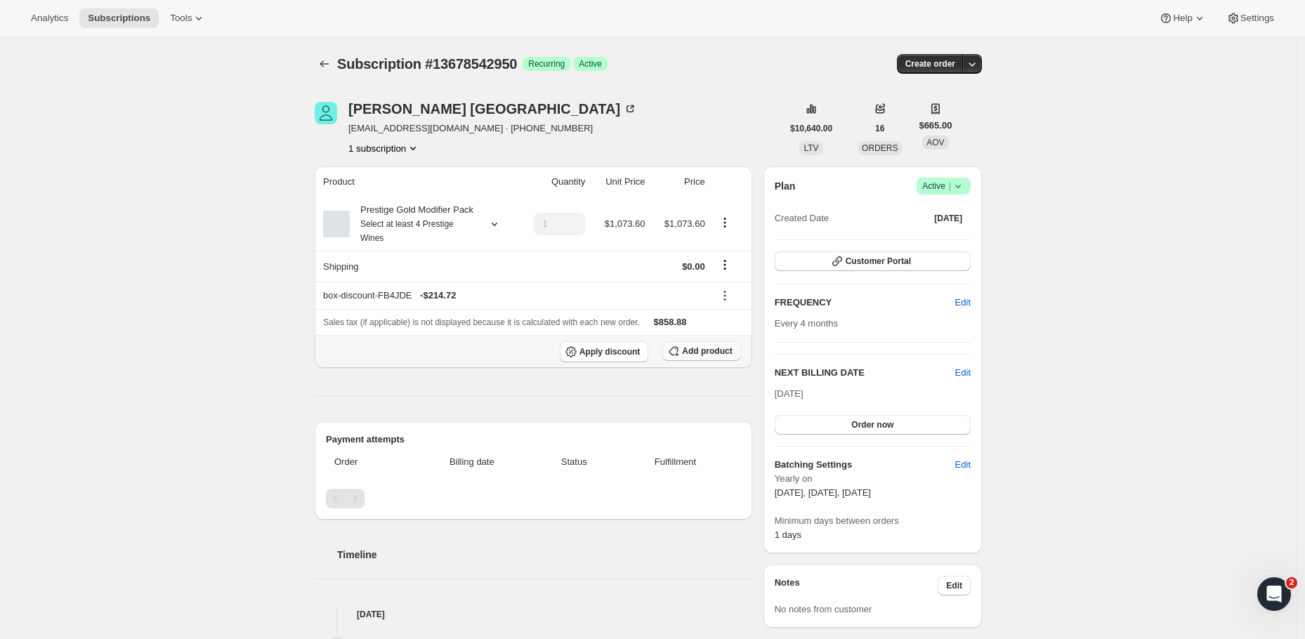
click at [713, 357] on span "Add product" at bounding box center [707, 350] width 50 height 11
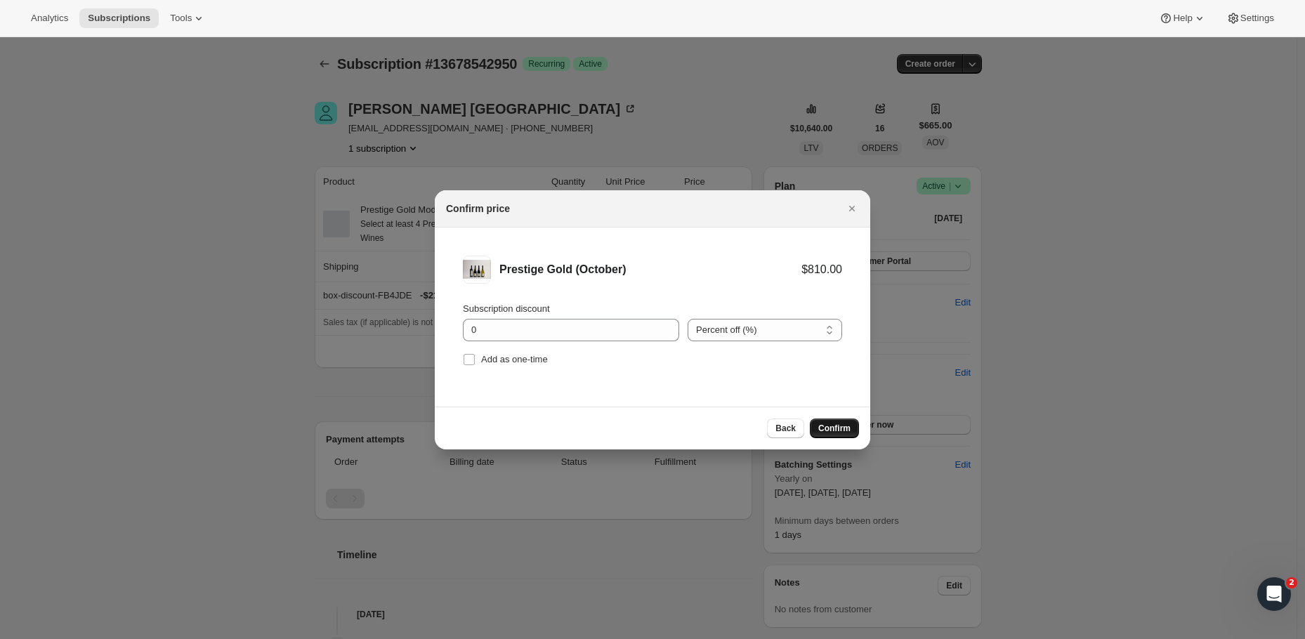
click at [826, 426] on span "Confirm" at bounding box center [834, 428] width 32 height 11
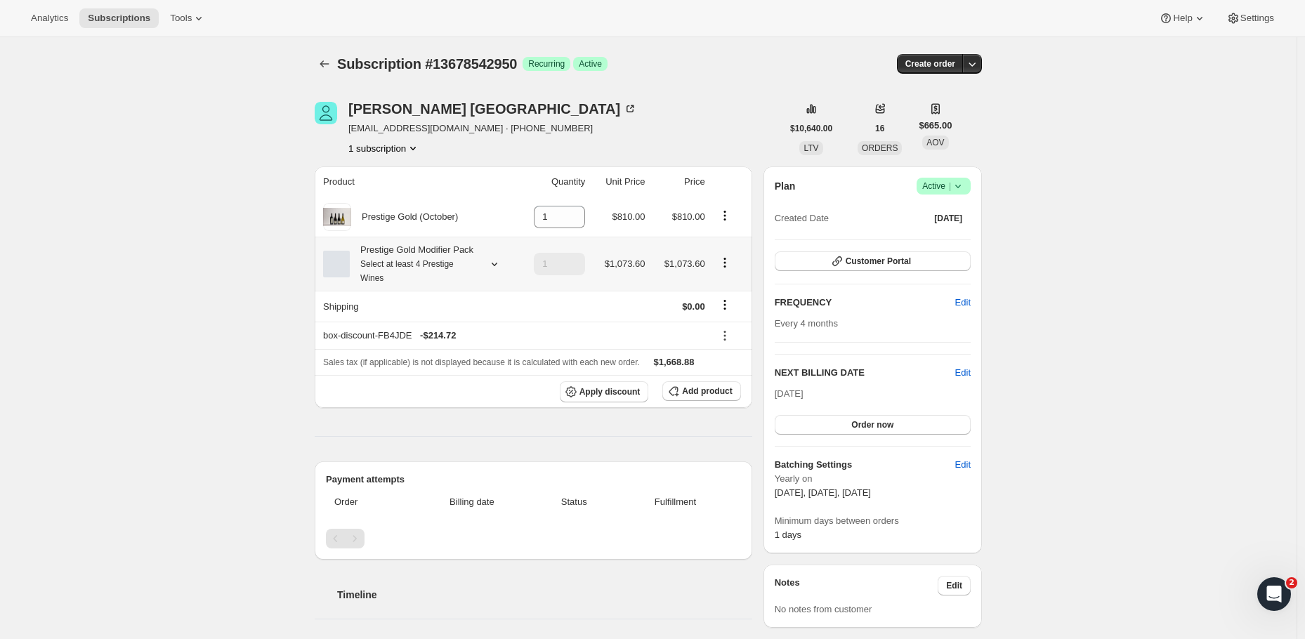
click at [725, 270] on icon "Product actions" at bounding box center [725, 263] width 14 height 14
click at [726, 322] on span "Remove" at bounding box center [728, 322] width 34 height 11
type input "0"
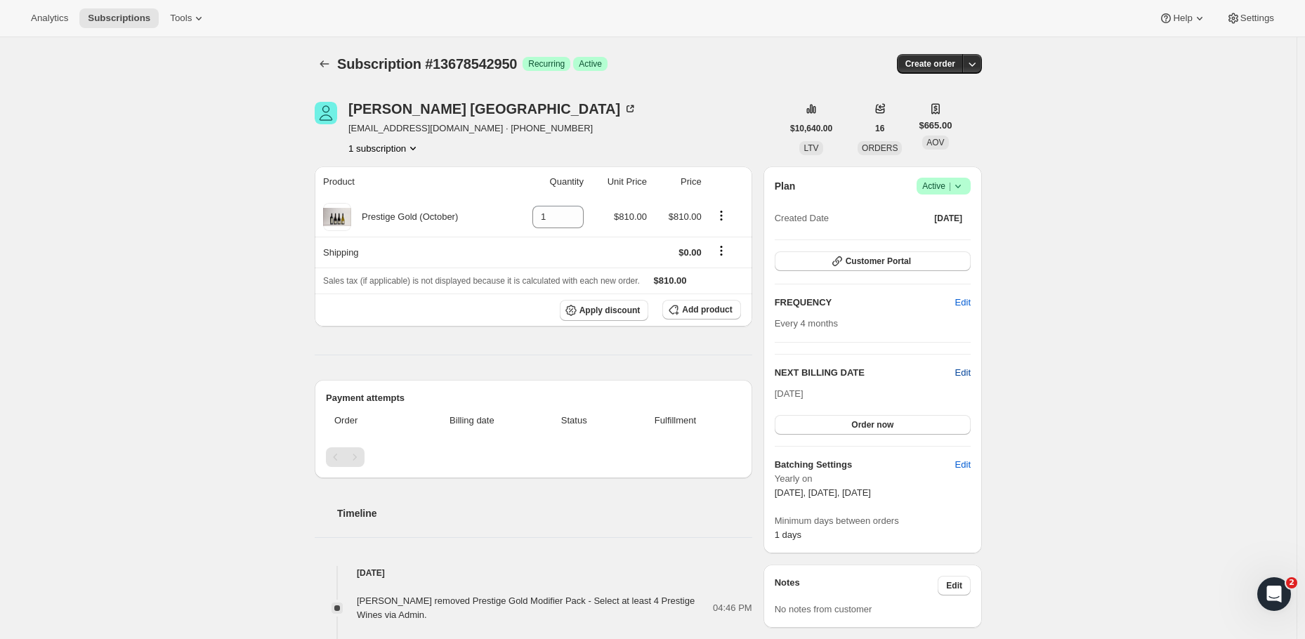
click at [970, 371] on span "Edit" at bounding box center [962, 373] width 15 height 14
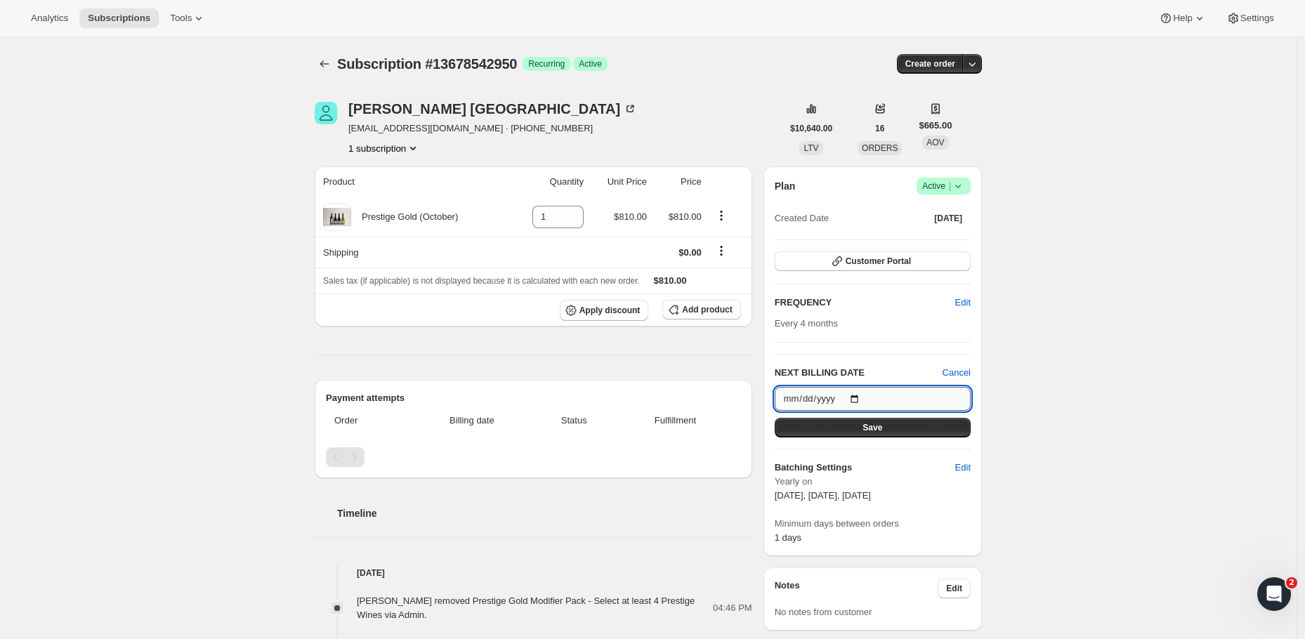
click at [868, 400] on input "[DATE]" at bounding box center [873, 399] width 196 height 24
type input "[DATE]"
click at [911, 428] on button "Save" at bounding box center [873, 428] width 196 height 20
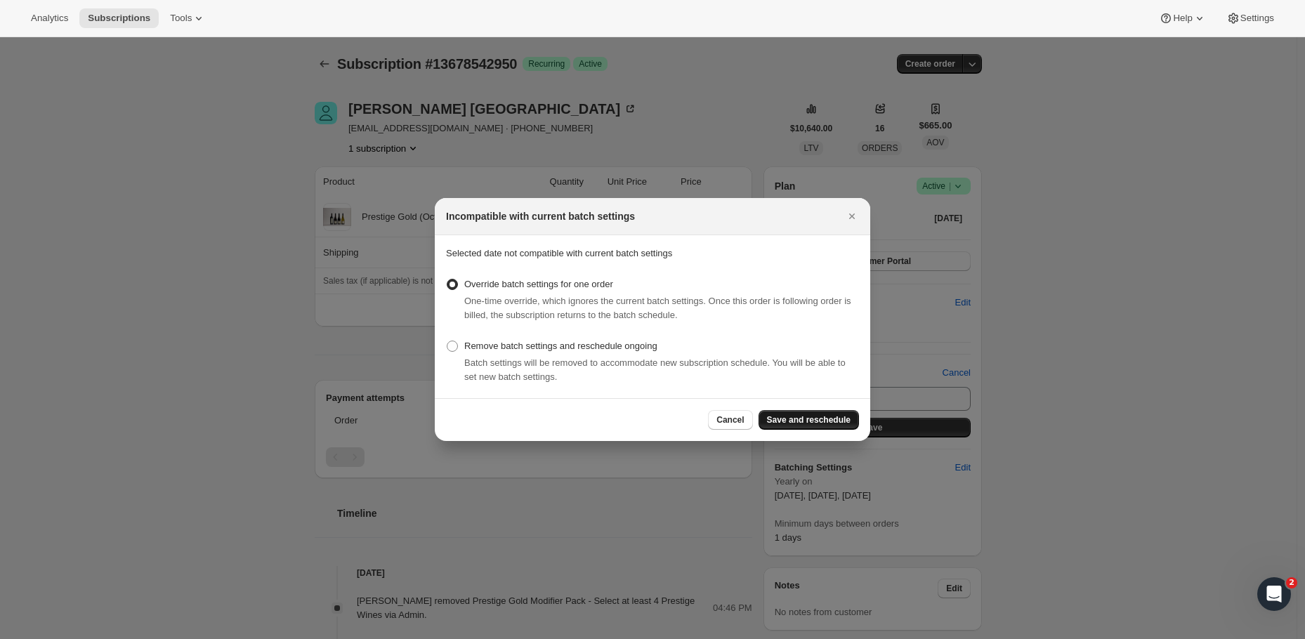
click at [794, 416] on span "Save and reschedule" at bounding box center [809, 419] width 84 height 11
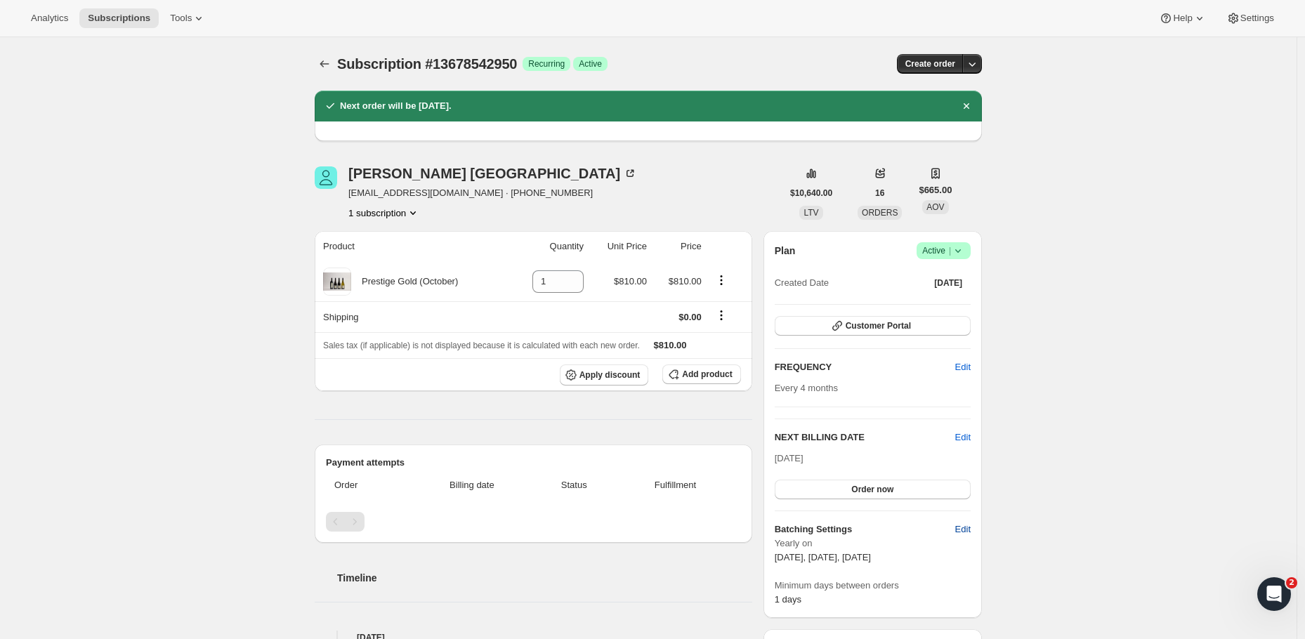
click at [961, 530] on span "Edit" at bounding box center [962, 529] width 15 height 14
select select "YEARDAY"
select select "2"
select select "13"
select select "6"
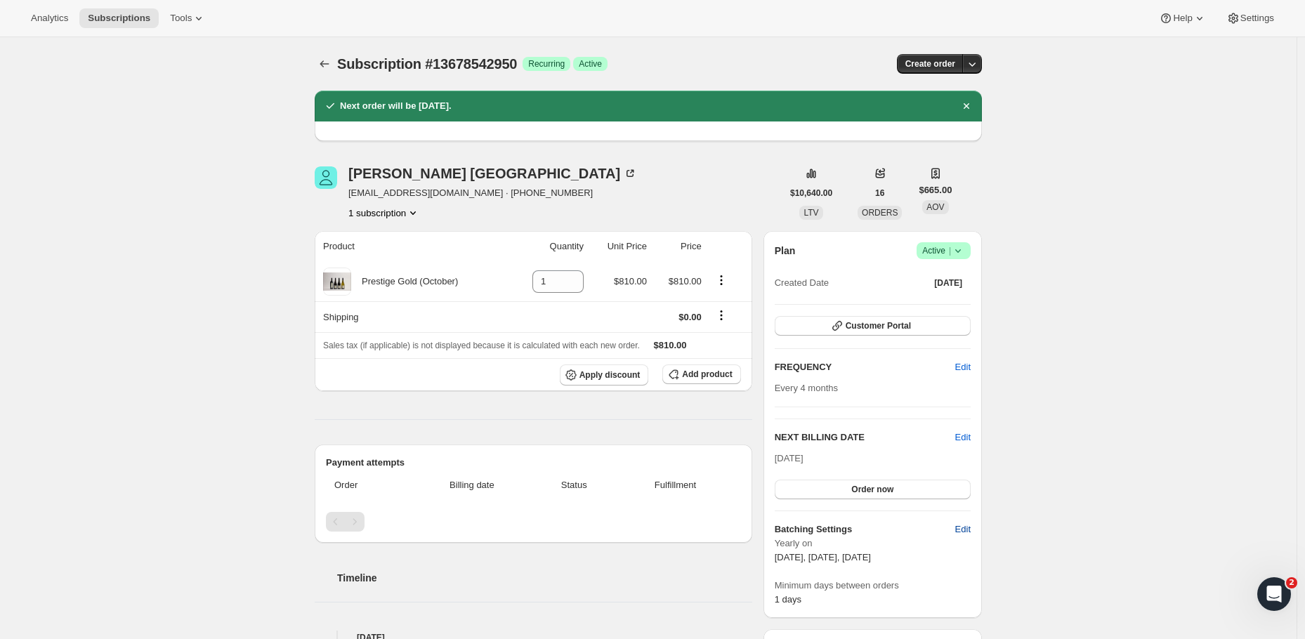
select select "13"
select select "10"
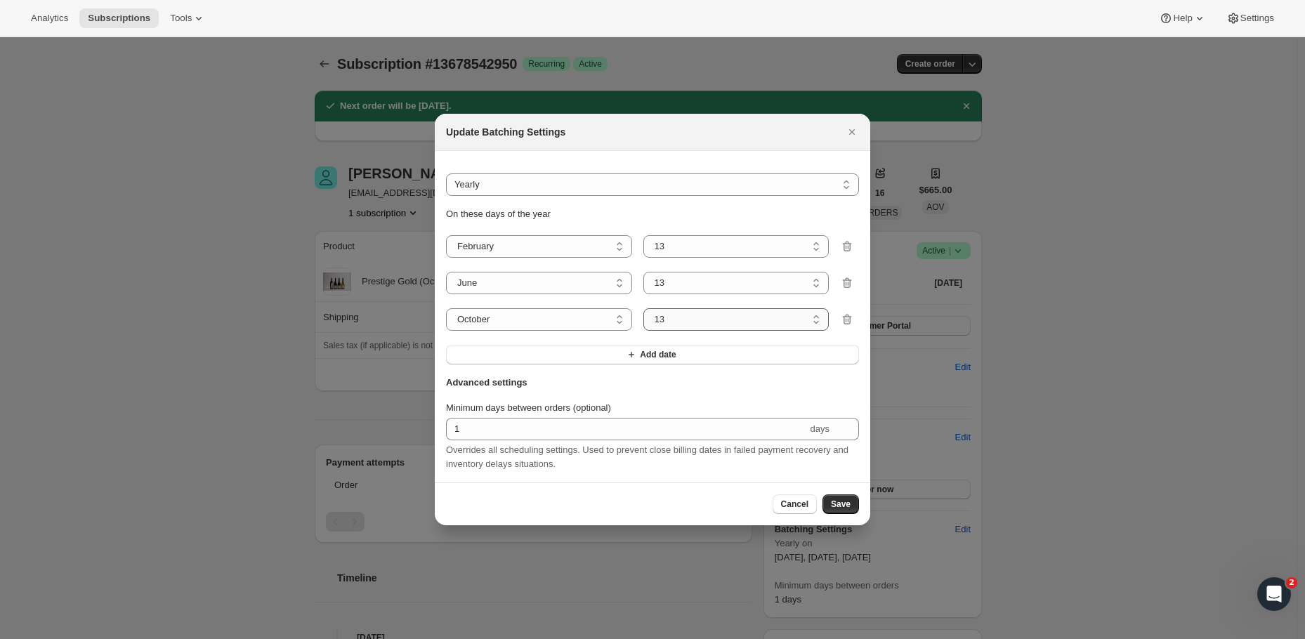
select select "5"
click at [836, 510] on span "Save" at bounding box center [841, 504] width 20 height 11
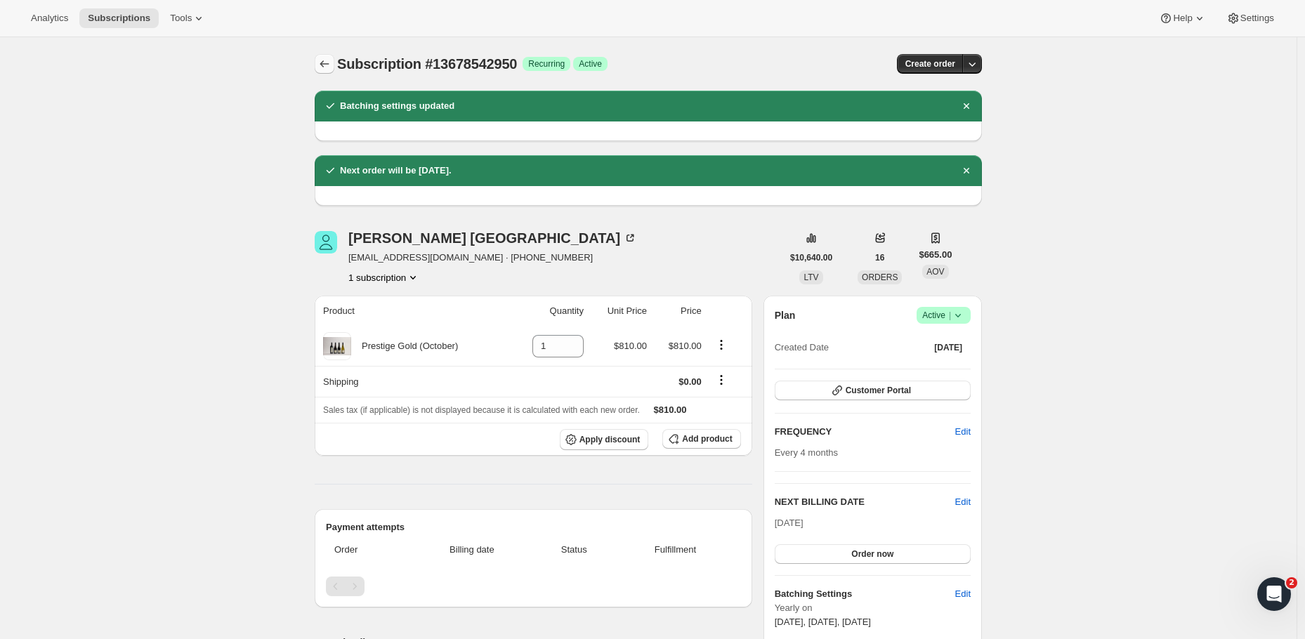
click at [331, 62] on icon "Subscriptions" at bounding box center [324, 64] width 14 height 14
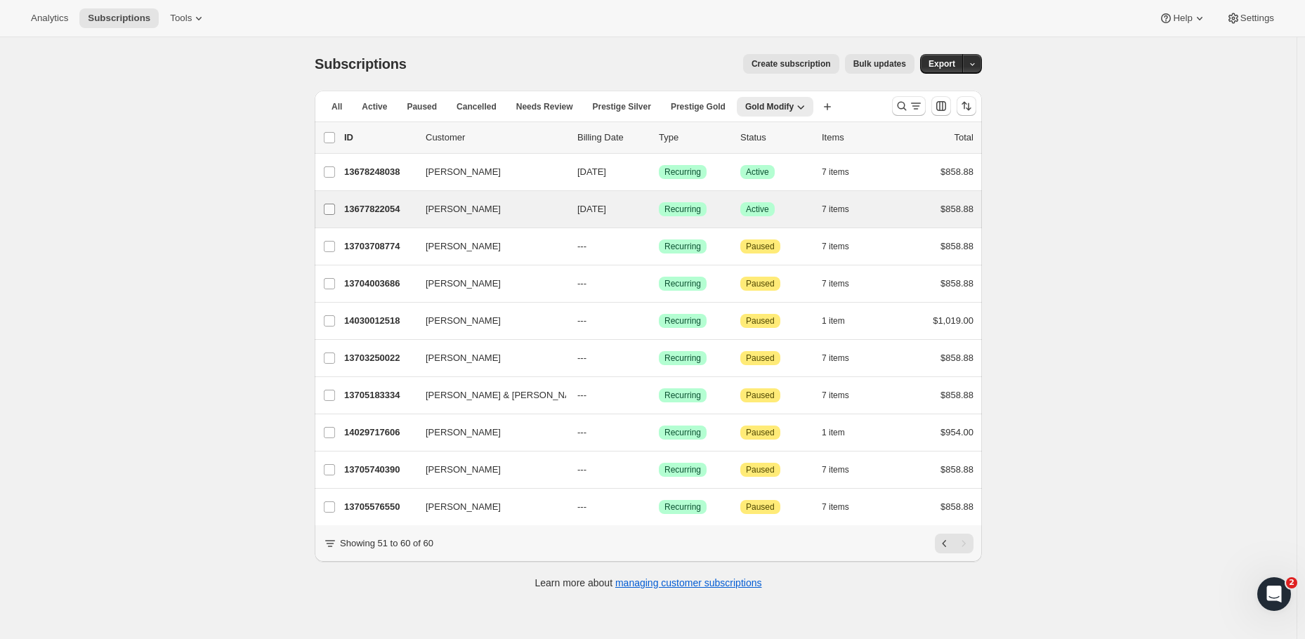
click at [334, 211] on input "Anne-Marie Skeggs" at bounding box center [329, 209] width 11 height 11
checkbox input "true"
click at [403, 211] on p "13677822054" at bounding box center [379, 210] width 70 height 14
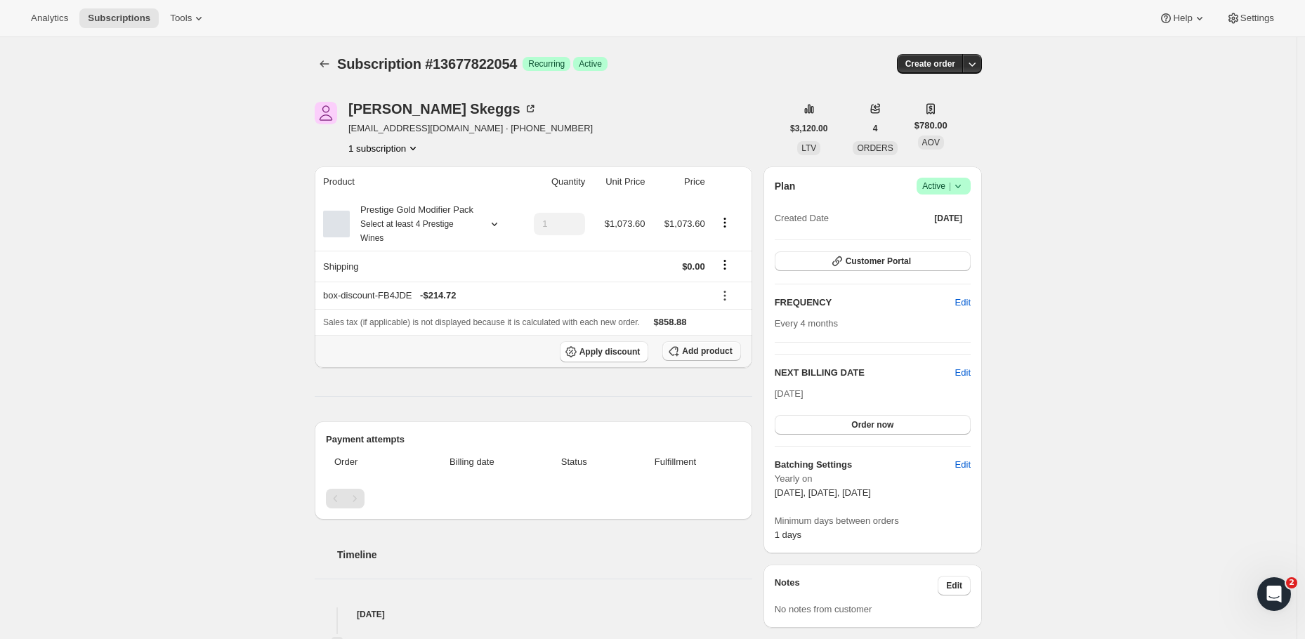
click at [718, 357] on span "Add product" at bounding box center [707, 350] width 50 height 11
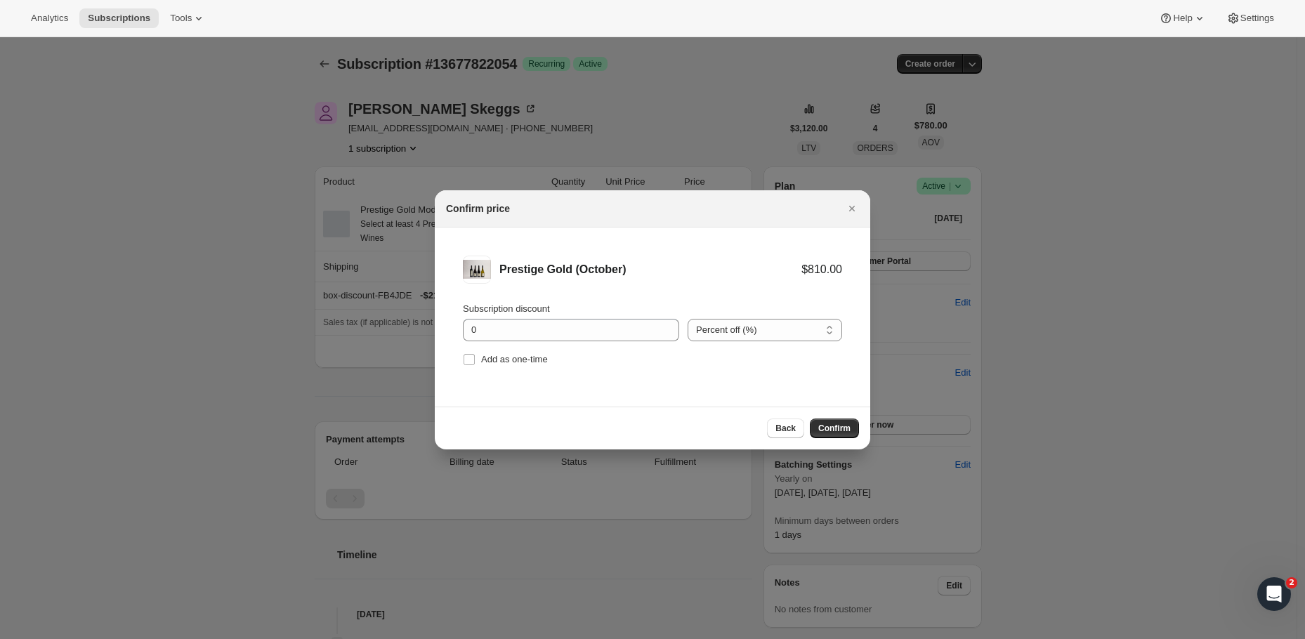
click at [841, 424] on span "Confirm" at bounding box center [834, 428] width 32 height 11
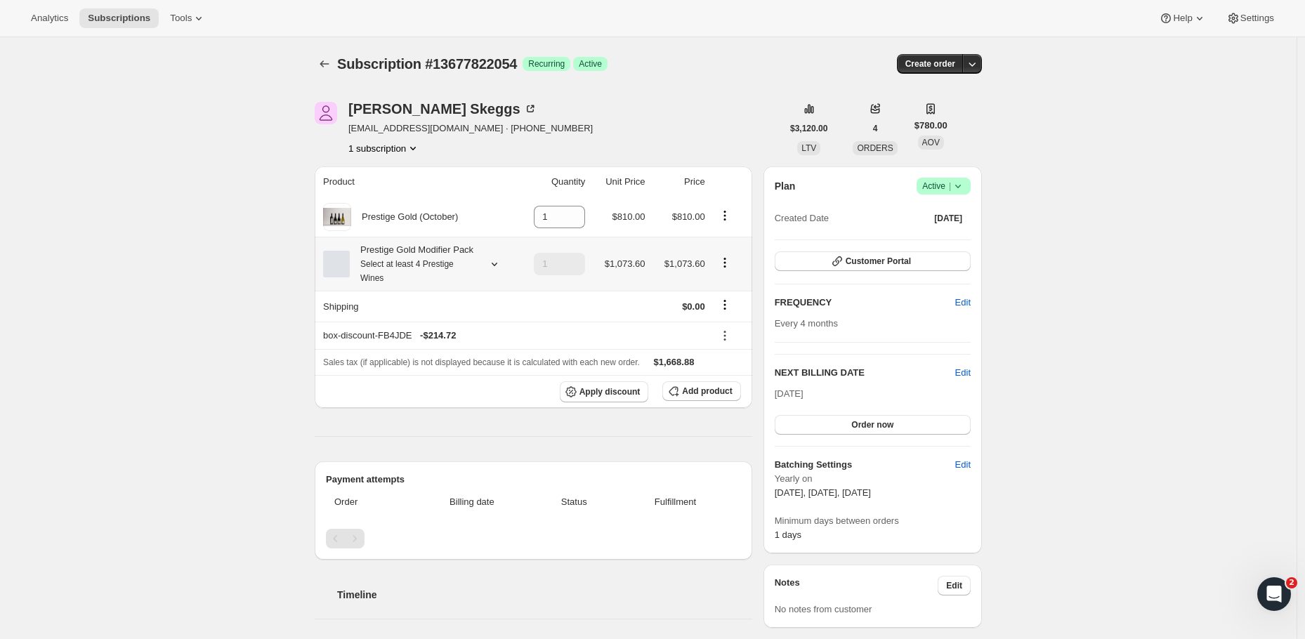
click at [727, 270] on icon "Product actions" at bounding box center [725, 263] width 14 height 14
click at [727, 324] on span "Remove" at bounding box center [728, 322] width 34 height 11
type input "0"
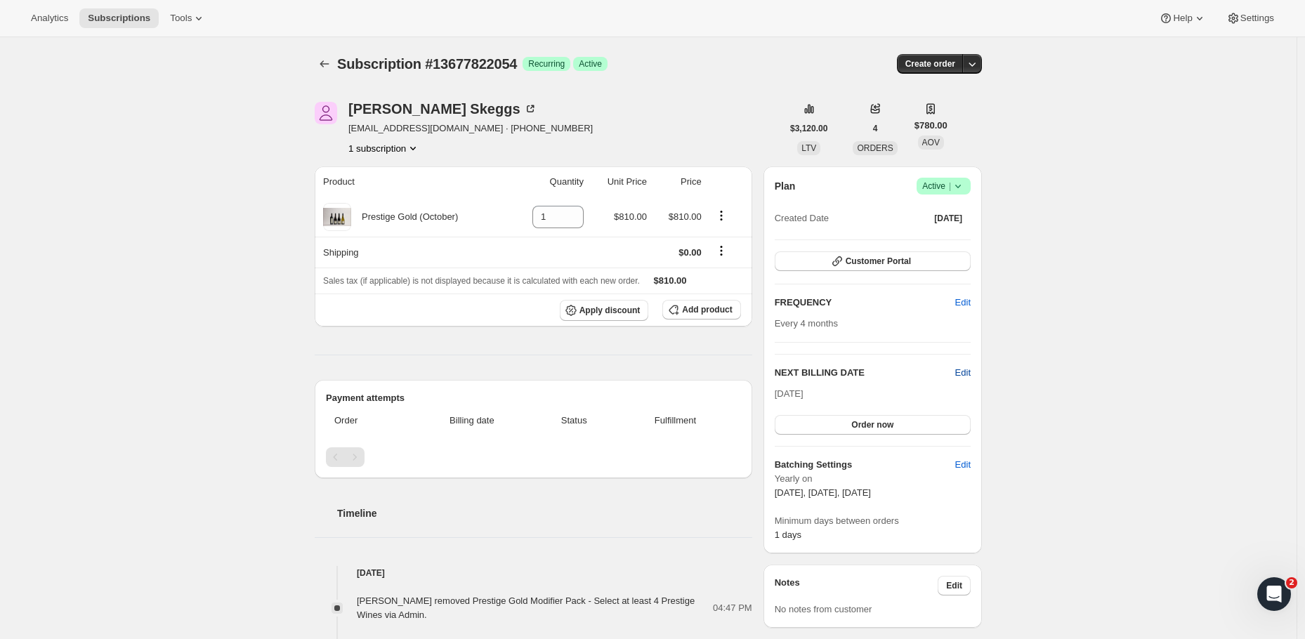
click at [968, 374] on span "Edit" at bounding box center [962, 373] width 15 height 14
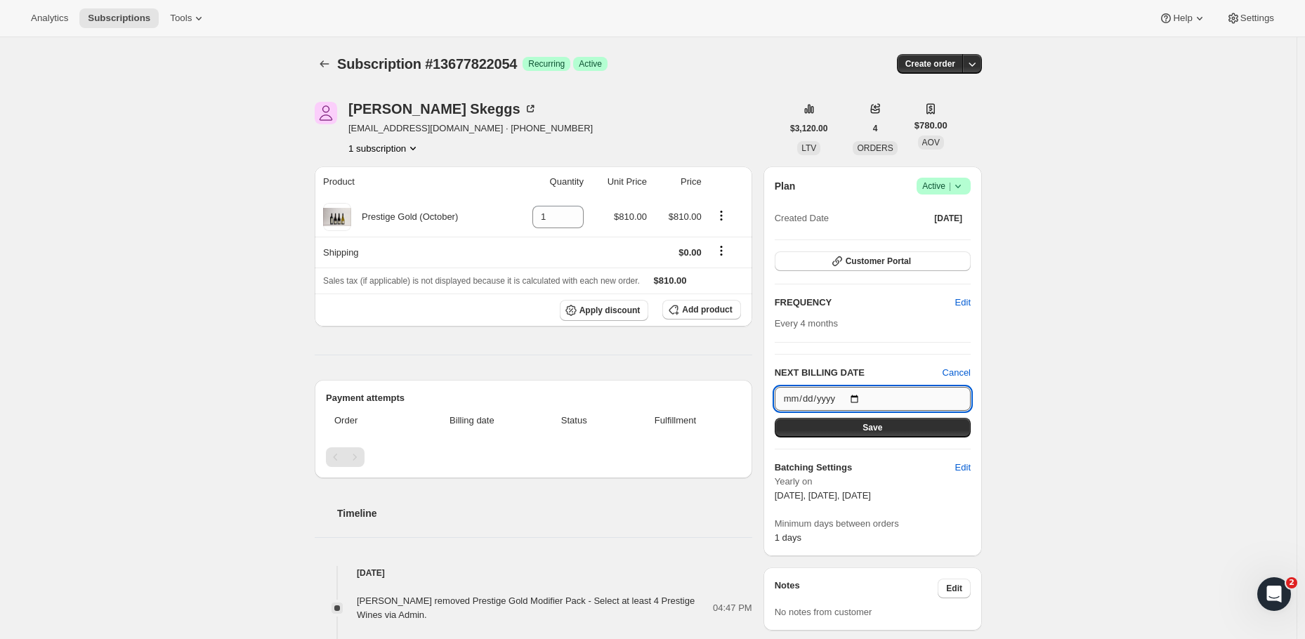
click at [874, 404] on input "[DATE]" at bounding box center [873, 399] width 196 height 24
type input "[DATE]"
click at [932, 424] on button "Save" at bounding box center [873, 428] width 196 height 20
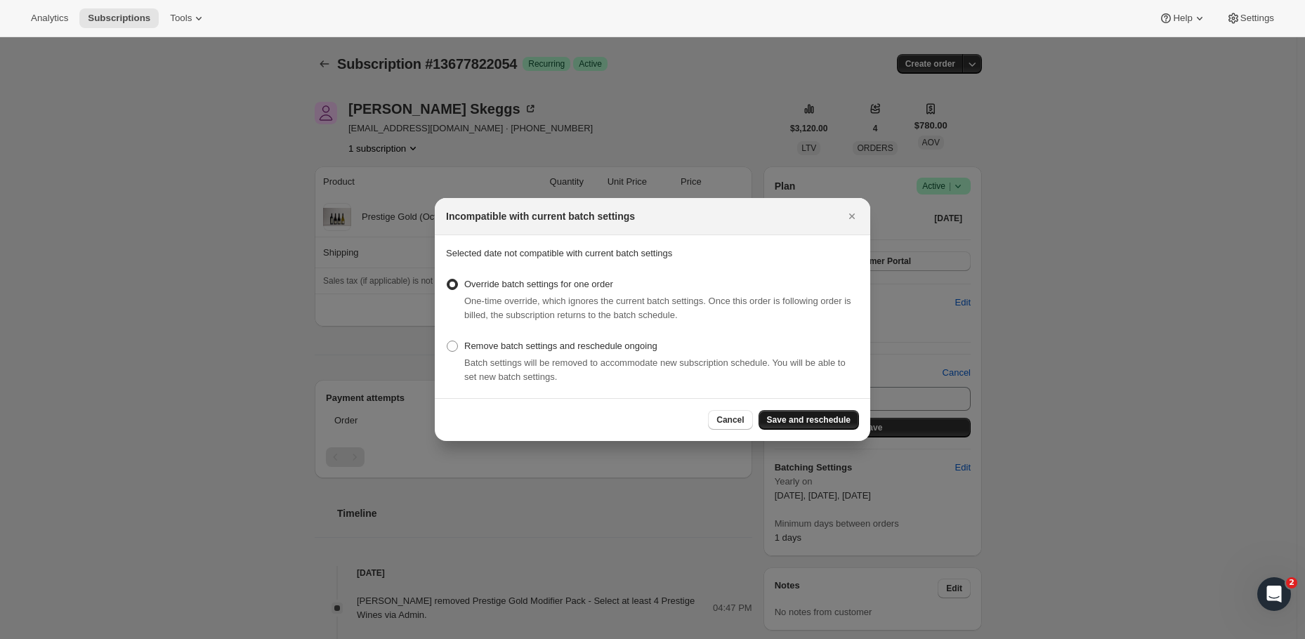
click at [819, 416] on span "Save and reschedule" at bounding box center [809, 419] width 84 height 11
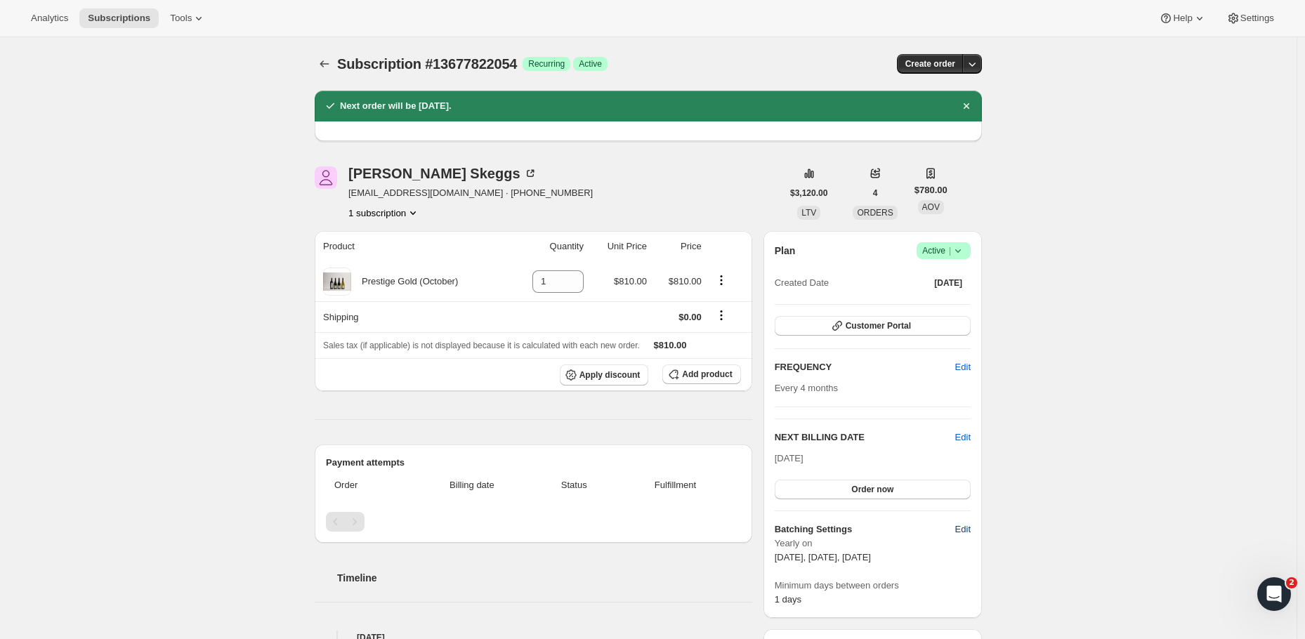
click at [966, 528] on span "Edit" at bounding box center [962, 529] width 15 height 14
select select "YEARDAY"
select select "2"
select select "13"
select select "6"
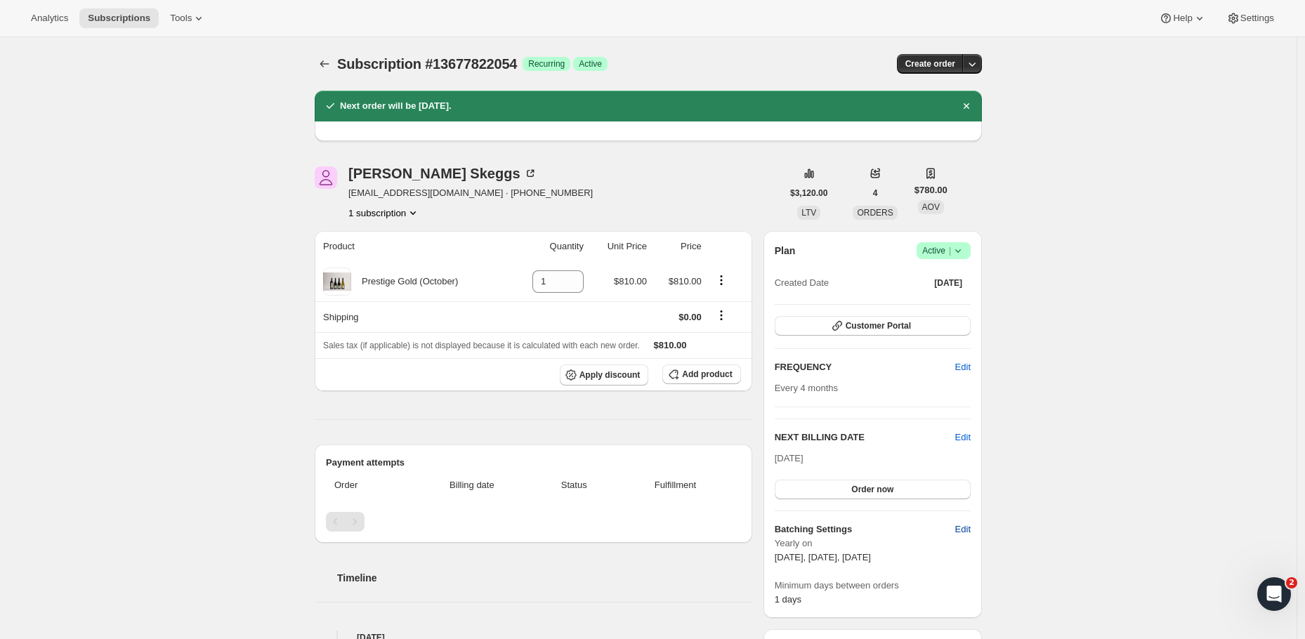
select select "13"
select select "10"
select select "13"
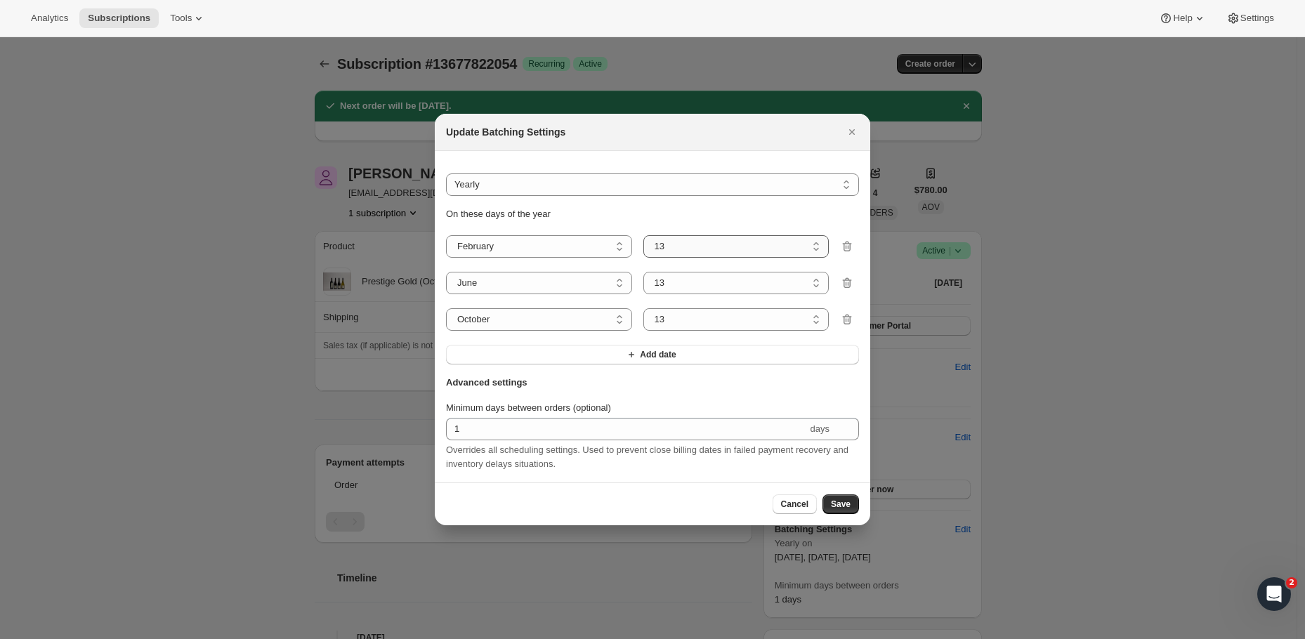
select select "5"
click at [833, 510] on span "Save" at bounding box center [841, 504] width 20 height 11
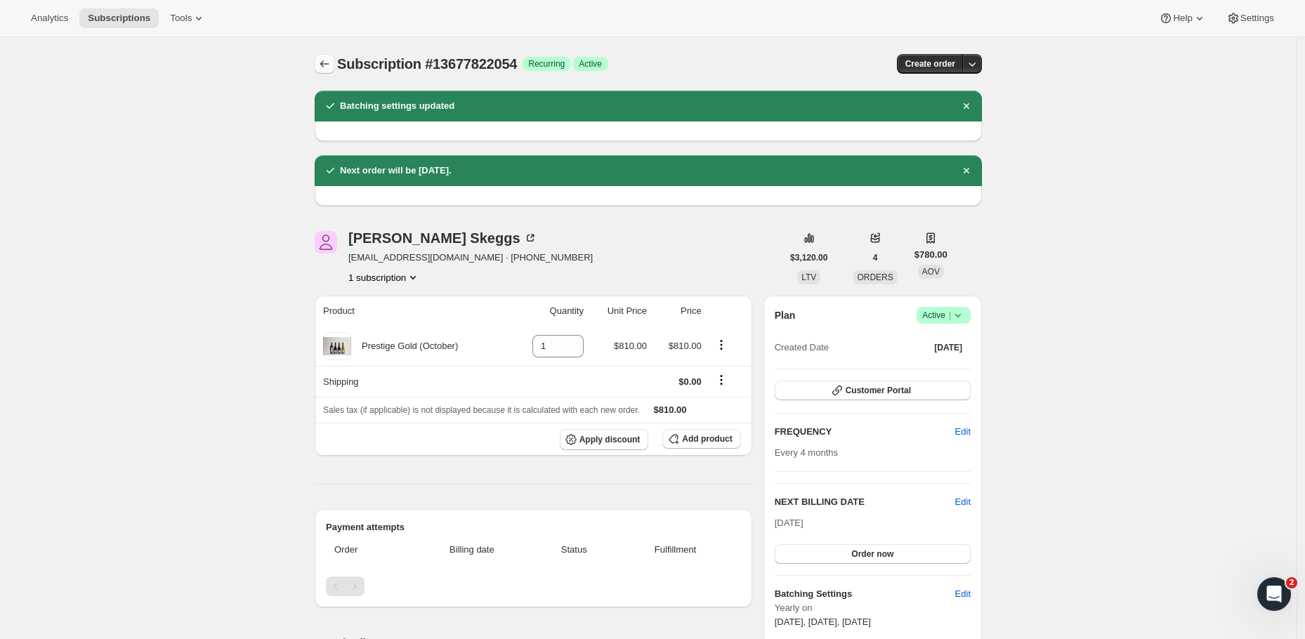
click at [326, 62] on icon "Subscriptions" at bounding box center [324, 64] width 14 height 14
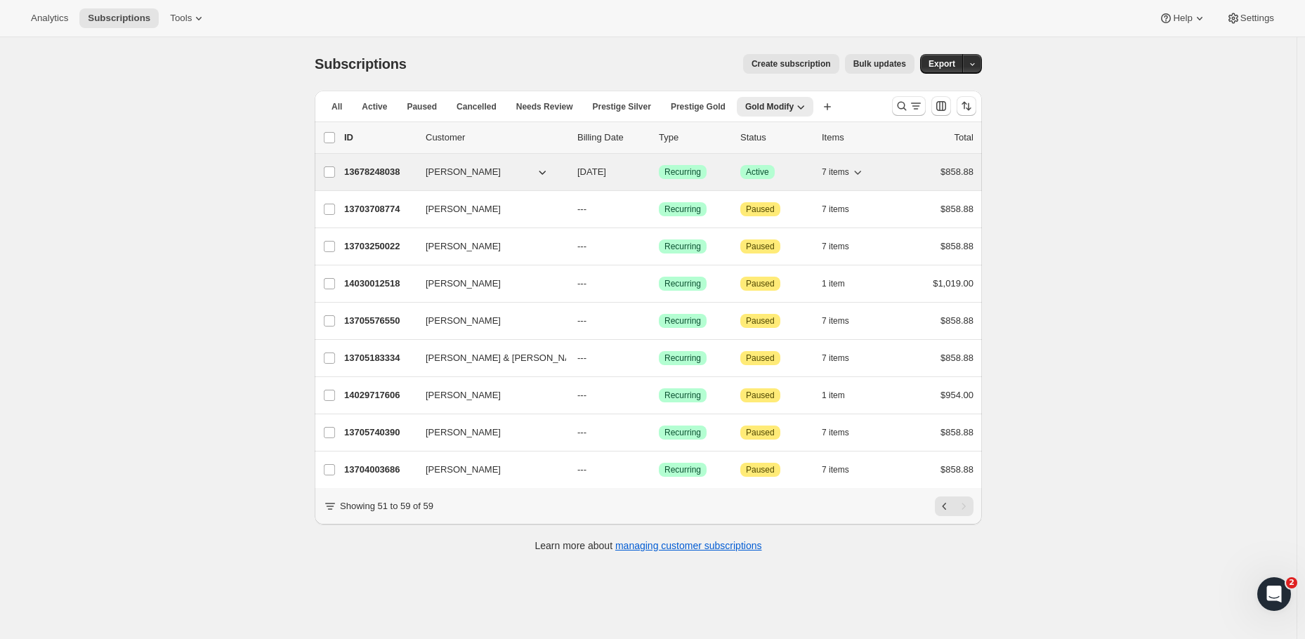
click at [430, 171] on span "Marianne Poszeluk" at bounding box center [463, 172] width 75 height 14
click at [402, 166] on p "13678248038" at bounding box center [379, 172] width 70 height 14
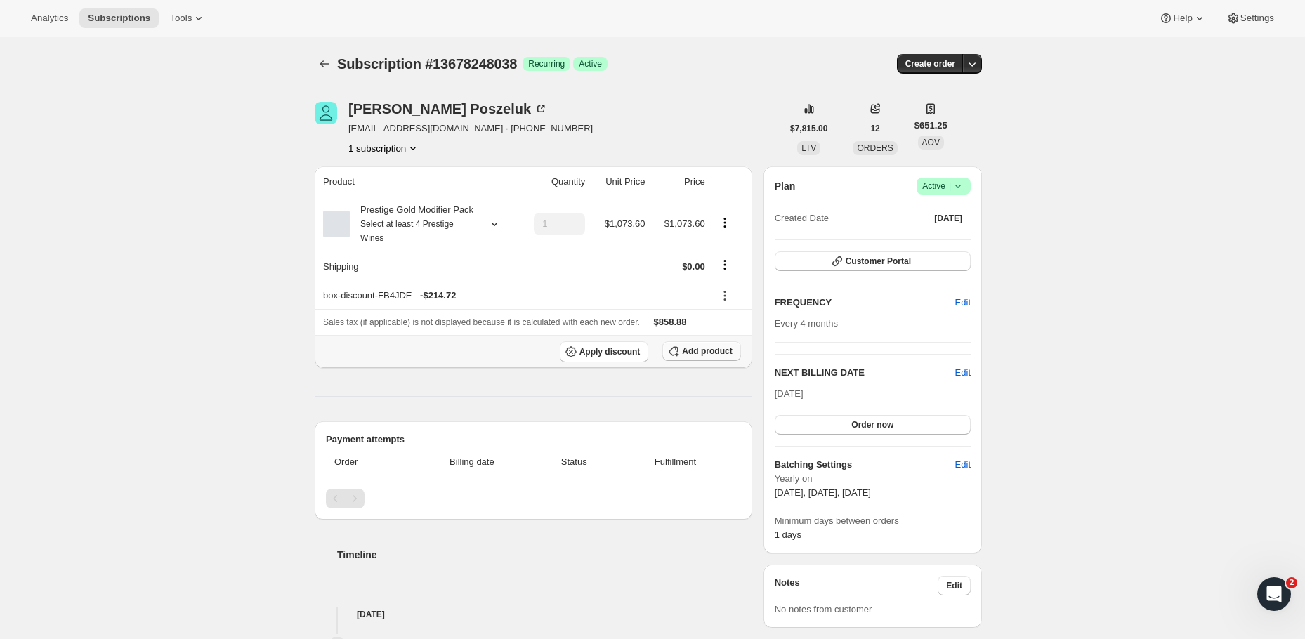
click at [710, 357] on span "Add product" at bounding box center [707, 350] width 50 height 11
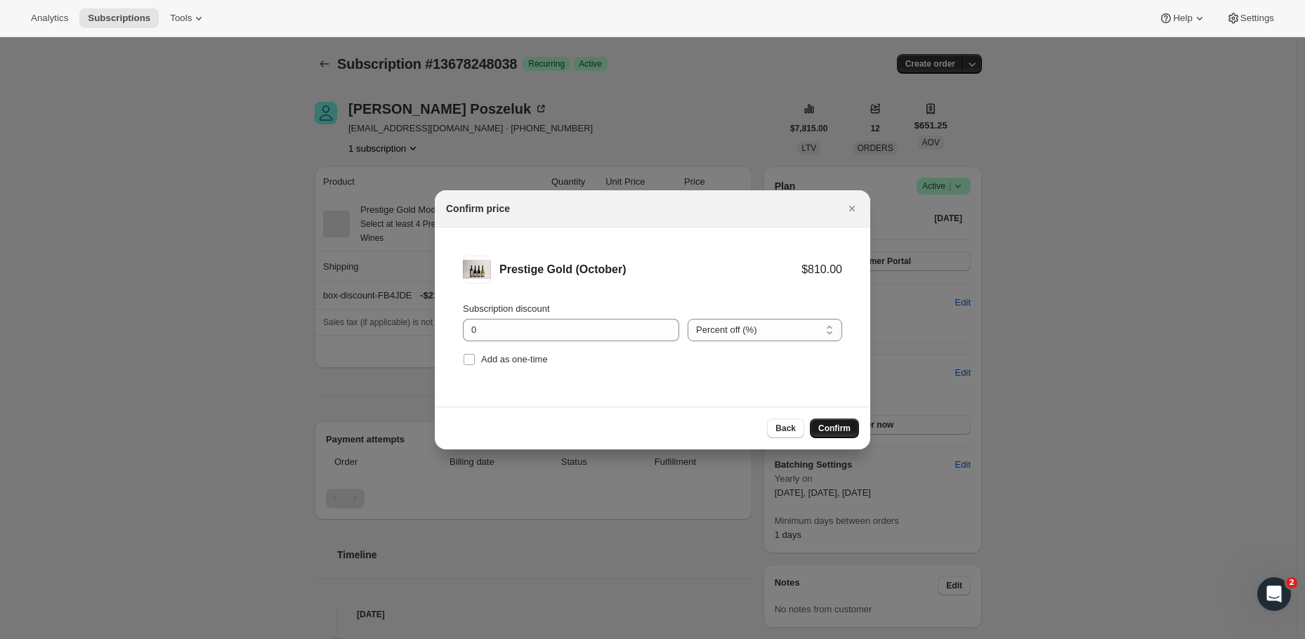
click at [826, 424] on span "Confirm" at bounding box center [834, 428] width 32 height 11
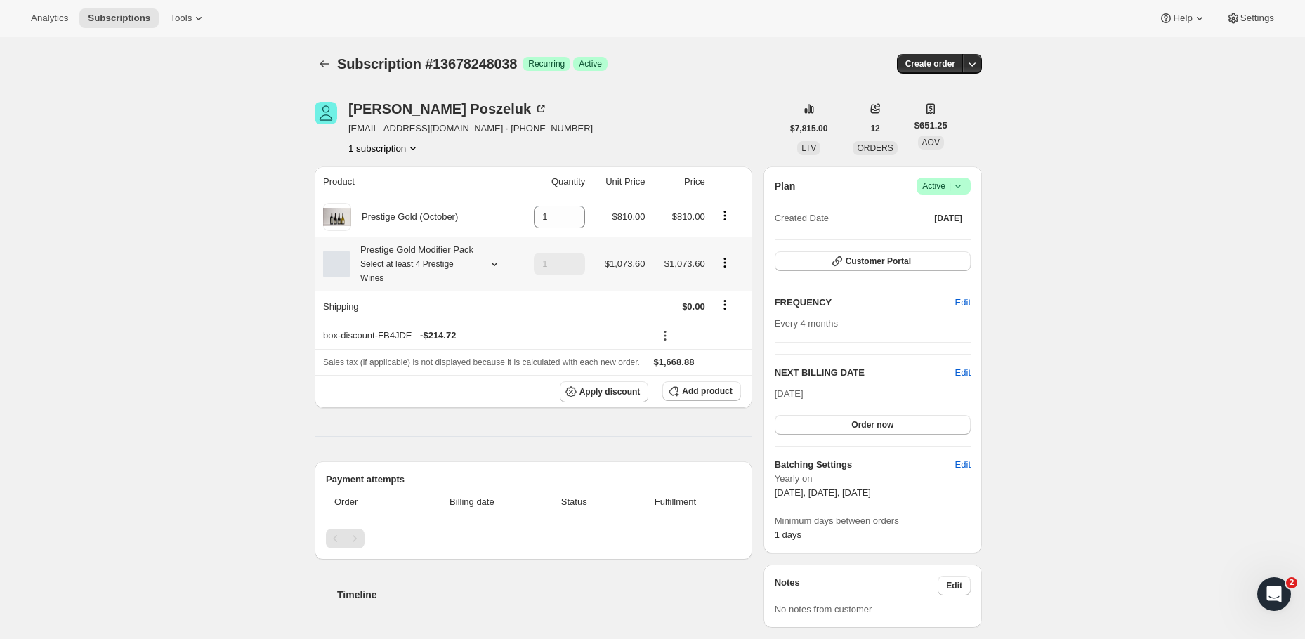
click at [728, 270] on button "Product actions" at bounding box center [724, 262] width 22 height 15
click at [720, 327] on span "Remove" at bounding box center [728, 322] width 34 height 11
type input "0"
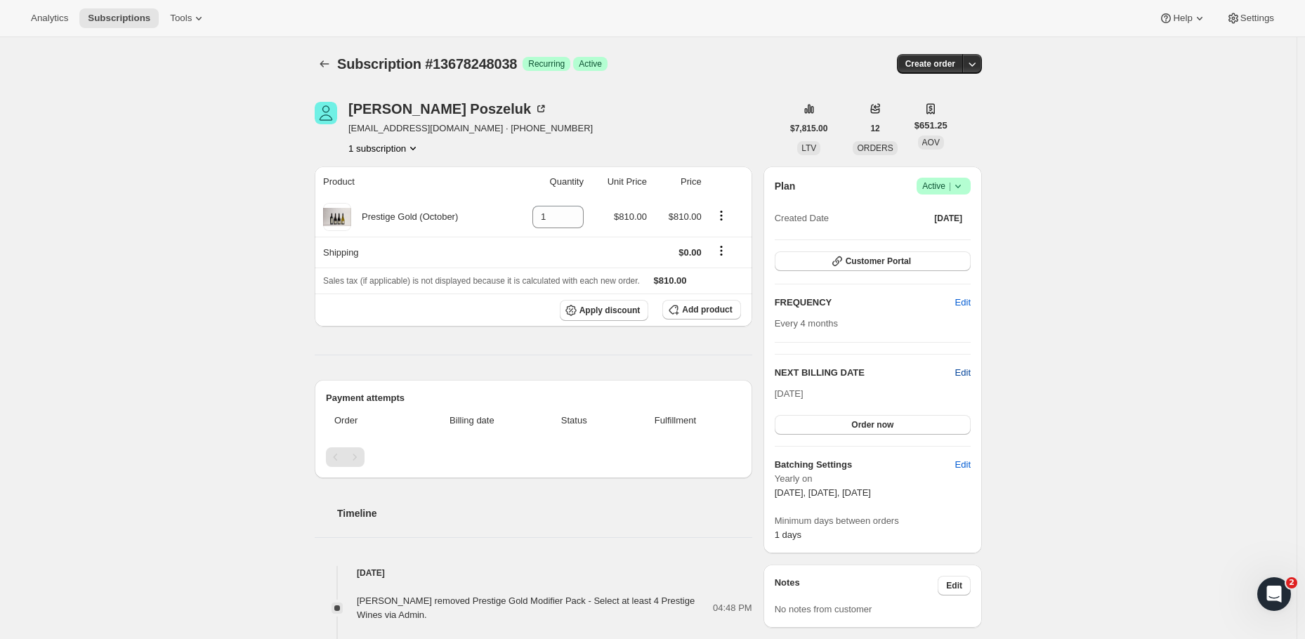
click at [958, 371] on span "Edit" at bounding box center [962, 373] width 15 height 14
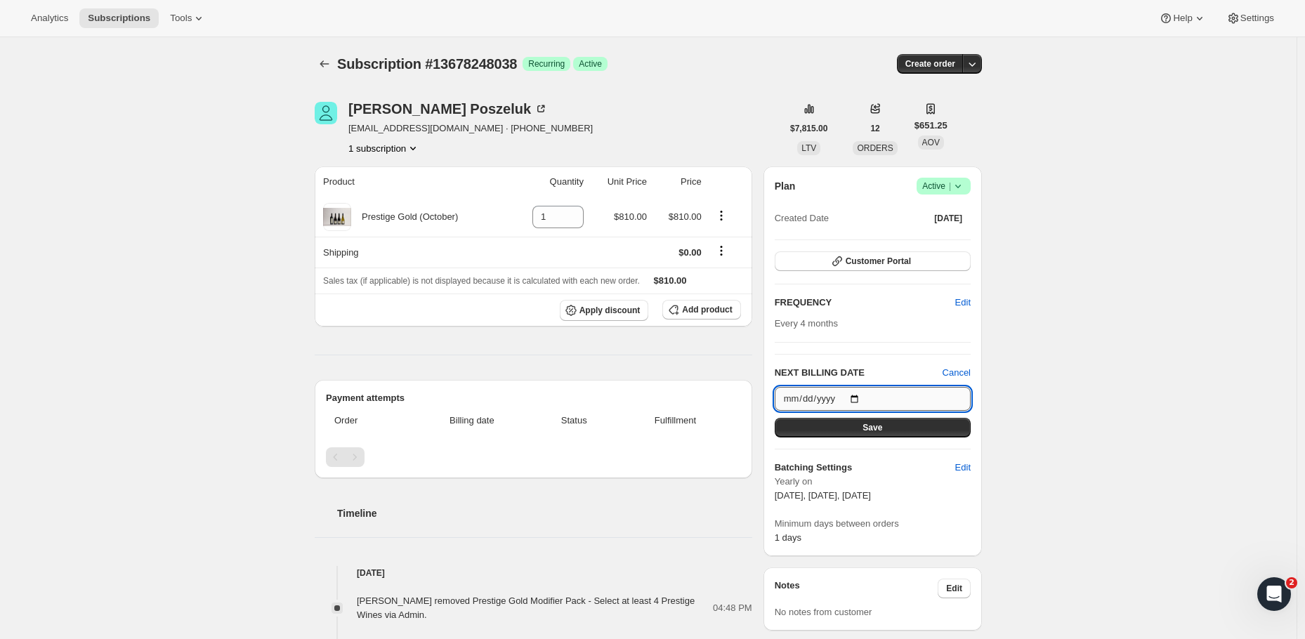
click at [883, 394] on input "[DATE]" at bounding box center [873, 399] width 196 height 24
type input "[DATE]"
click at [926, 432] on button "Save" at bounding box center [873, 428] width 196 height 20
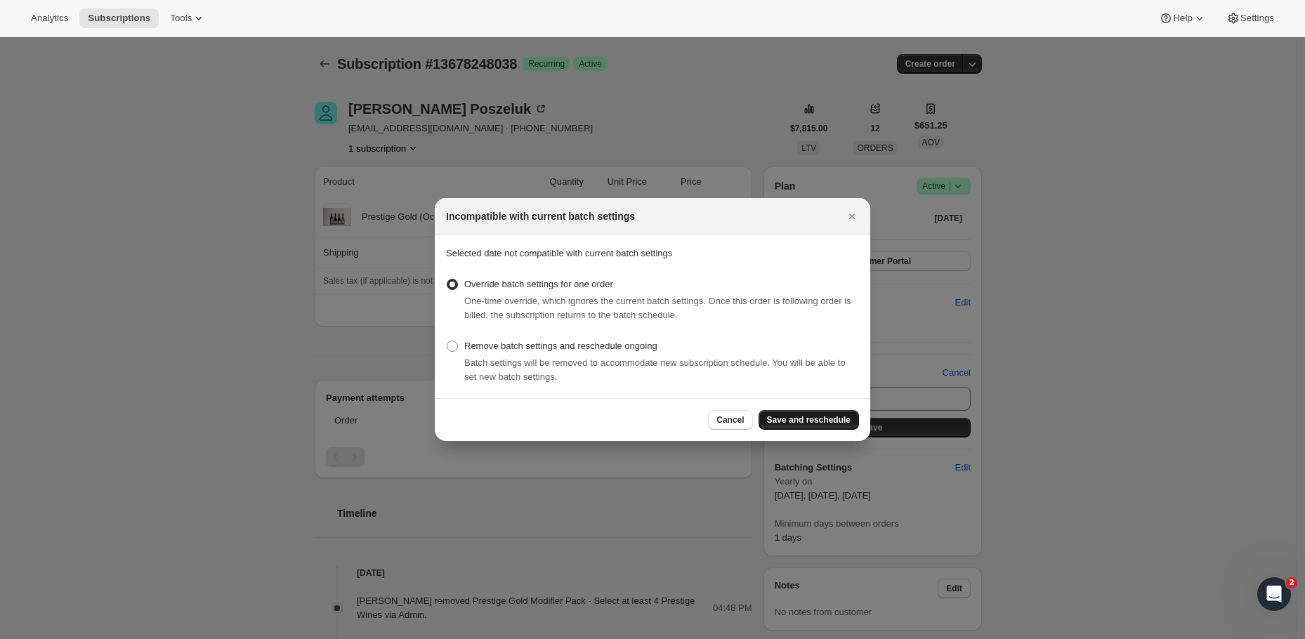
click at [832, 416] on span "Save and reschedule" at bounding box center [809, 419] width 84 height 11
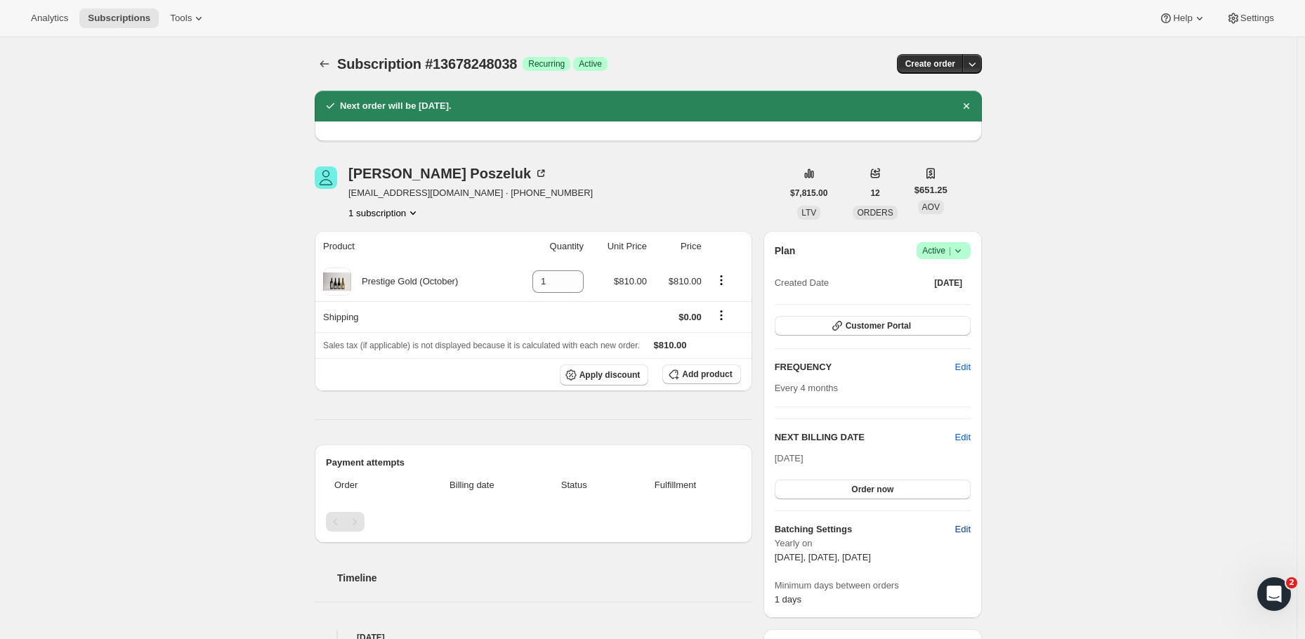
click at [966, 528] on span "Edit" at bounding box center [962, 529] width 15 height 14
select select "YEARDAY"
select select "2"
select select "13"
select select "6"
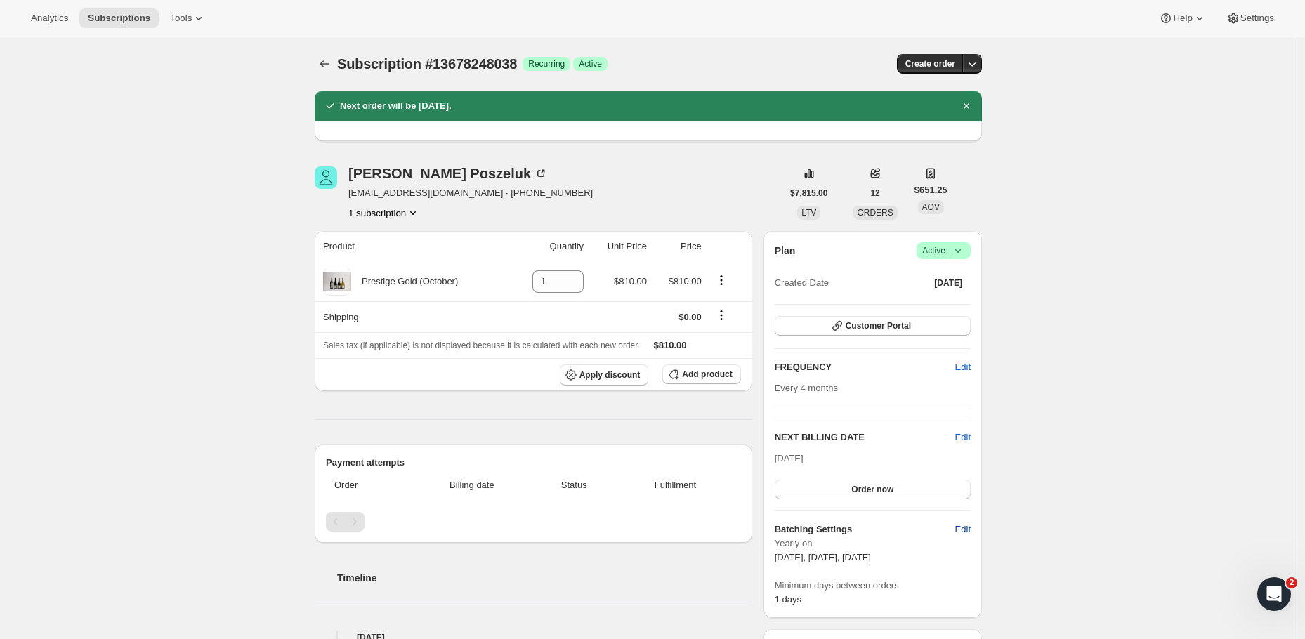
select select "13"
select select "10"
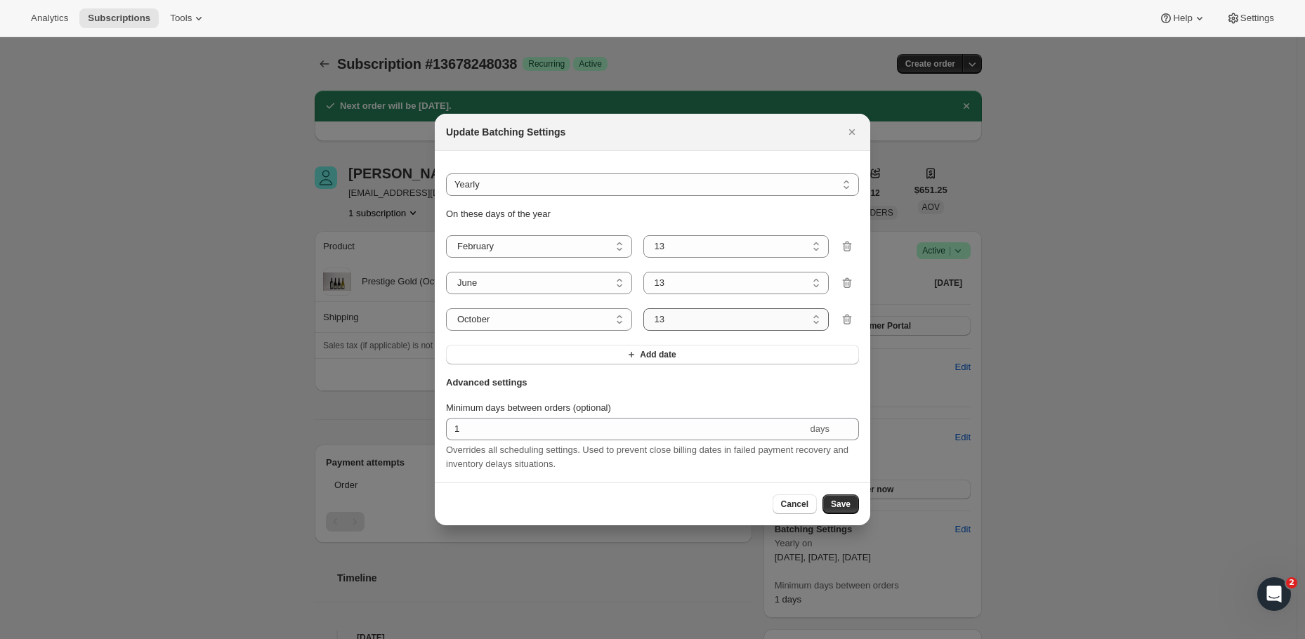
select select "5"
click at [831, 508] on span "Save" at bounding box center [841, 504] width 20 height 11
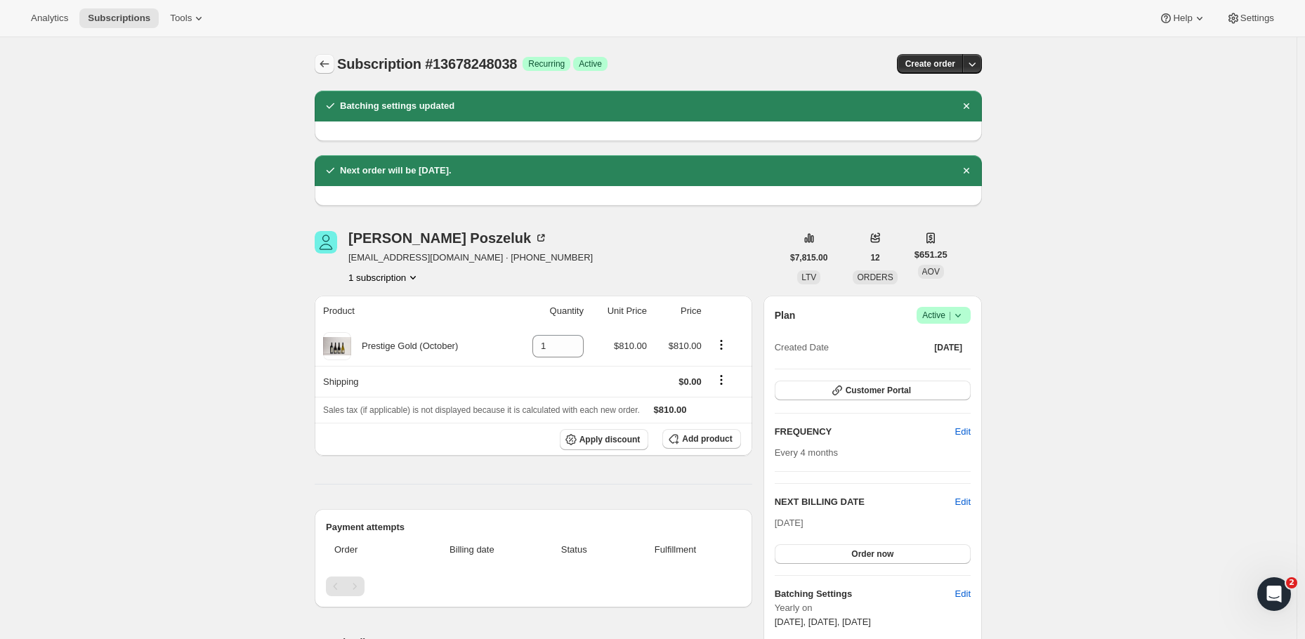
click at [327, 64] on icon "Subscriptions" at bounding box center [324, 64] width 14 height 14
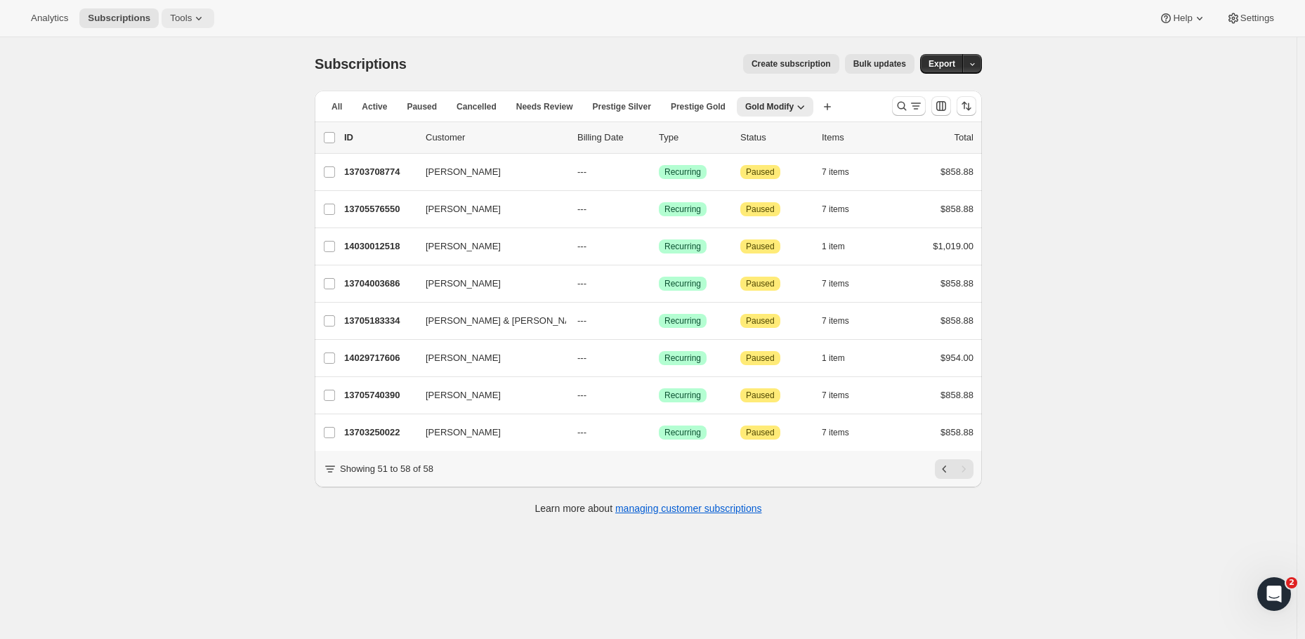
click at [182, 8] on div "Analytics Subscriptions Tools Help Settings" at bounding box center [652, 18] width 1305 height 37
click at [192, 11] on icon at bounding box center [199, 18] width 14 height 14
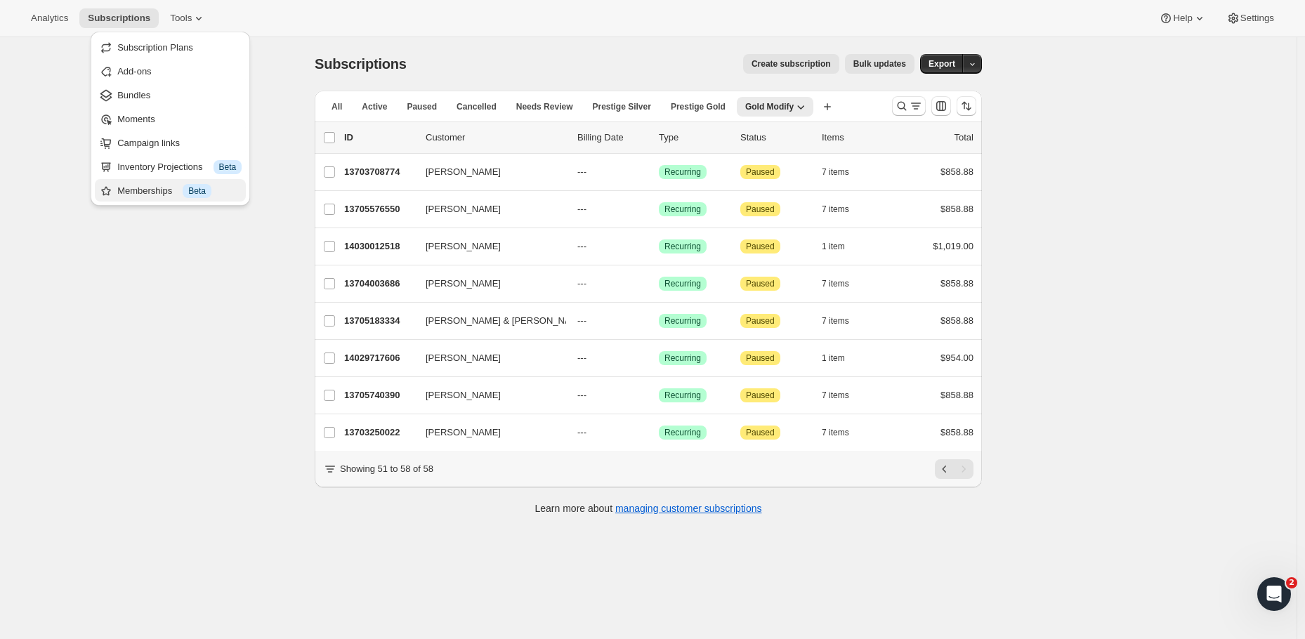
click at [140, 190] on div "Memberships Info Beta" at bounding box center [179, 191] width 124 height 14
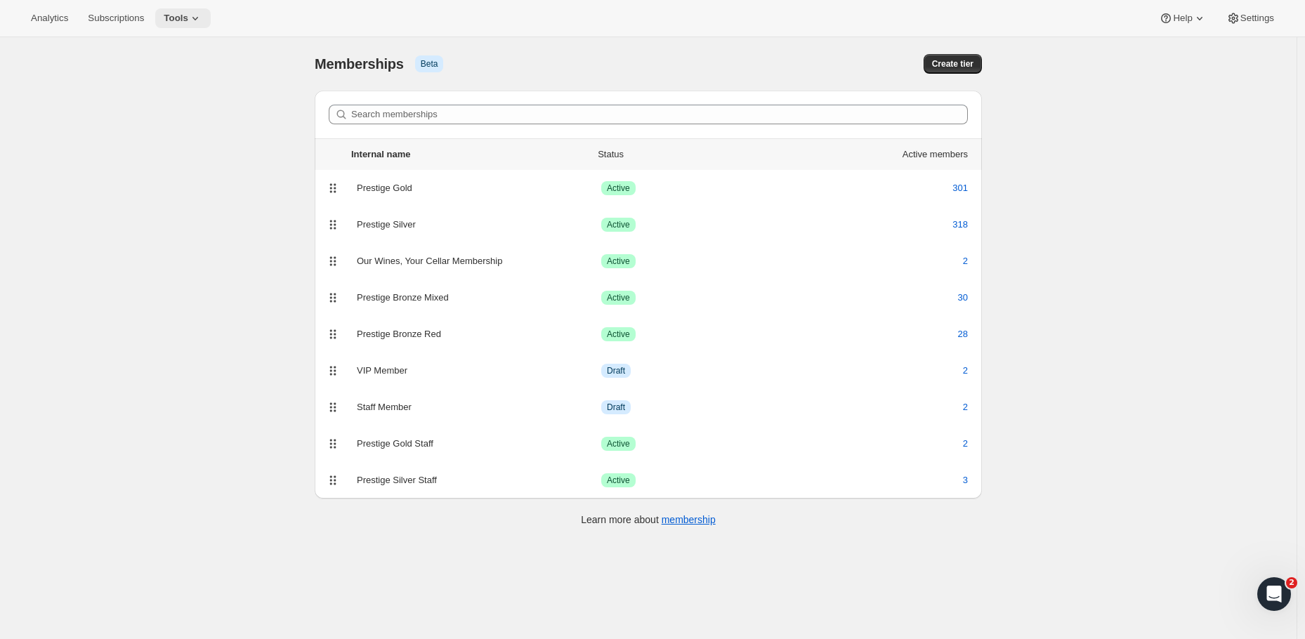
click at [192, 20] on icon at bounding box center [195, 19] width 6 height 4
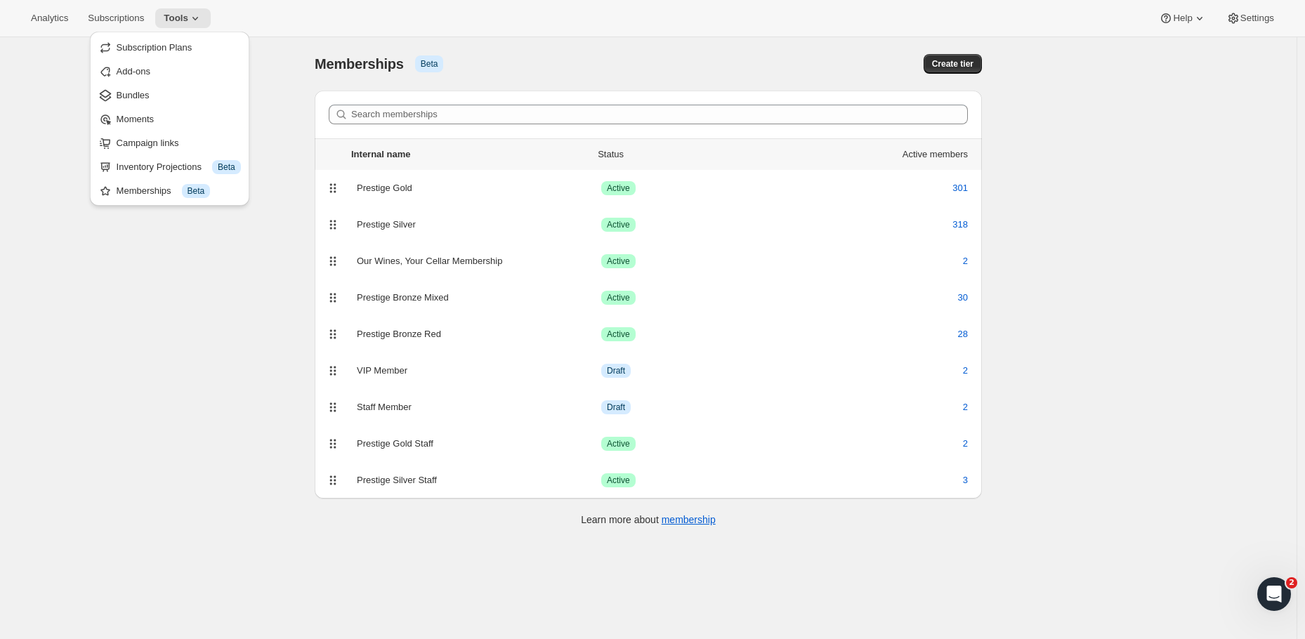
click at [311, 23] on div "Analytics Subscriptions Tools Help Settings" at bounding box center [652, 18] width 1305 height 37
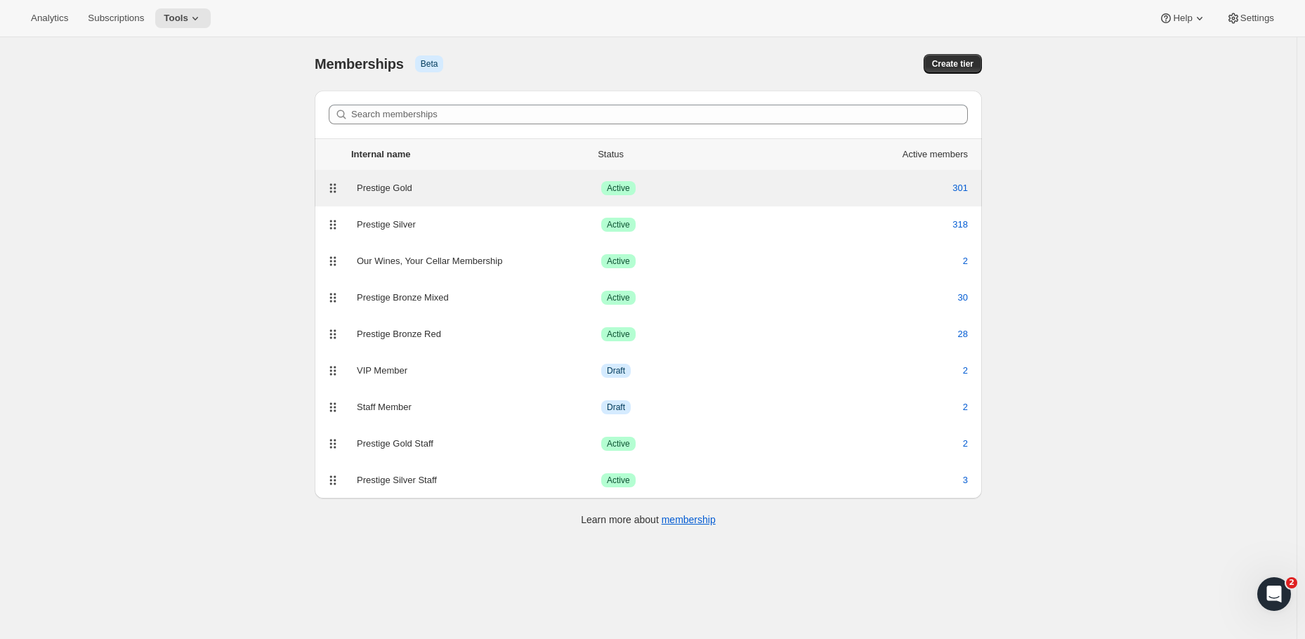
click at [407, 189] on div "Prestige Gold" at bounding box center [479, 188] width 244 height 14
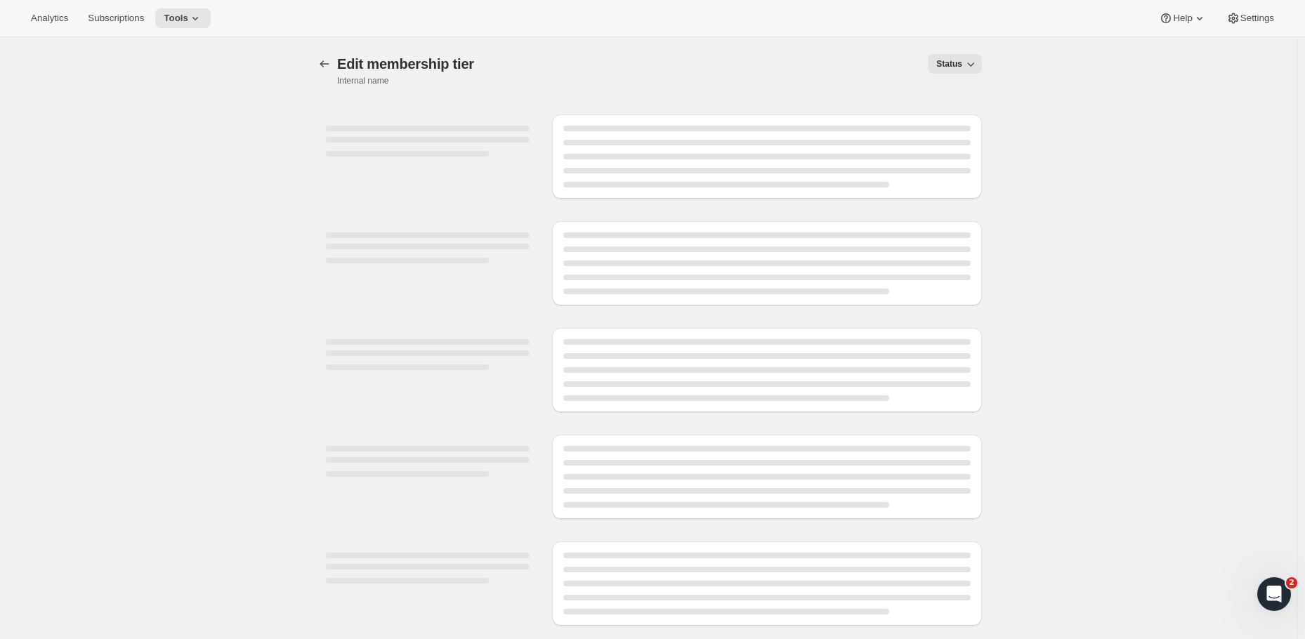
select select "products"
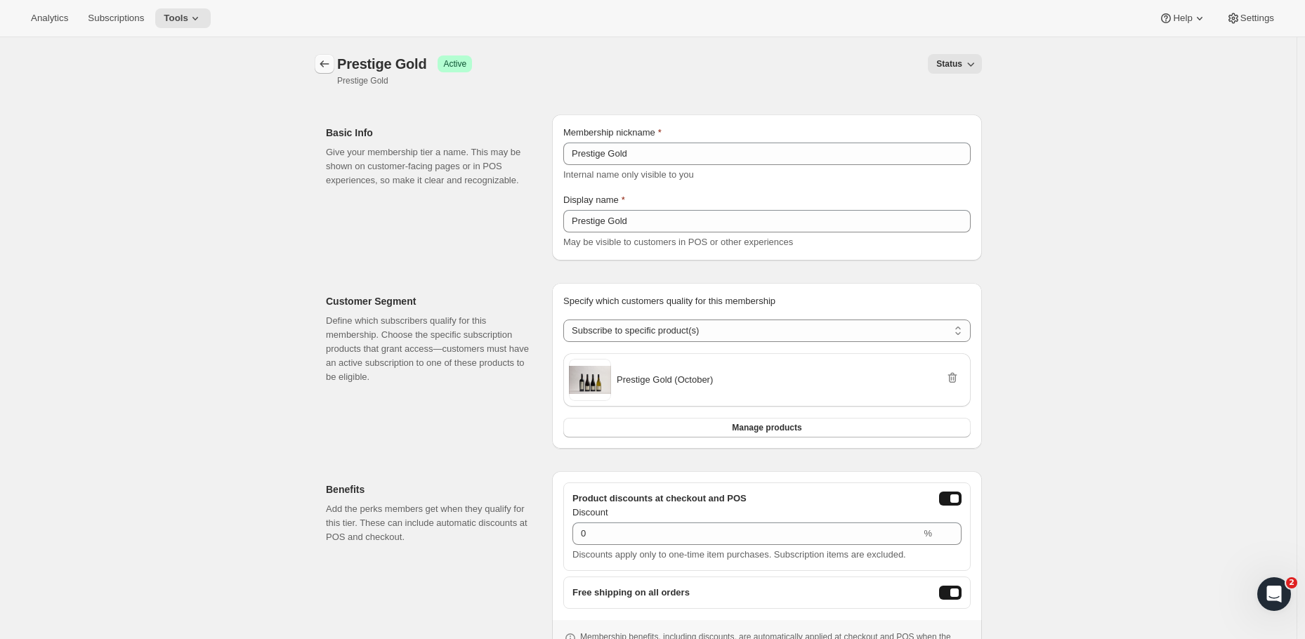
click at [329, 70] on icon "Memberships" at bounding box center [324, 64] width 14 height 14
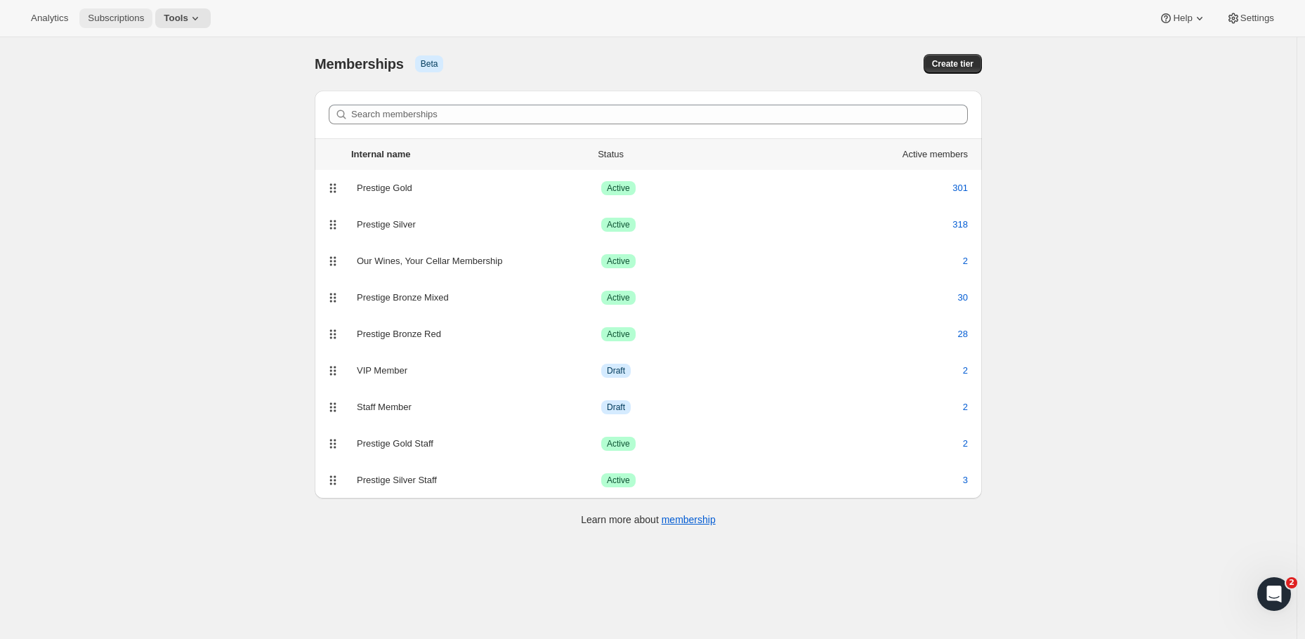
click at [88, 18] on span "Subscriptions" at bounding box center [116, 18] width 56 height 11
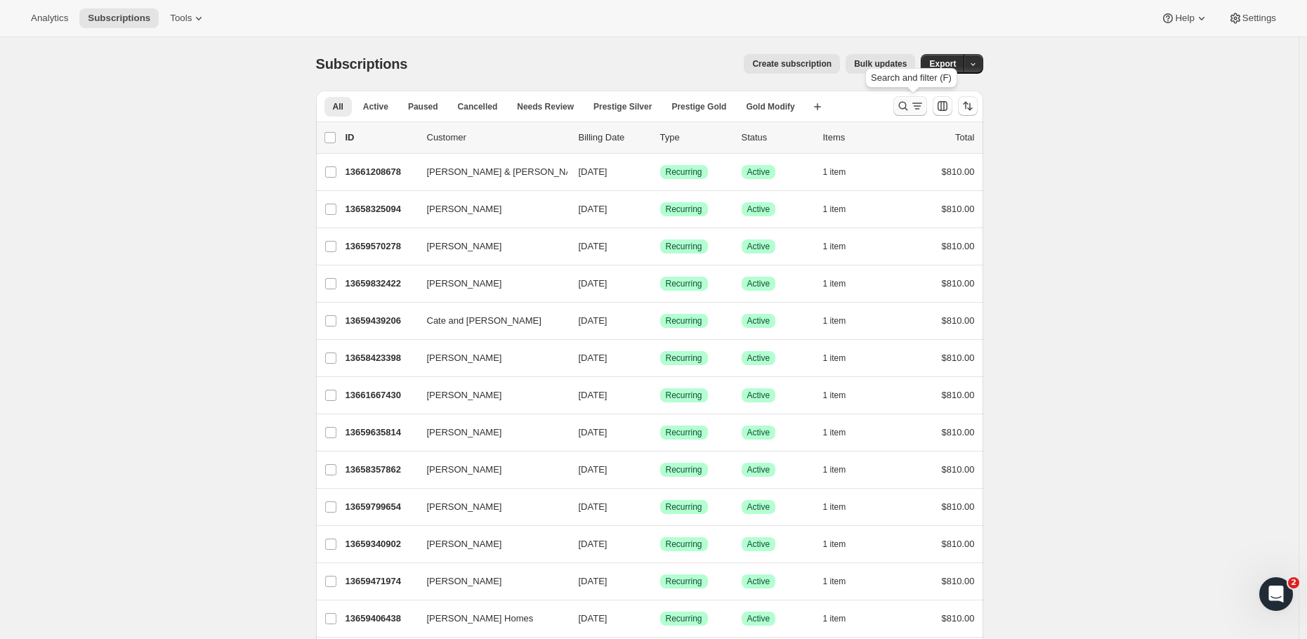
click at [905, 107] on icon "Search and filter results" at bounding box center [903, 106] width 14 height 14
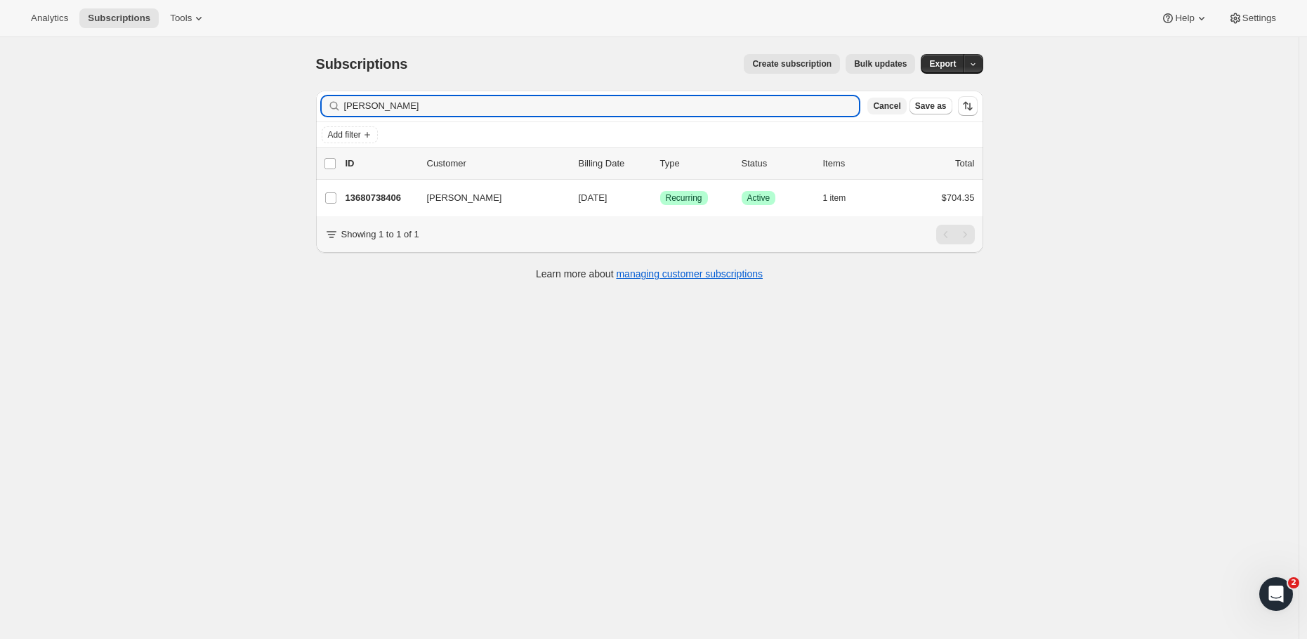
type input "[PERSON_NAME]"
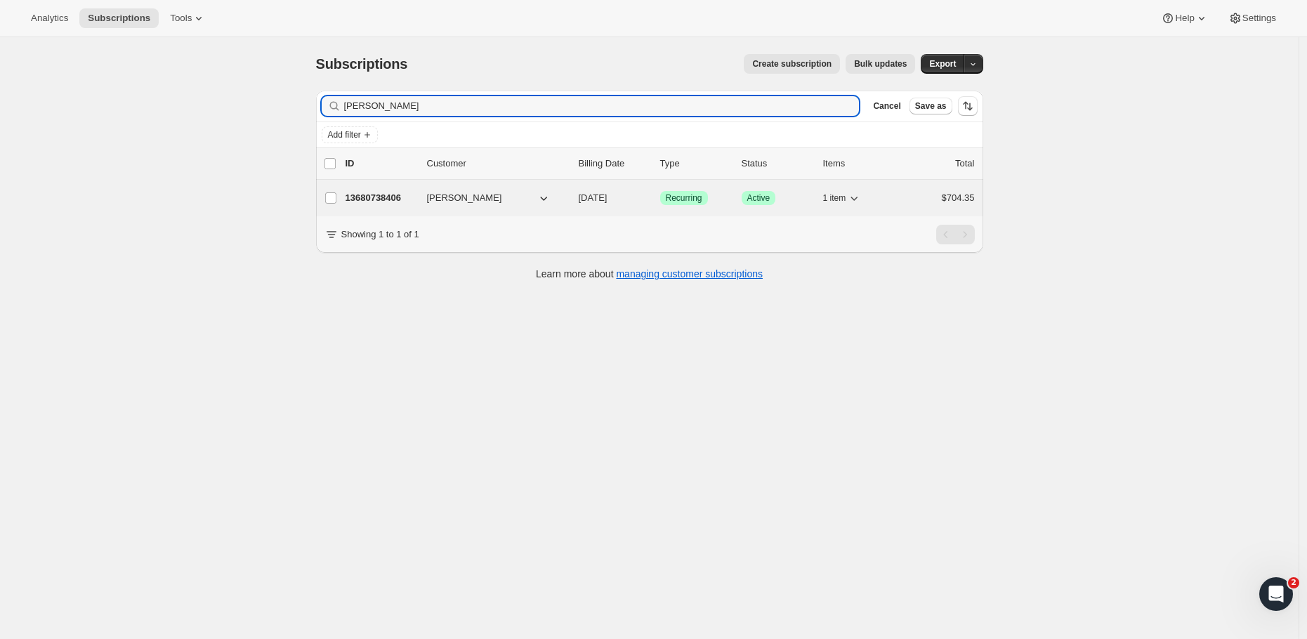
drag, startPoint x: 906, startPoint y: 108, endPoint x: 378, endPoint y: 199, distance: 535.9
click at [378, 200] on p "13680738406" at bounding box center [380, 198] width 70 height 14
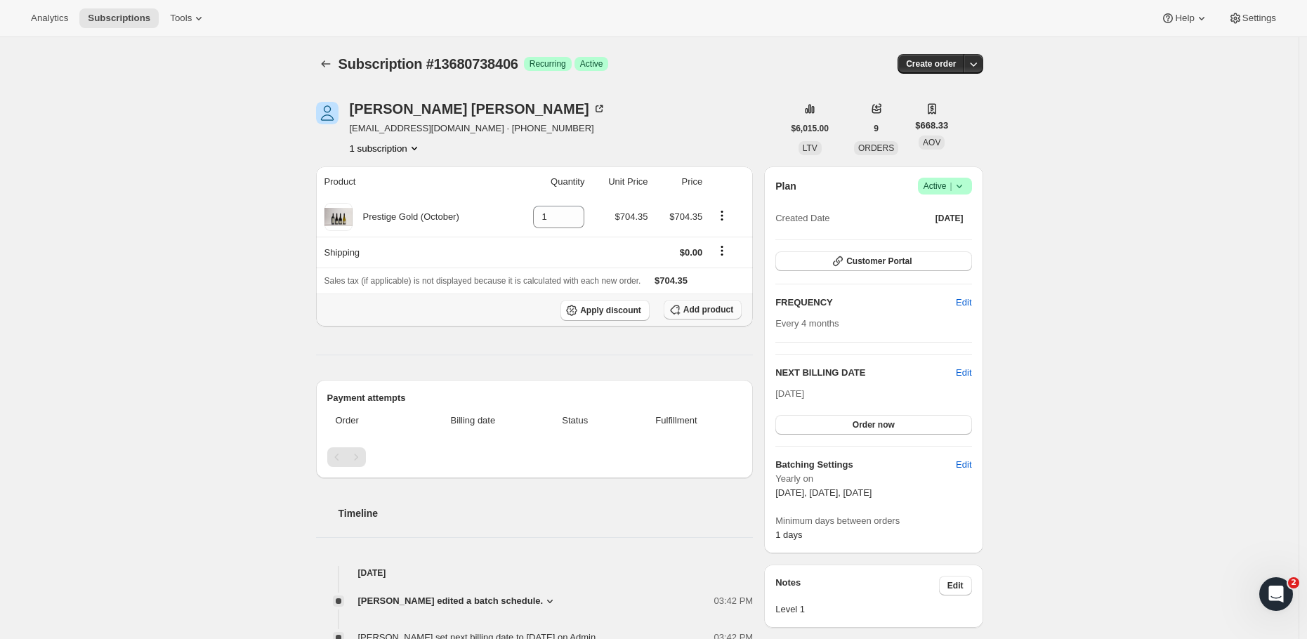
click at [716, 307] on span "Add product" at bounding box center [708, 309] width 50 height 11
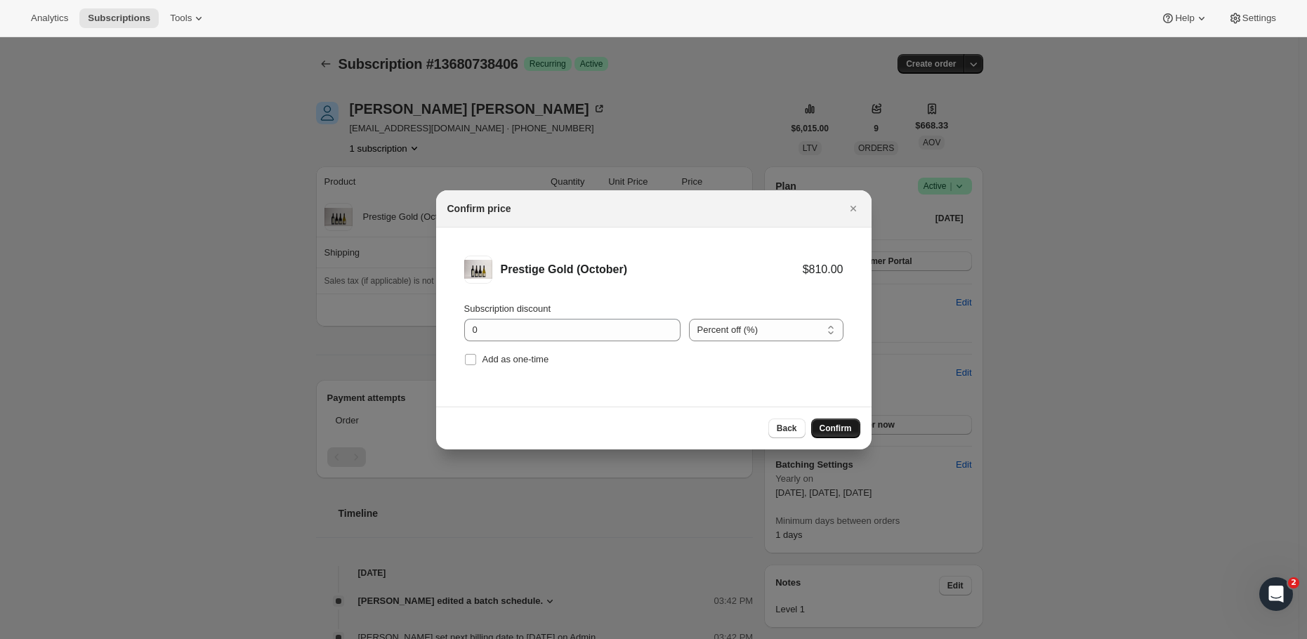
click at [849, 429] on span "Confirm" at bounding box center [835, 428] width 32 height 11
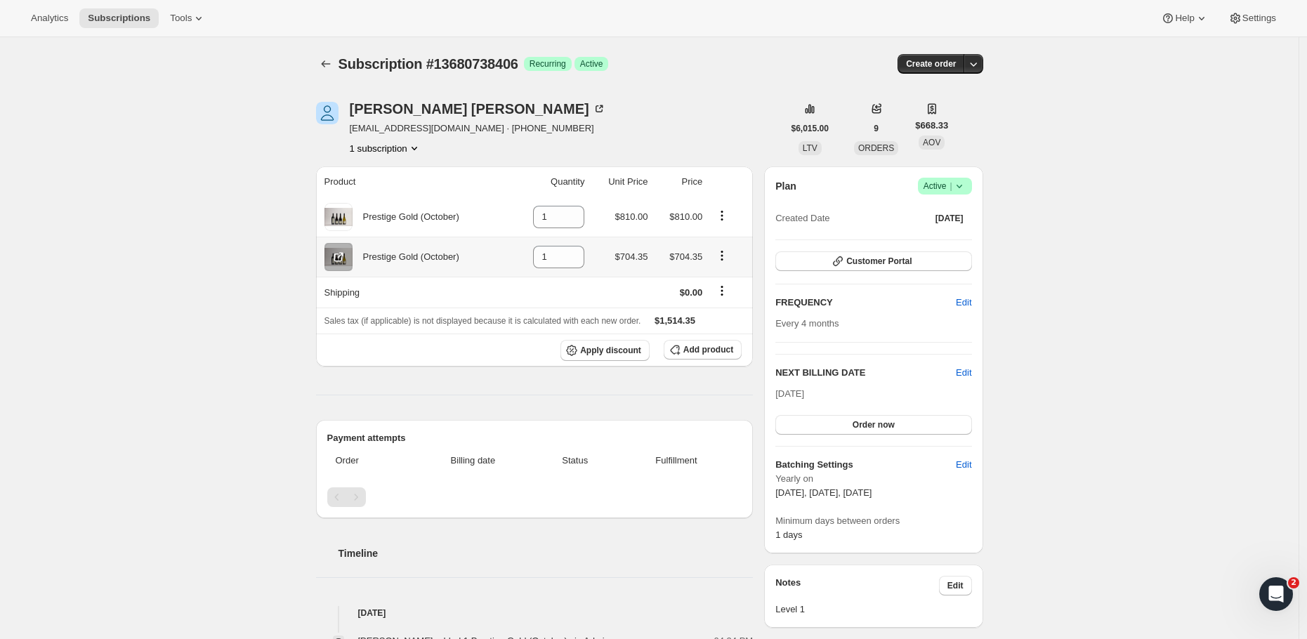
click at [725, 252] on icon "Product actions" at bounding box center [722, 256] width 14 height 14
click at [647, 249] on td "$704.35" at bounding box center [619, 257] width 63 height 40
click at [725, 256] on icon "Product actions" at bounding box center [722, 256] width 14 height 14
click at [725, 255] on icon "Product actions" at bounding box center [722, 256] width 14 height 14
click at [729, 255] on icon "Product actions" at bounding box center [722, 256] width 14 height 14
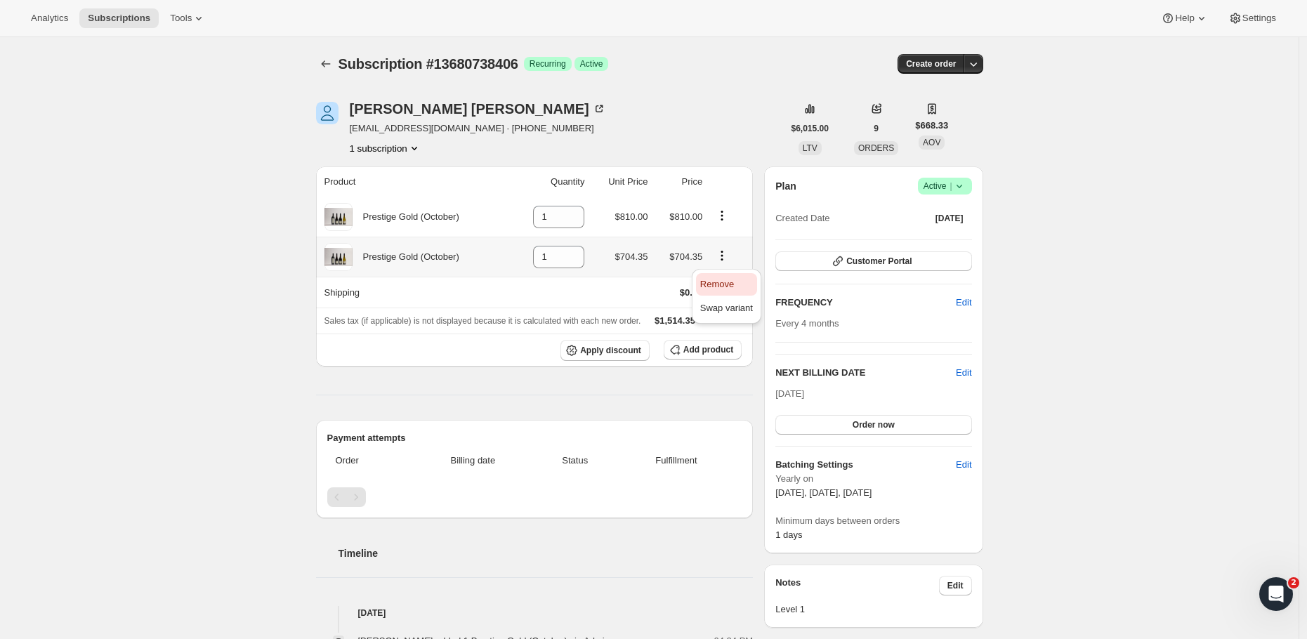
click at [727, 287] on span "Remove" at bounding box center [717, 284] width 34 height 11
type input "0"
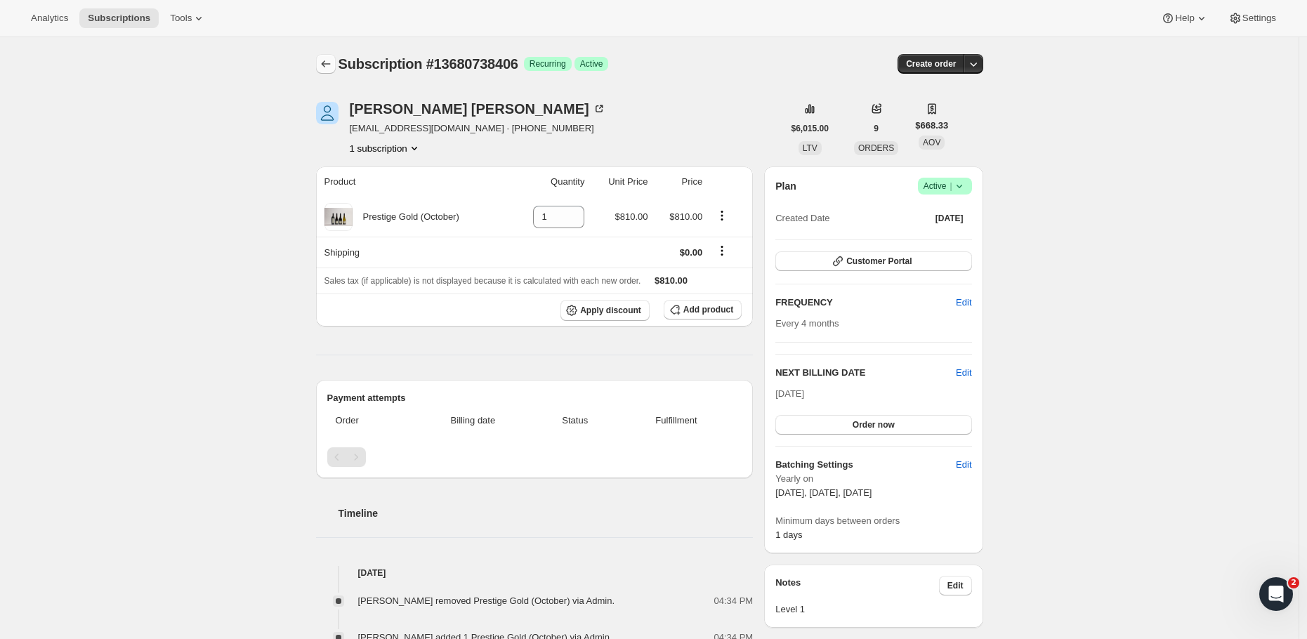
click at [326, 68] on icon "Subscriptions" at bounding box center [326, 64] width 14 height 14
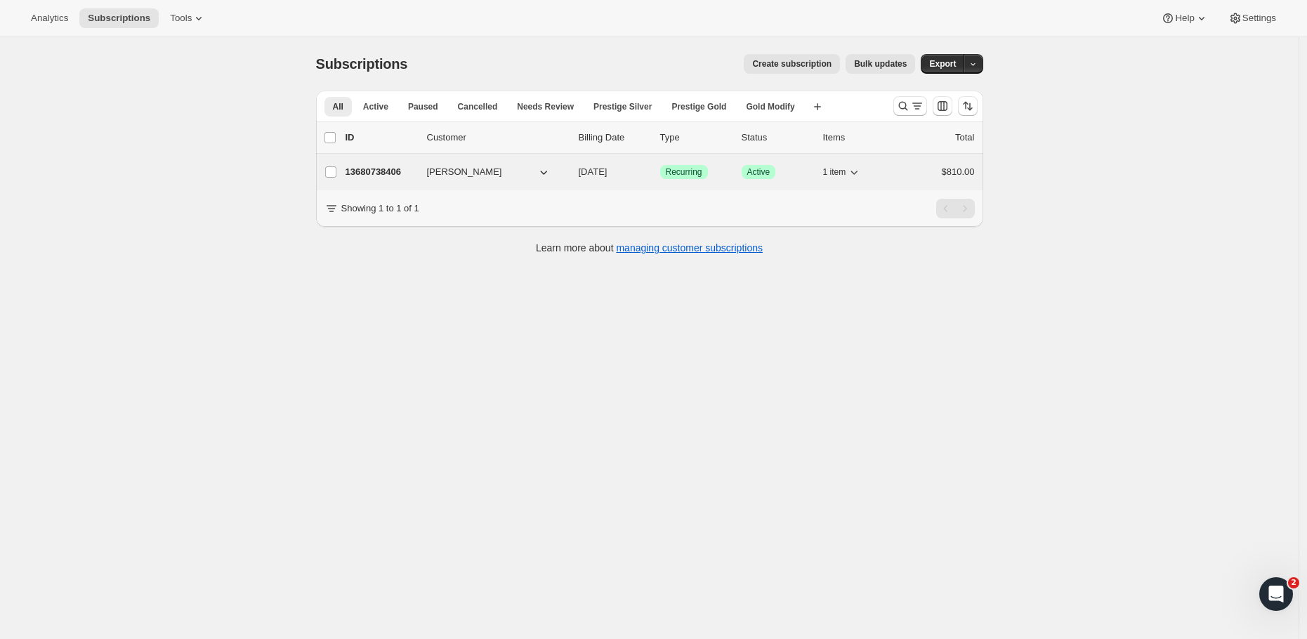
click at [390, 168] on p "13680738406" at bounding box center [380, 172] width 70 height 14
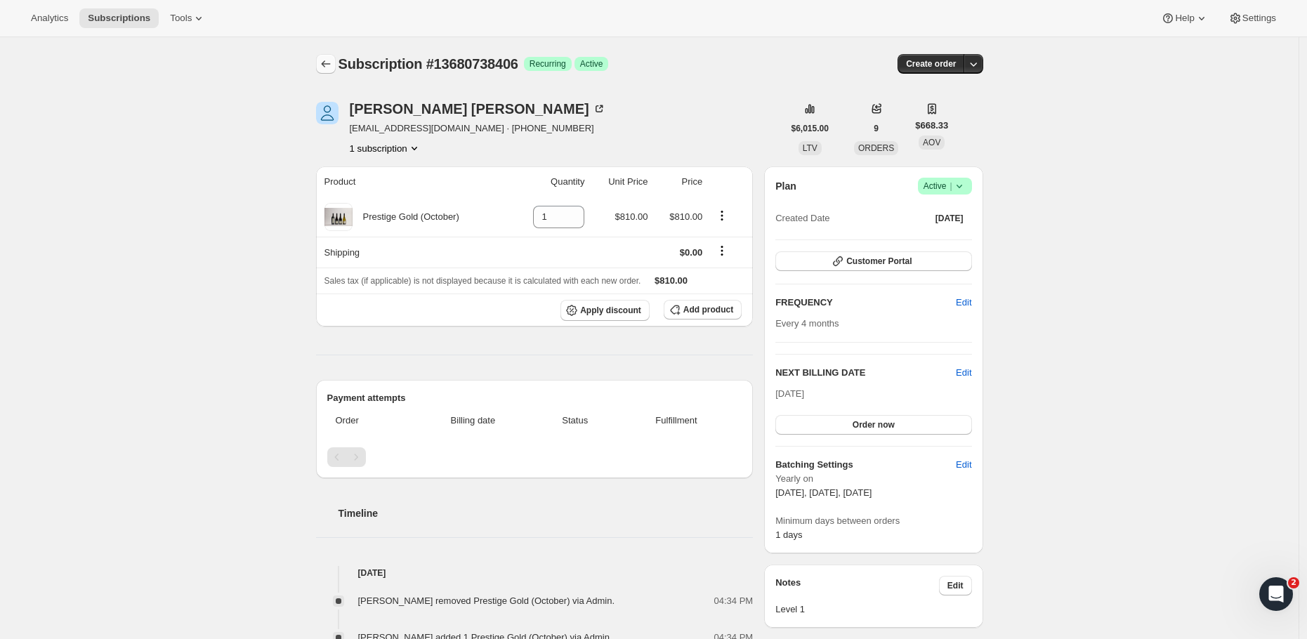
click at [332, 65] on icon "Subscriptions" at bounding box center [326, 64] width 14 height 14
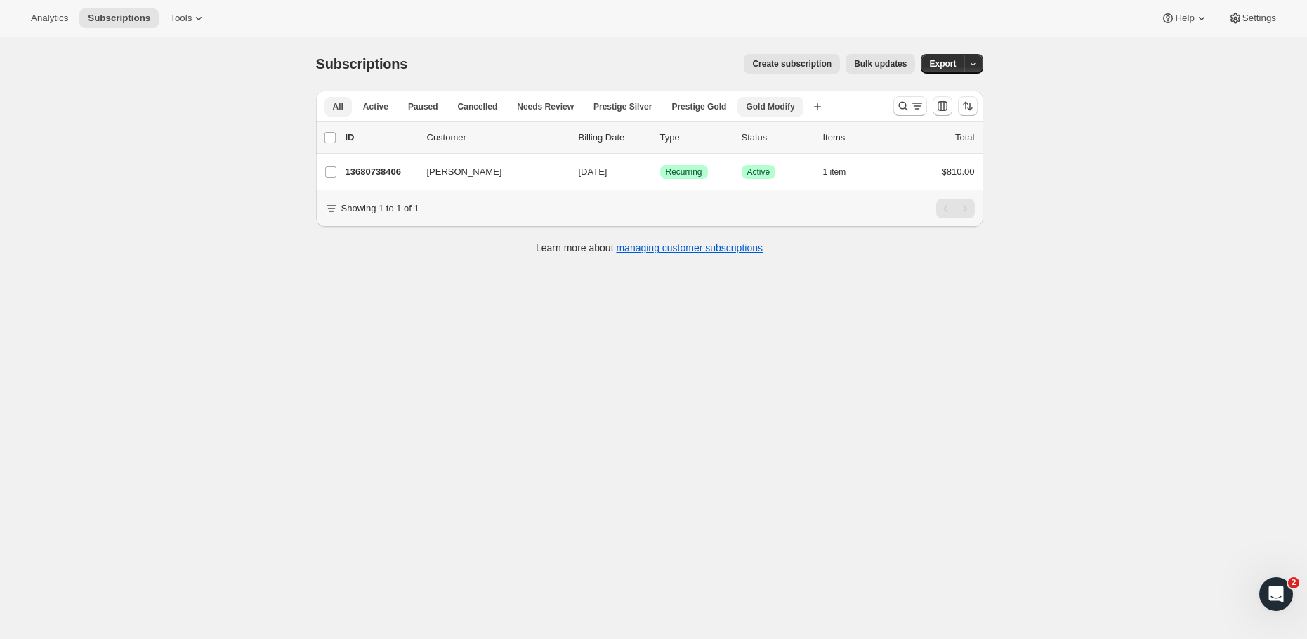
click at [771, 107] on span "Gold Modify" at bounding box center [770, 106] width 48 height 11
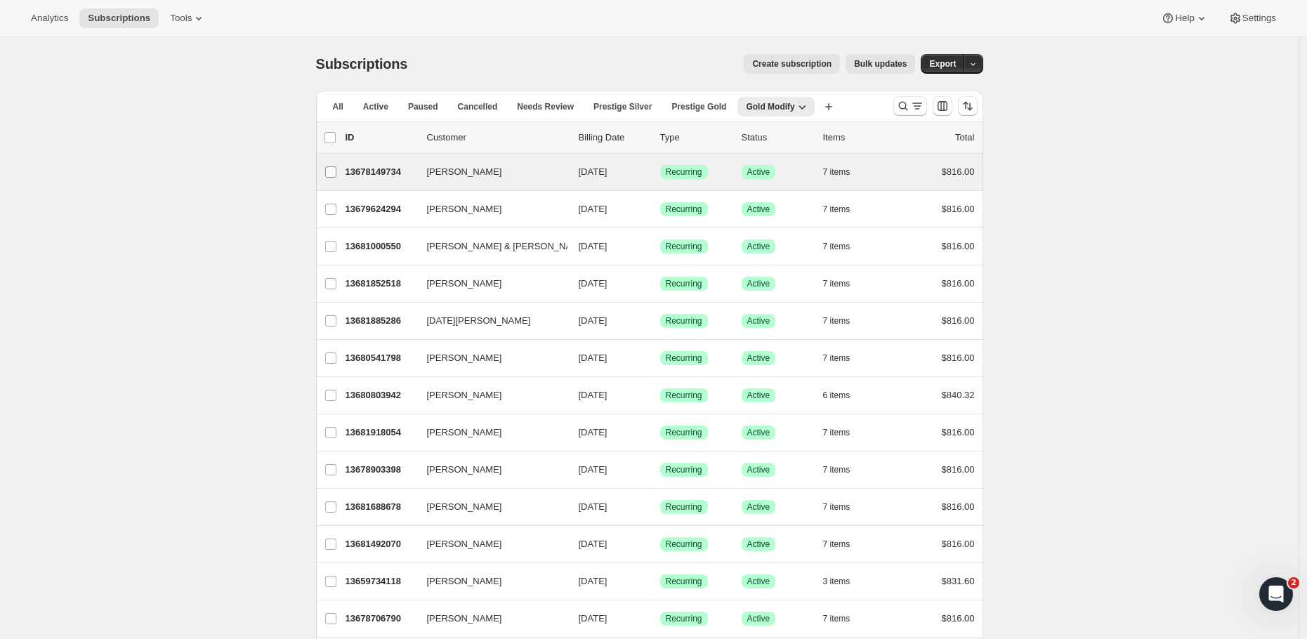
click at [333, 167] on input "[PERSON_NAME]" at bounding box center [330, 171] width 11 height 11
click at [331, 171] on input "[PERSON_NAME]" at bounding box center [329, 172] width 11 height 11
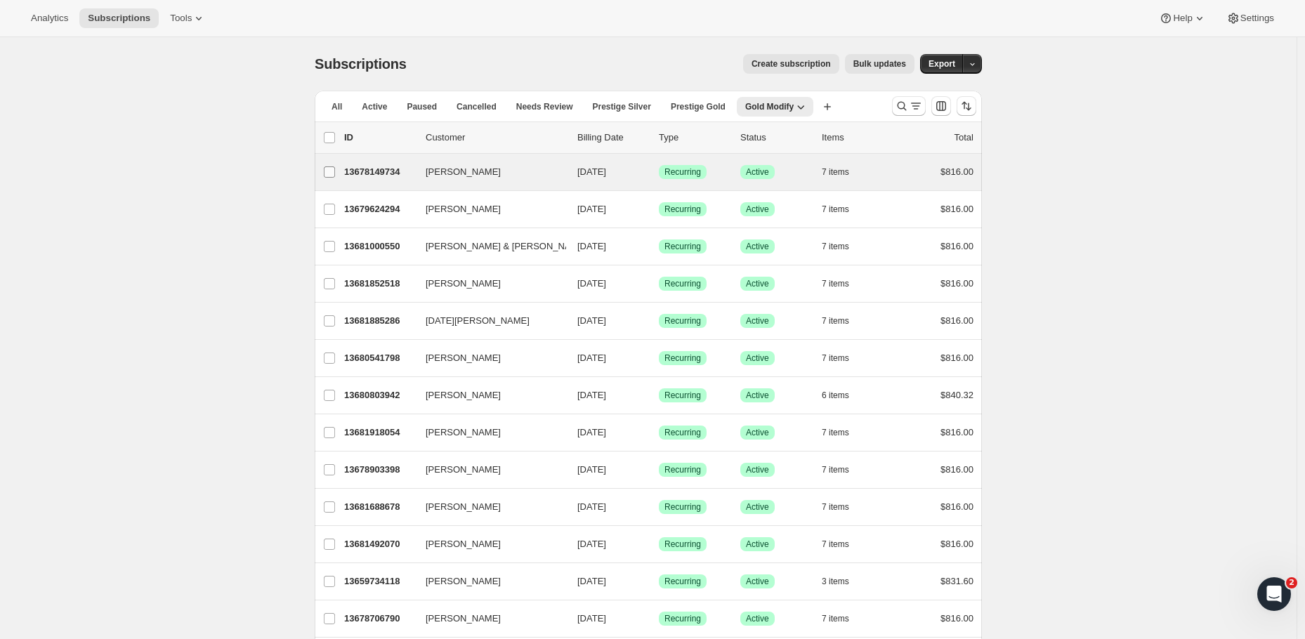
click at [329, 175] on input "[PERSON_NAME]" at bounding box center [329, 171] width 11 height 11
checkbox input "true"
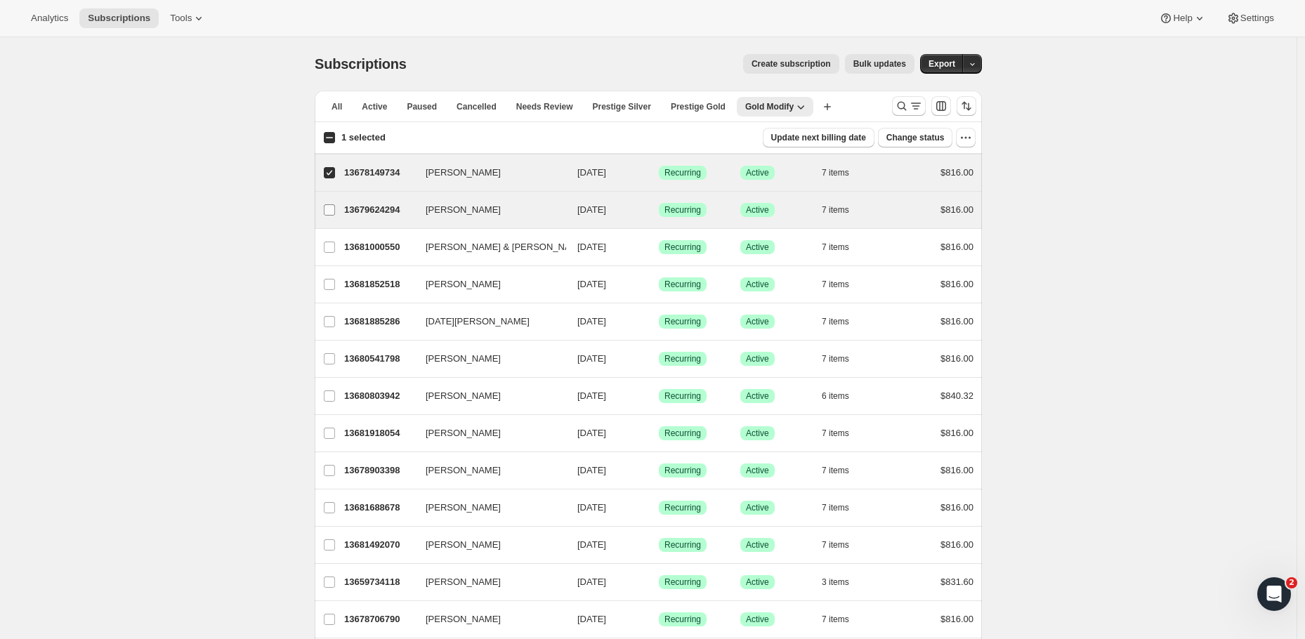
click at [335, 206] on input "[PERSON_NAME]" at bounding box center [329, 209] width 11 height 11
checkbox input "true"
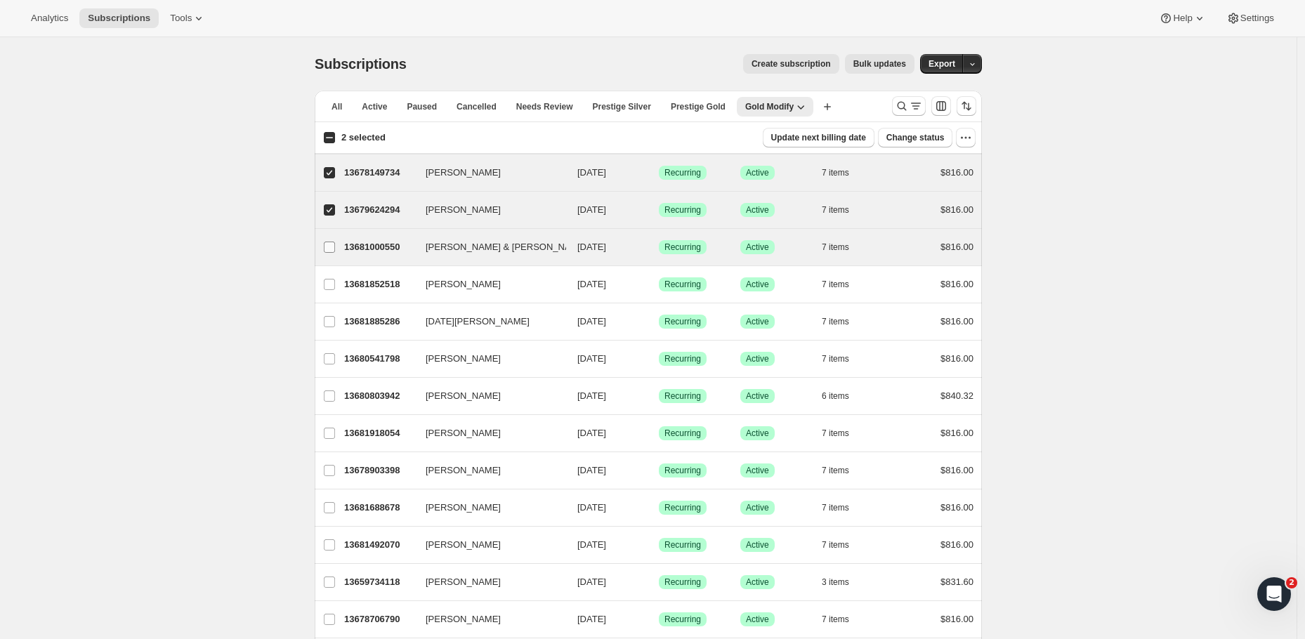
click at [332, 246] on input "[PERSON_NAME] & [PERSON_NAME]" at bounding box center [329, 247] width 11 height 11
checkbox input "true"
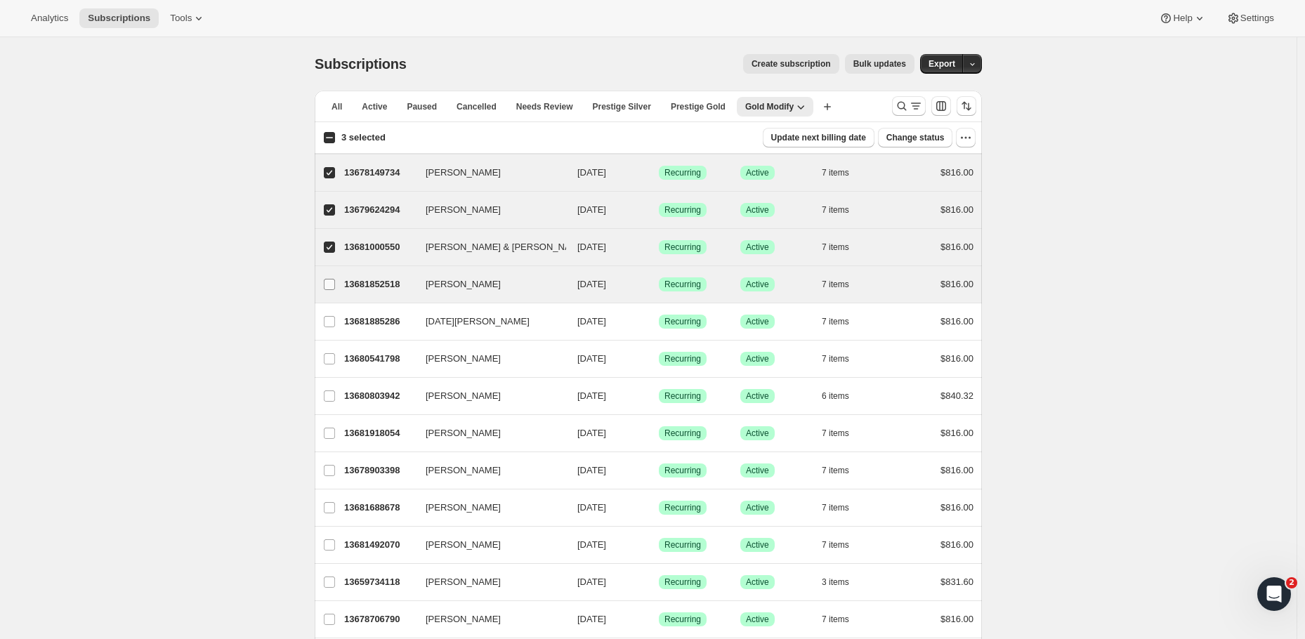
click at [329, 287] on input "[PERSON_NAME]" at bounding box center [329, 284] width 11 height 11
checkbox input "true"
click at [335, 137] on input "4 selected" at bounding box center [329, 137] width 11 height 11
checkbox input "true"
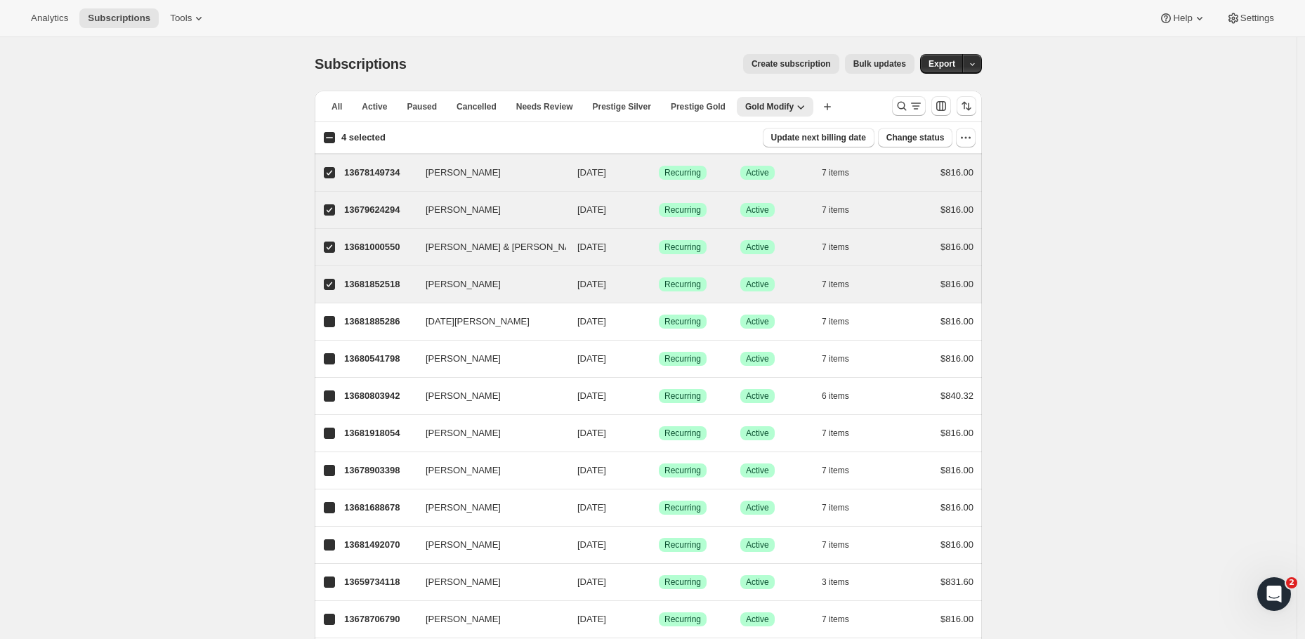
checkbox input "true"
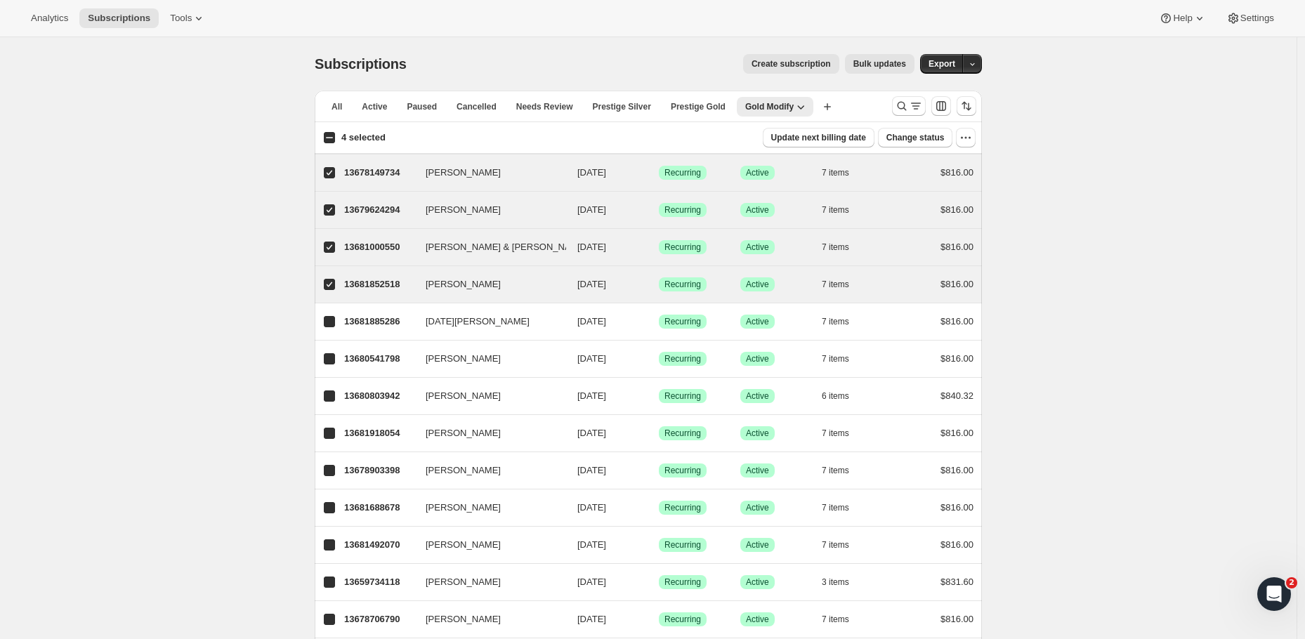
checkbox input "true"
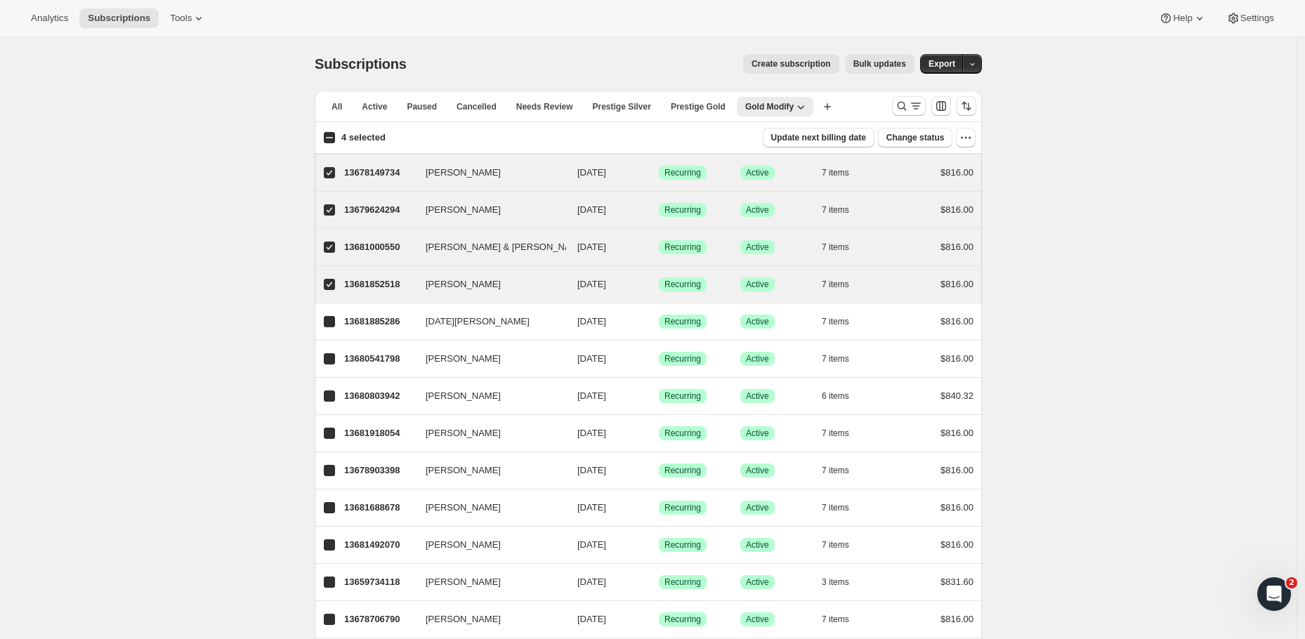
checkbox input "true"
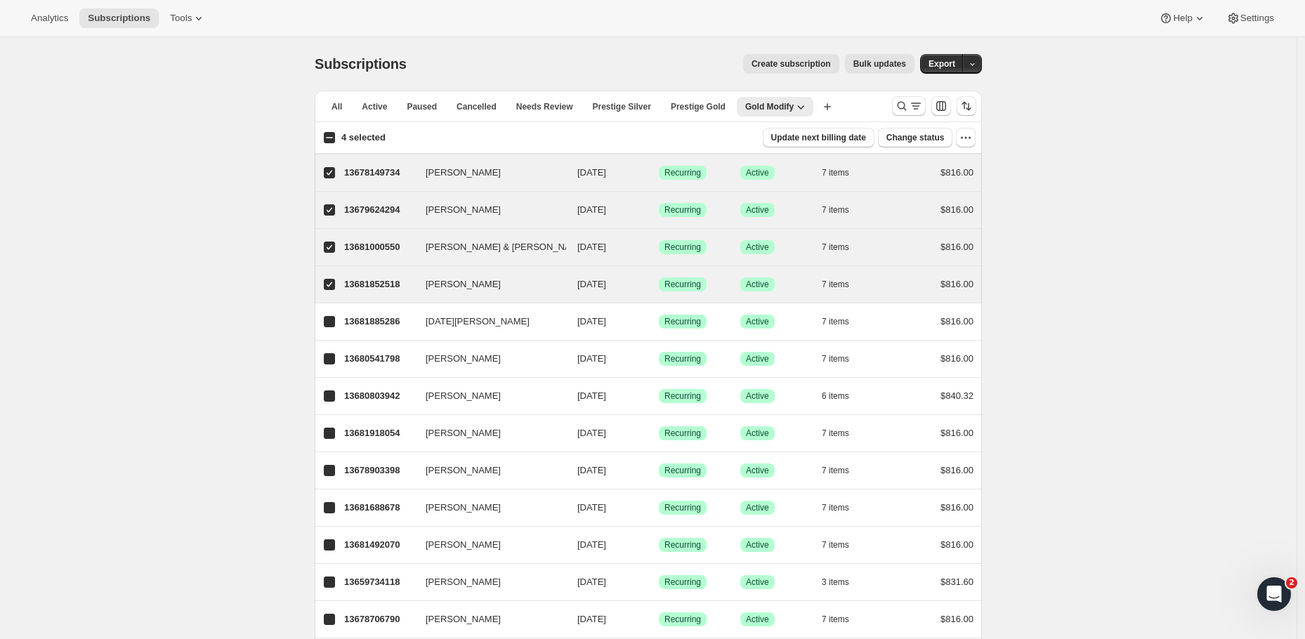
checkbox input "true"
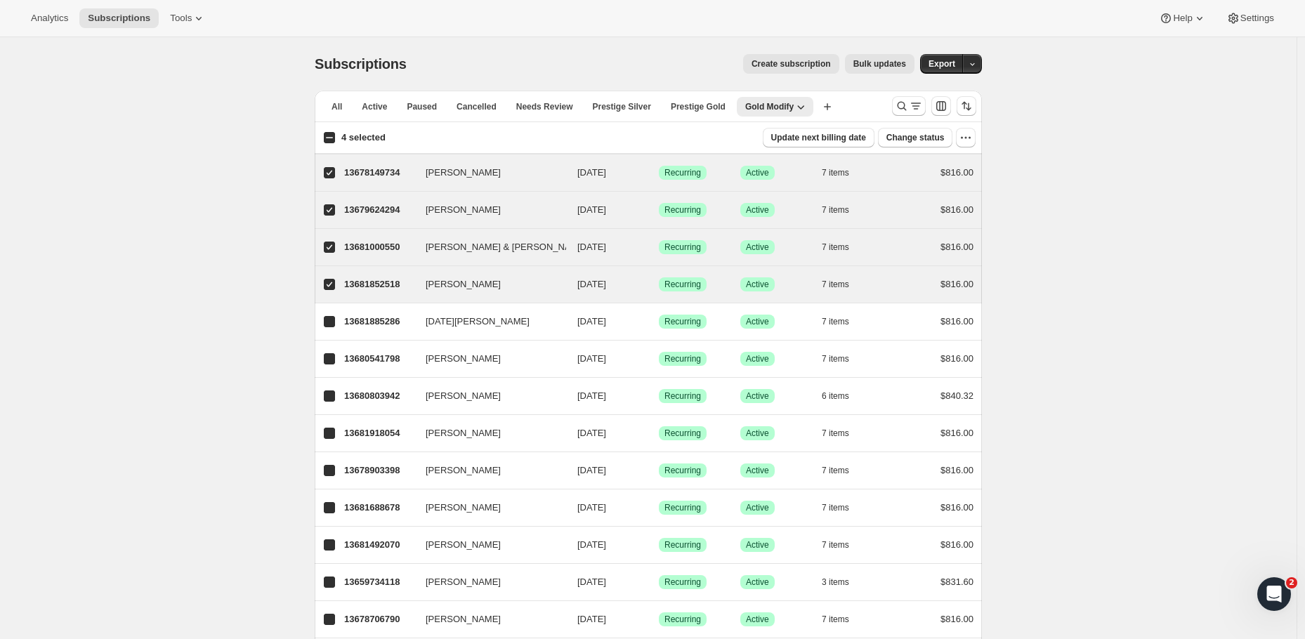
checkbox input "true"
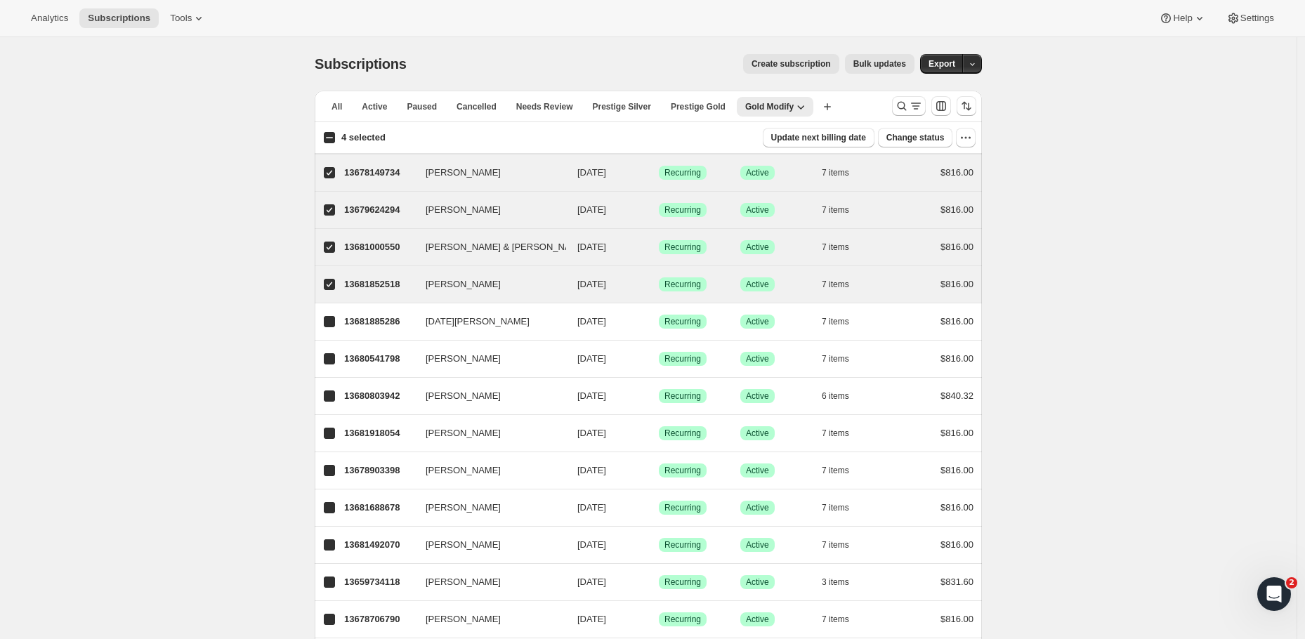
checkbox input "true"
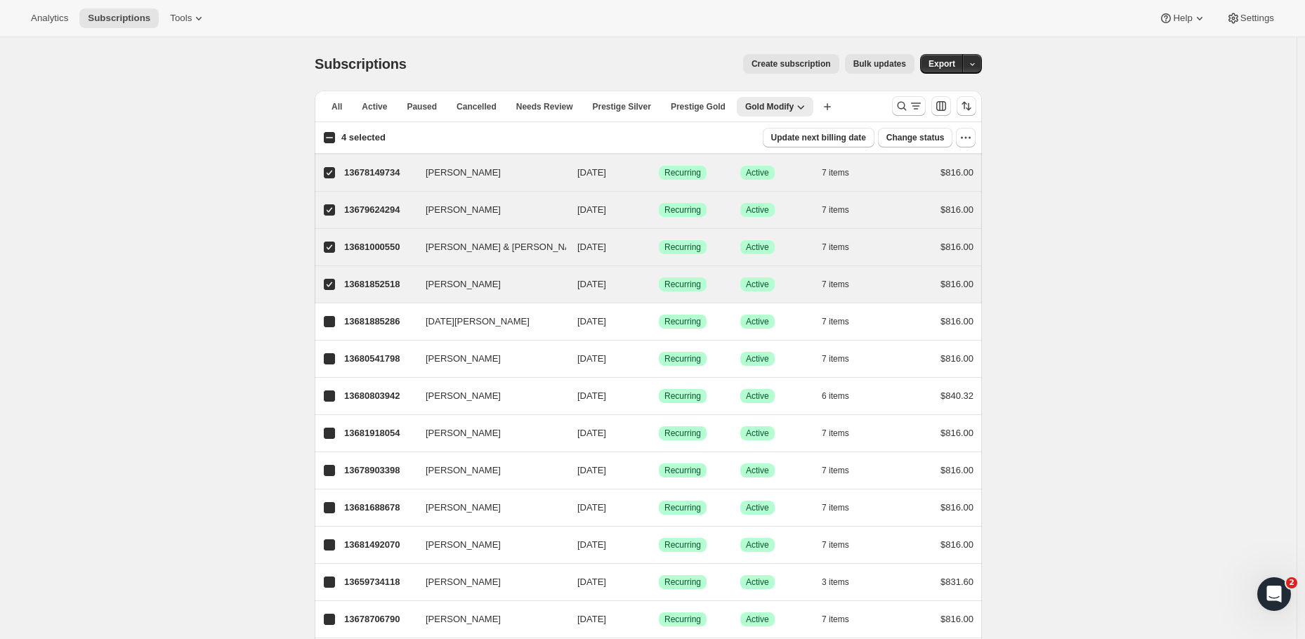
checkbox input "true"
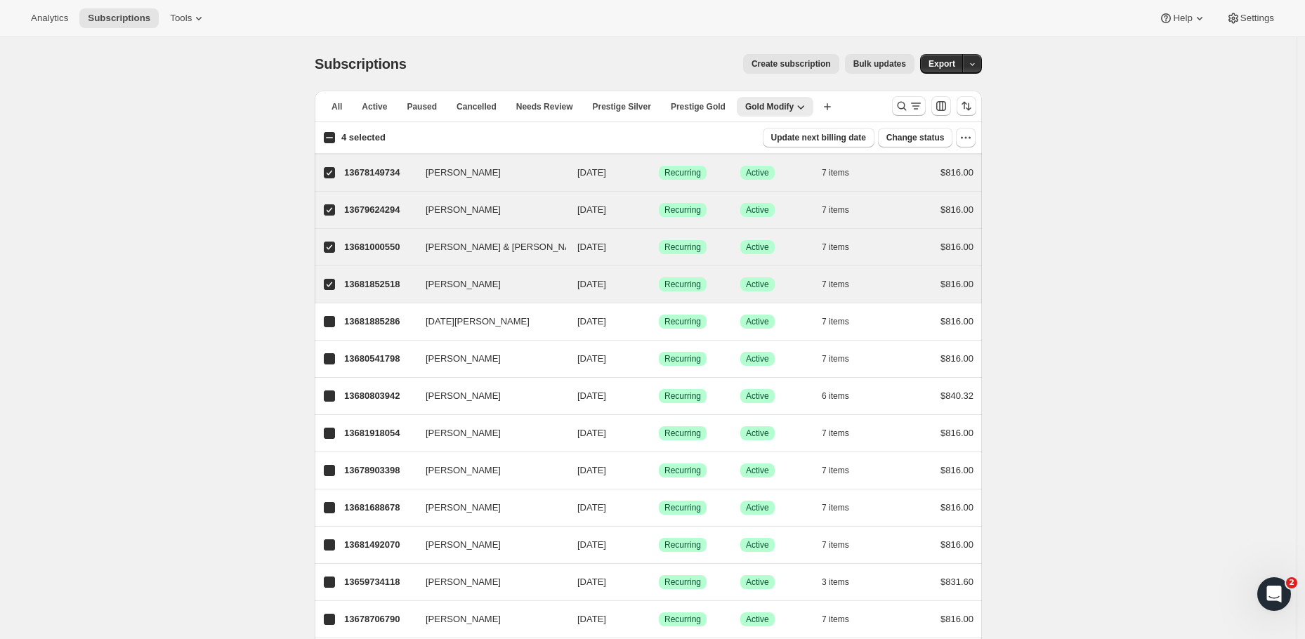
checkbox input "true"
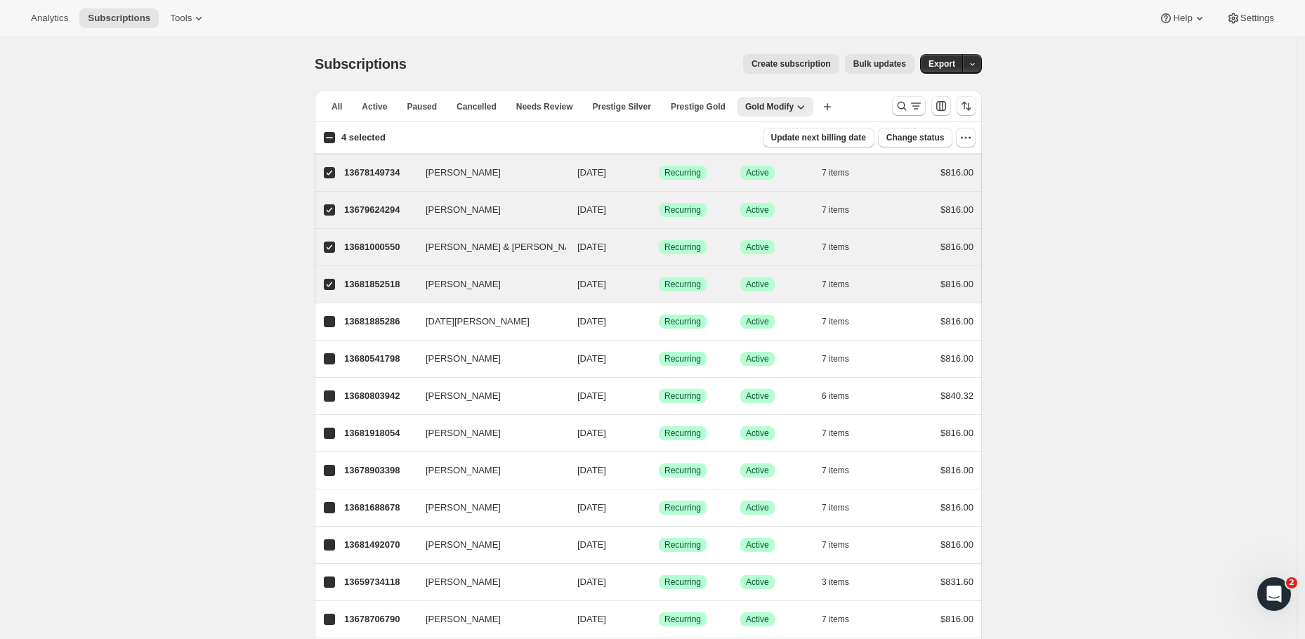
checkbox input "true"
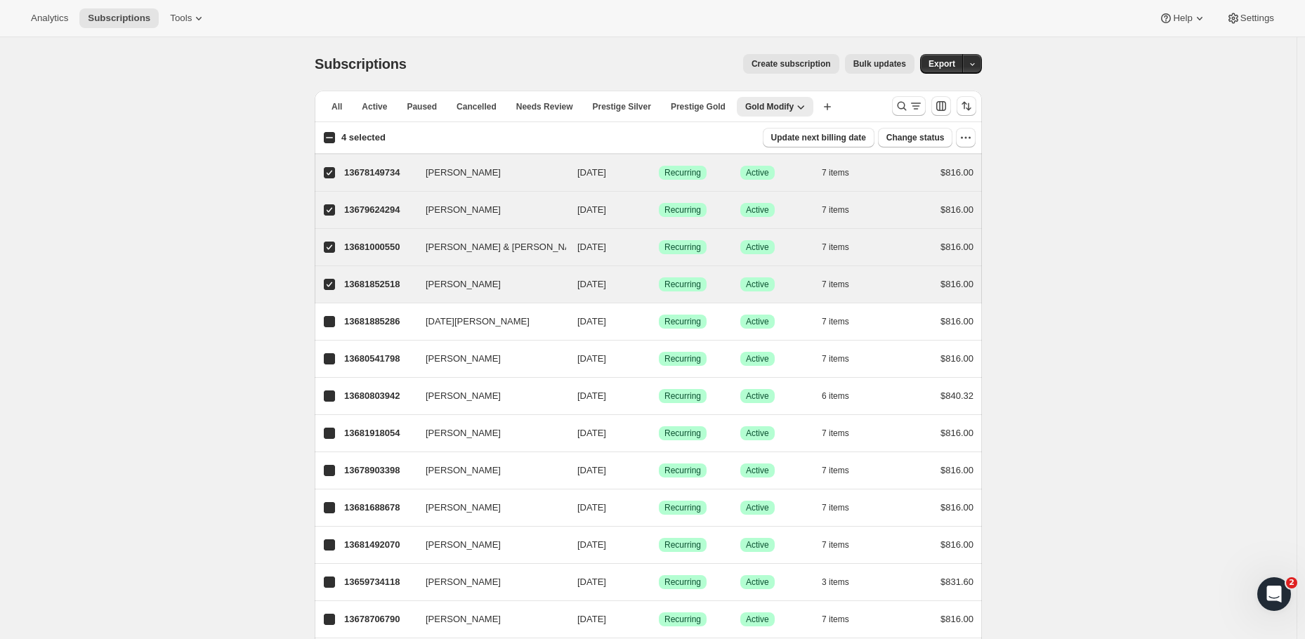
checkbox input "true"
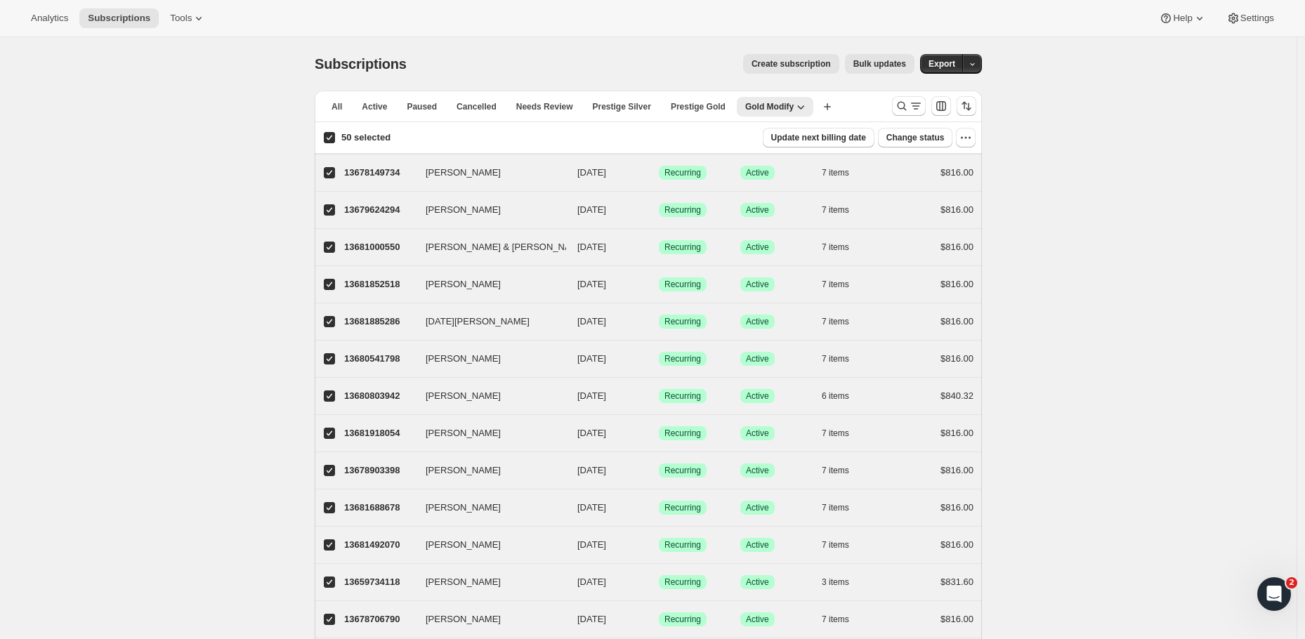
click at [335, 136] on input "50 selected" at bounding box center [329, 137] width 11 height 11
checkbox input "false"
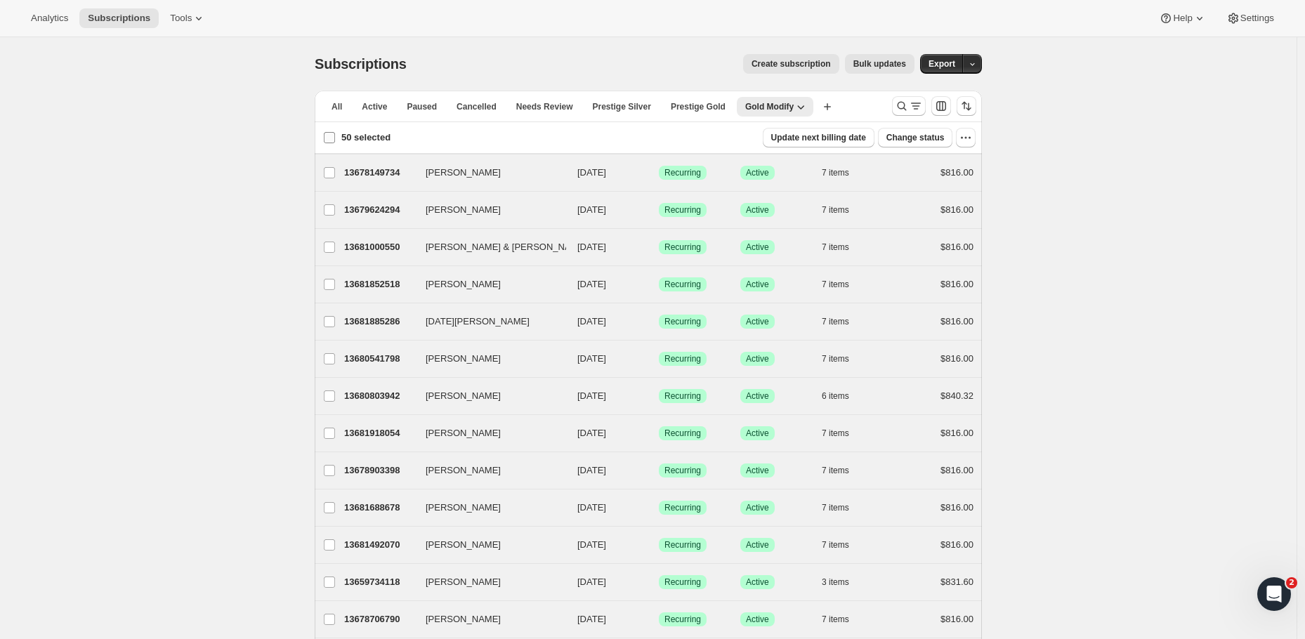
checkbox input "false"
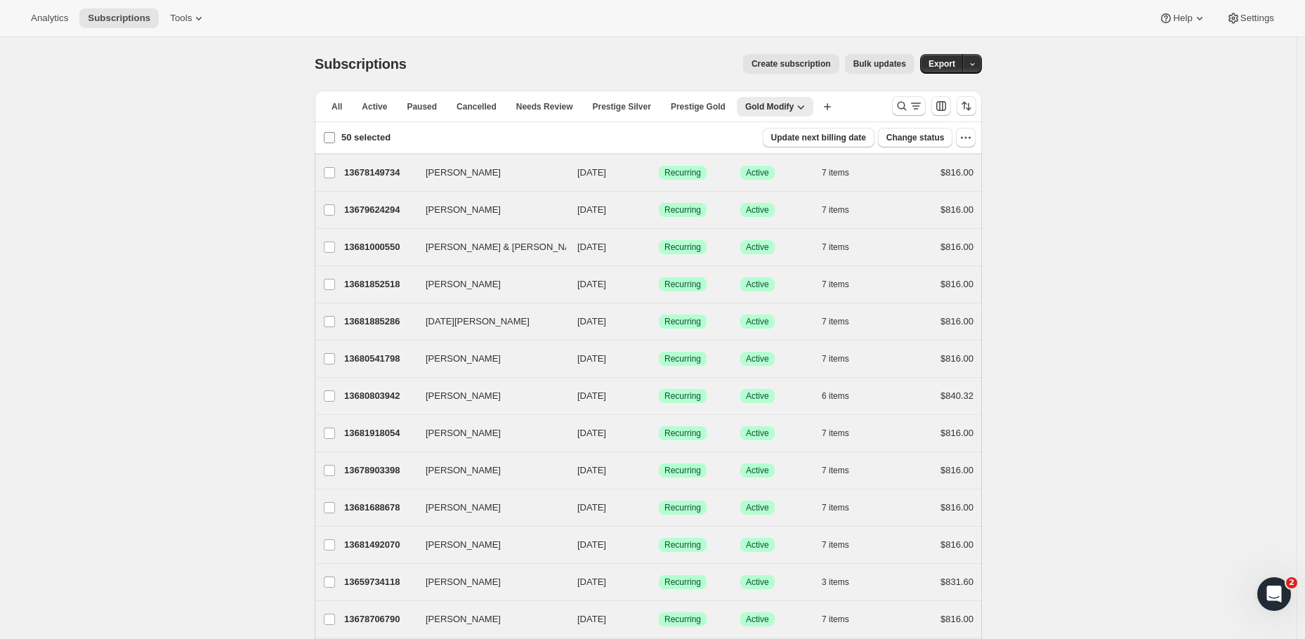
checkbox input "false"
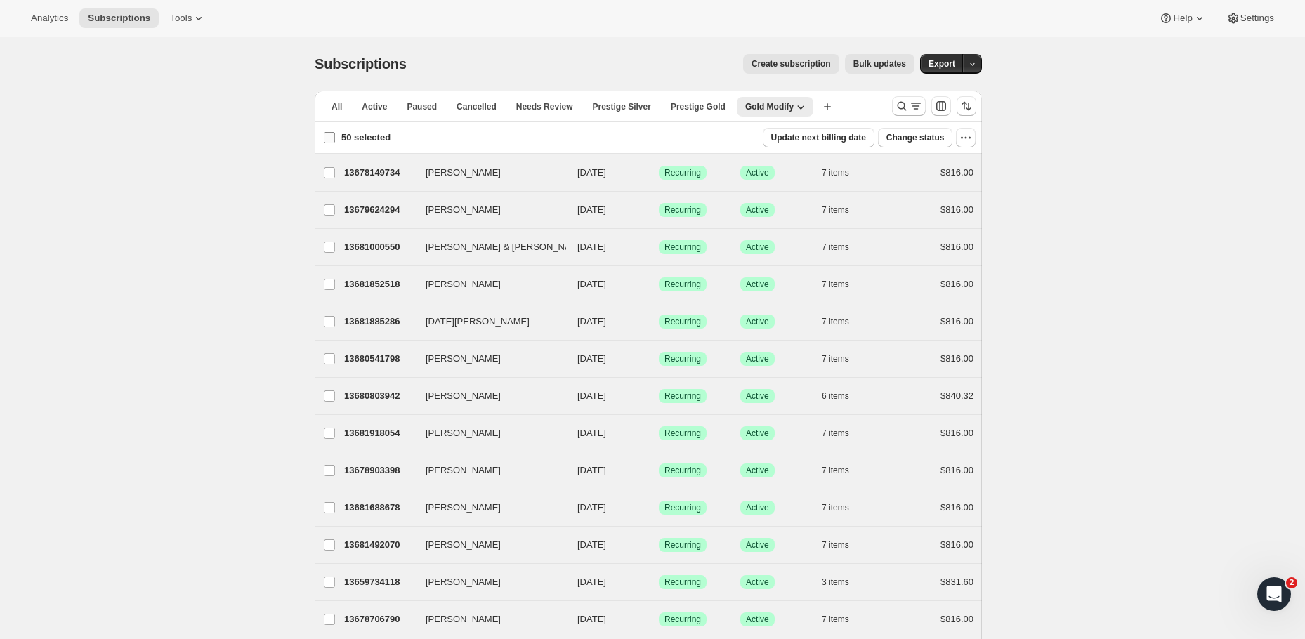
checkbox input "false"
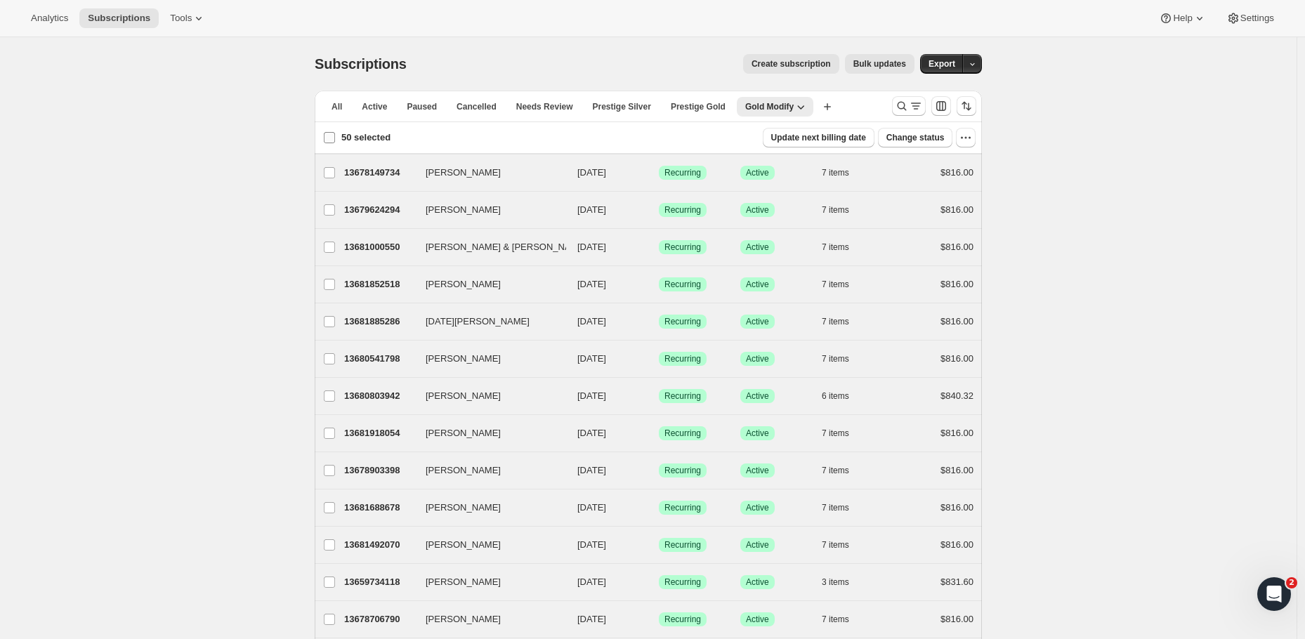
checkbox input "false"
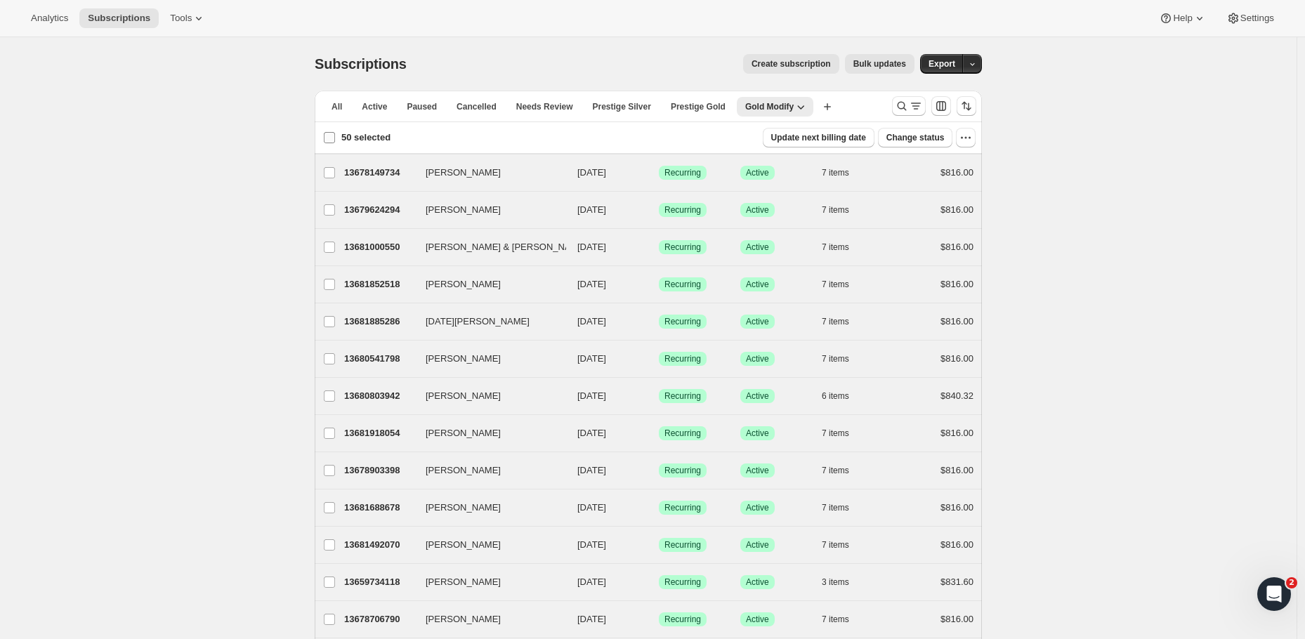
checkbox input "false"
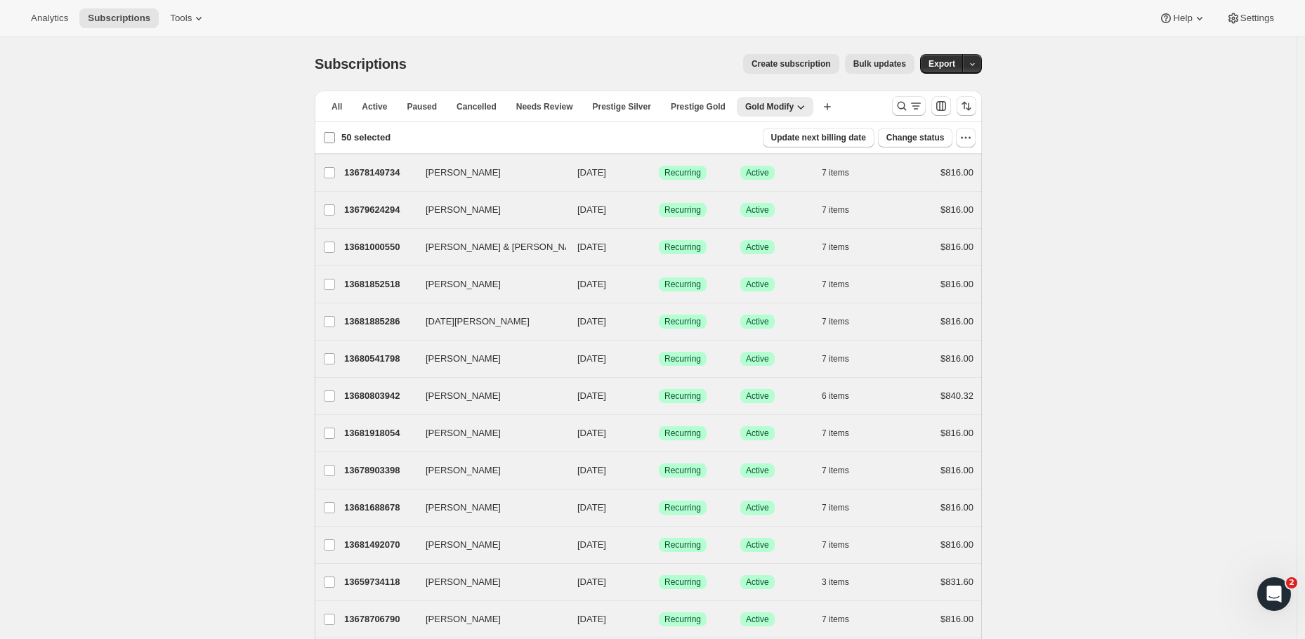
checkbox input "false"
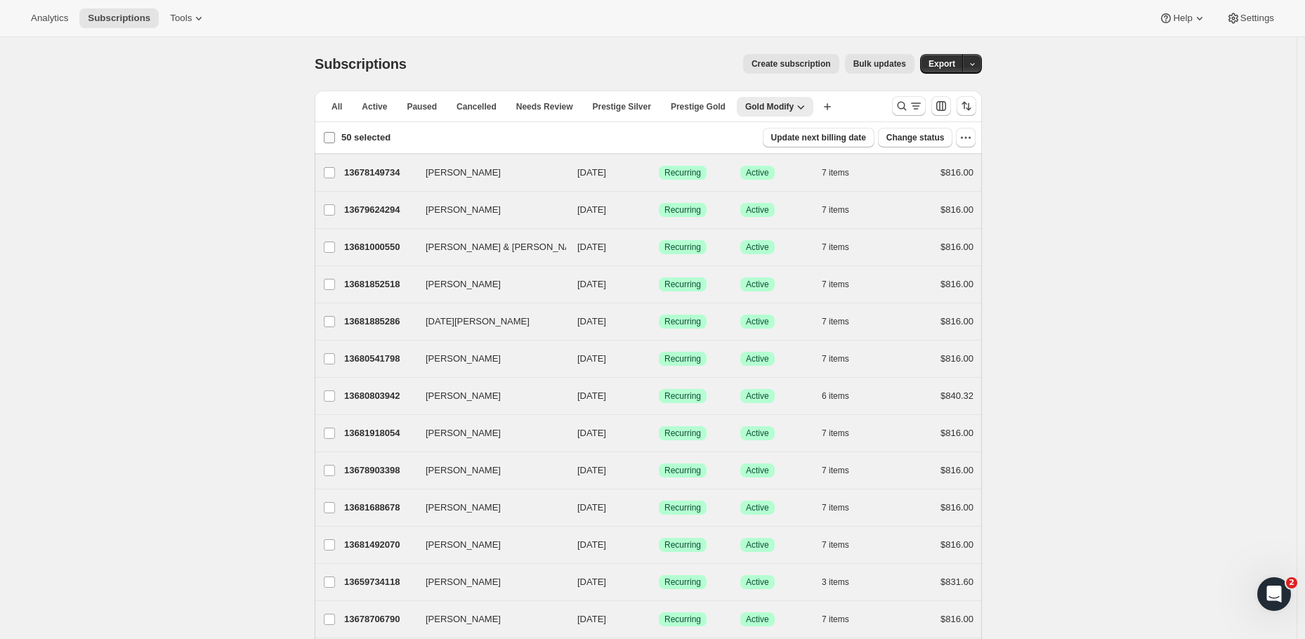
checkbox input "false"
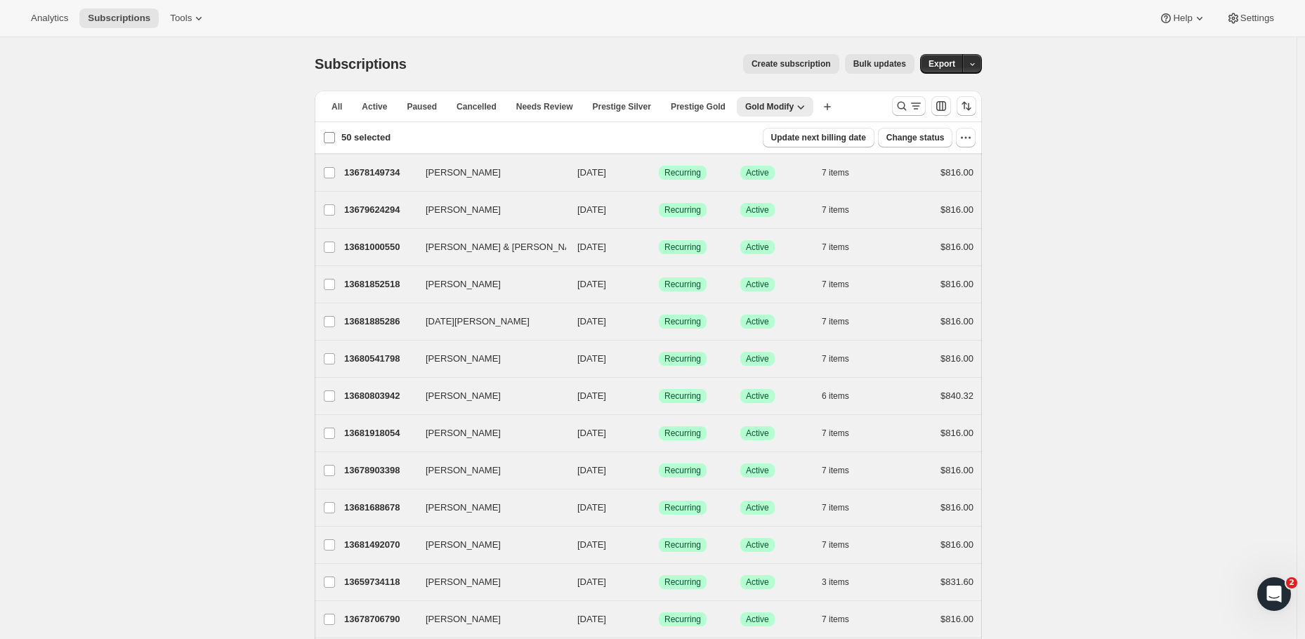
checkbox input "false"
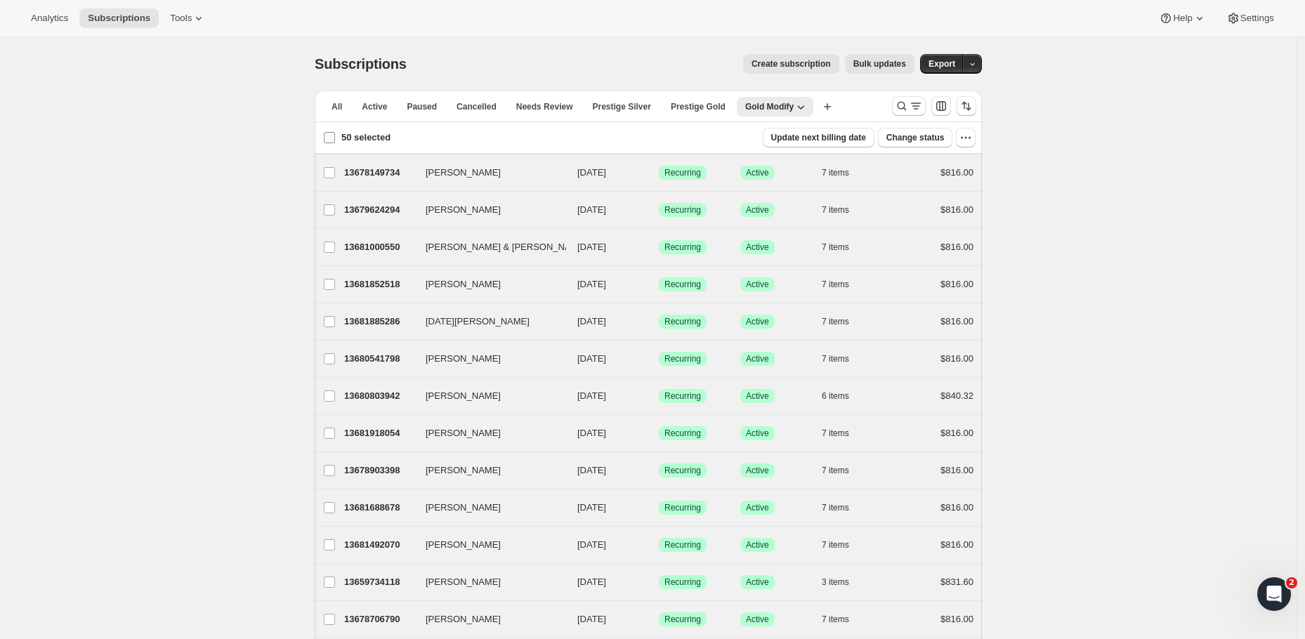
checkbox input "false"
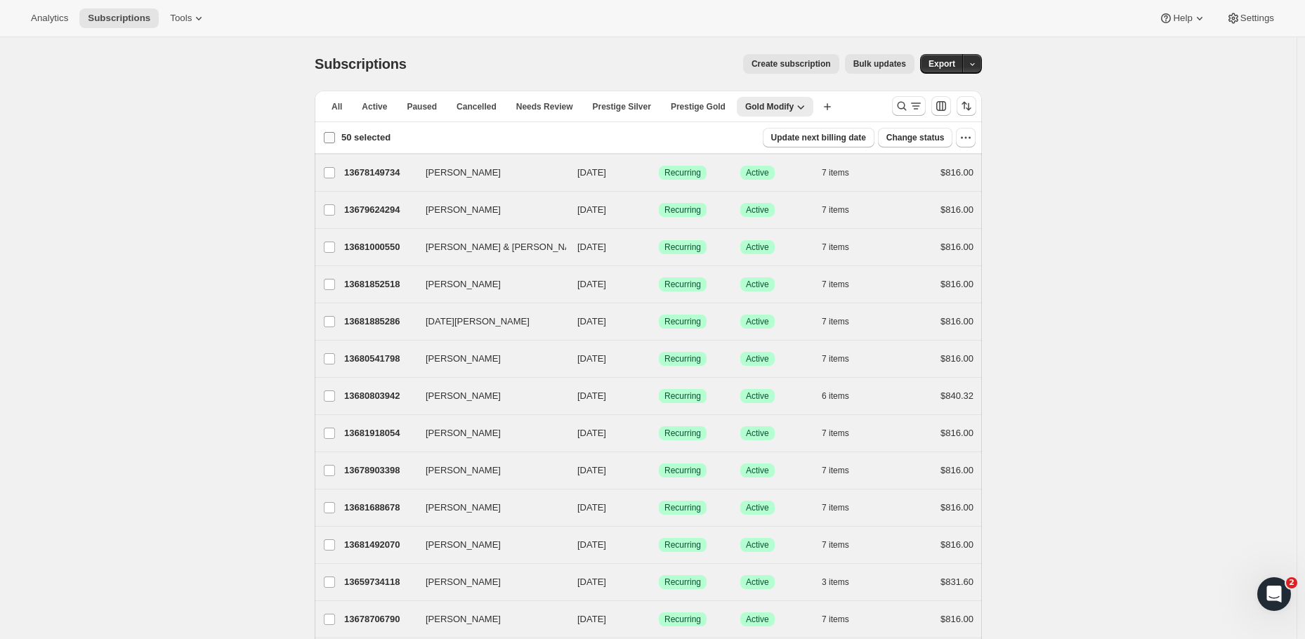
checkbox input "false"
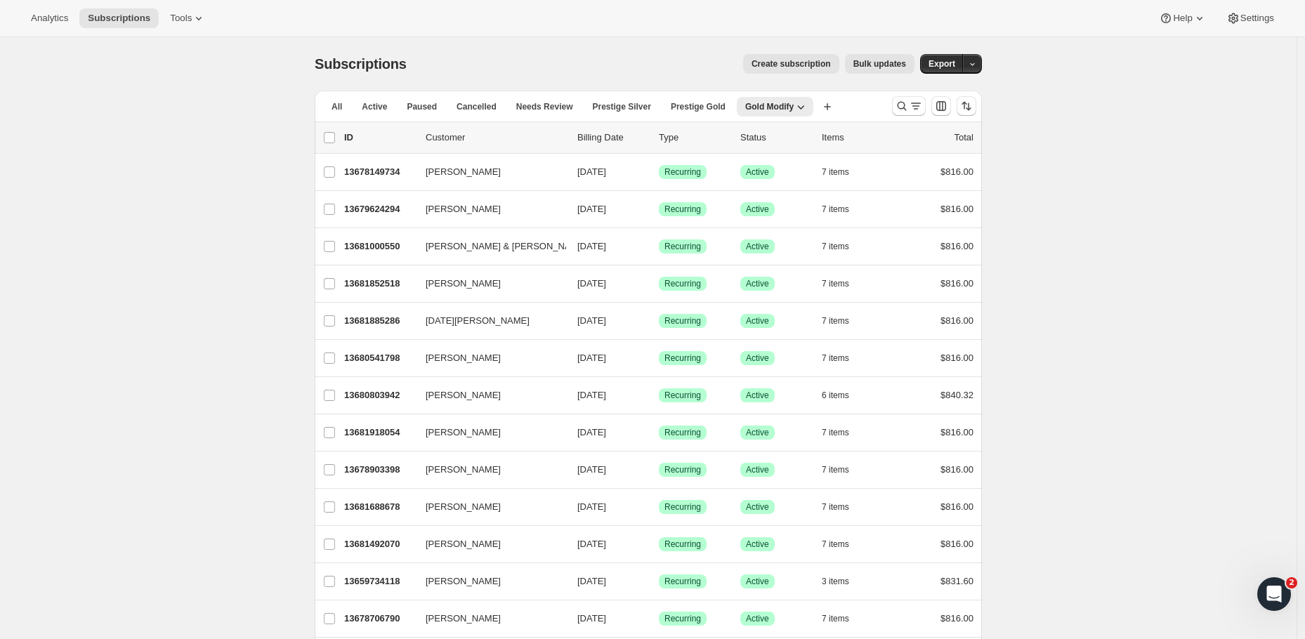
click at [888, 60] on span "Bulk updates" at bounding box center [879, 63] width 53 height 11
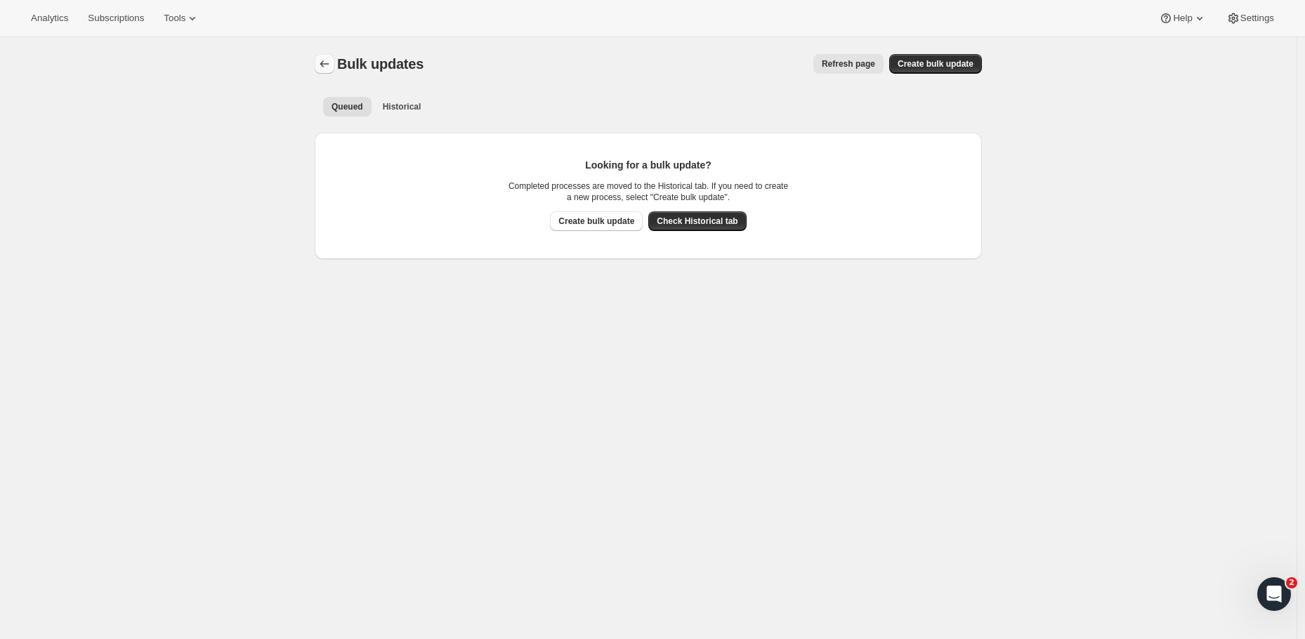
click at [326, 67] on icon "Bulk updates" at bounding box center [324, 64] width 14 height 14
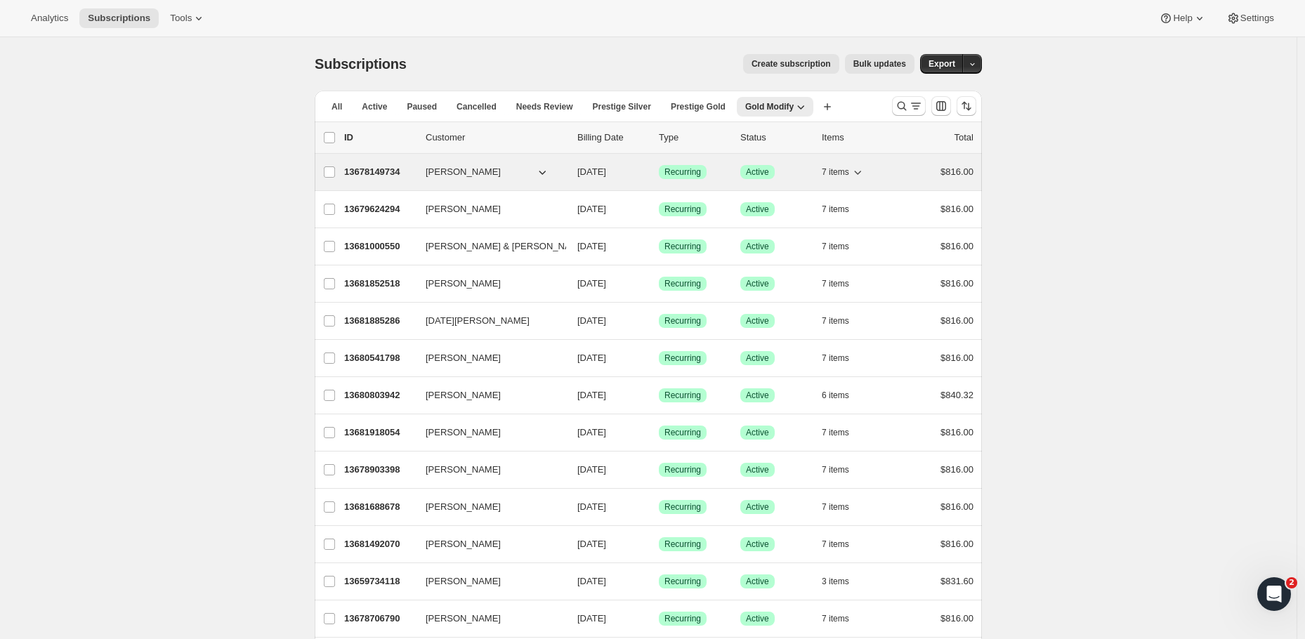
click at [400, 176] on p "13678149734" at bounding box center [379, 172] width 70 height 14
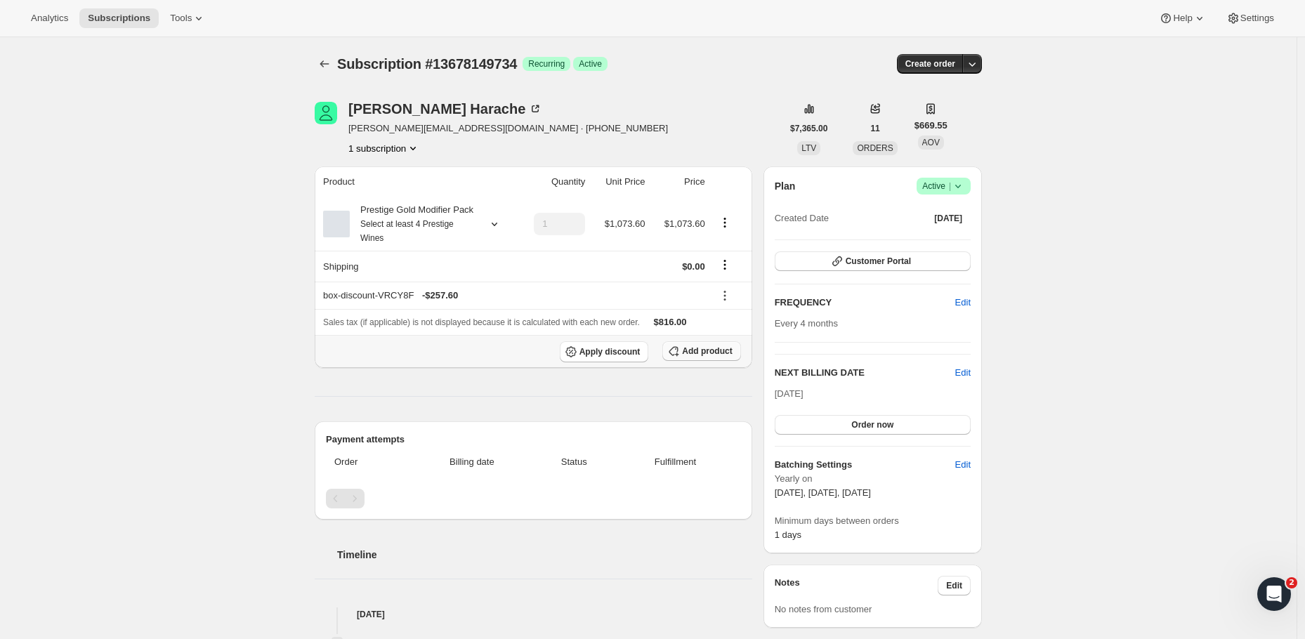
click at [709, 357] on span "Add product" at bounding box center [707, 350] width 50 height 11
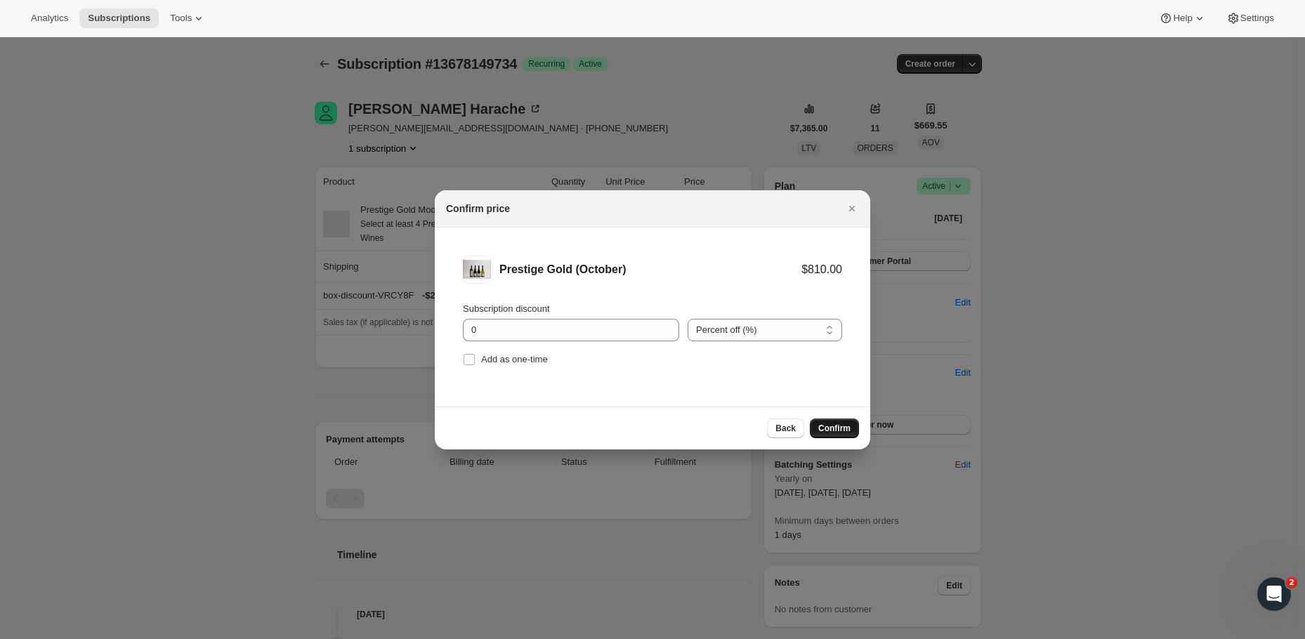
click at [831, 433] on span "Confirm" at bounding box center [834, 428] width 32 height 11
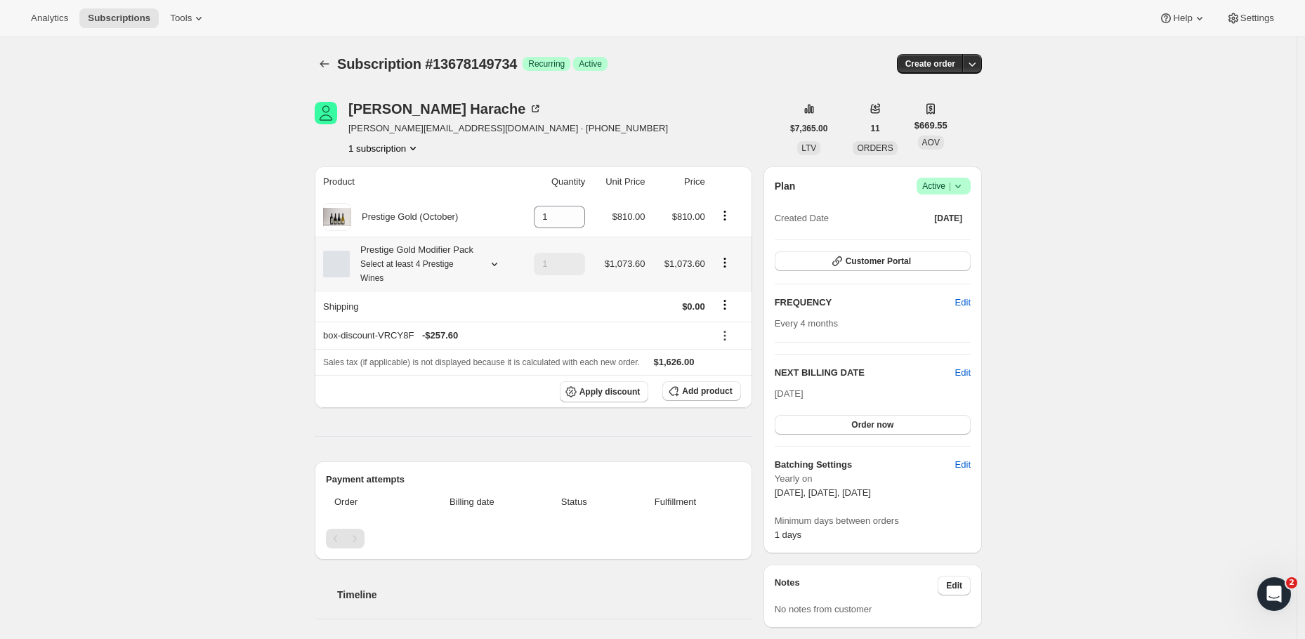
click at [727, 270] on icon "Product actions" at bounding box center [725, 263] width 14 height 14
click at [727, 321] on span "Remove" at bounding box center [728, 322] width 34 height 11
type input "0"
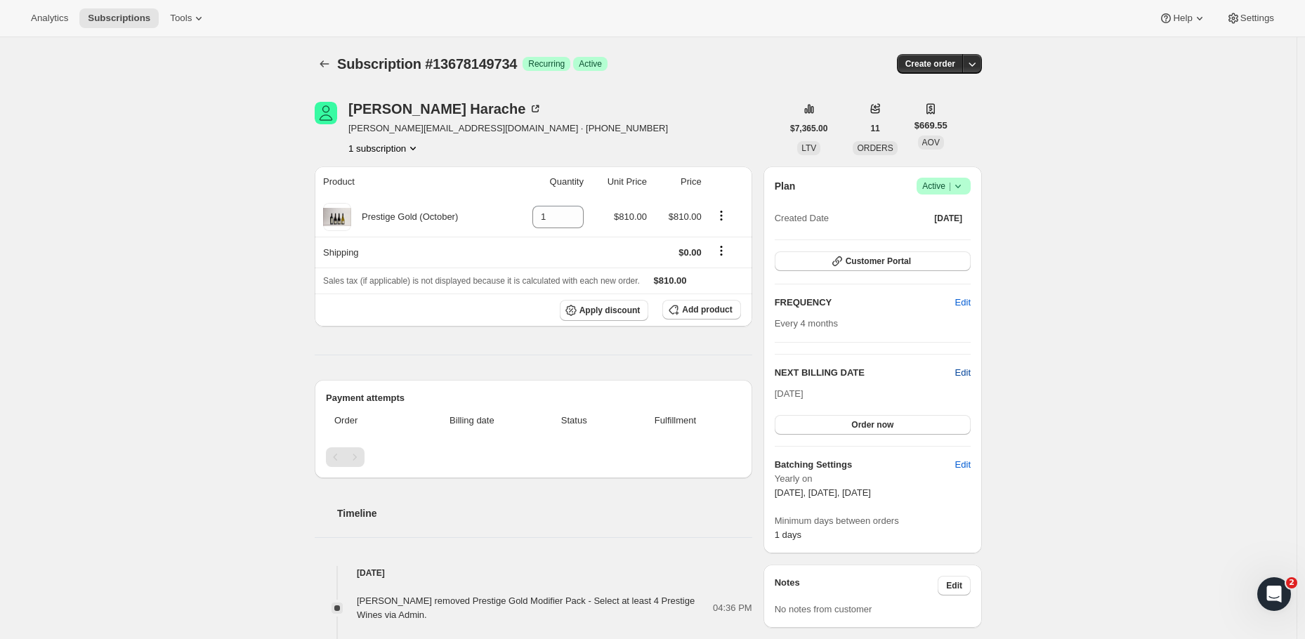
click at [970, 372] on span "Edit" at bounding box center [962, 373] width 15 height 14
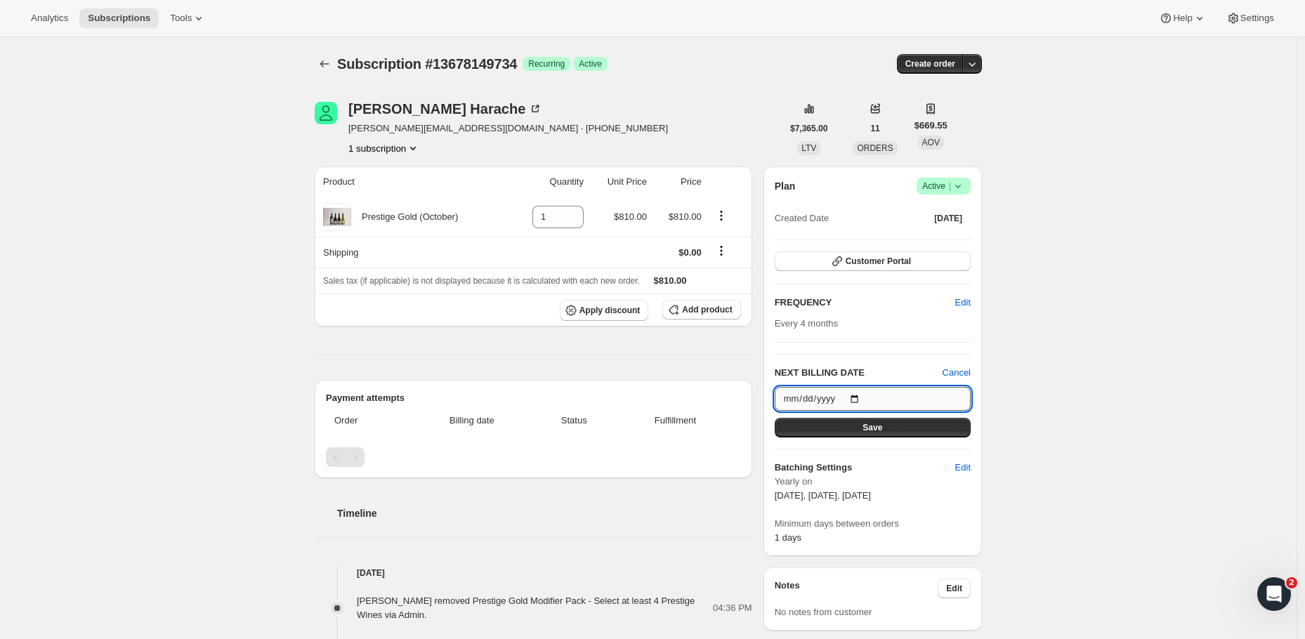
click at [874, 398] on input "2025-10-13" at bounding box center [873, 399] width 196 height 24
type input "2025-10-05"
click at [902, 431] on button "Save" at bounding box center [873, 428] width 196 height 20
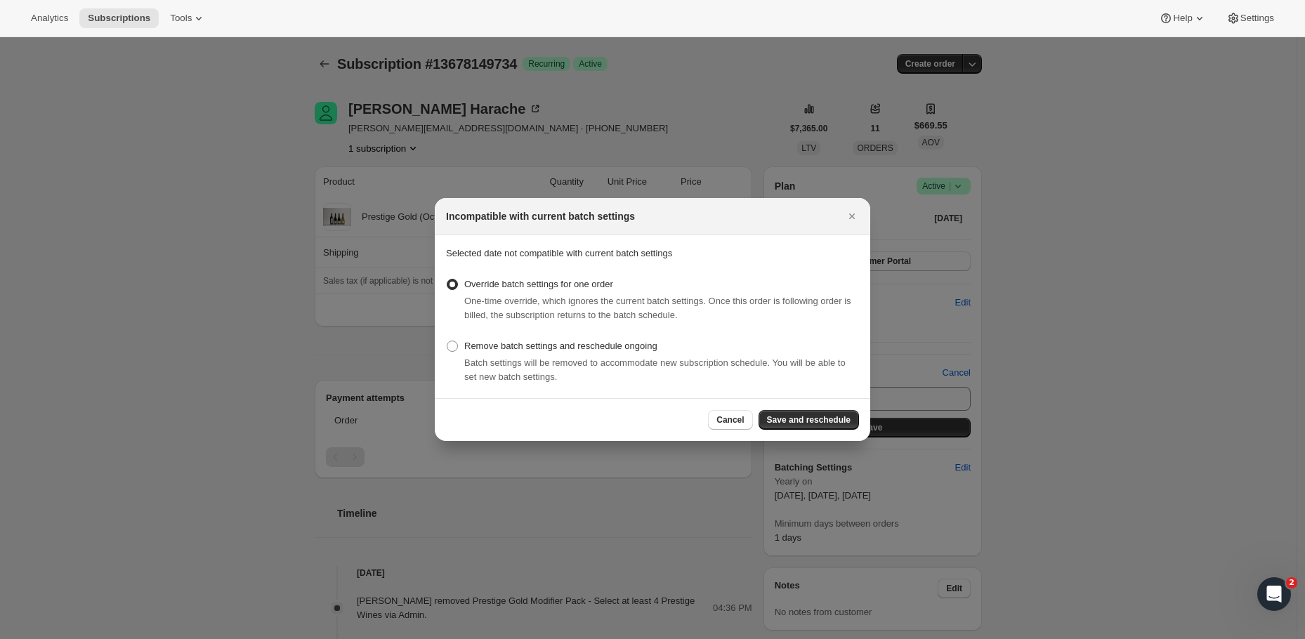
click at [520, 369] on div "Batch settings will be removed to accommodate new subscription schedule. You wi…" at bounding box center [661, 370] width 395 height 28
click at [451, 345] on span ":r15b:" at bounding box center [452, 346] width 11 height 11
click at [447, 341] on input "Remove batch settings and reschedule ongoing" at bounding box center [447, 341] width 1 height 1
radio input "true"
click at [796, 420] on span "Save and reschedule" at bounding box center [809, 419] width 84 height 11
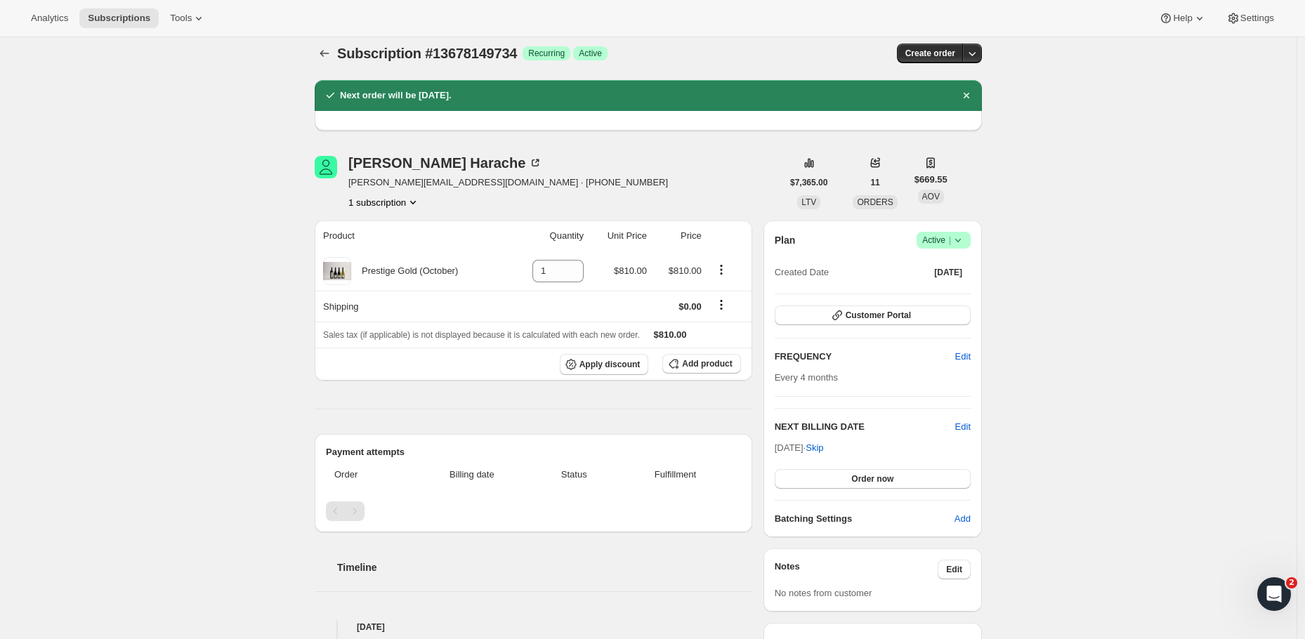
scroll to position [95, 0]
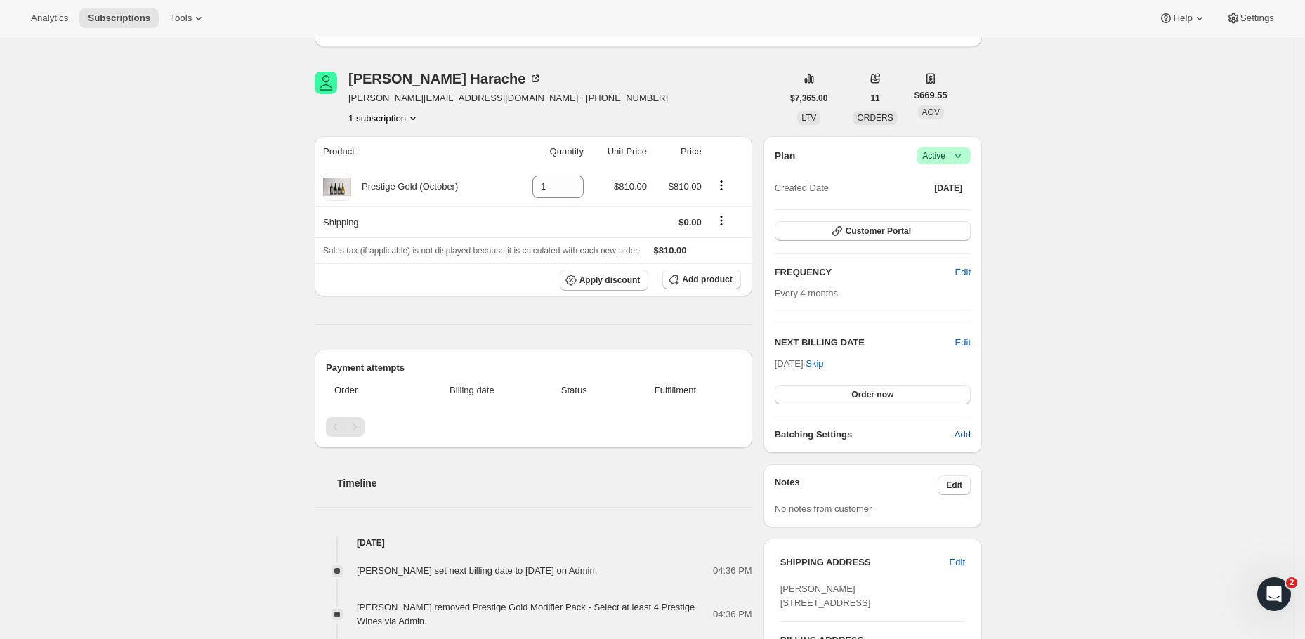
click at [970, 435] on span "Add" at bounding box center [962, 435] width 16 height 14
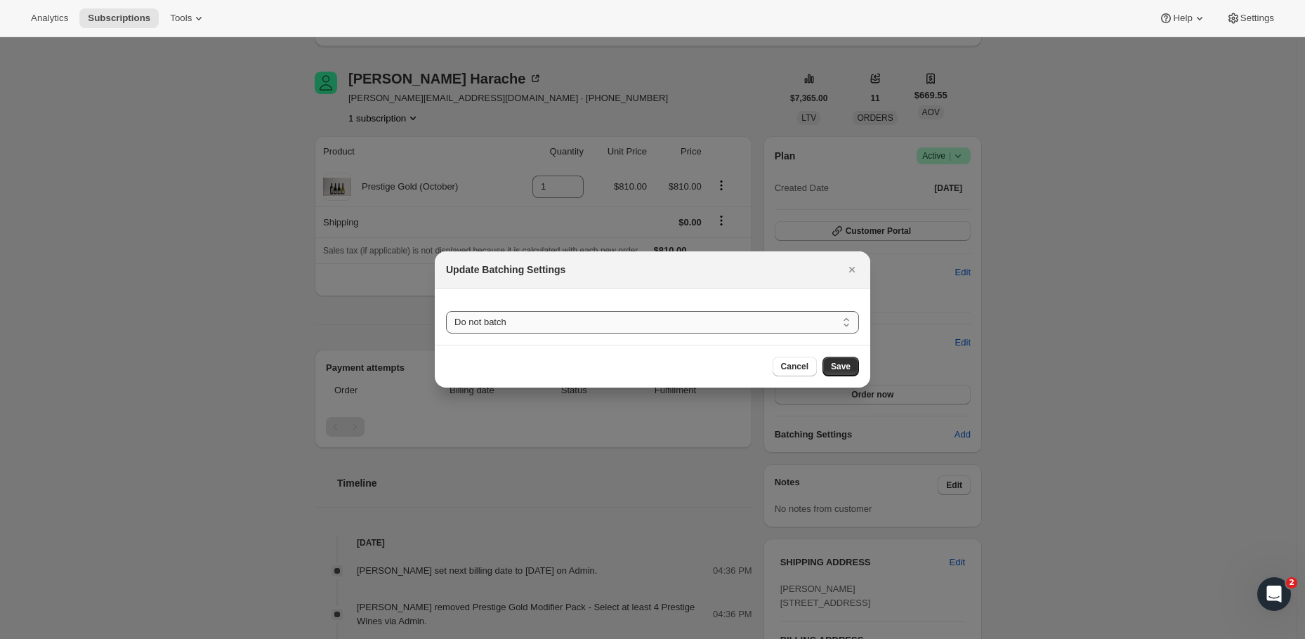
select select "MONTHDAY"
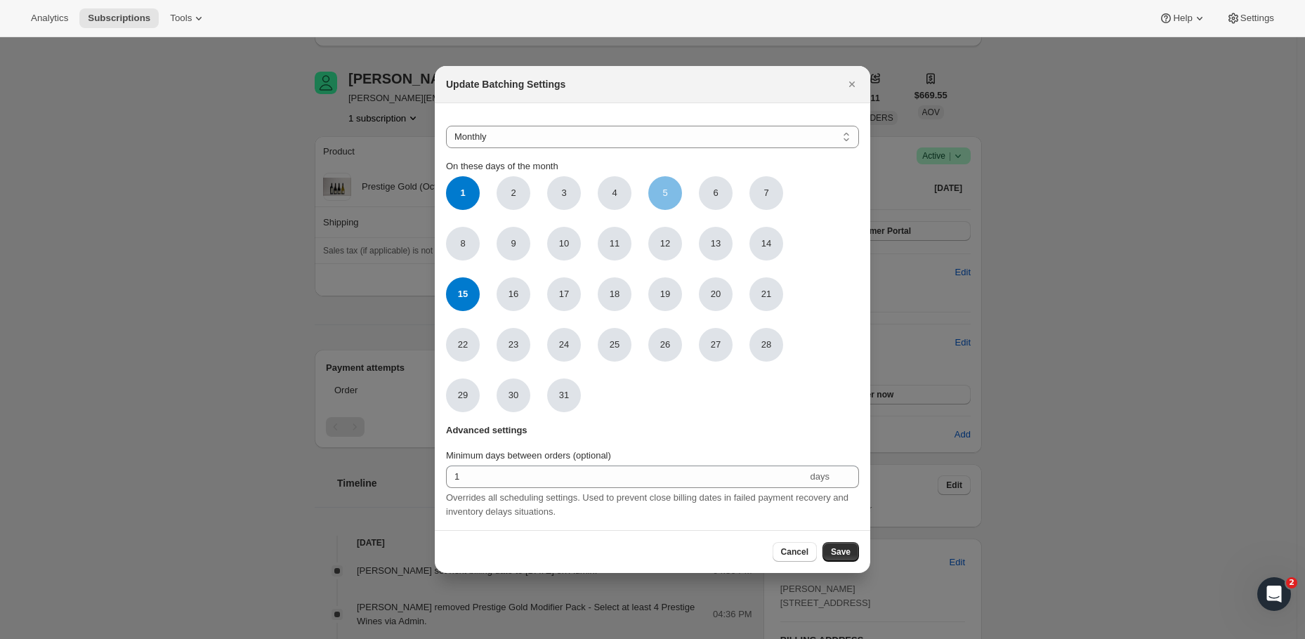
click at [658, 192] on span "5" at bounding box center [665, 193] width 34 height 34
click at [0, 0] on input "5" at bounding box center [0, 0] width 0 height 0
click at [447, 195] on span "1" at bounding box center [463, 193] width 34 height 34
click input "1" at bounding box center [0, 0] width 0 height 0
click at [518, 187] on span "2" at bounding box center [513, 193] width 34 height 34
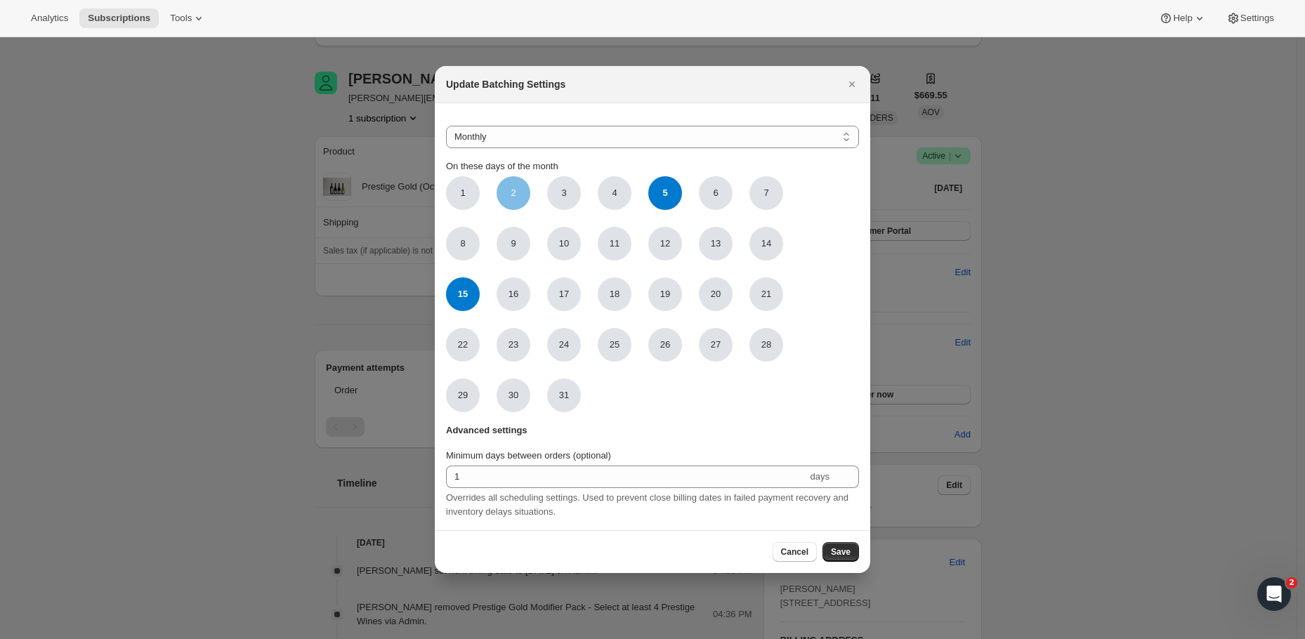
click at [0, 0] on input "2" at bounding box center [0, 0] width 0 height 0
click at [664, 191] on span "5" at bounding box center [665, 193] width 34 height 34
click input "5" at bounding box center [0, 0] width 0 height 0
click at [516, 193] on span "2" at bounding box center [513, 193] width 34 height 34
click input "2" at bounding box center [0, 0] width 0 height 0
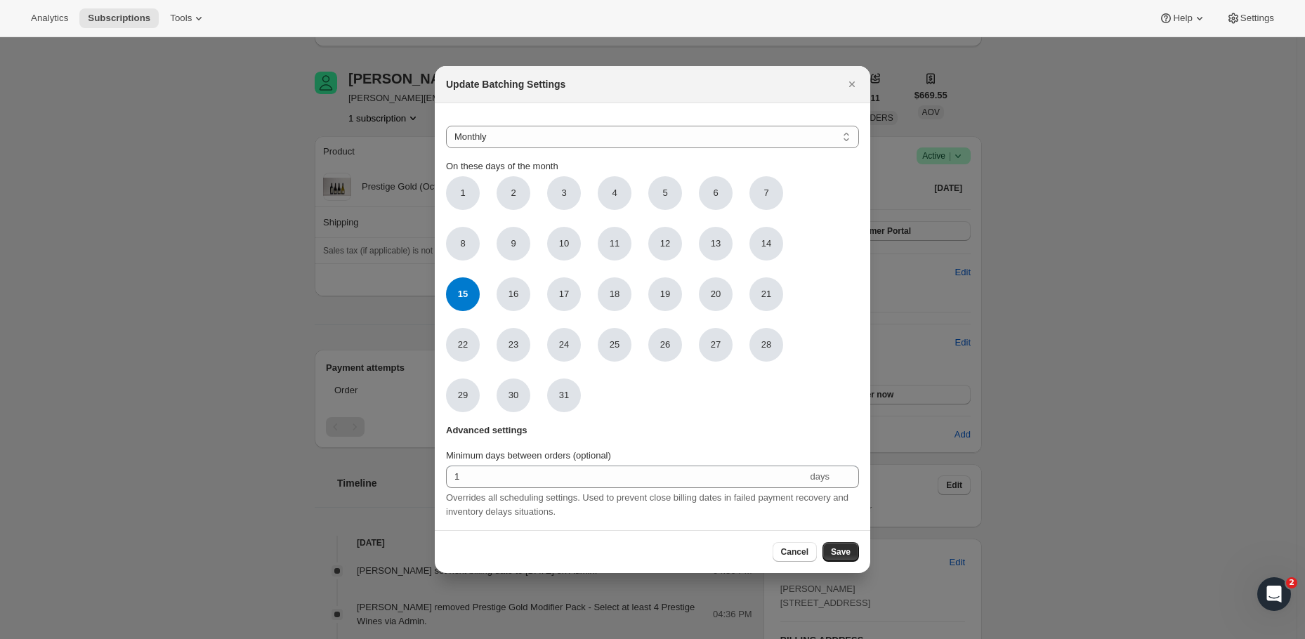
drag, startPoint x: 468, startPoint y: 295, endPoint x: 478, endPoint y: 284, distance: 14.9
click at [468, 295] on span "15" at bounding box center [463, 294] width 34 height 34
click input "15" at bounding box center [0, 0] width 0 height 0
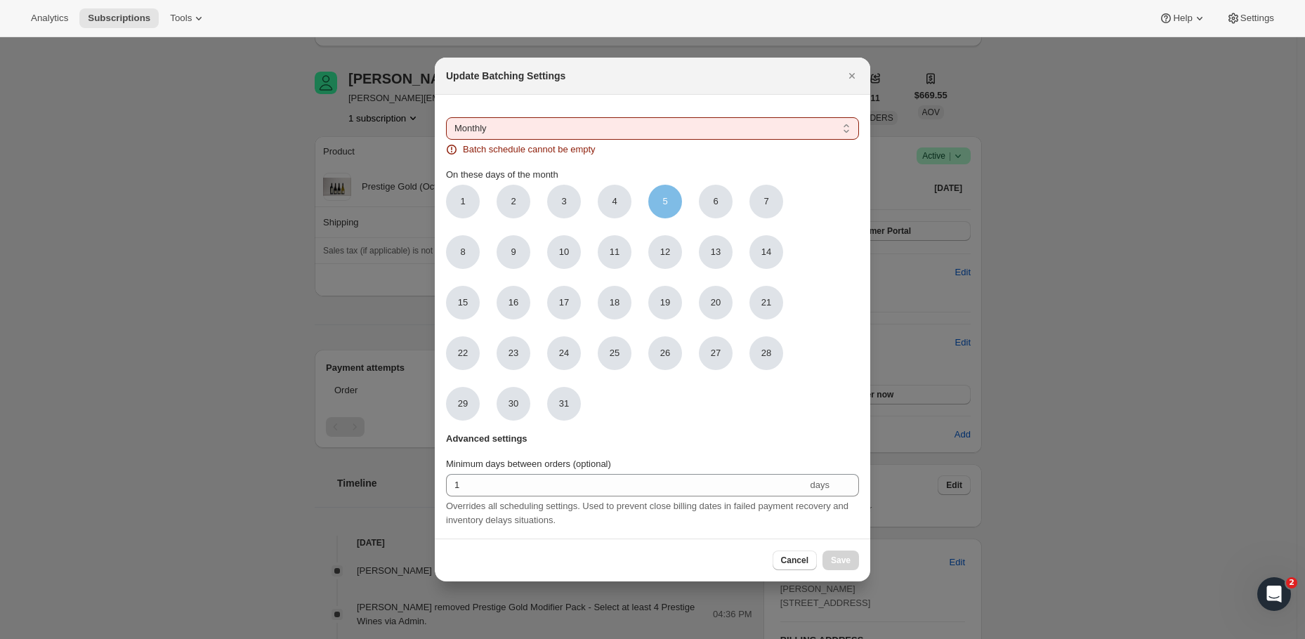
click at [666, 201] on span "5" at bounding box center [664, 202] width 5 height 14
click at [0, 0] on input "5" at bounding box center [0, 0] width 0 height 0
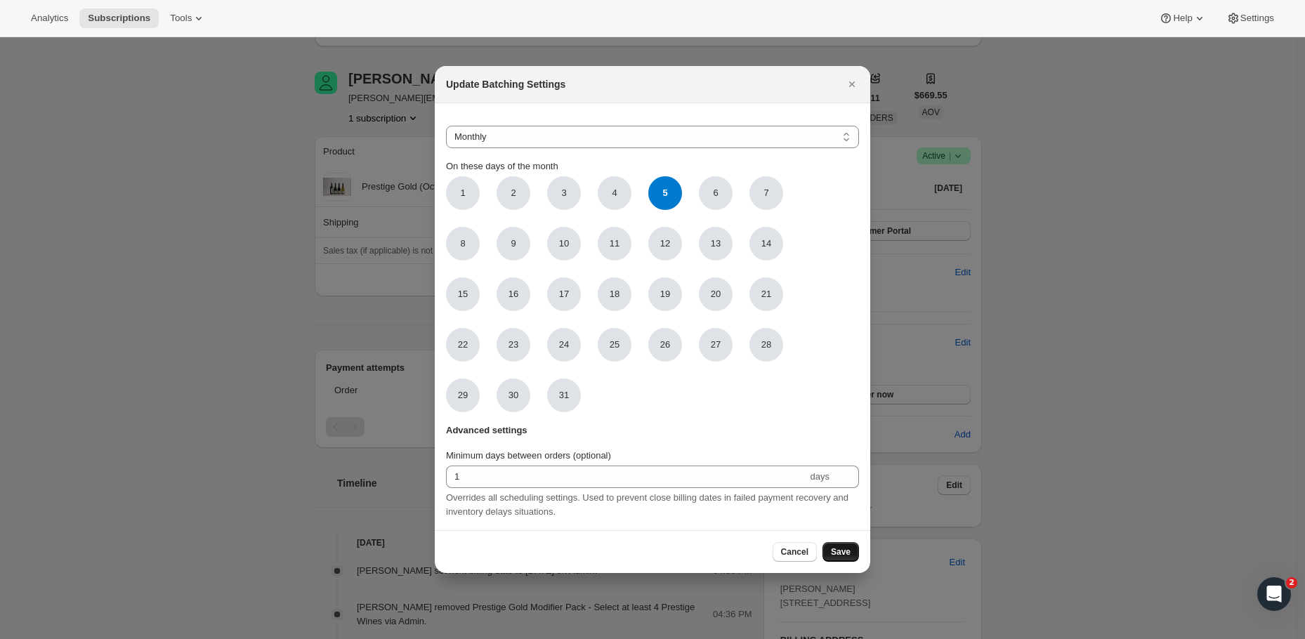
click at [841, 558] on span "Save" at bounding box center [841, 551] width 20 height 11
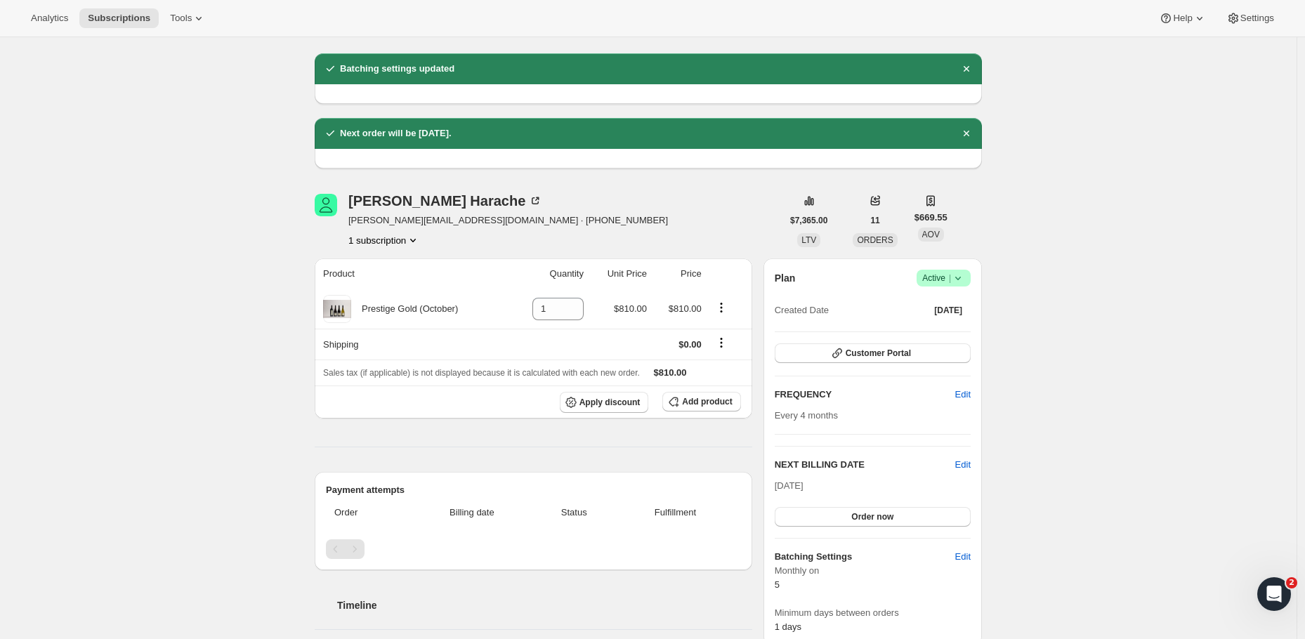
scroll to position [183, 0]
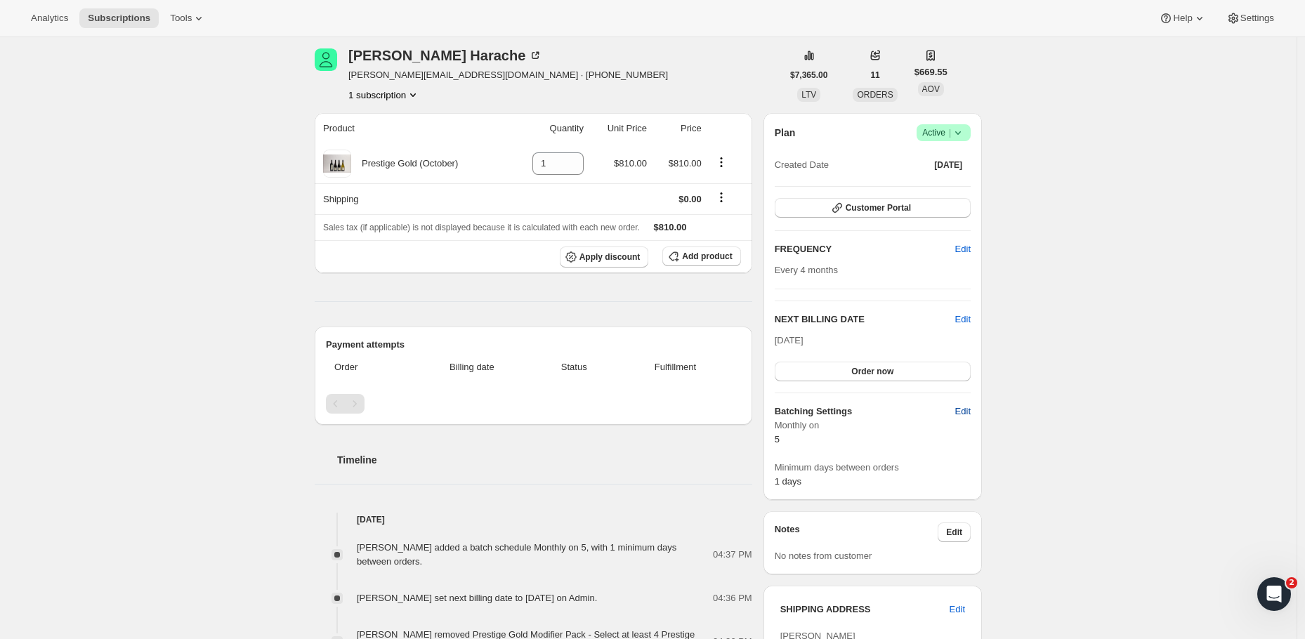
click at [969, 411] on span "Edit" at bounding box center [962, 411] width 15 height 14
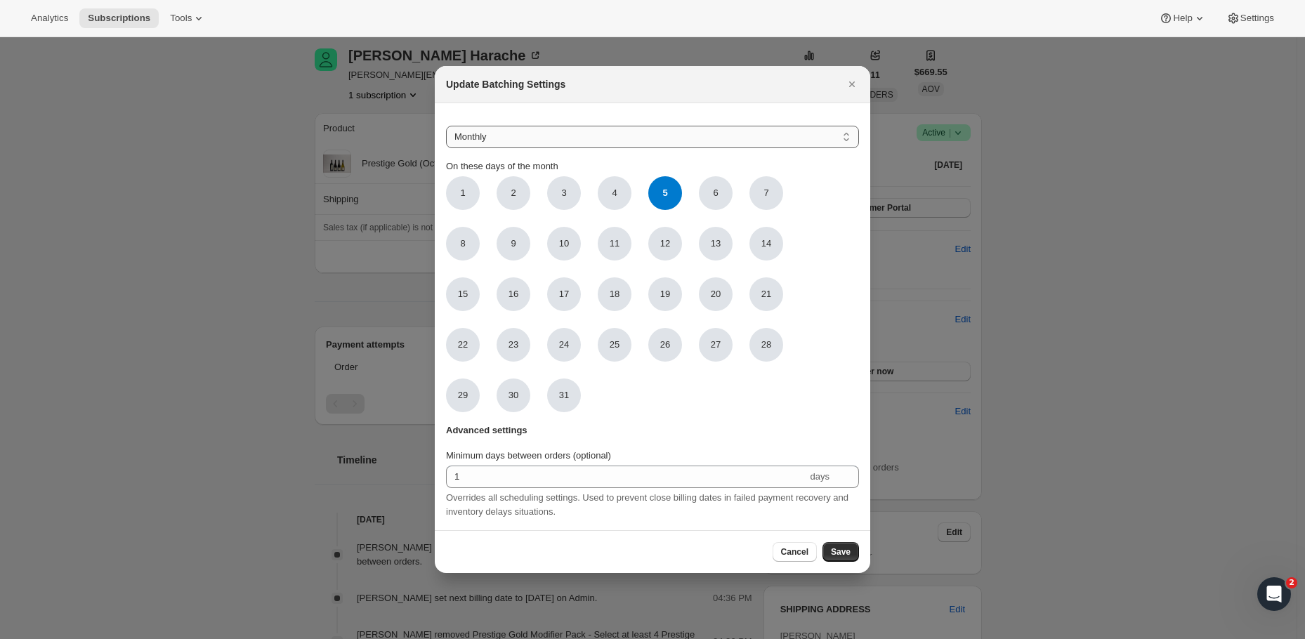
select select "YEARDAY"
select select "2"
select select "13"
select select "6"
select select "13"
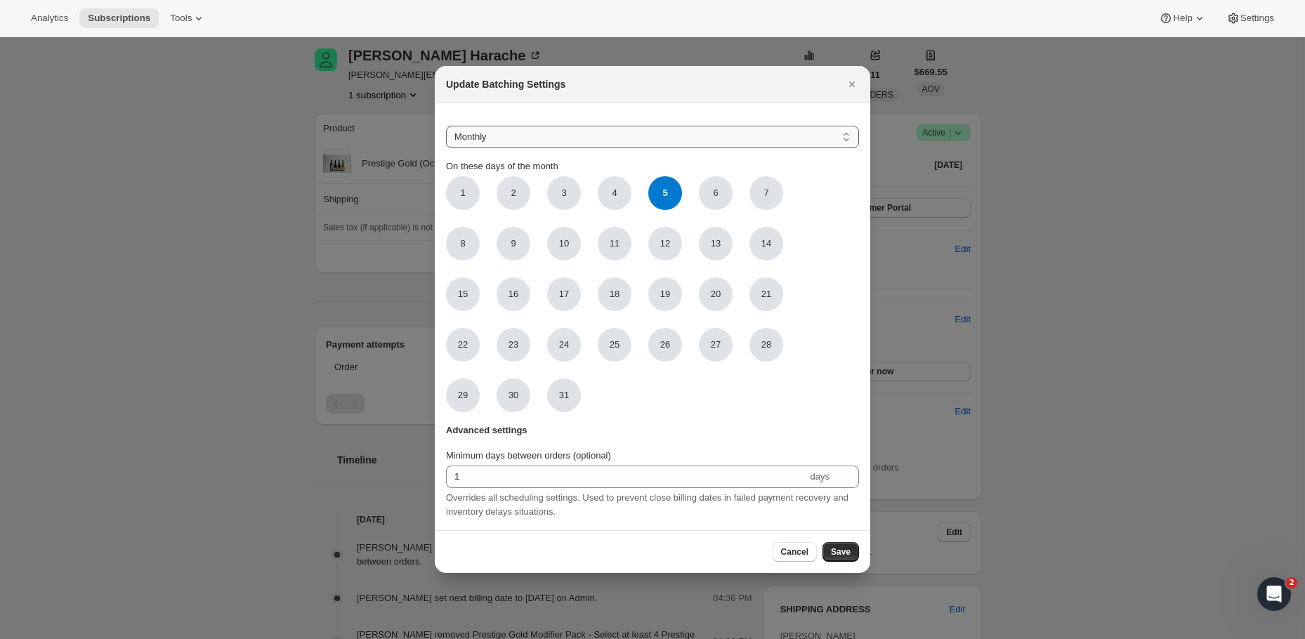
select select "10"
select select "13"
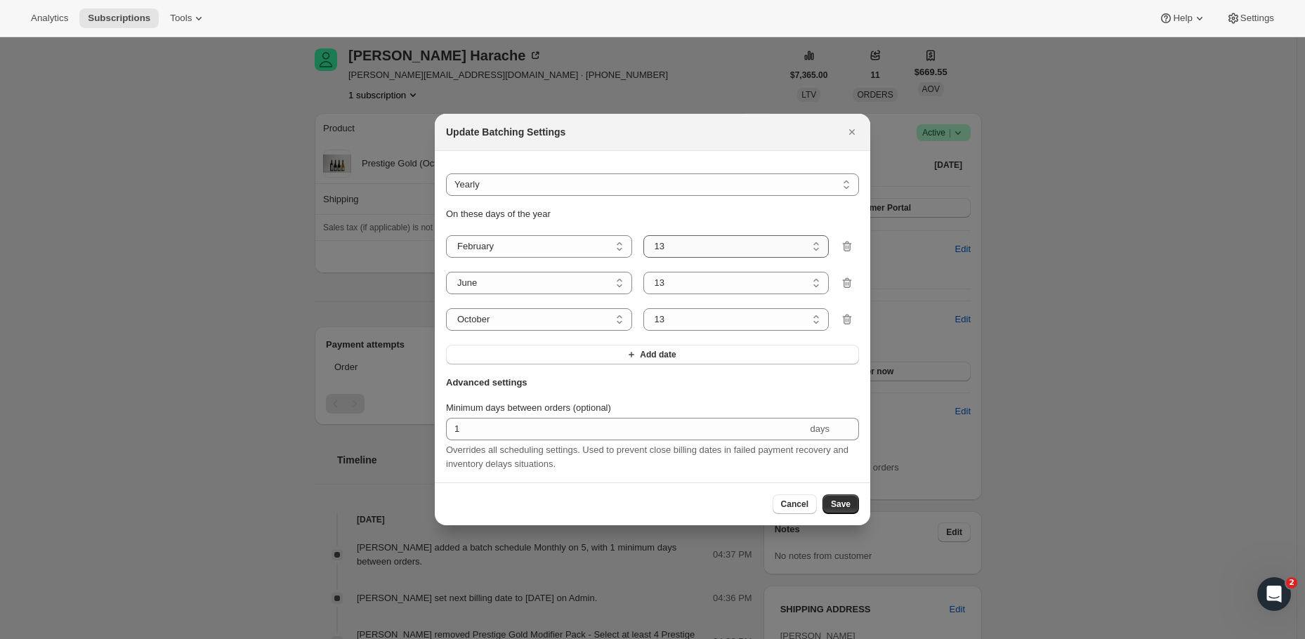
select select "5"
click at [833, 508] on span "Save" at bounding box center [841, 504] width 20 height 11
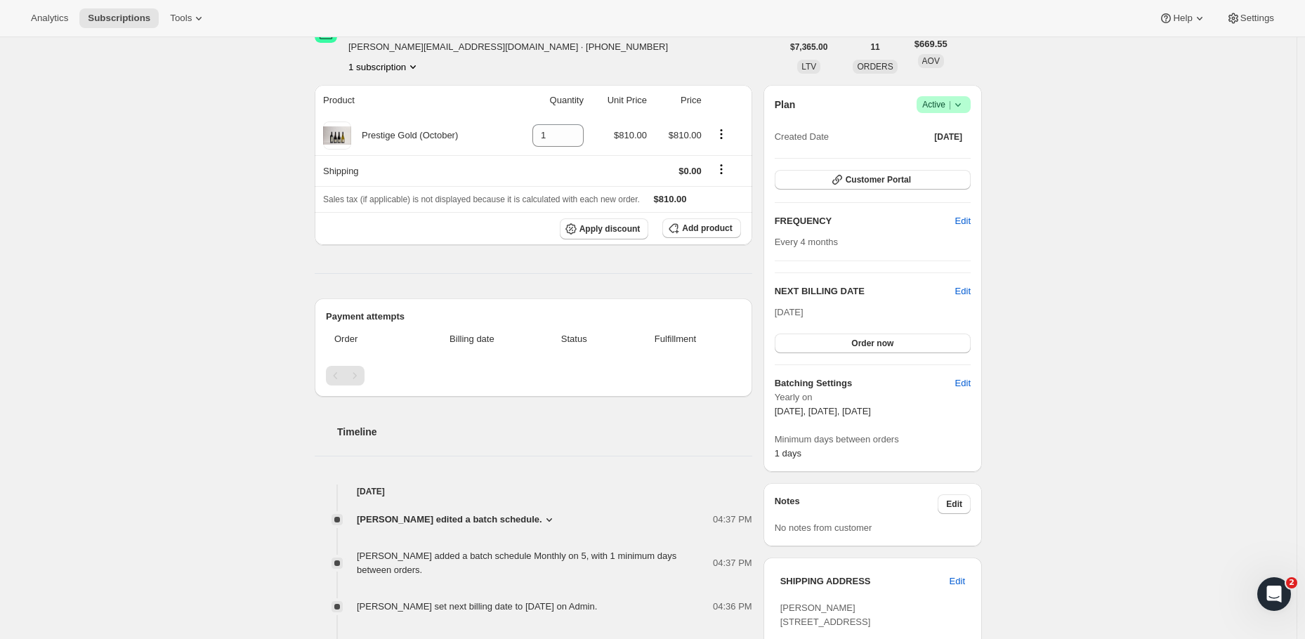
scroll to position [271, 0]
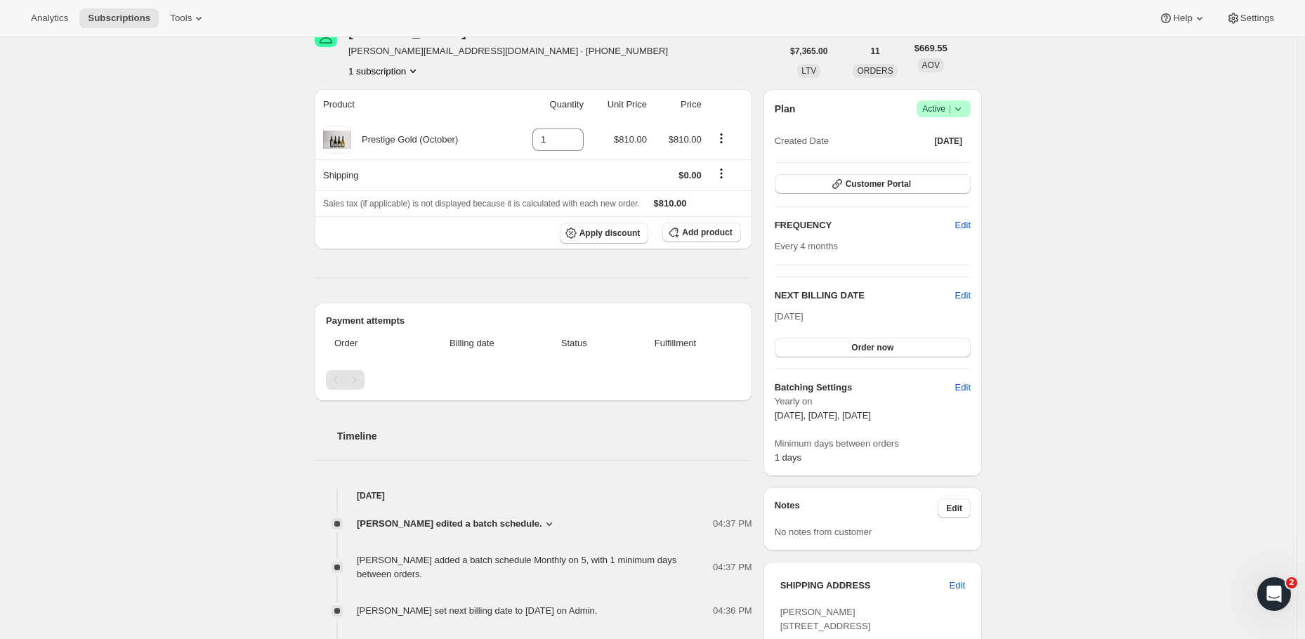
click at [1061, 221] on div "Subscription #13678149734. This page is ready Subscription #13678149734 Success…" at bounding box center [648, 474] width 1296 height 1416
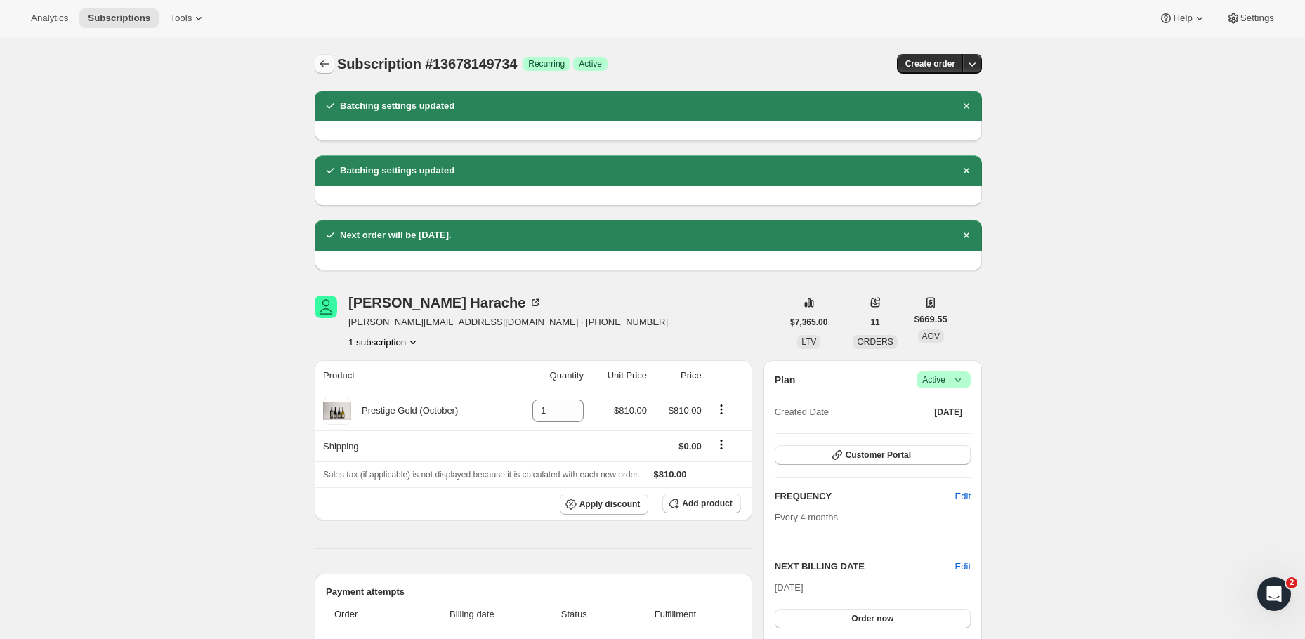
click at [330, 60] on icon "Subscriptions" at bounding box center [324, 64] width 14 height 14
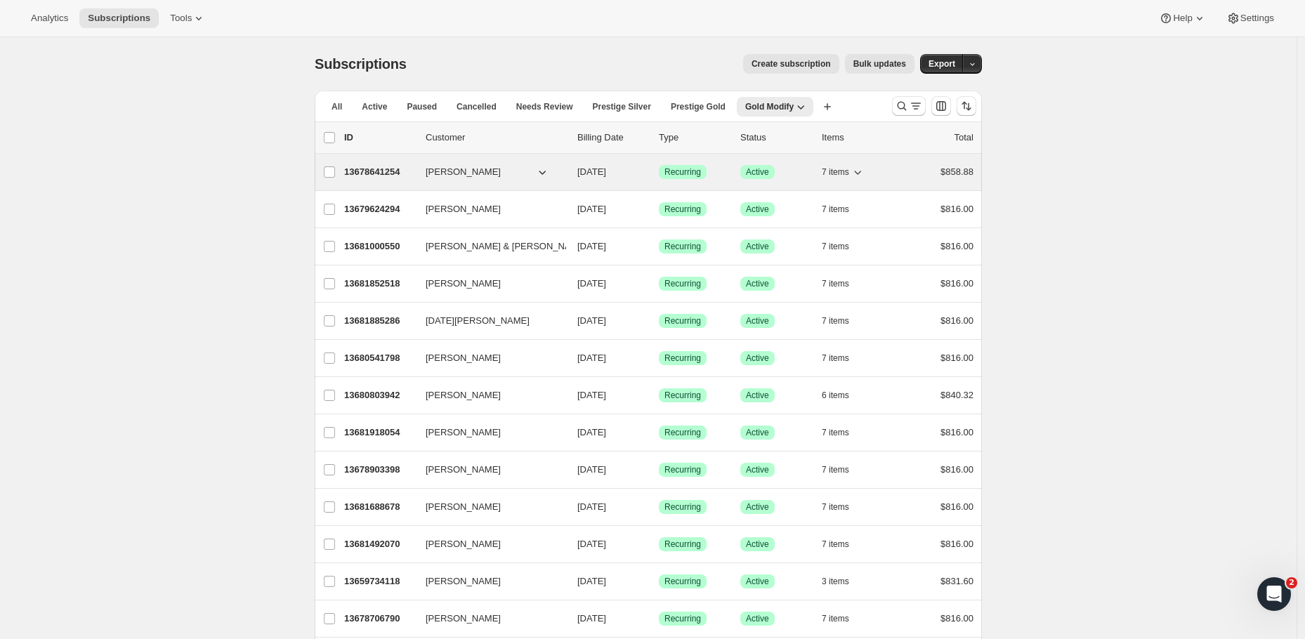
click at [375, 169] on p "13678641254" at bounding box center [379, 172] width 70 height 14
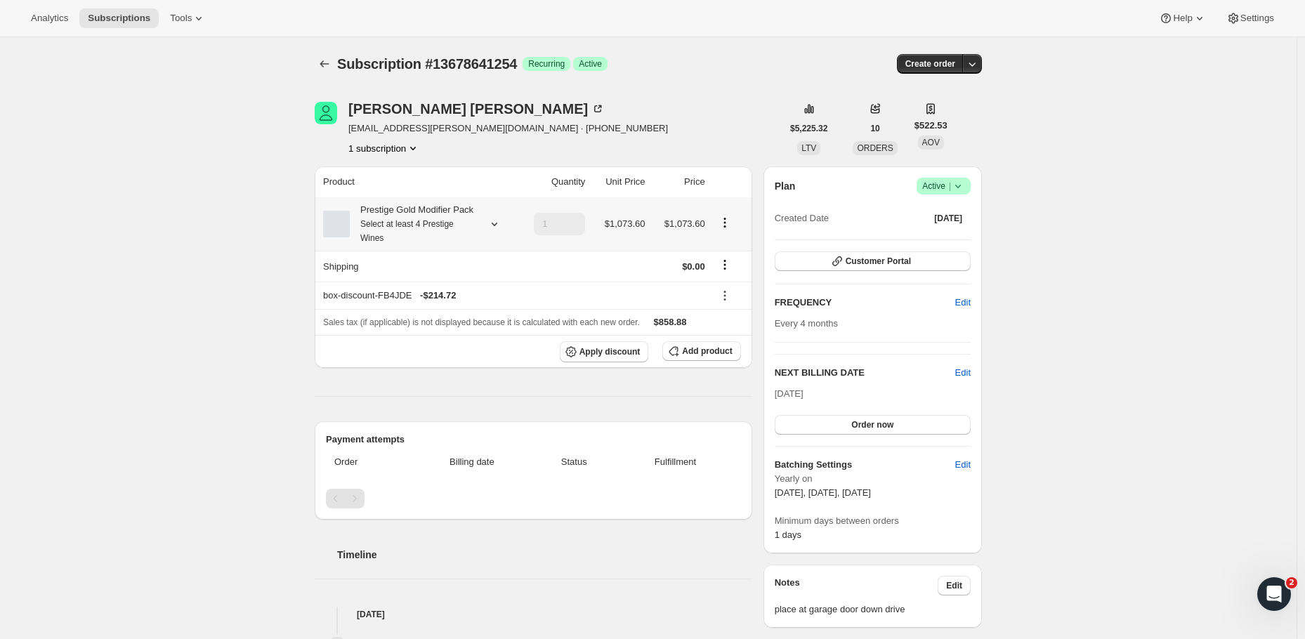
click at [725, 230] on icon "Product actions" at bounding box center [725, 223] width 14 height 14
click at [726, 250] on button "Edit box" at bounding box center [728, 259] width 42 height 22
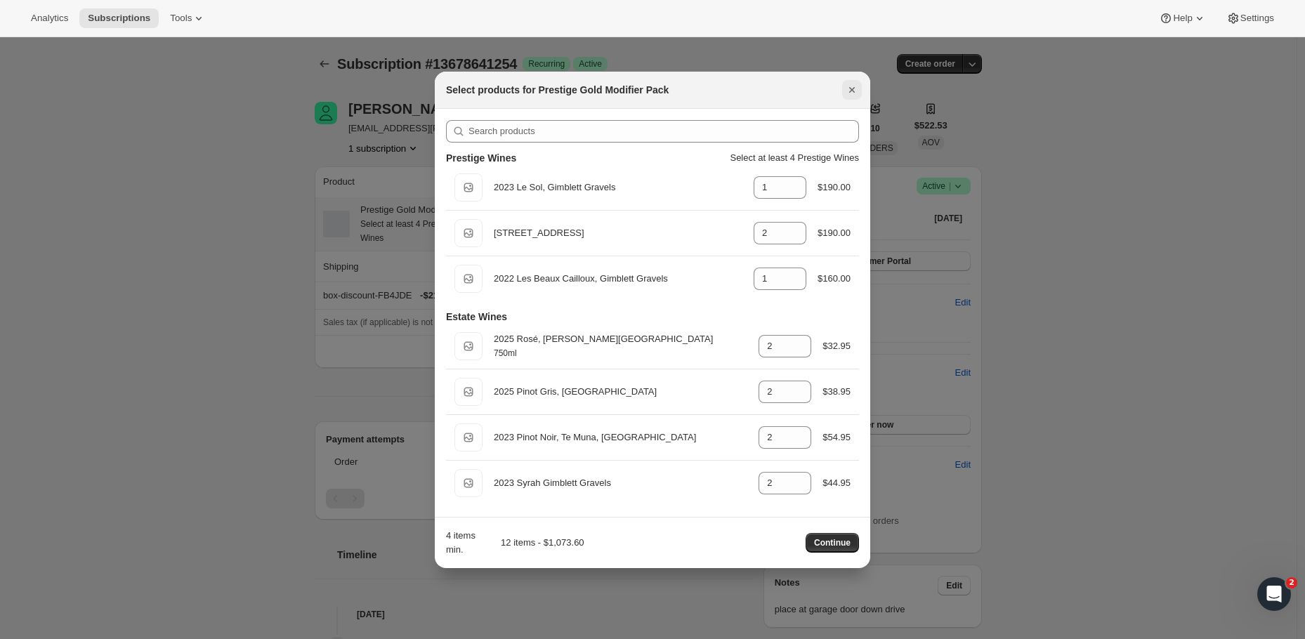
click at [853, 88] on icon "Close" at bounding box center [852, 90] width 6 height 6
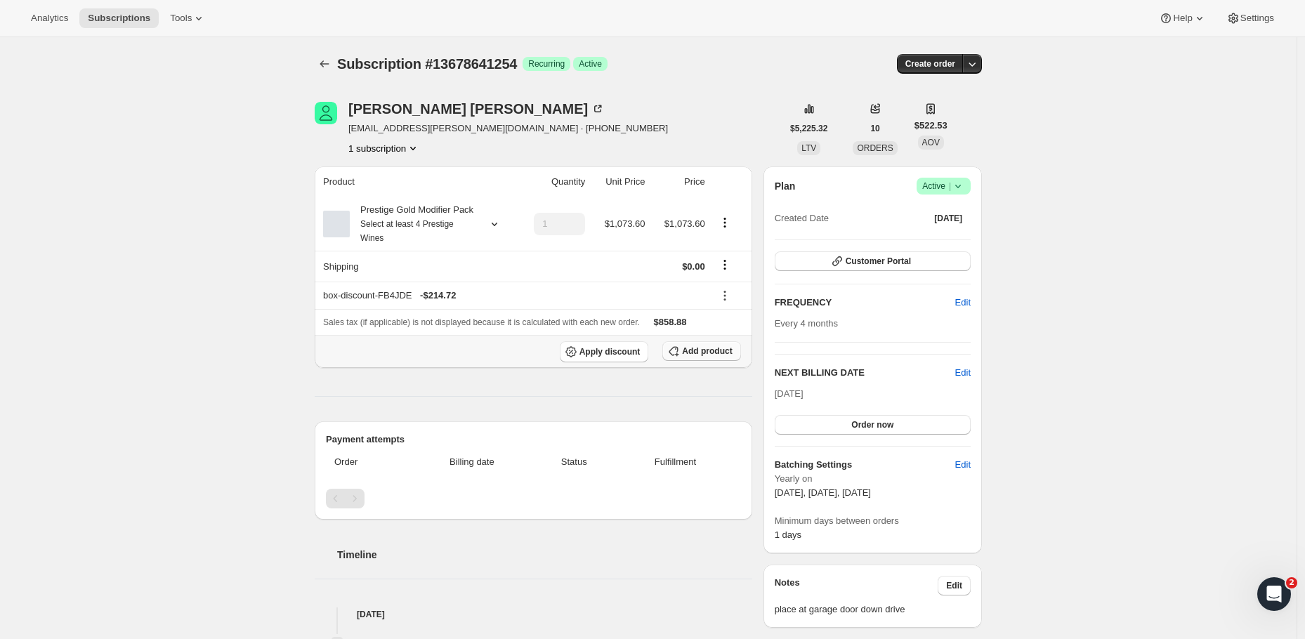
click at [719, 357] on span "Add product" at bounding box center [707, 350] width 50 height 11
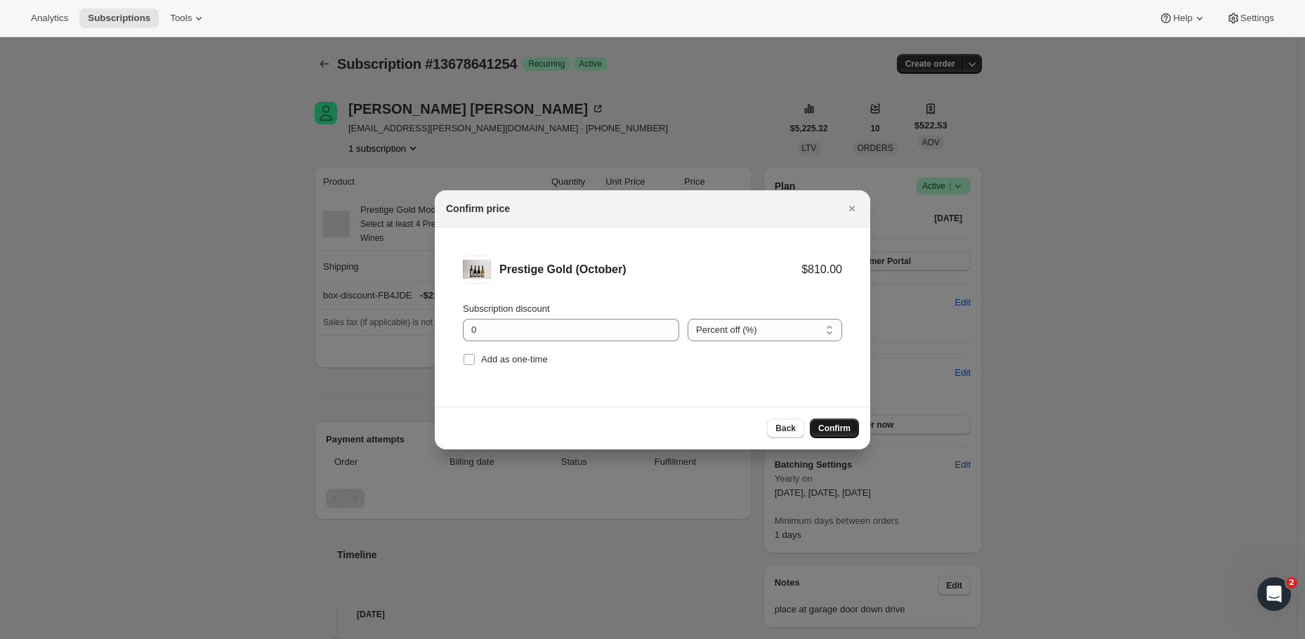
click at [840, 426] on span "Confirm" at bounding box center [834, 428] width 32 height 11
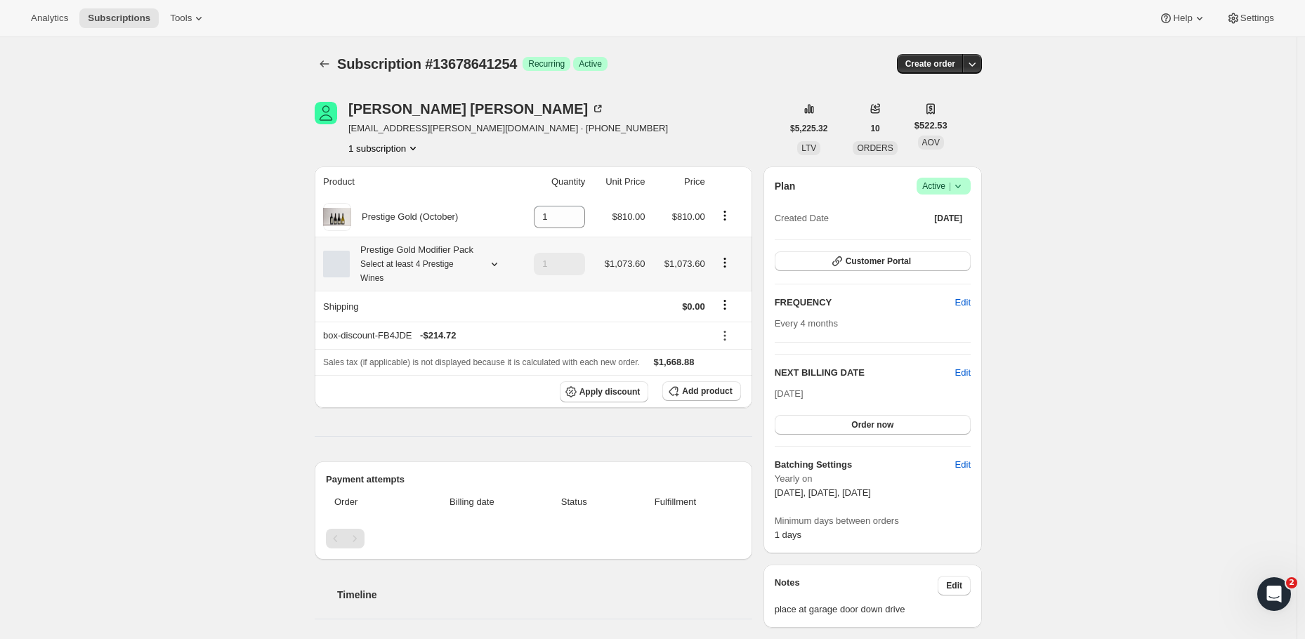
click at [732, 270] on icon "Product actions" at bounding box center [725, 263] width 14 height 14
click at [733, 324] on span "Remove" at bounding box center [728, 322] width 34 height 11
type input "0"
click at [967, 373] on span "Edit" at bounding box center [962, 373] width 15 height 14
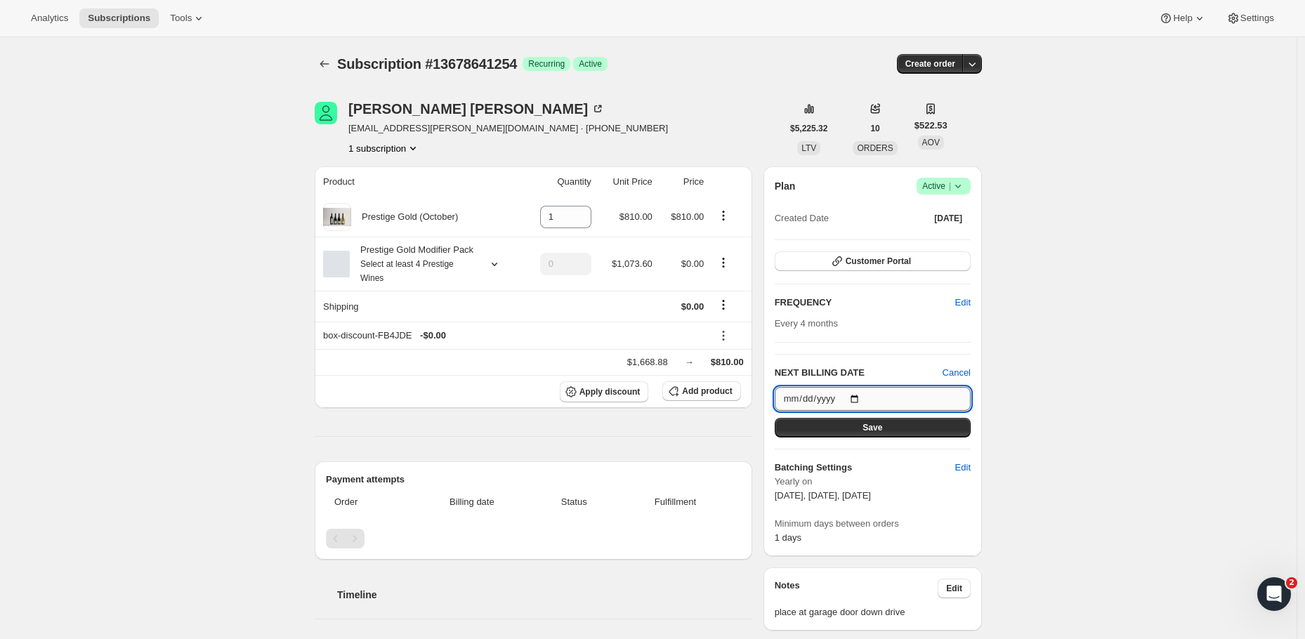
click at [867, 402] on input "2025-10-13" at bounding box center [873, 399] width 196 height 24
type input "2025-10-05"
click at [915, 435] on button "Save" at bounding box center [873, 428] width 196 height 20
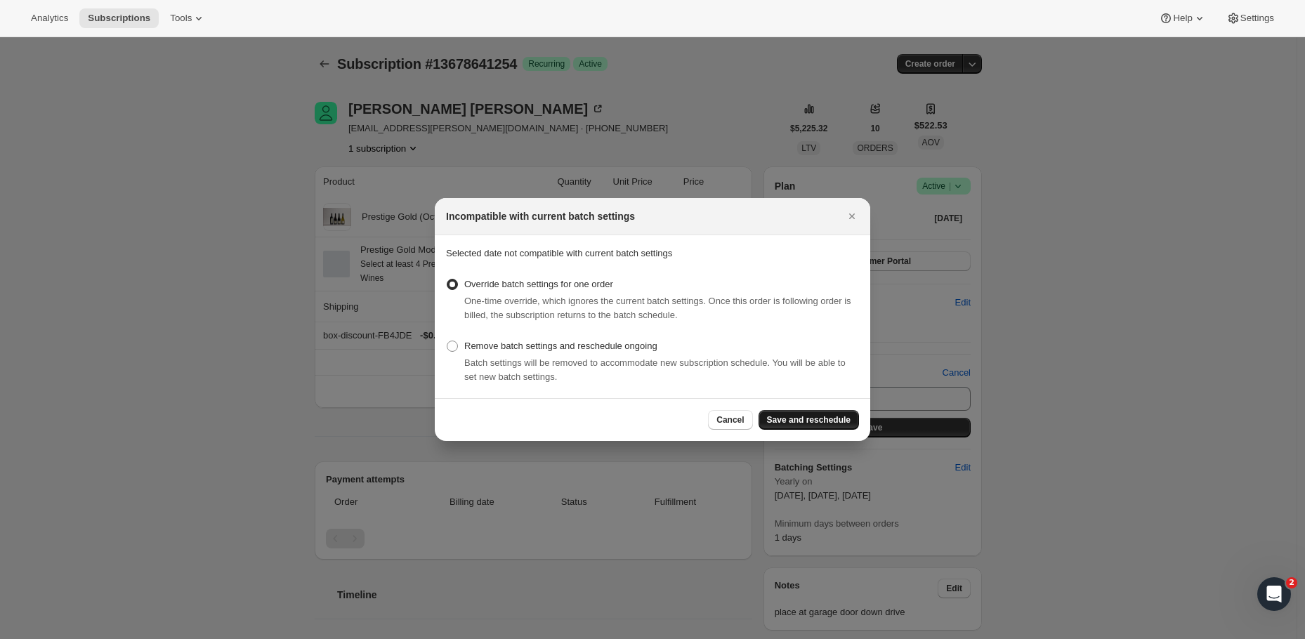
click at [813, 419] on span "Save and reschedule" at bounding box center [809, 419] width 84 height 11
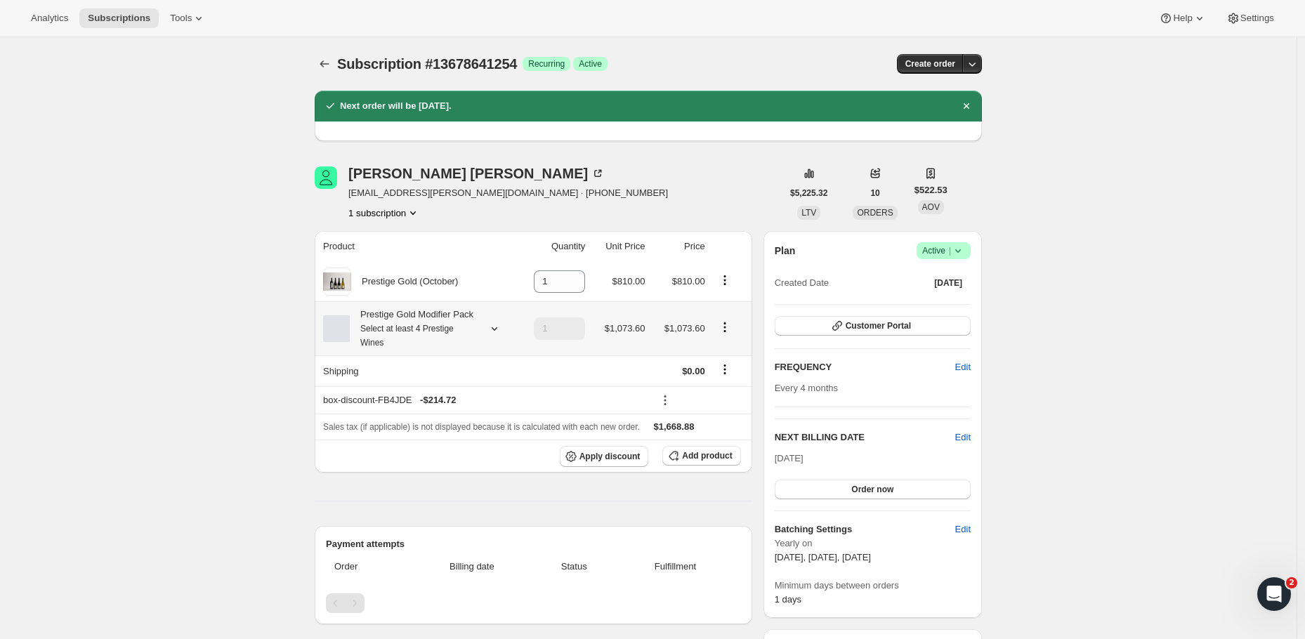
click at [729, 334] on icon "Product actions" at bounding box center [725, 327] width 14 height 14
click at [720, 389] on span "Remove" at bounding box center [728, 387] width 34 height 11
type input "0"
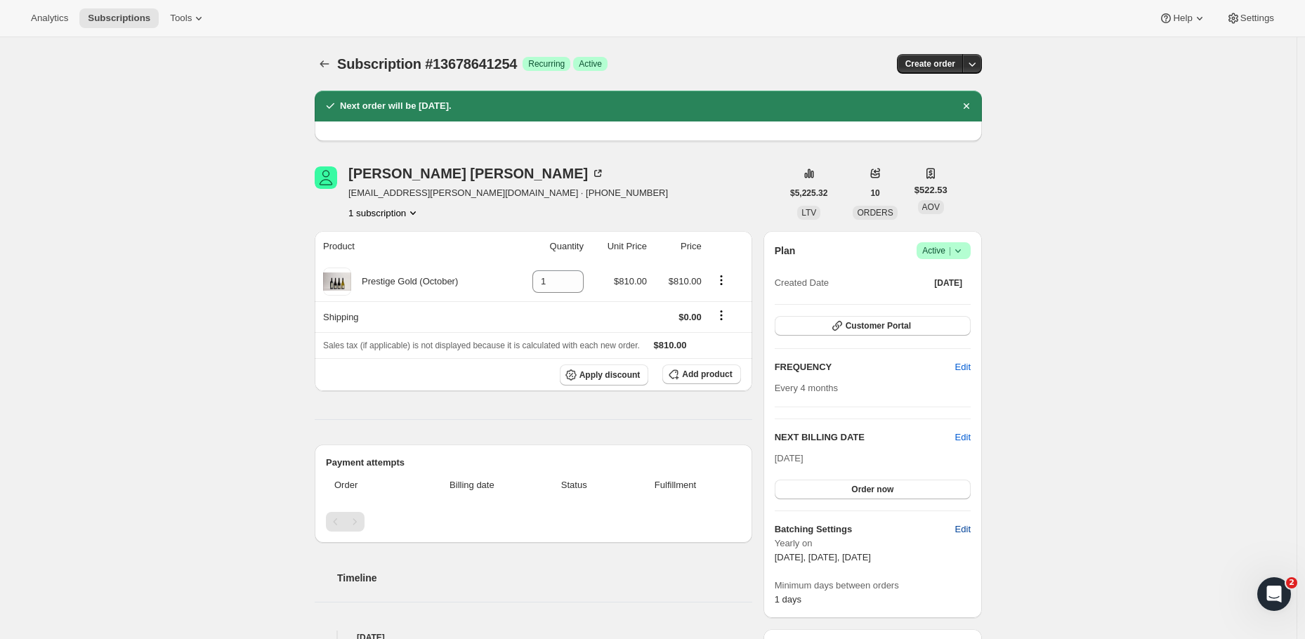
click at [962, 526] on span "Edit" at bounding box center [962, 529] width 15 height 14
select select "YEARDAY"
select select "2"
select select "13"
select select "6"
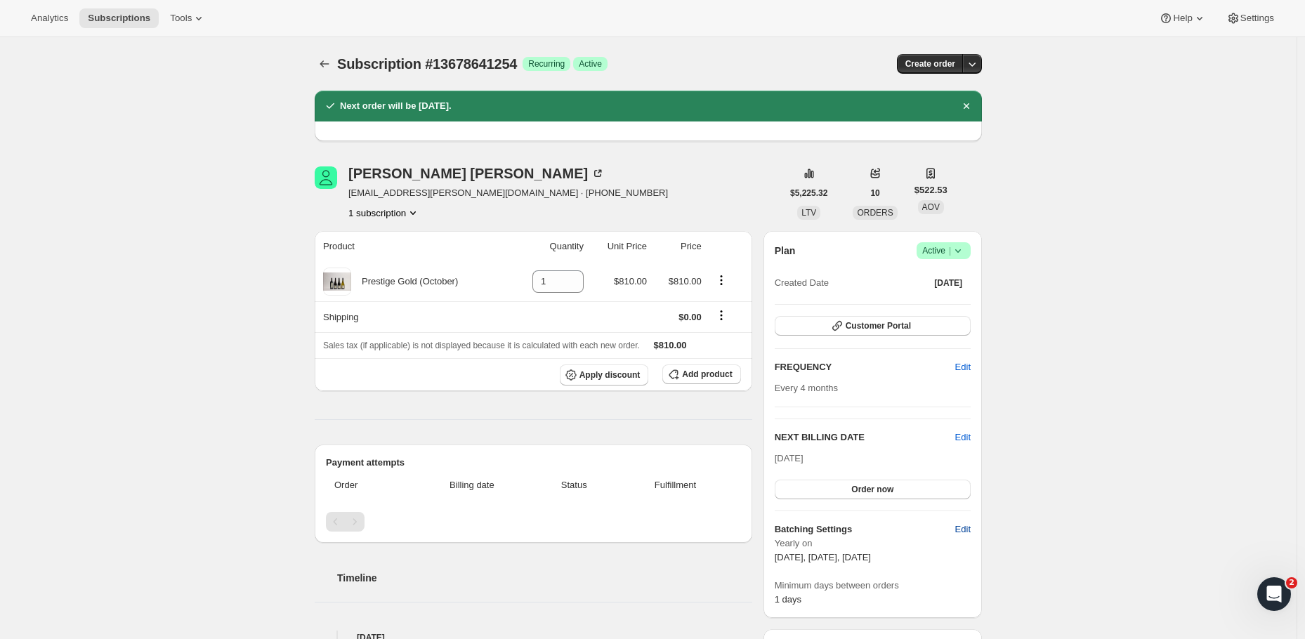
select select "13"
select select "10"
select select "13"
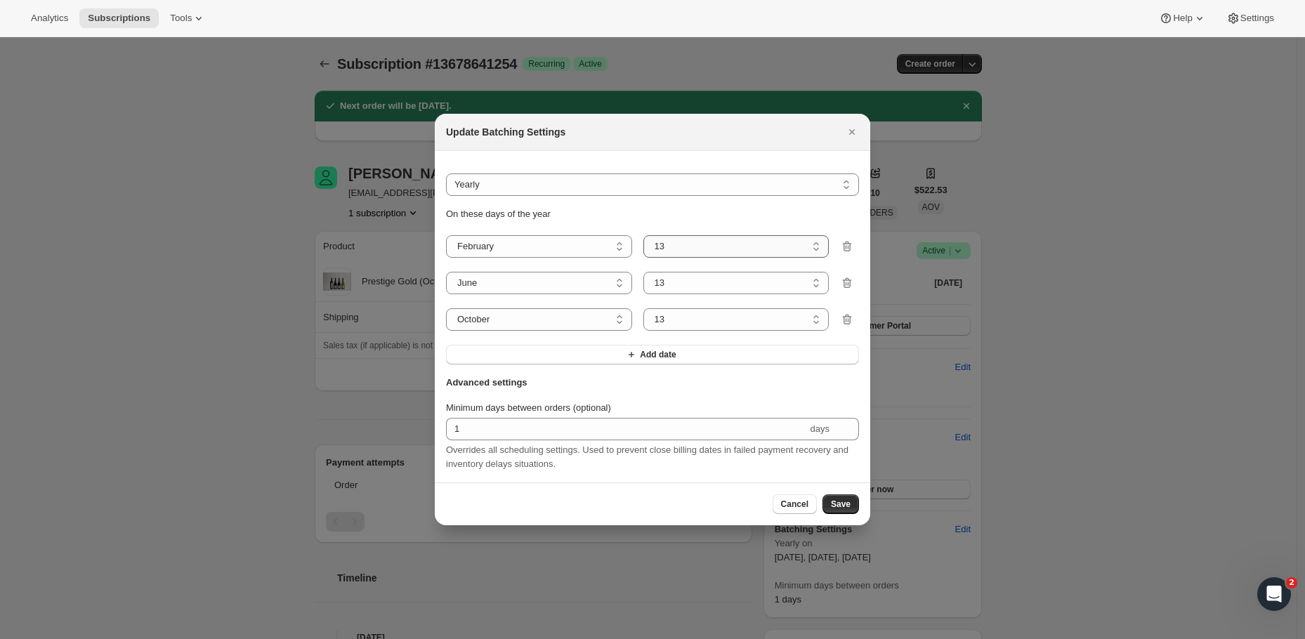
select select "5"
click at [840, 508] on span "Save" at bounding box center [841, 504] width 20 height 11
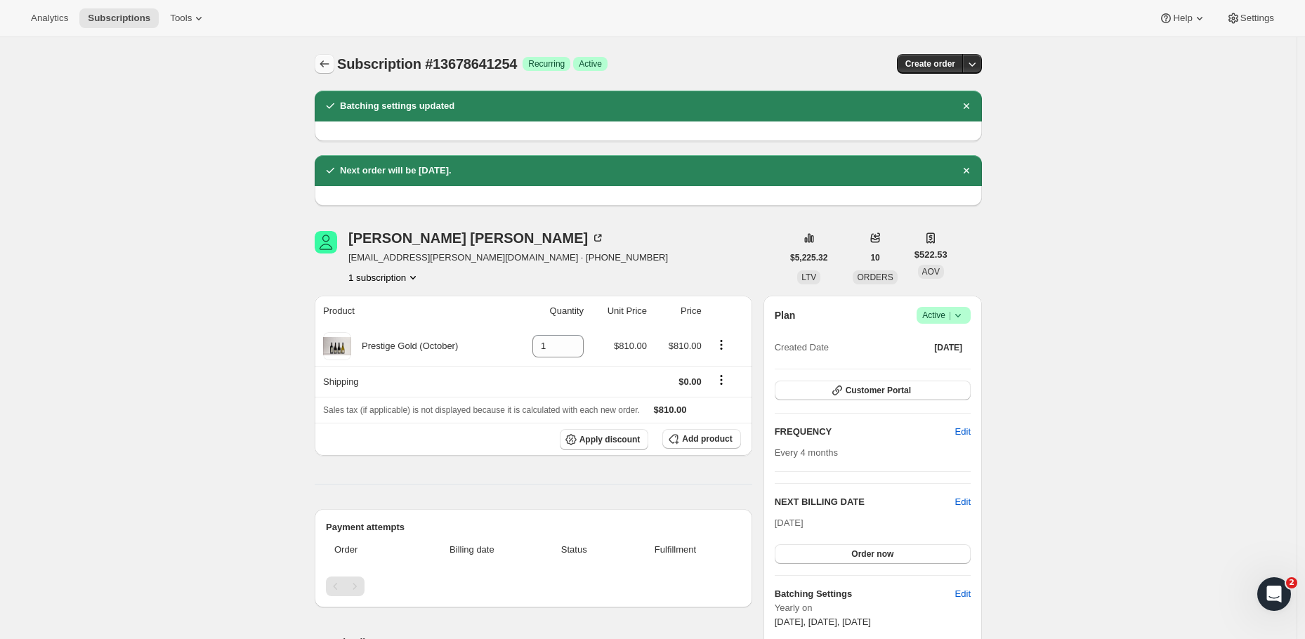
click at [331, 65] on icon "Subscriptions" at bounding box center [324, 64] width 14 height 14
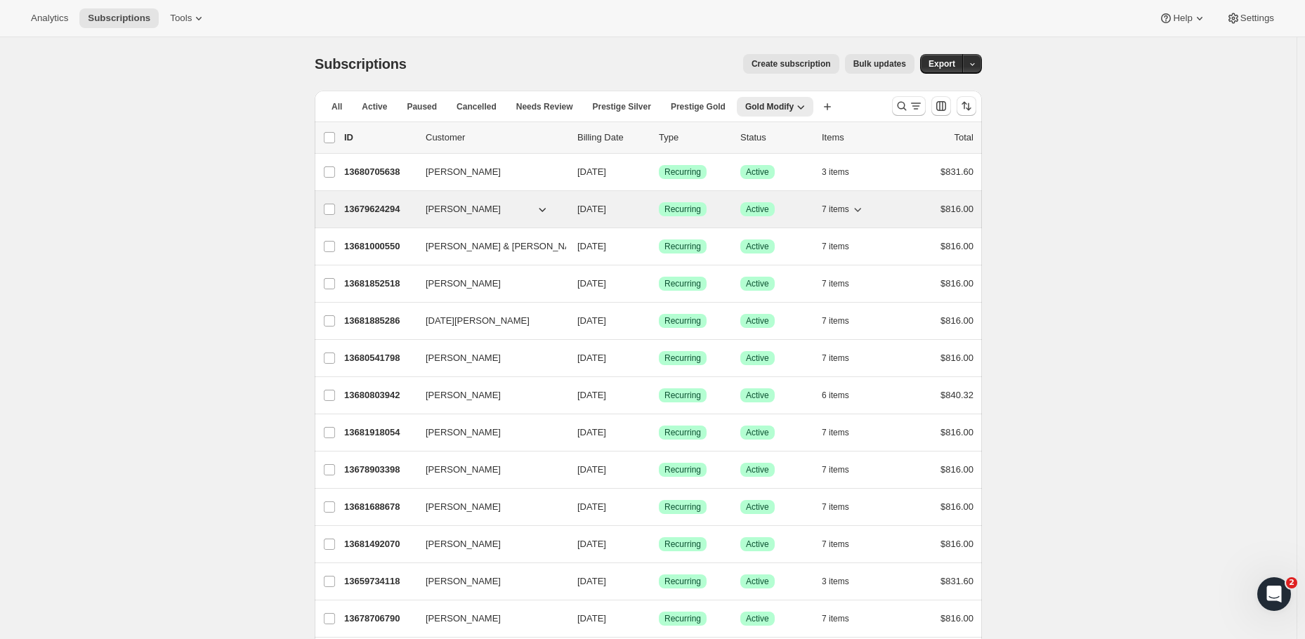
click at [367, 211] on p "13679624294" at bounding box center [379, 209] width 70 height 14
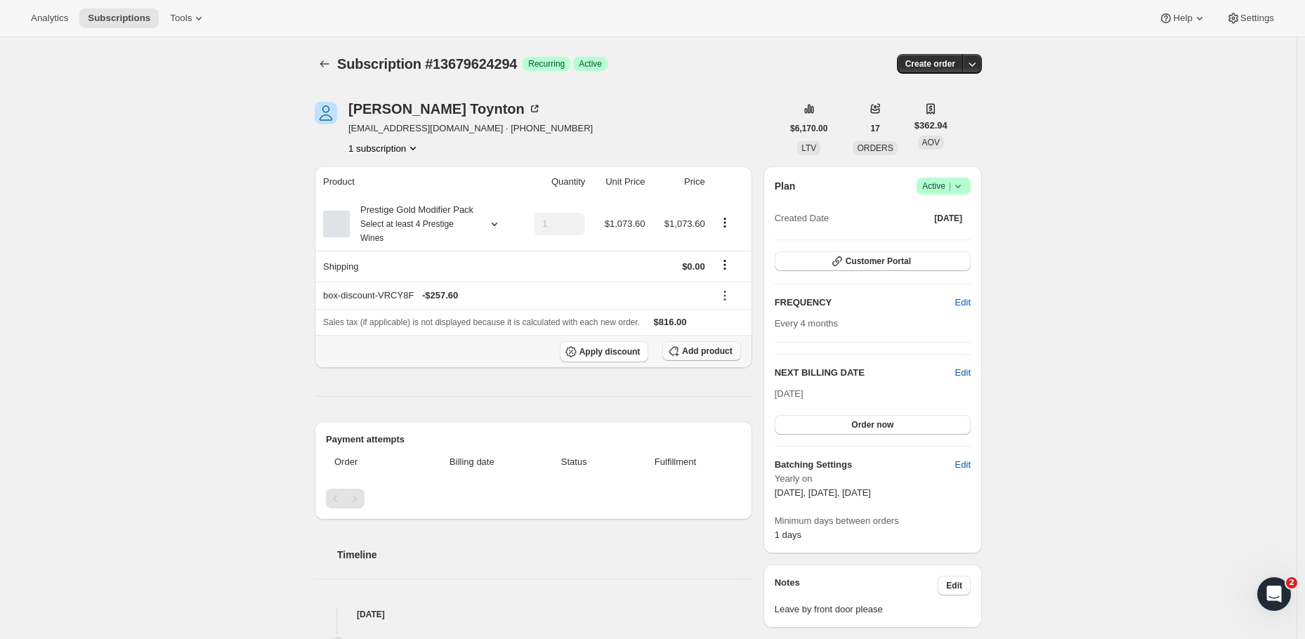
click at [720, 357] on span "Add product" at bounding box center [707, 350] width 50 height 11
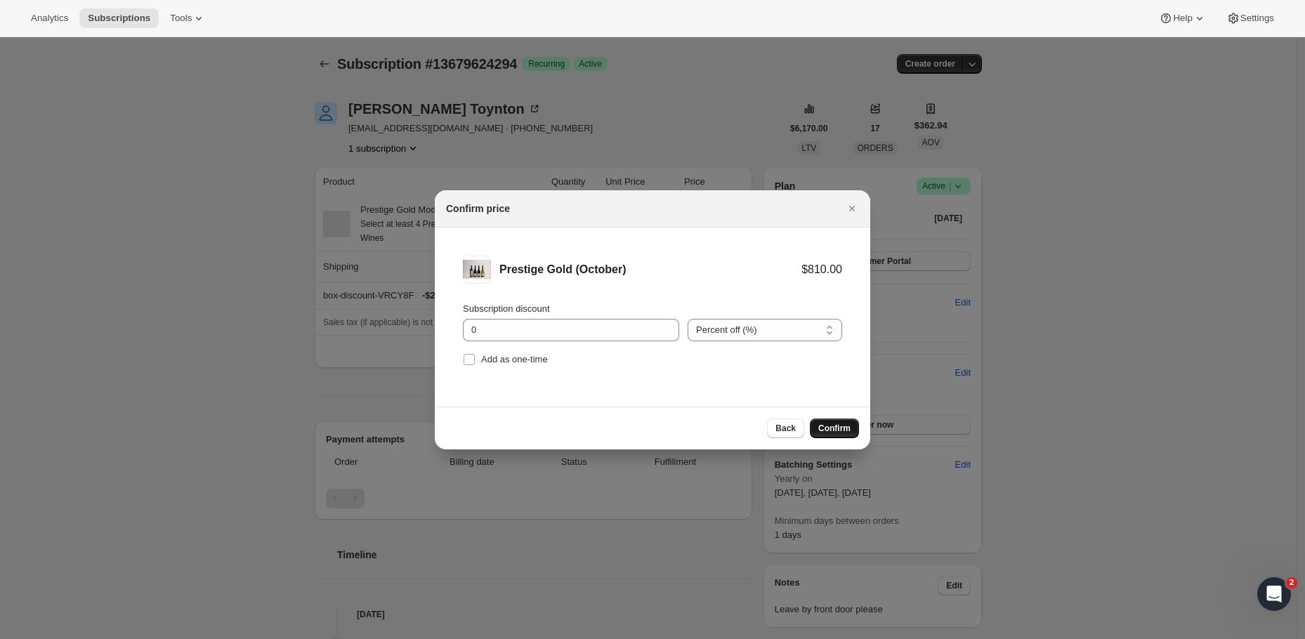
click at [833, 430] on span "Confirm" at bounding box center [834, 428] width 32 height 11
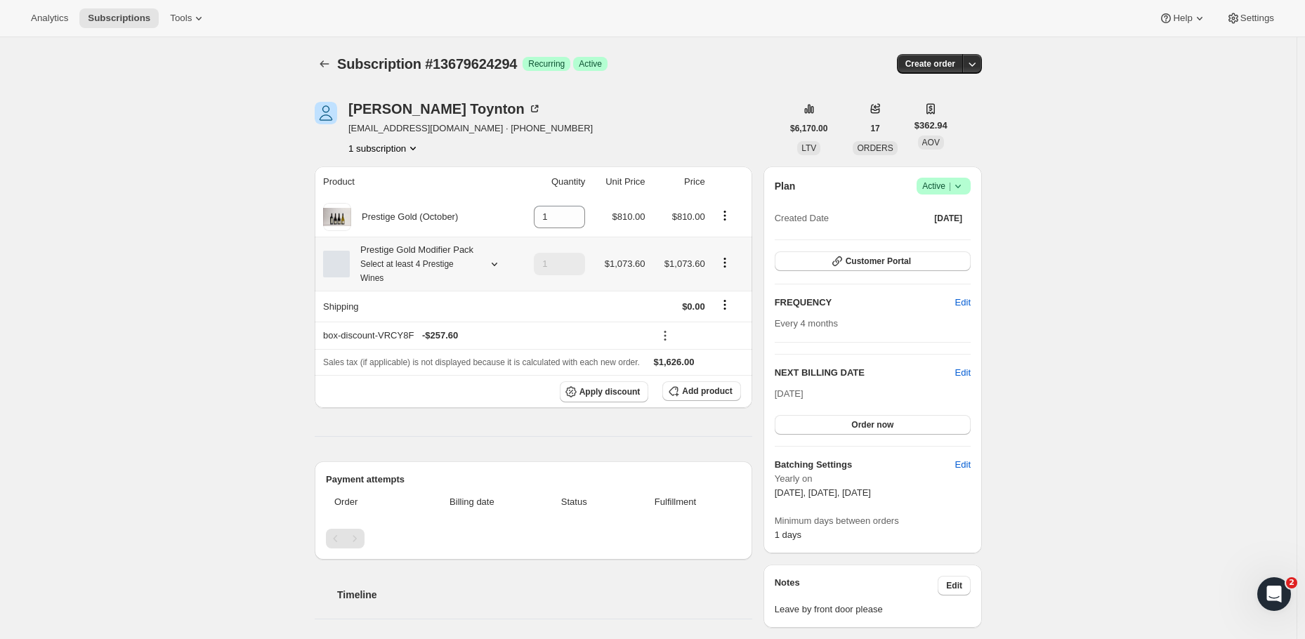
click at [728, 268] on icon "Product actions" at bounding box center [725, 263] width 14 height 14
click at [733, 321] on span "Remove" at bounding box center [728, 322] width 34 height 11
type input "0"
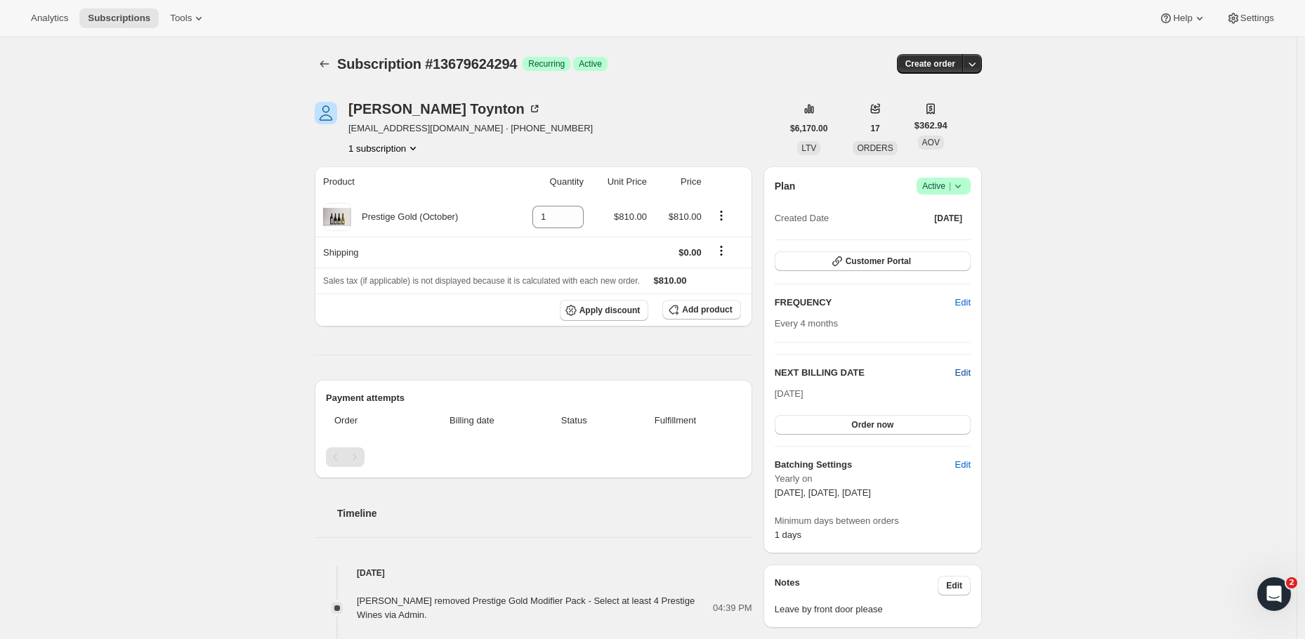
click at [970, 374] on span "Edit" at bounding box center [962, 373] width 15 height 14
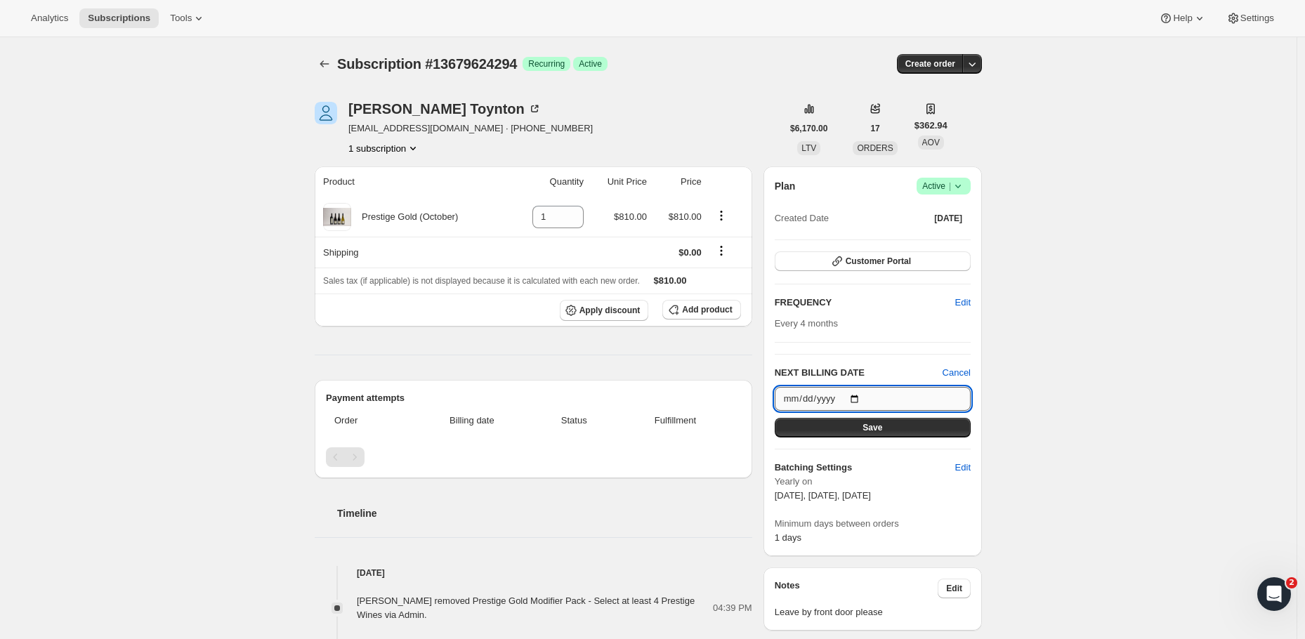
click at [861, 403] on input "2025-10-13" at bounding box center [873, 399] width 196 height 24
type input "2025-10-05"
click at [923, 428] on button "Save" at bounding box center [873, 428] width 196 height 20
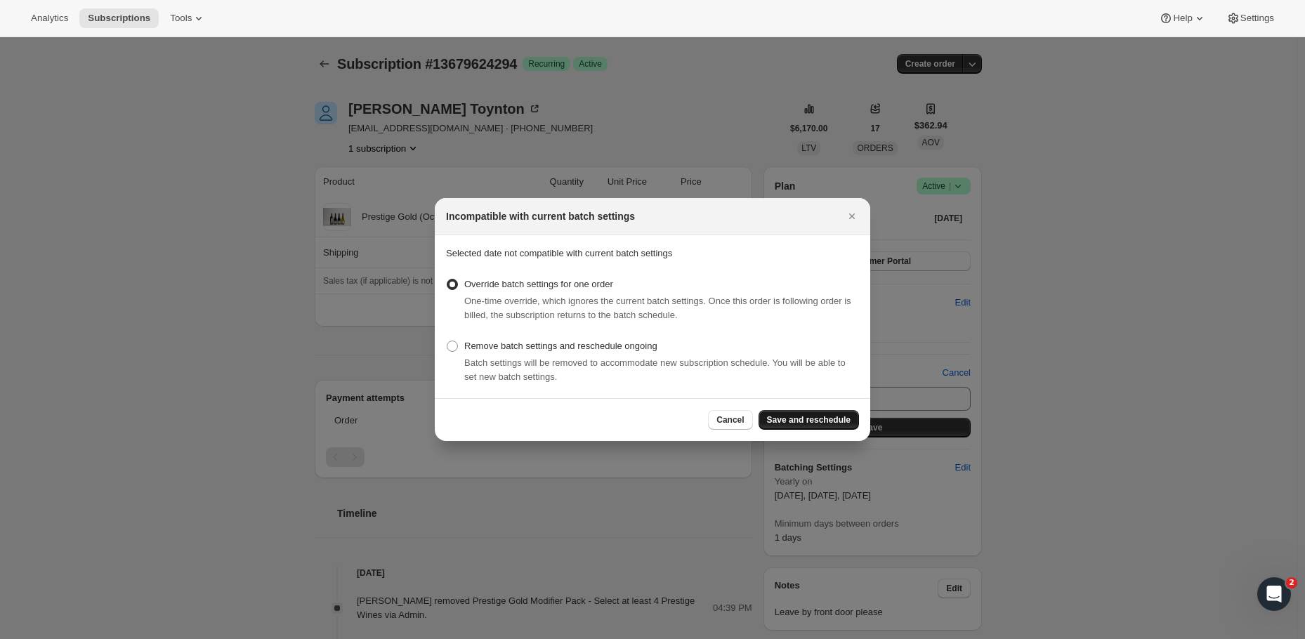
click at [831, 428] on button "Save and reschedule" at bounding box center [808, 420] width 100 height 20
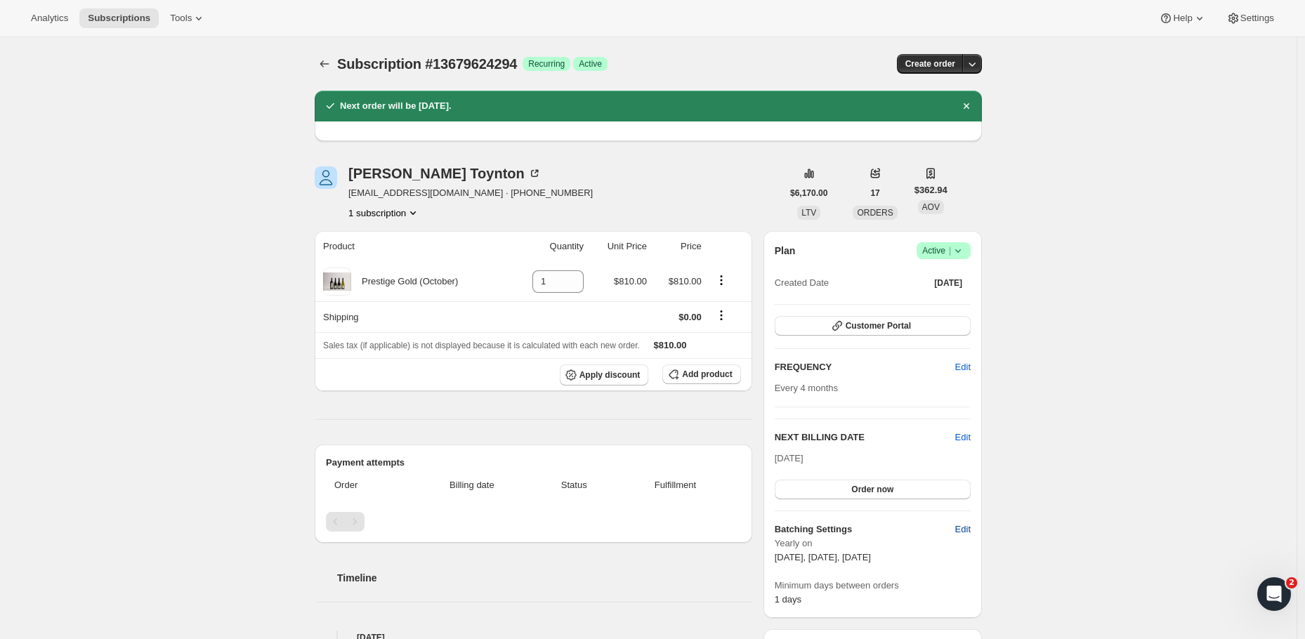
click at [956, 532] on button "Edit" at bounding box center [963, 529] width 32 height 22
select select "YEARDAY"
select select "2"
select select "13"
select select "6"
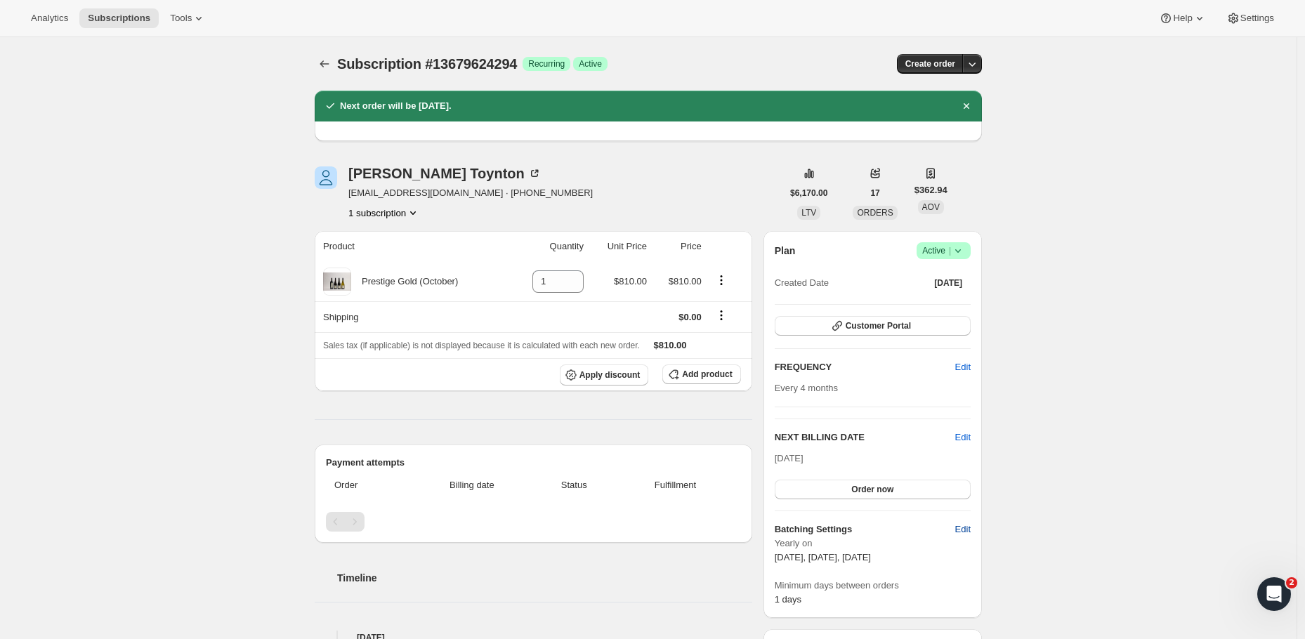
select select "13"
select select "10"
select select "13"
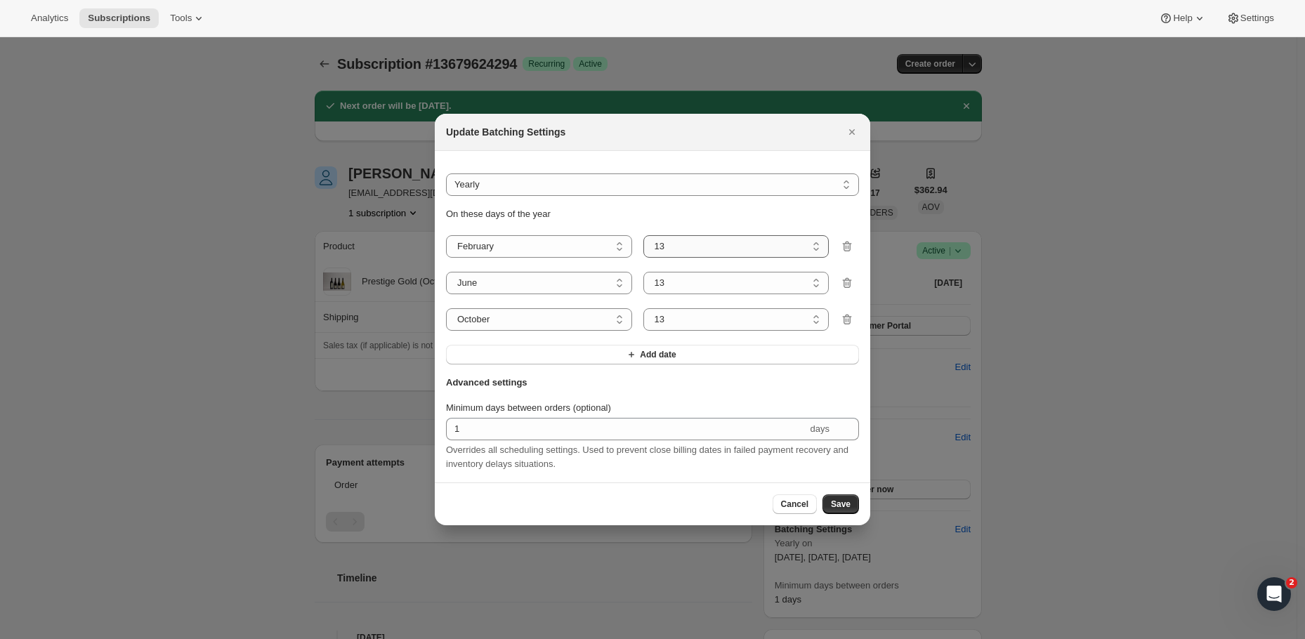
select select "5"
click at [831, 508] on span "Save" at bounding box center [841, 504] width 20 height 11
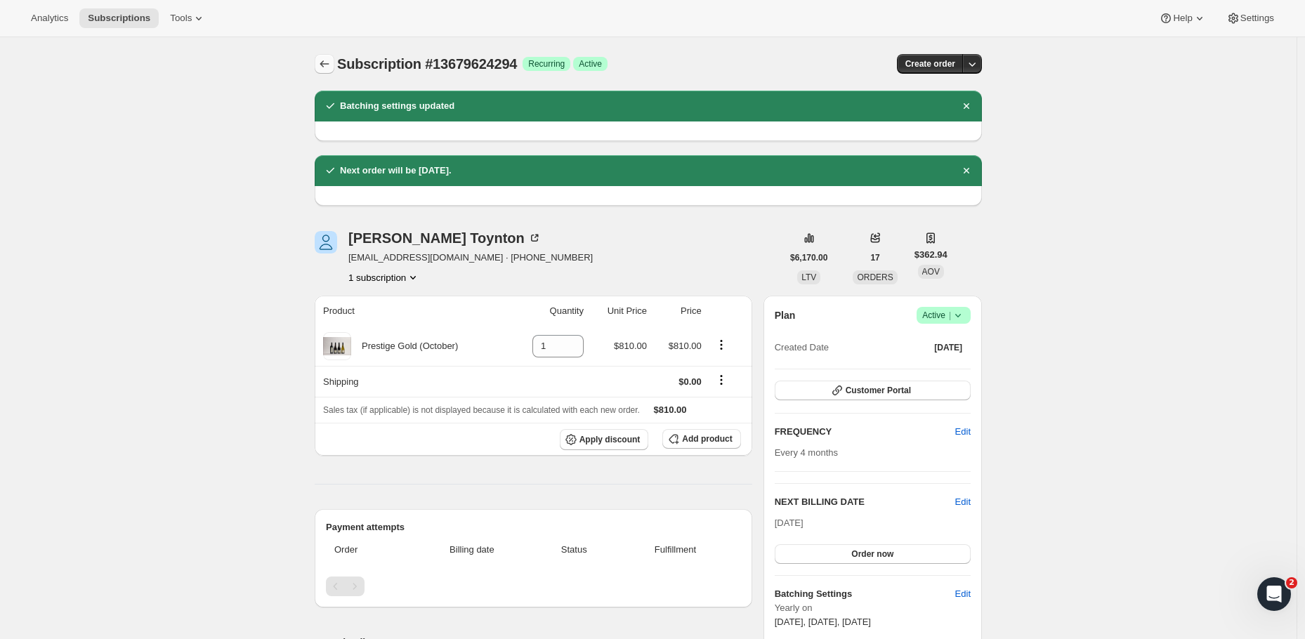
click at [328, 63] on icon "Subscriptions" at bounding box center [324, 64] width 14 height 14
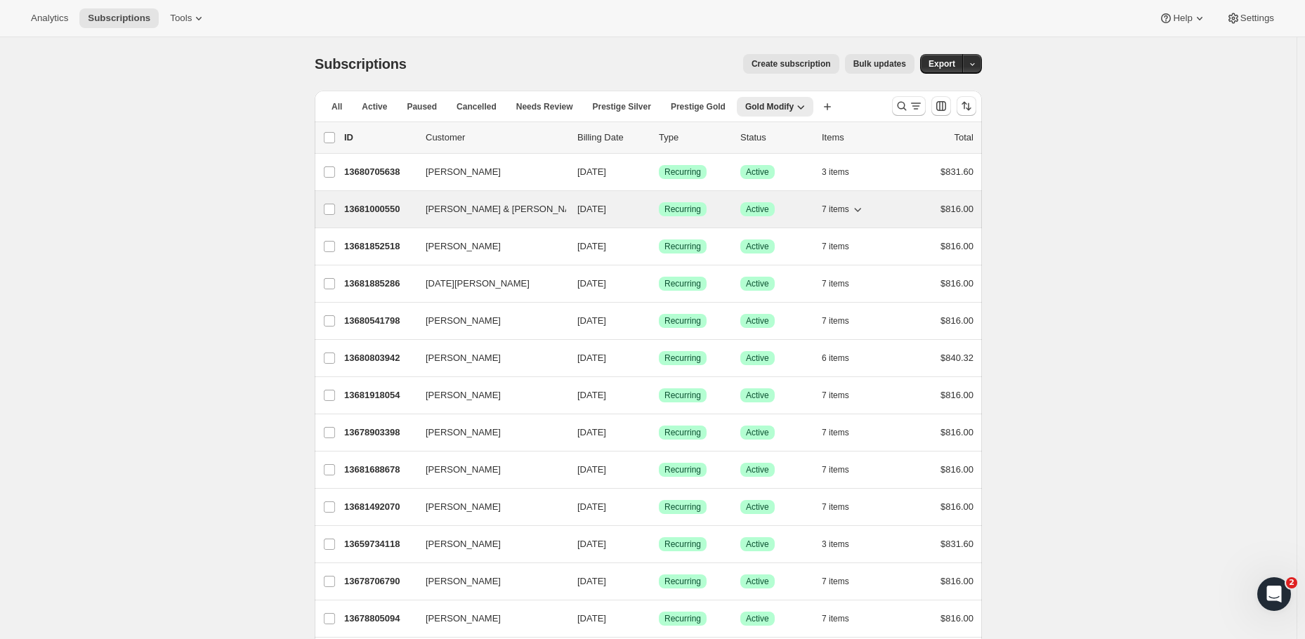
click at [388, 211] on p "13681000550" at bounding box center [379, 209] width 70 height 14
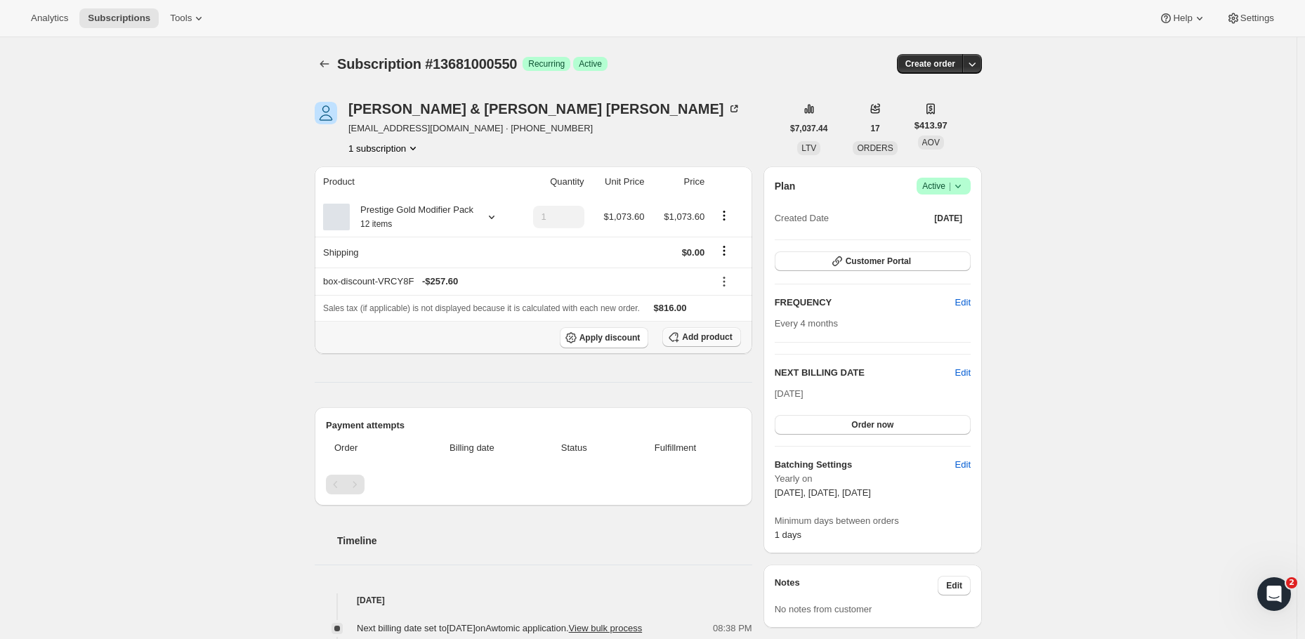
click at [704, 347] on button "Add product" at bounding box center [701, 337] width 78 height 20
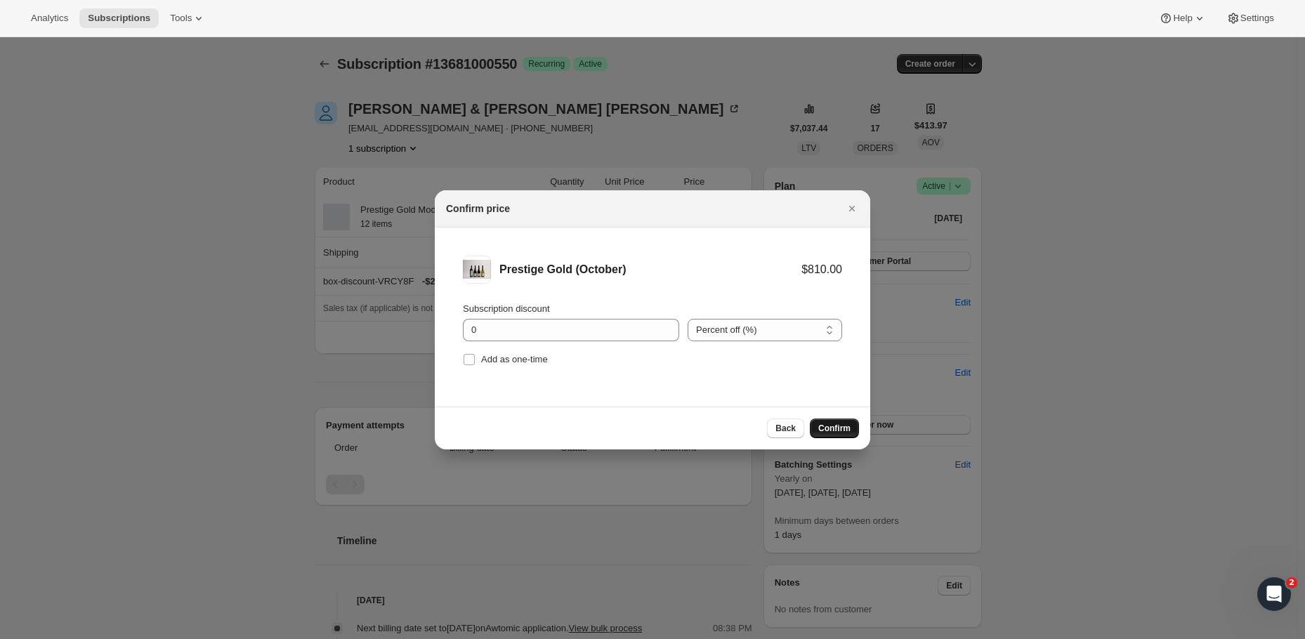
click at [846, 433] on span "Confirm" at bounding box center [834, 428] width 32 height 11
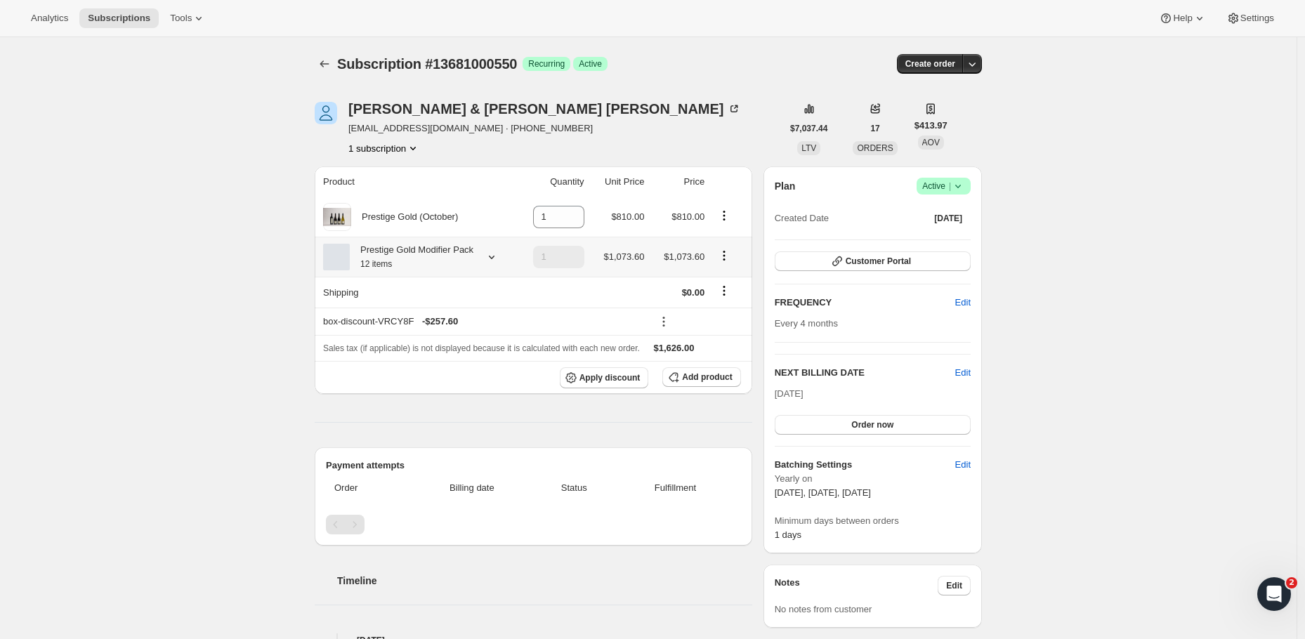
click at [731, 263] on icon "Product actions" at bounding box center [724, 256] width 14 height 14
click at [715, 310] on span "Remove" at bounding box center [728, 315] width 34 height 11
type input "0"
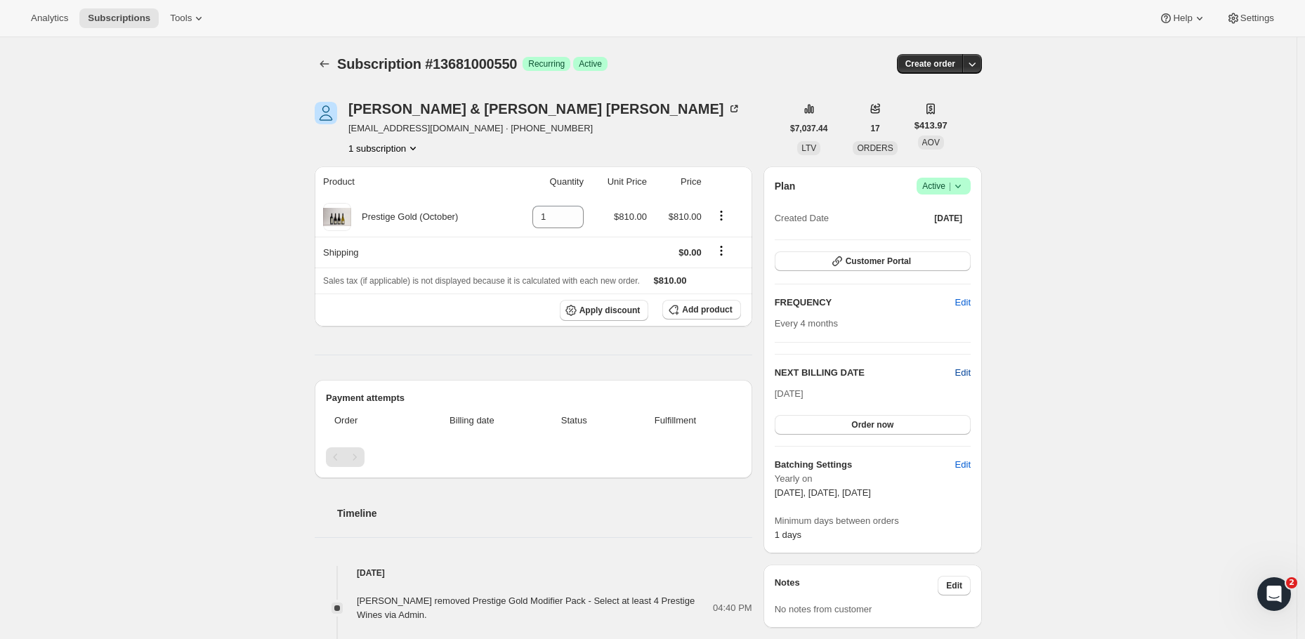
click at [967, 369] on span "Edit" at bounding box center [962, 373] width 15 height 14
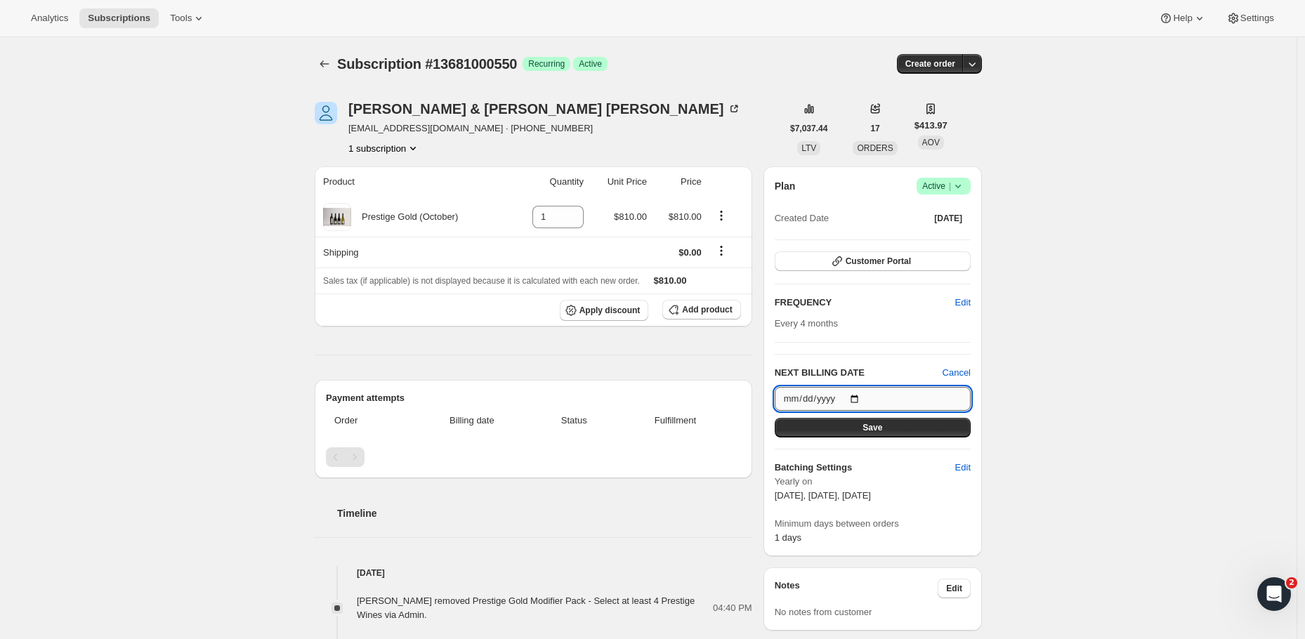
click at [888, 395] on input "2025-10-13" at bounding box center [873, 399] width 196 height 24
type input "2025-10-05"
click at [916, 429] on button "Save" at bounding box center [873, 428] width 196 height 20
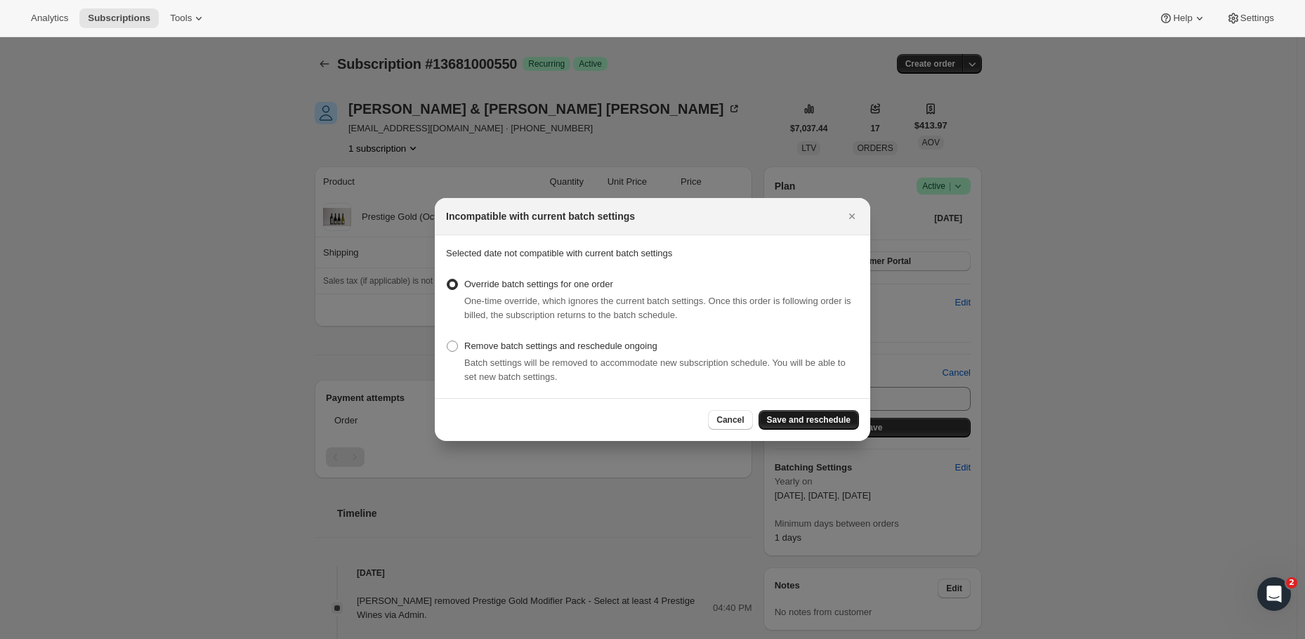
click at [819, 421] on span "Save and reschedule" at bounding box center [809, 419] width 84 height 11
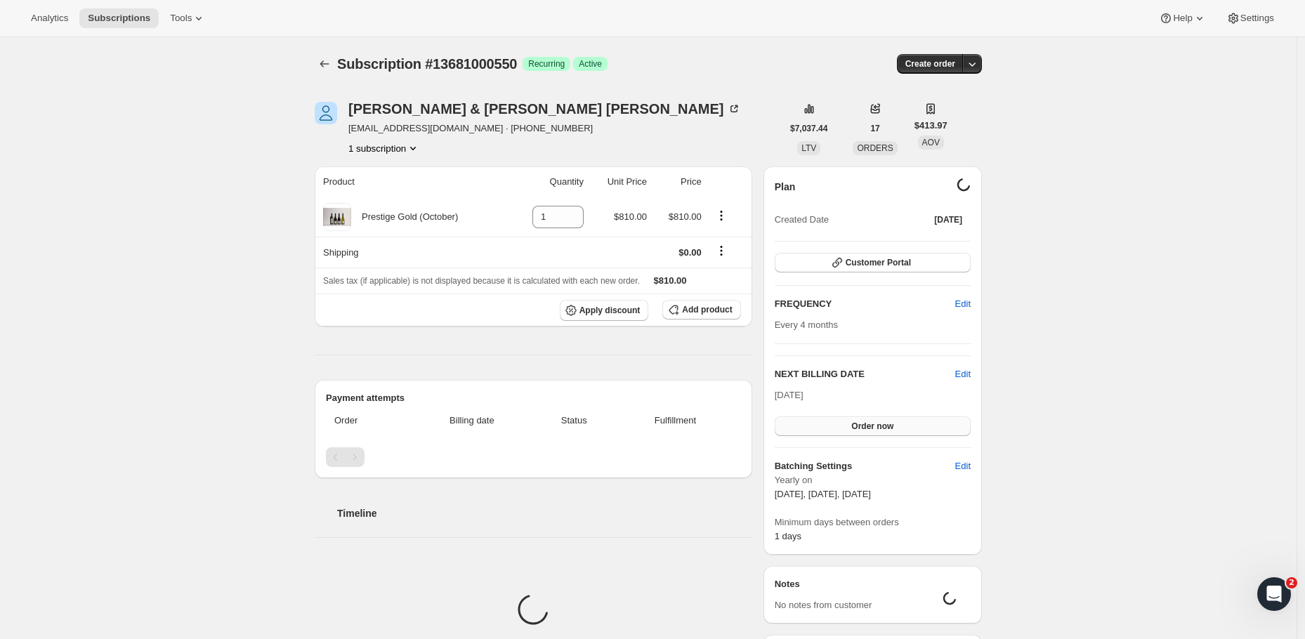
click at [888, 426] on span "Order now" at bounding box center [872, 426] width 42 height 11
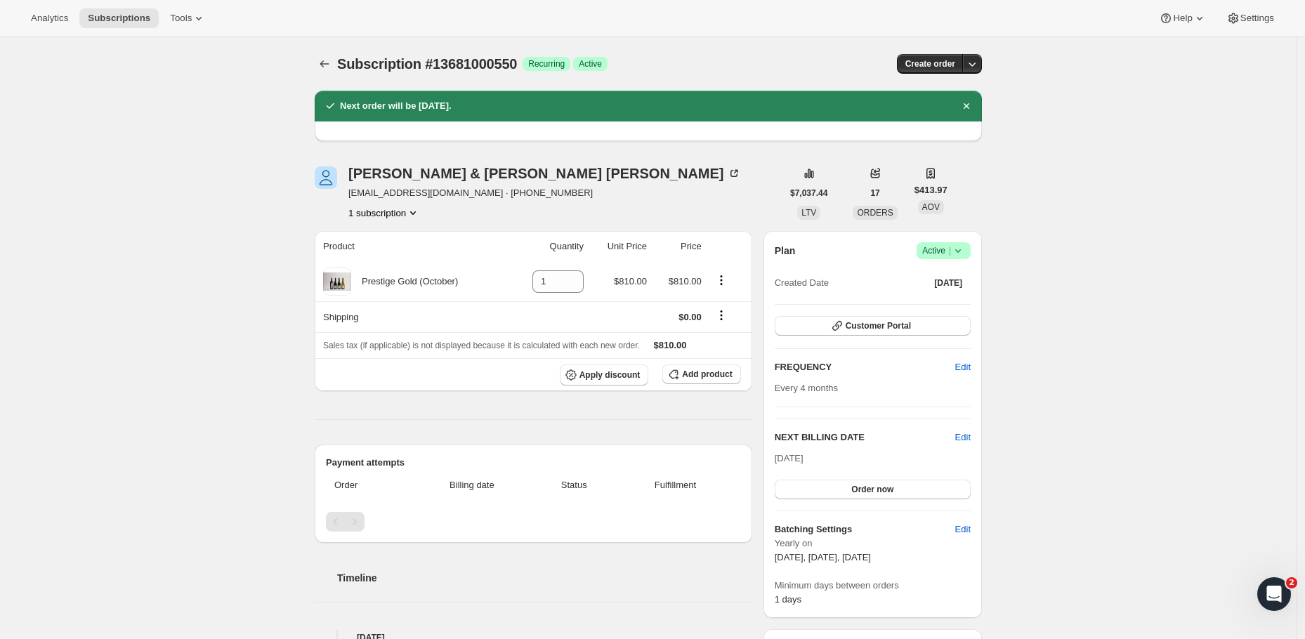
click at [456, 116] on div "Next order will be 5/10/2025." at bounding box center [648, 106] width 667 height 31
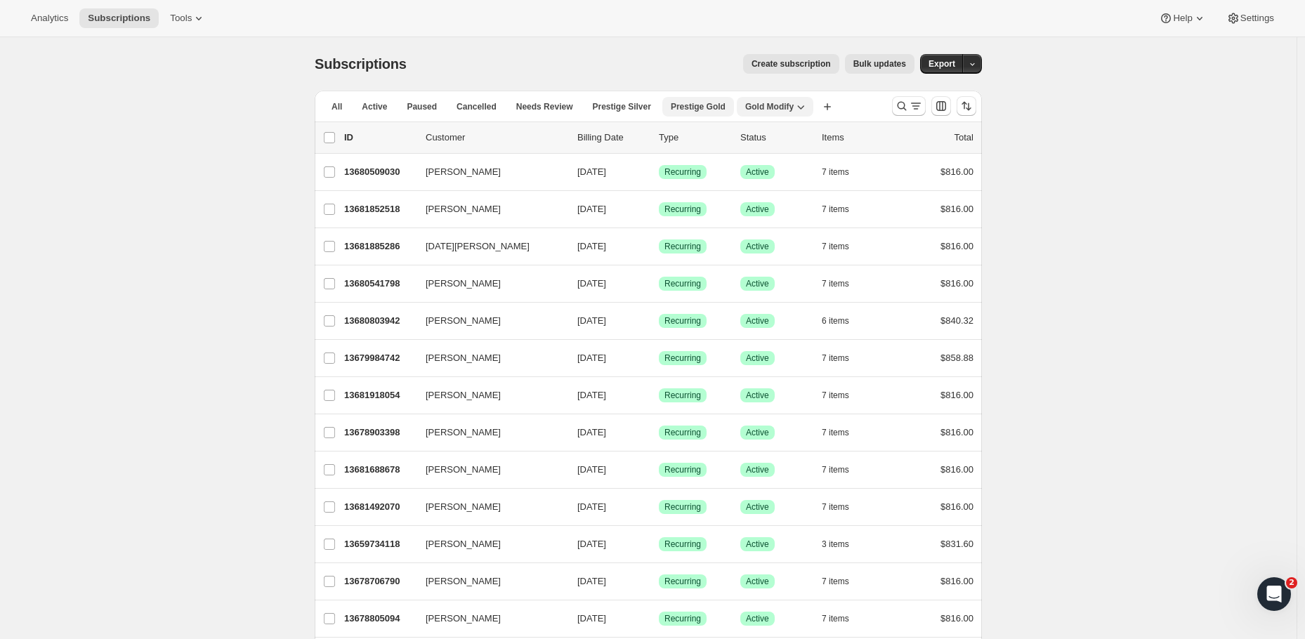
click at [710, 113] on button "Prestige Gold" at bounding box center [698, 107] width 72 height 20
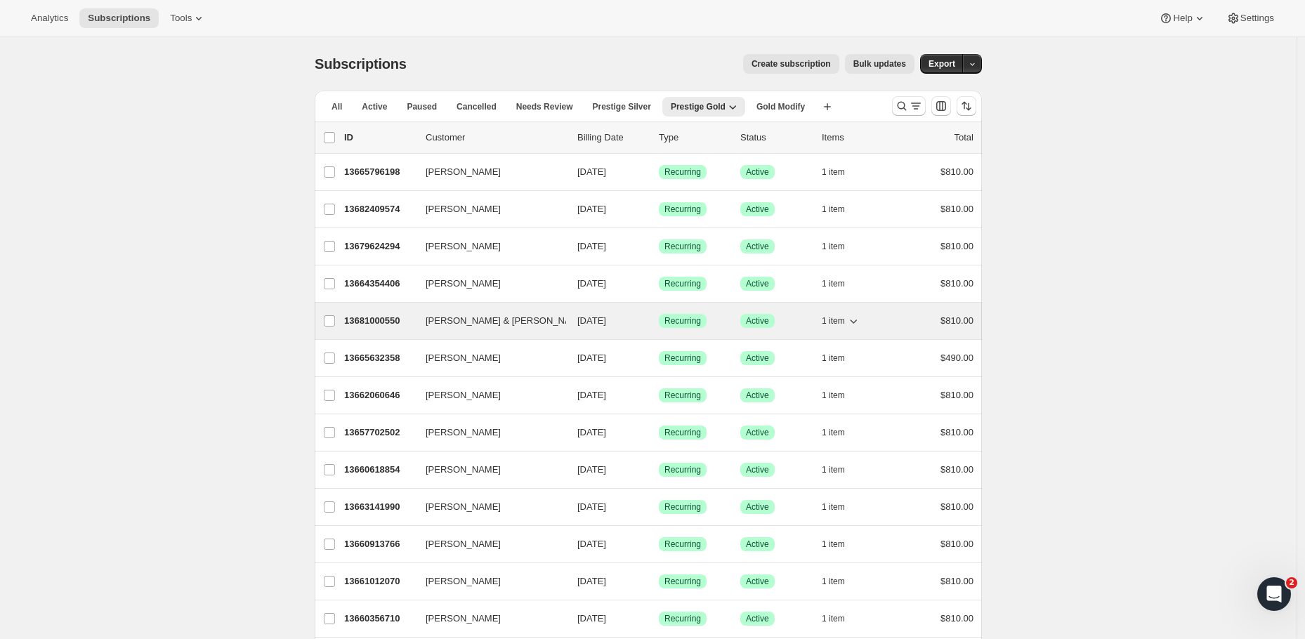
click at [393, 324] on p "13681000550" at bounding box center [379, 321] width 70 height 14
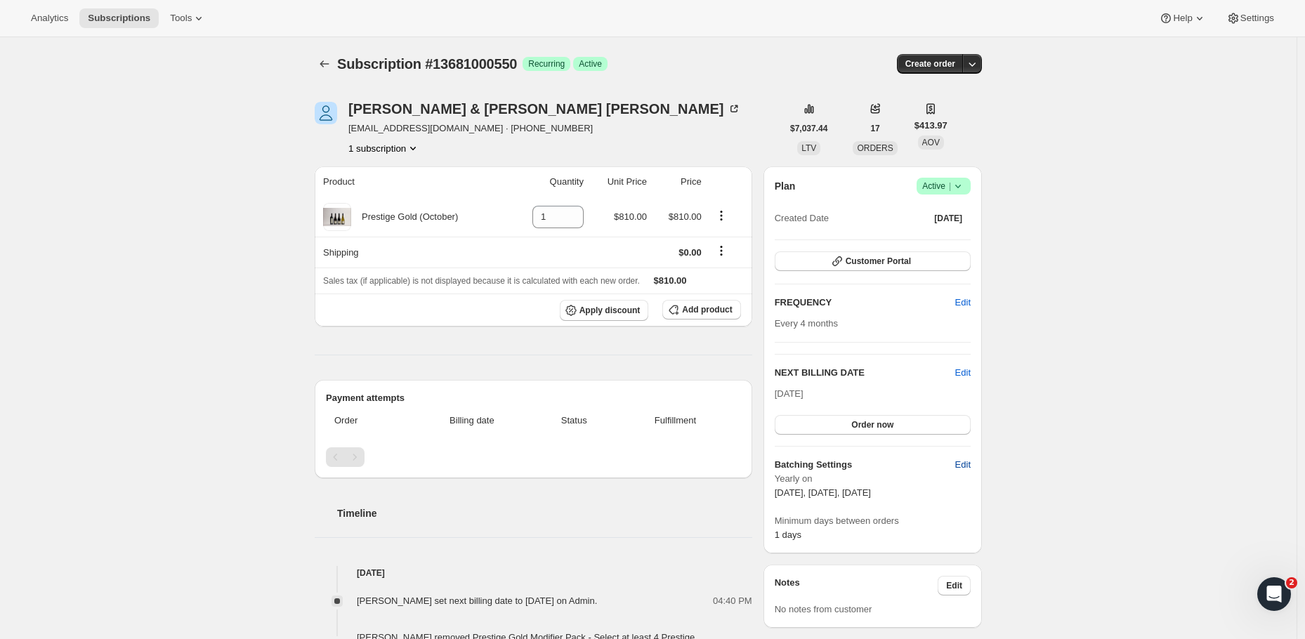
click at [966, 463] on span "Edit" at bounding box center [962, 465] width 15 height 14
select select "YEARDAY"
select select "2"
select select "13"
select select "6"
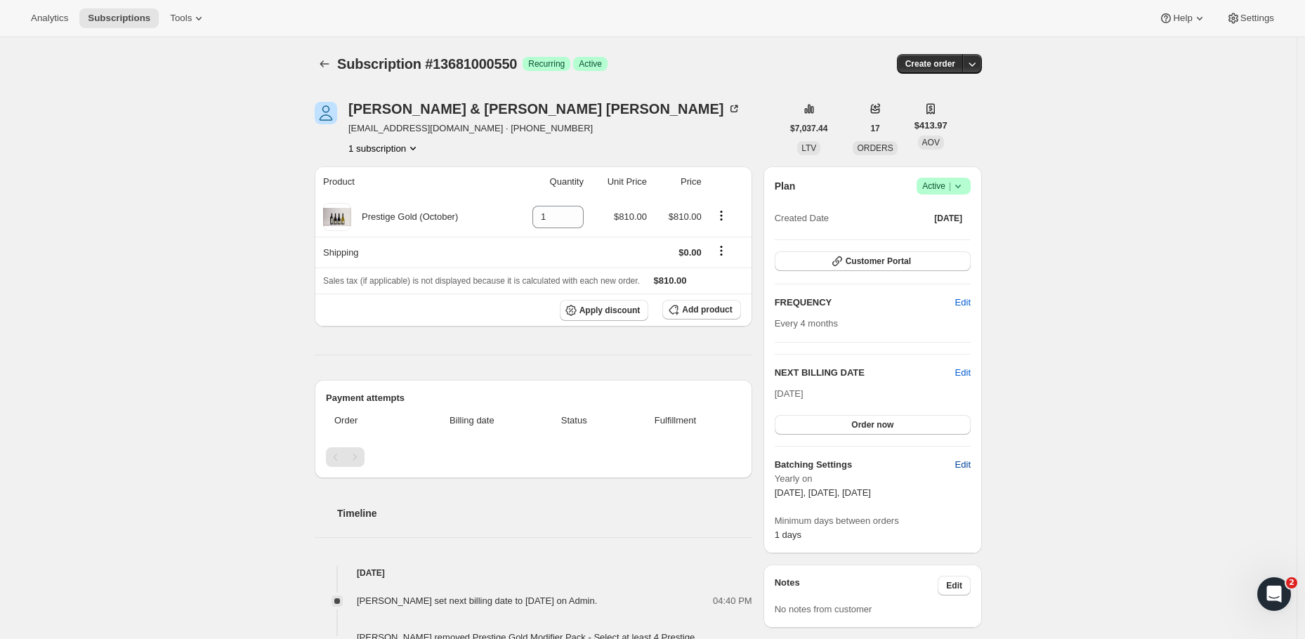
select select "13"
select select "10"
select select "13"
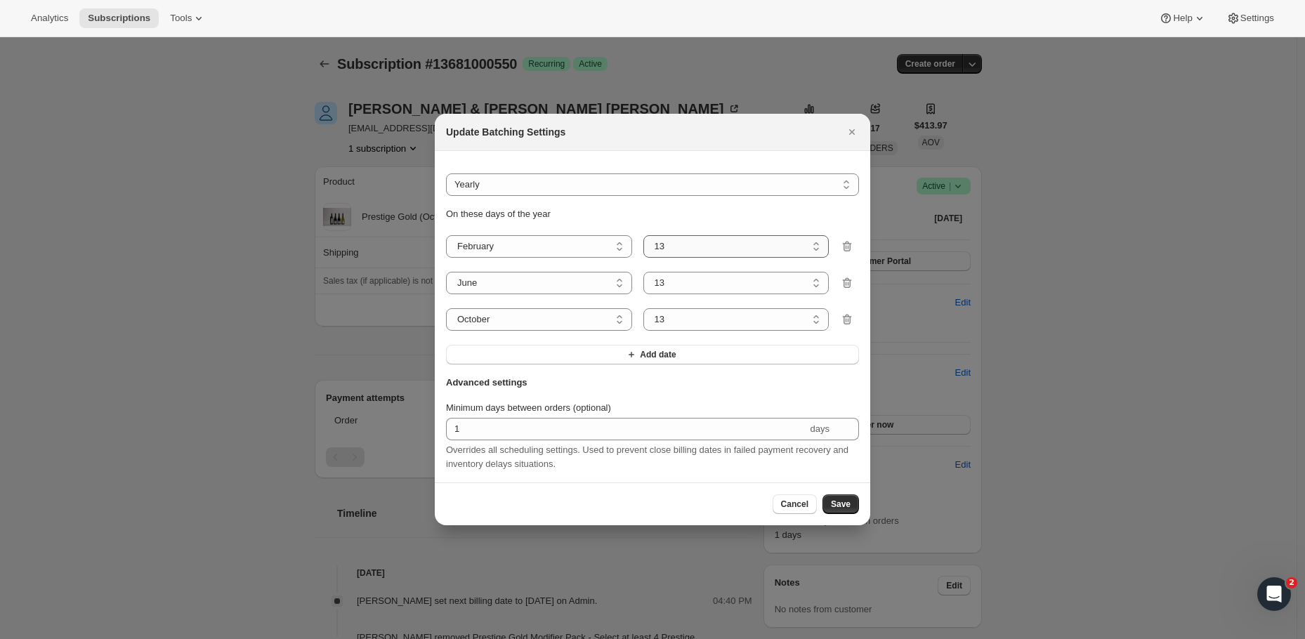
click at [736, 246] on select "1 2 3 4 5 6 7 8 9 10 11 12 13 14 15 16 17 18 19 20 21 22 23 24 25 26 27 28" at bounding box center [736, 246] width 186 height 22
select select "5"
click at [830, 506] on button "Save" at bounding box center [840, 504] width 37 height 20
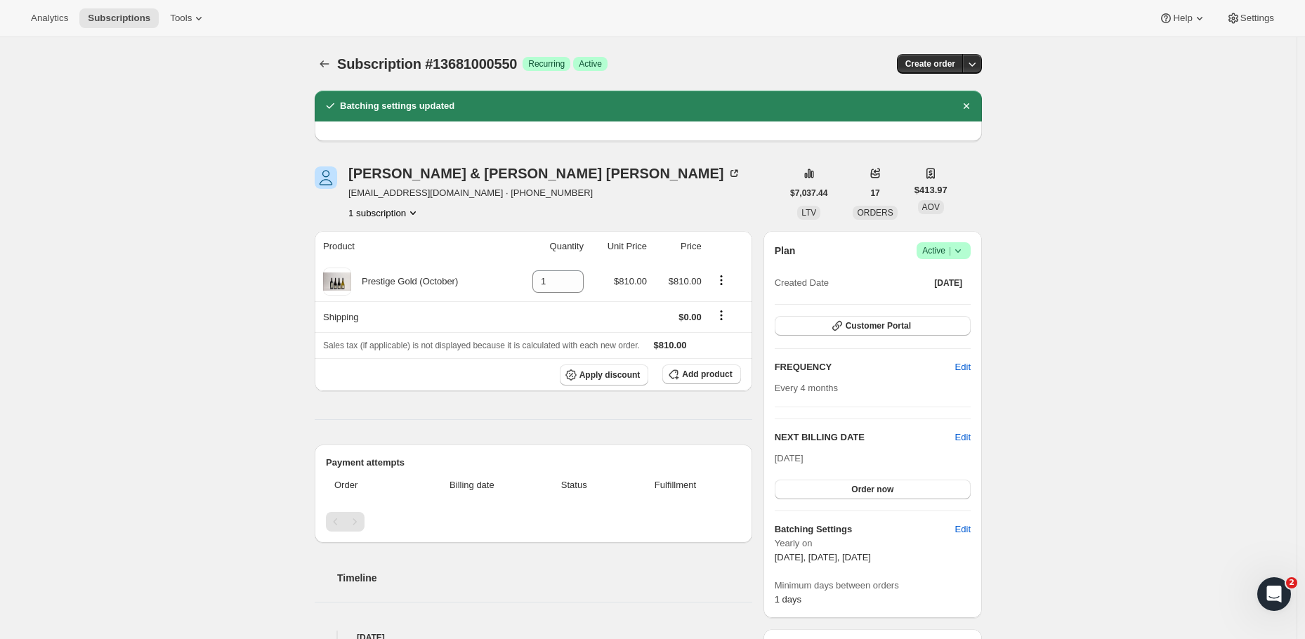
click at [1069, 343] on div "Subscription #13681000550. This page is ready Subscription #13681000550 Success…" at bounding box center [648, 593] width 1296 height 1112
click at [331, 63] on icon "Subscriptions" at bounding box center [324, 64] width 14 height 14
